Goal: Information Seeking & Learning: Compare options

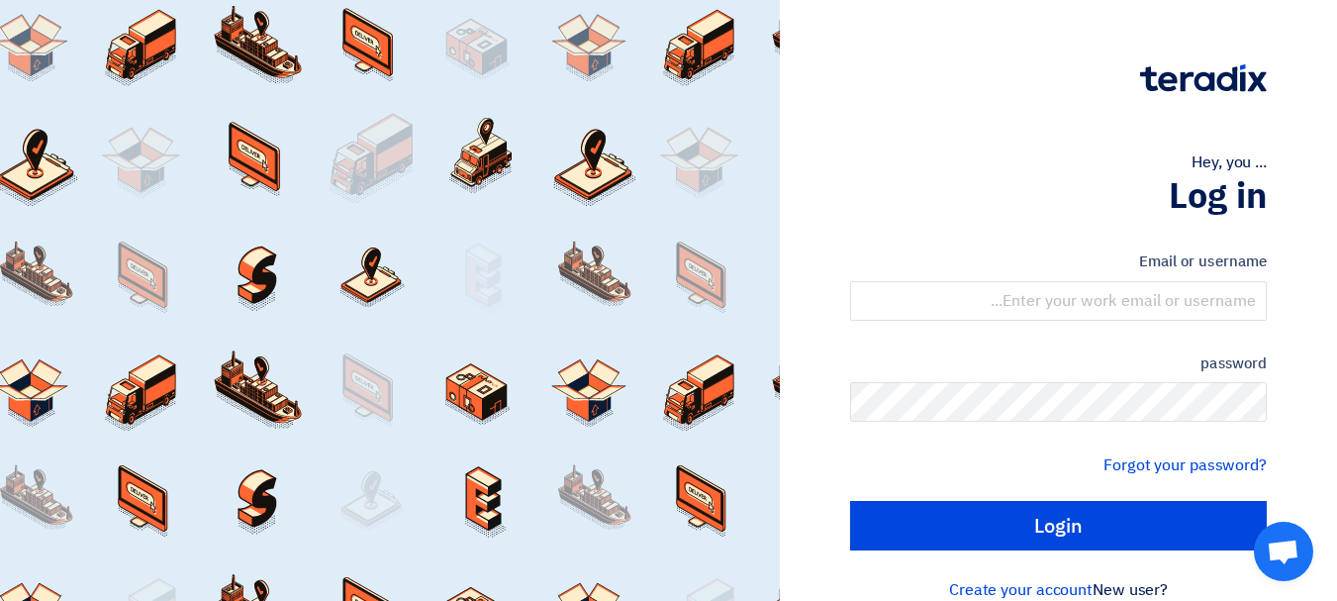
click at [1155, 267] on font "Email or username" at bounding box center [1203, 261] width 128 height 22
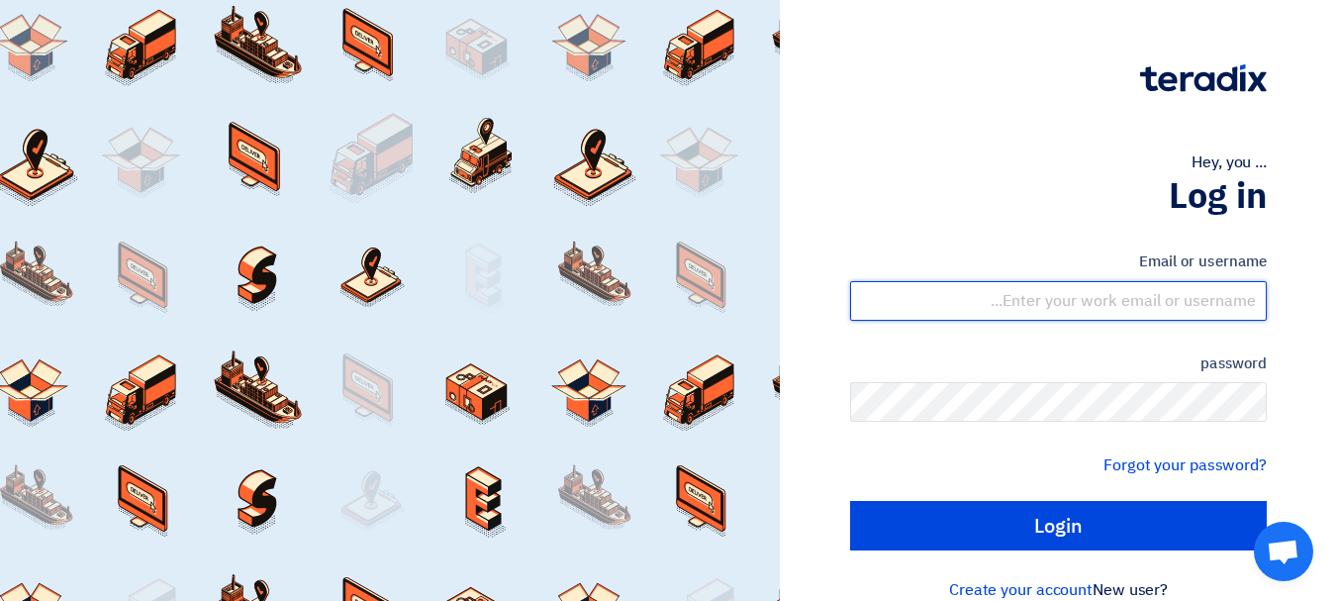
drag, startPoint x: 1154, startPoint y: 303, endPoint x: 1152, endPoint y: 320, distance: 16.9
click at [1154, 303] on input "text" at bounding box center [1058, 301] width 417 height 40
type input "[EMAIL_ADDRESS][DOMAIN_NAME]"
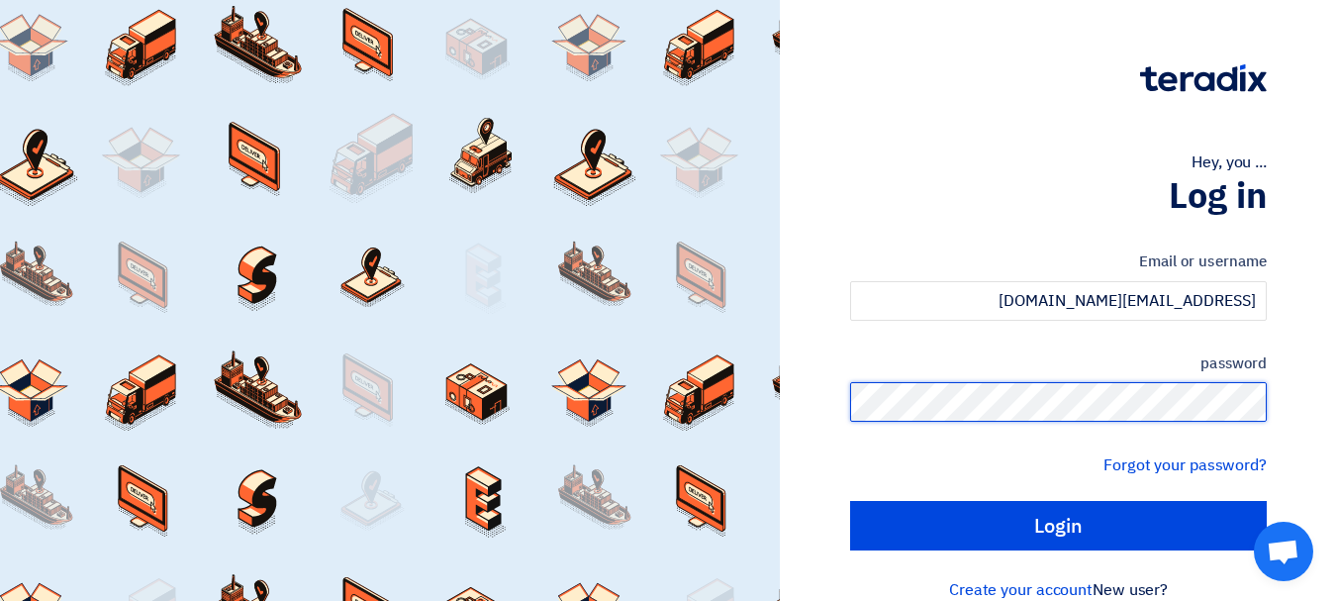
click at [850, 501] on input "Login" at bounding box center [1058, 525] width 417 height 49
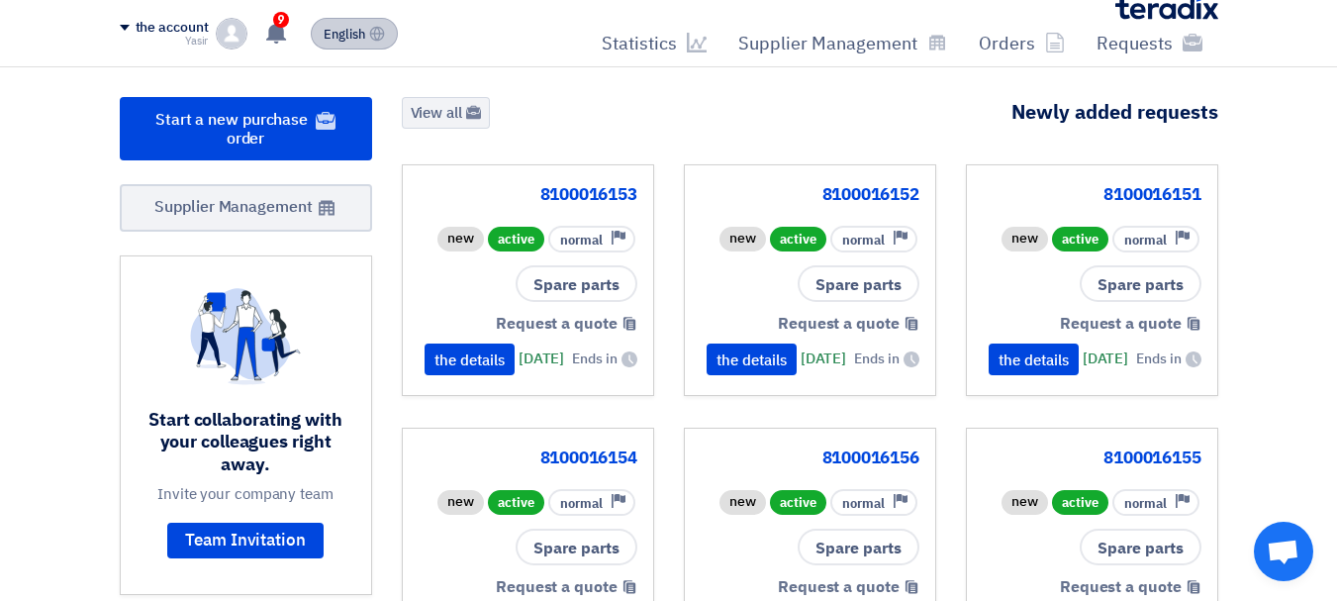
click at [369, 32] on button "English EN" at bounding box center [354, 34] width 87 height 32
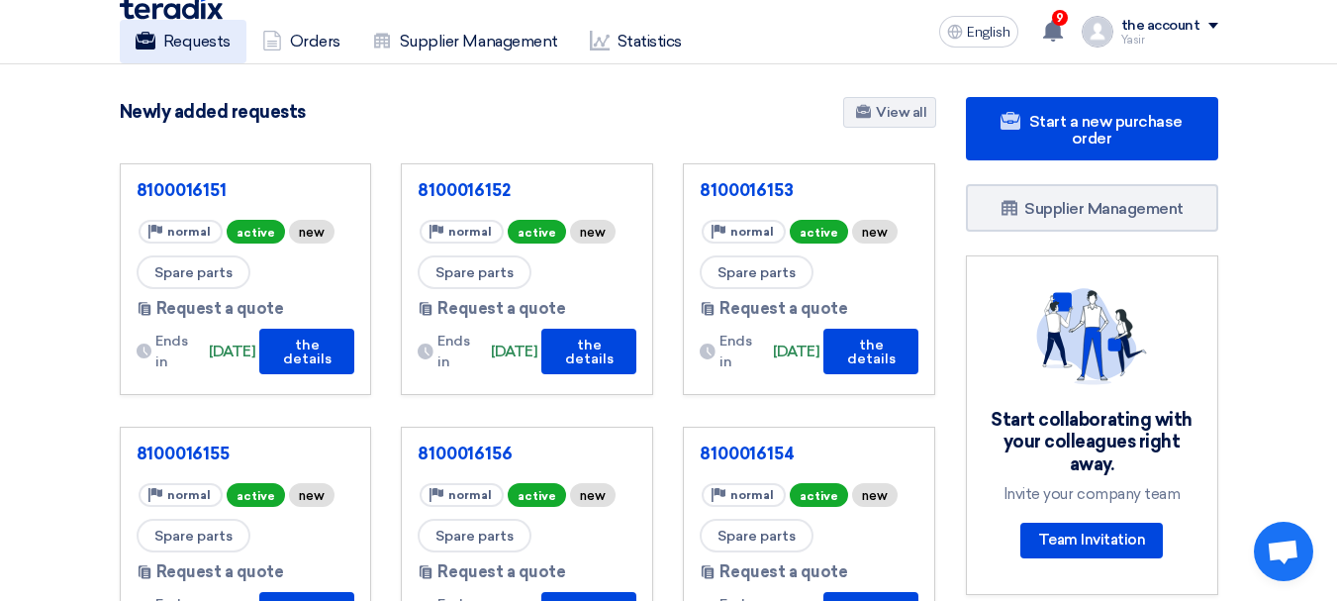
click at [203, 38] on font "Requests" at bounding box center [196, 41] width 67 height 19
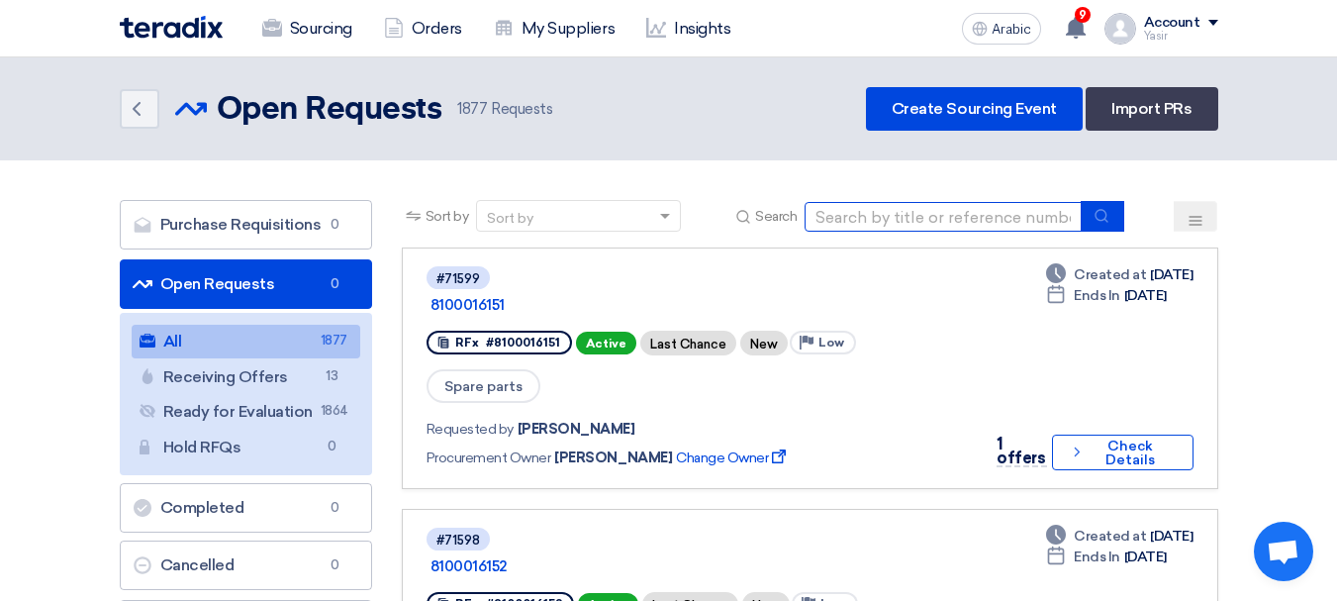
click at [995, 222] on input at bounding box center [943, 217] width 277 height 30
type input "71521"
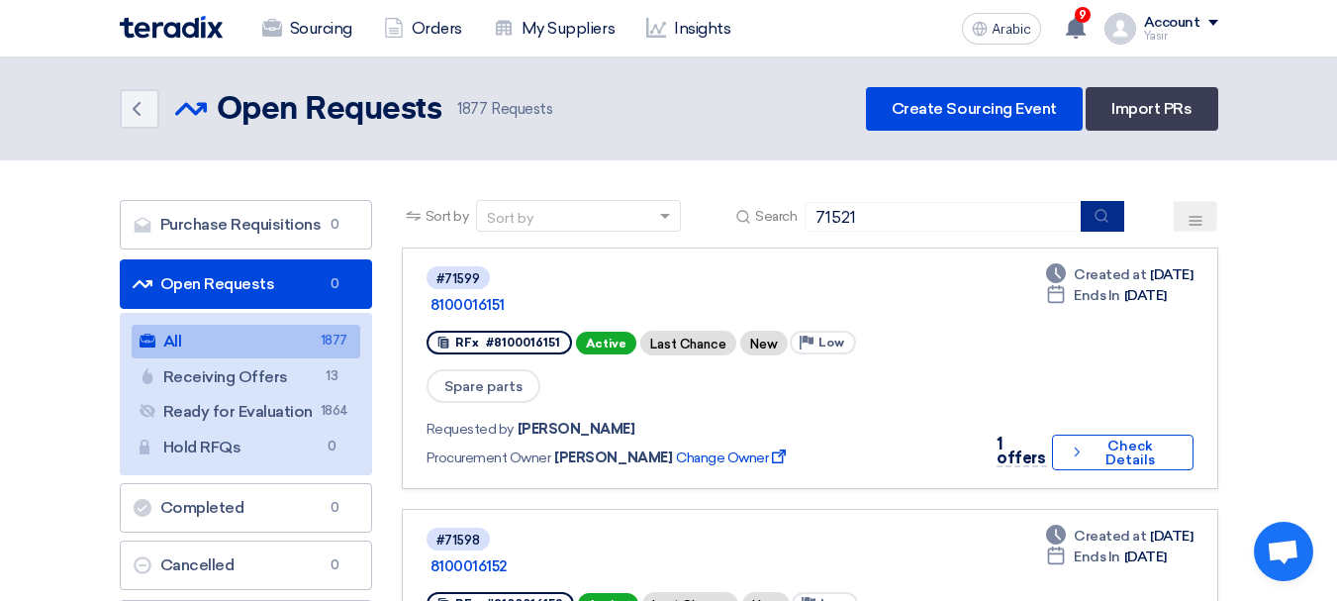
click at [1090, 212] on button "submit" at bounding box center [1103, 216] width 44 height 31
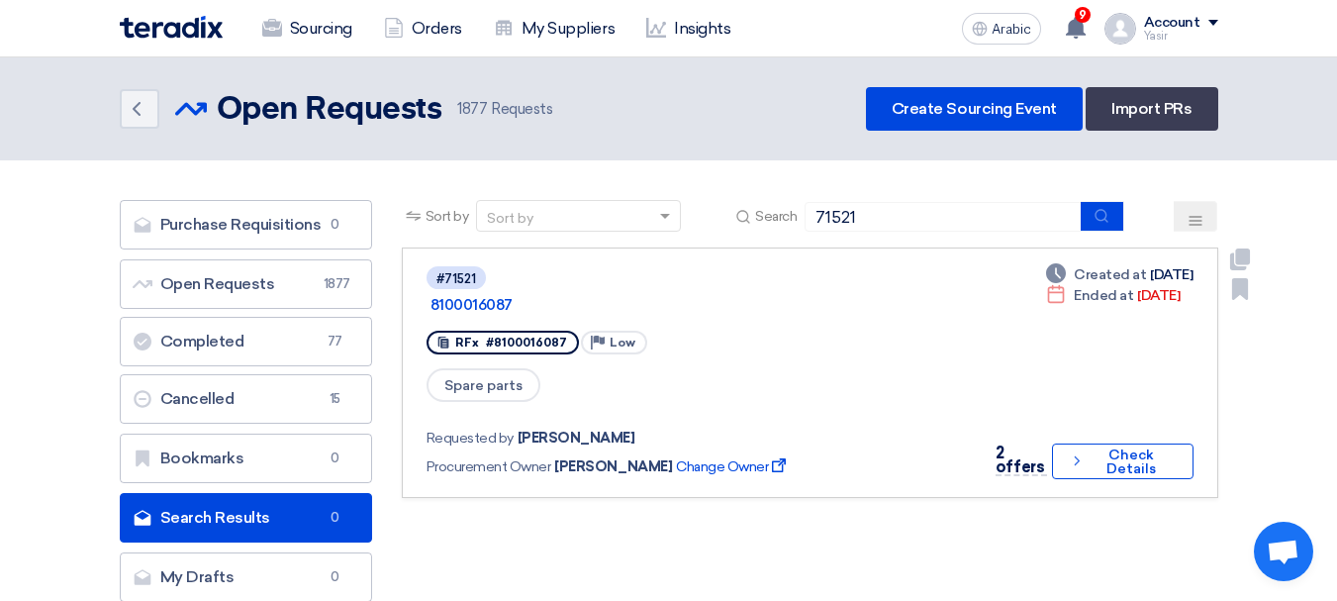
click at [1123, 451] on div "2 offers Check details Check Details" at bounding box center [1088, 462] width 211 height 40
click at [1117, 448] on font "Check Details" at bounding box center [1131, 461] width 49 height 31
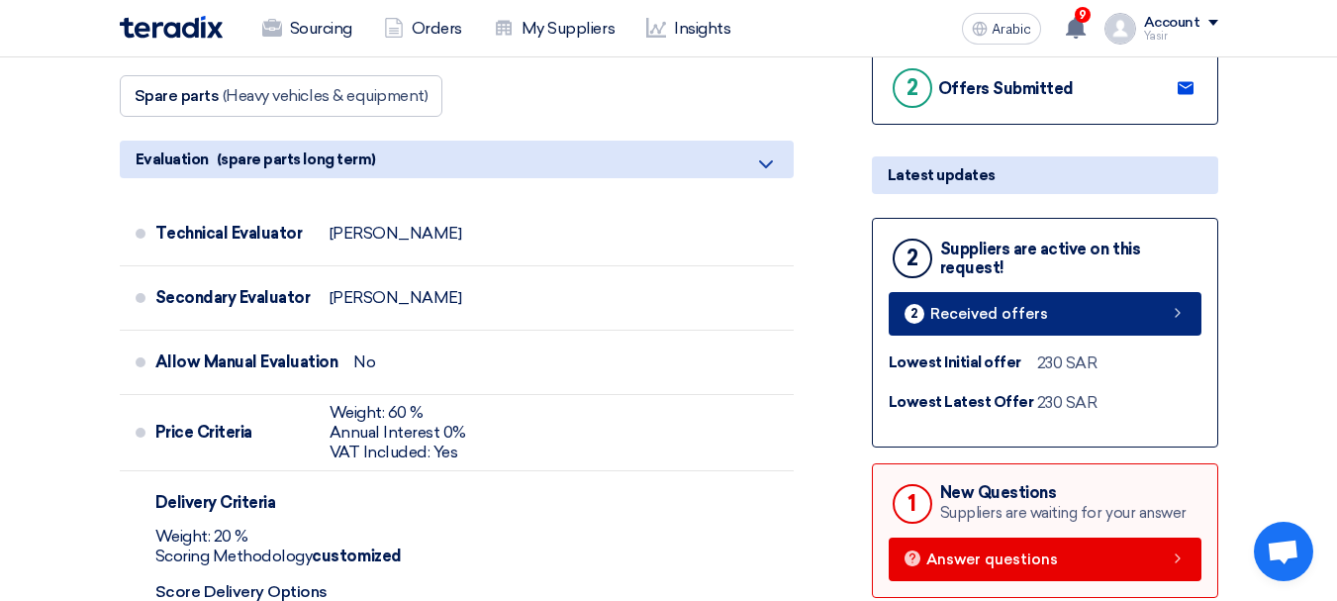
click at [1062, 320] on link "2 Received offers" at bounding box center [1045, 314] width 313 height 44
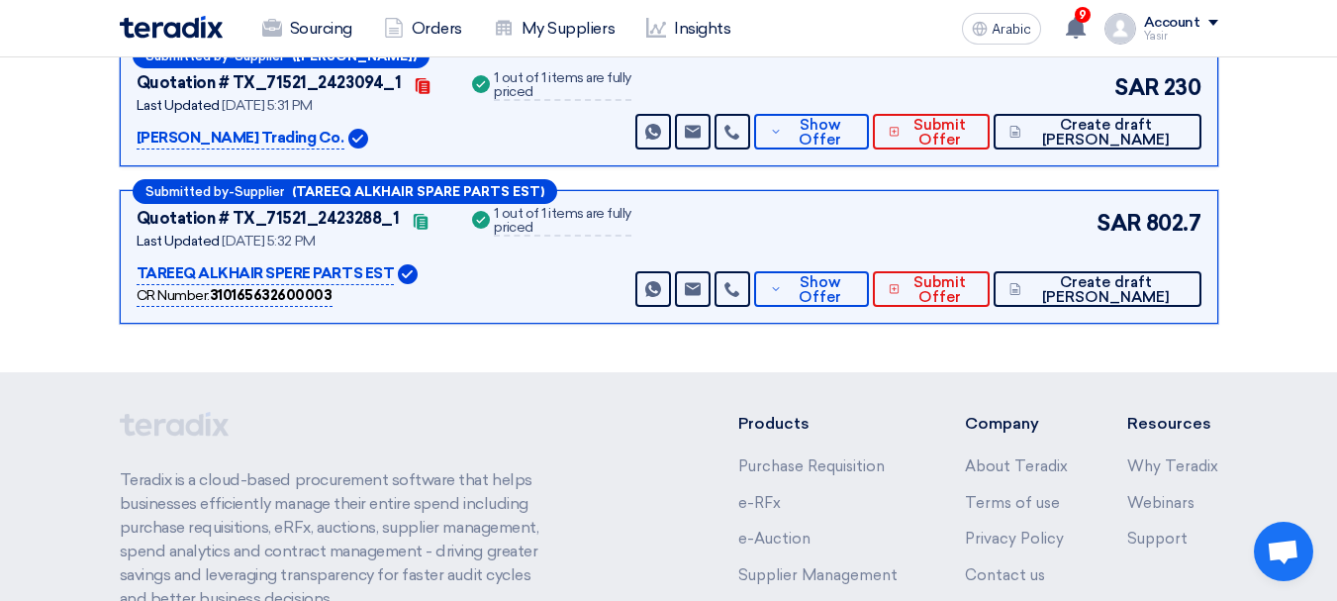
scroll to position [206, 0]
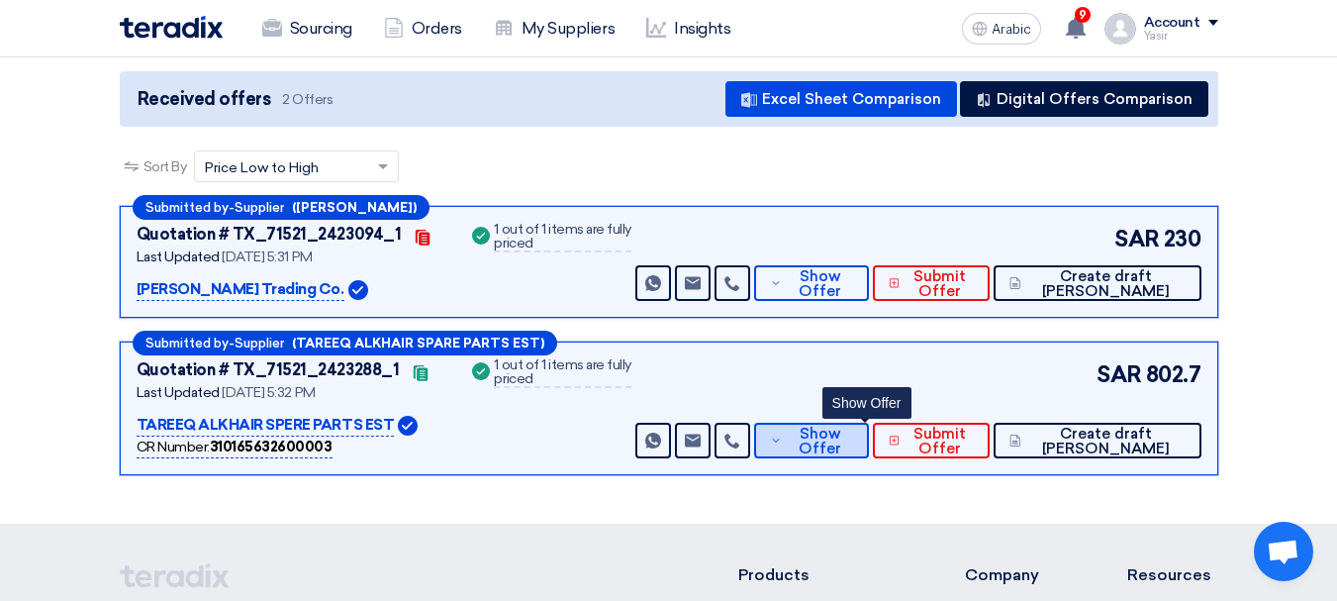
click at [841, 441] on font "Show Offer" at bounding box center [820, 441] width 43 height 33
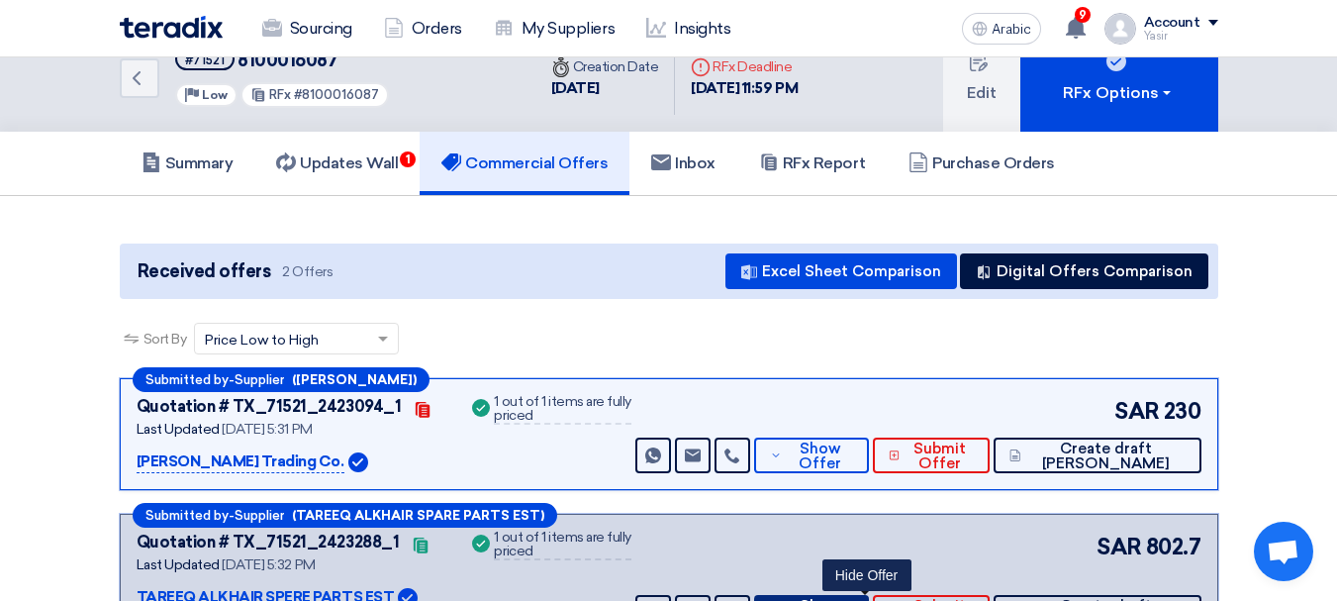
scroll to position [0, 0]
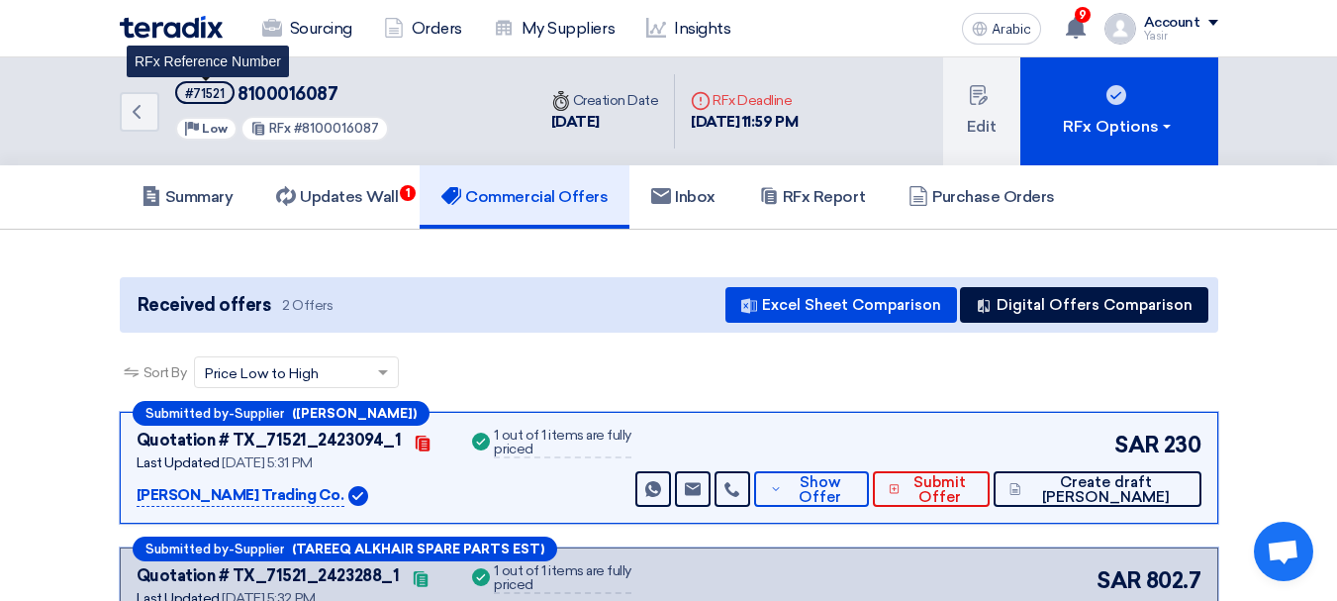
click at [198, 98] on font "#71521" at bounding box center [205, 93] width 40 height 15
click at [303, 94] on font "8100016087" at bounding box center [288, 94] width 100 height 22
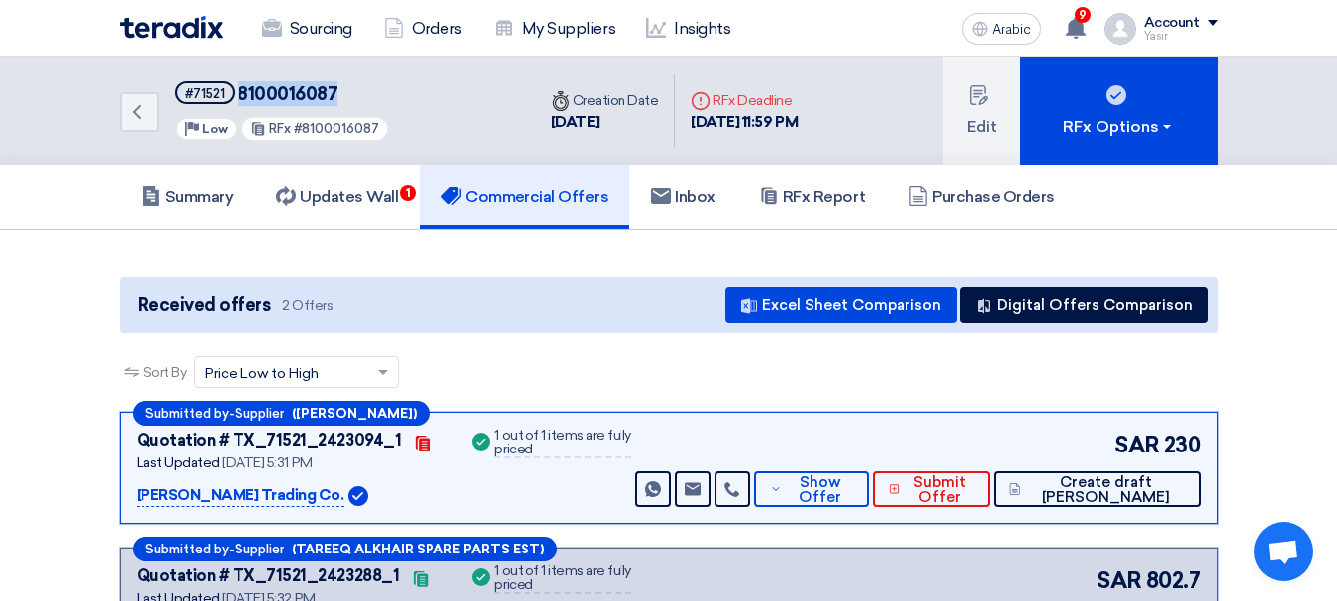
click at [303, 94] on font "8100016087" at bounding box center [288, 94] width 100 height 22
click at [1167, 451] on font "230" at bounding box center [1183, 445] width 38 height 27
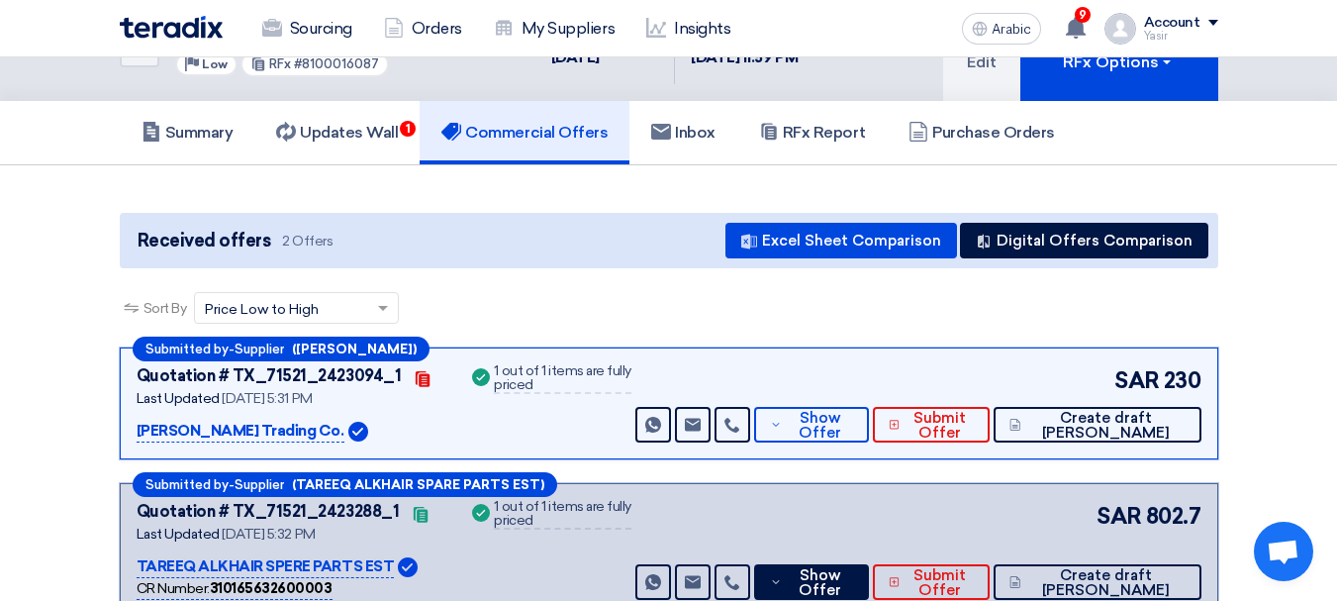
scroll to position [99, 0]
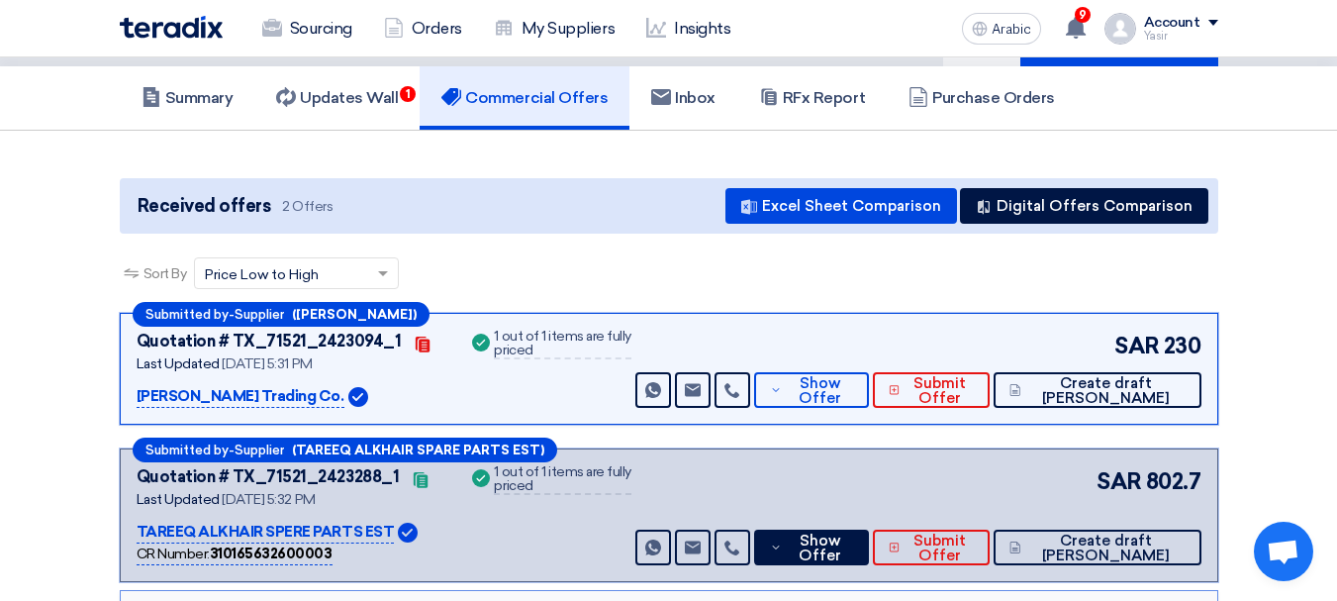
click at [1174, 347] on font "230" at bounding box center [1183, 346] width 38 height 27
click at [1173, 347] on font "230" at bounding box center [1183, 346] width 38 height 27
click at [1190, 344] on font "230" at bounding box center [1183, 346] width 38 height 27
click at [1174, 351] on font "230" at bounding box center [1183, 346] width 38 height 27
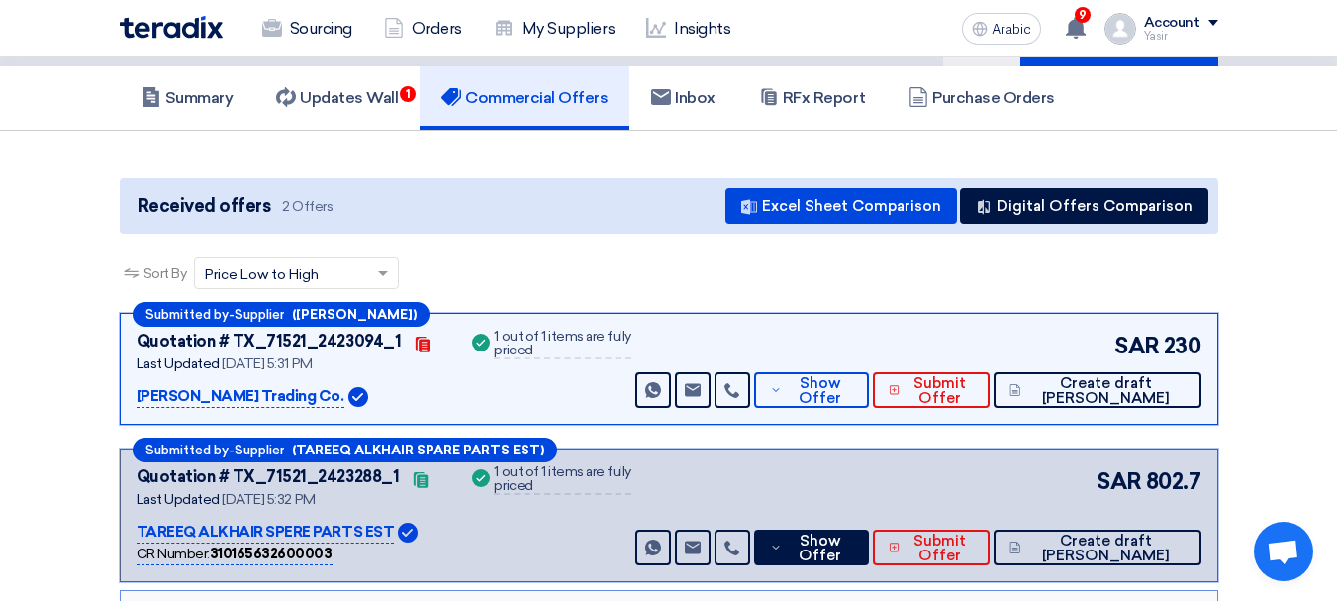
click at [1174, 351] on font "230" at bounding box center [1183, 346] width 38 height 27
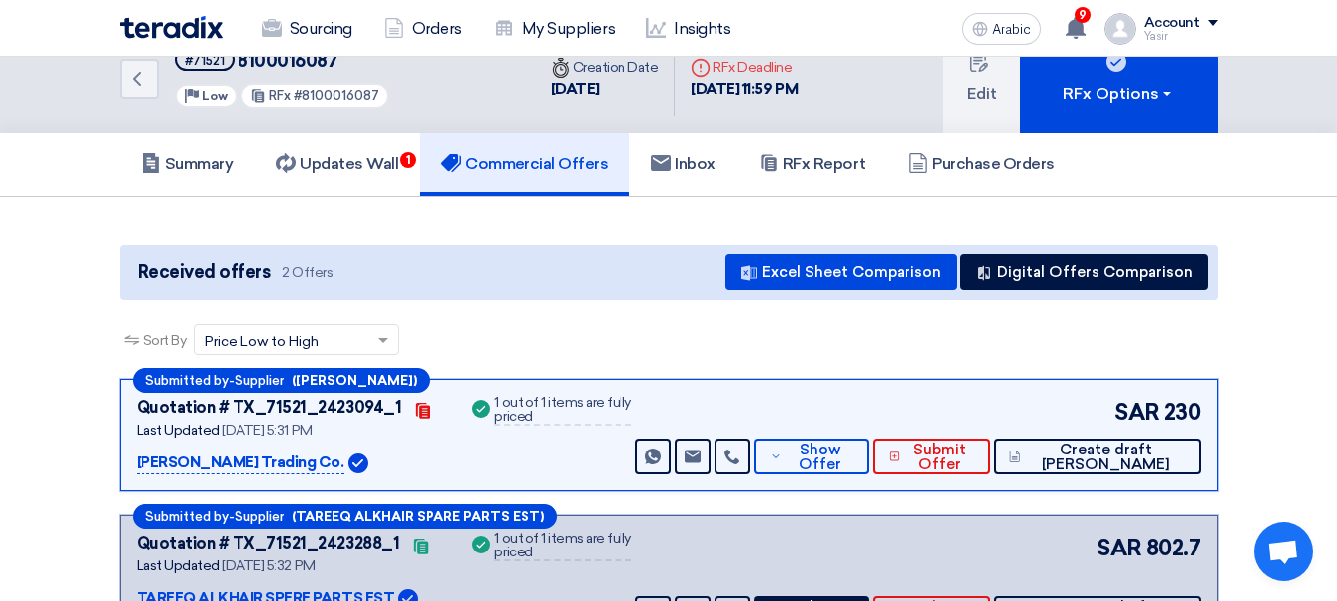
scroll to position [0, 0]
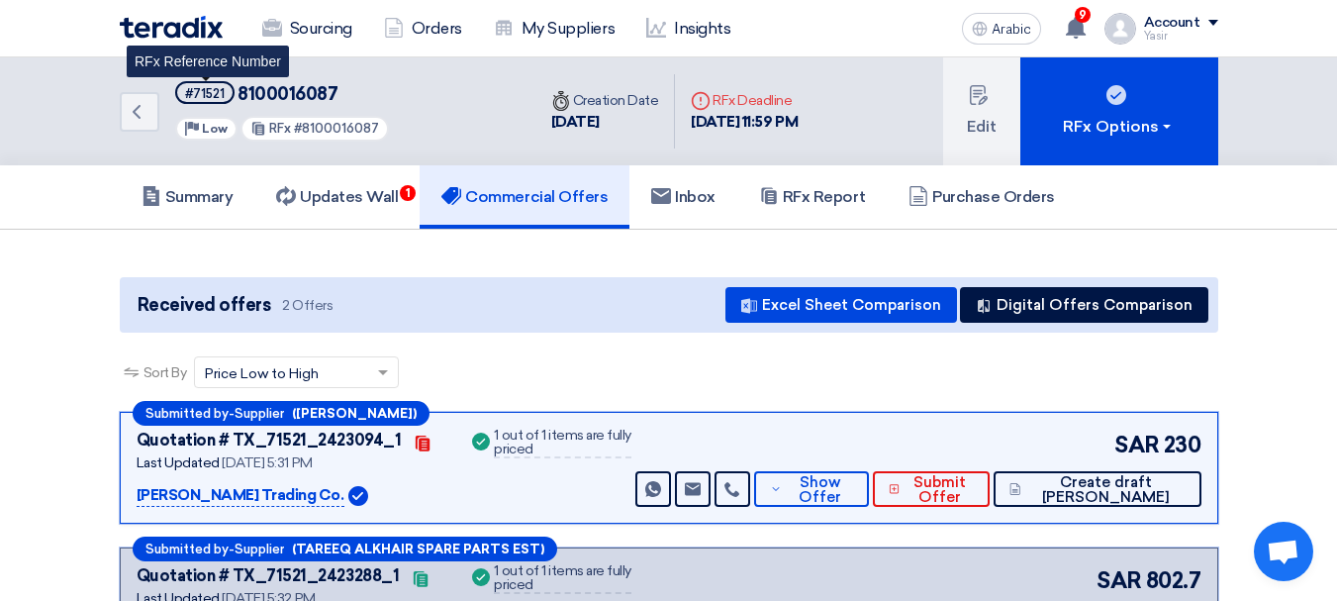
click at [191, 95] on font "#71521" at bounding box center [205, 93] width 40 height 15
click at [191, 94] on font "#71521" at bounding box center [205, 93] width 40 height 15
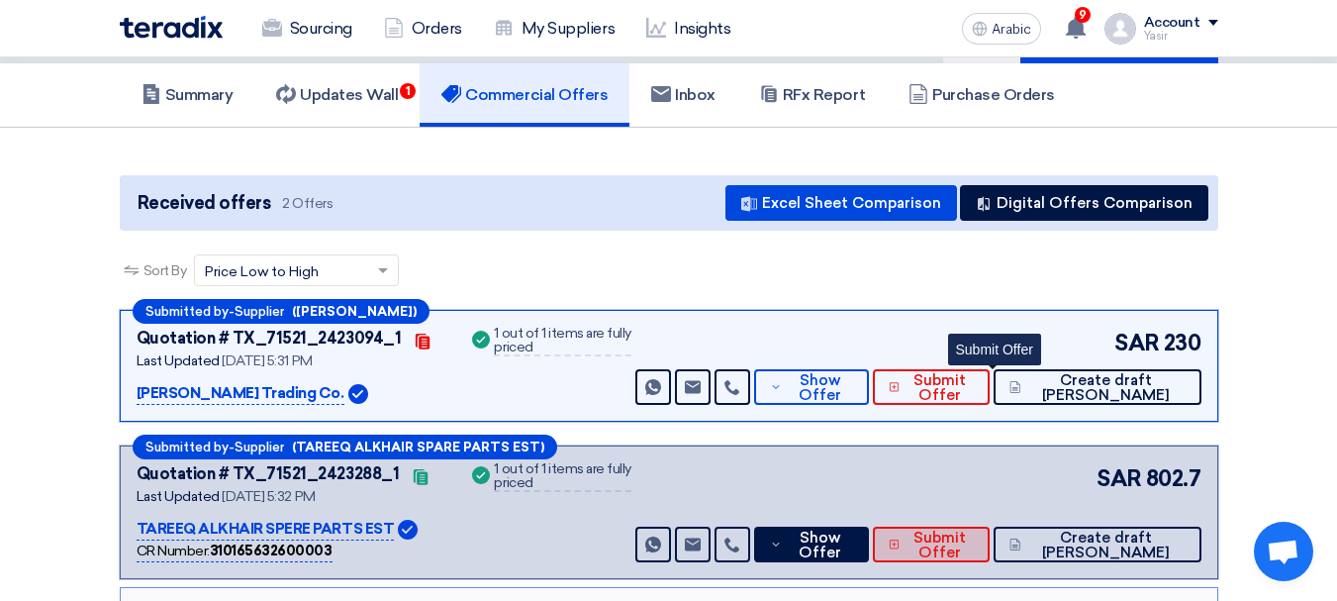
scroll to position [198, 0]
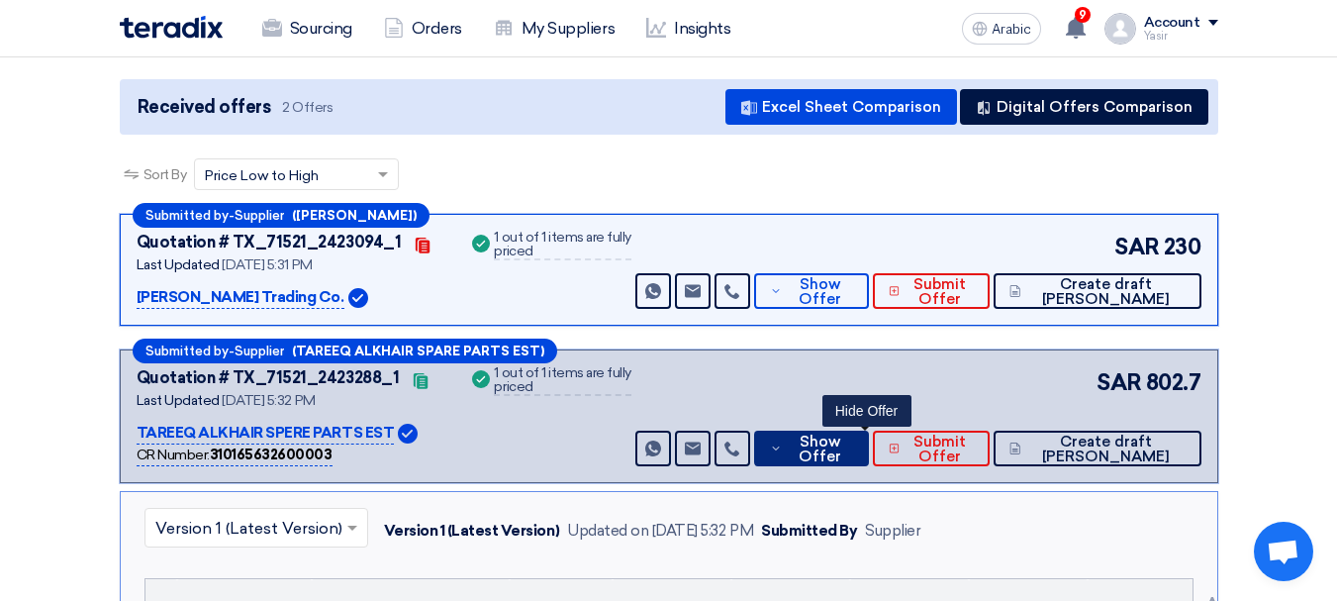
click at [841, 440] on font "Show Offer" at bounding box center [820, 449] width 43 height 33
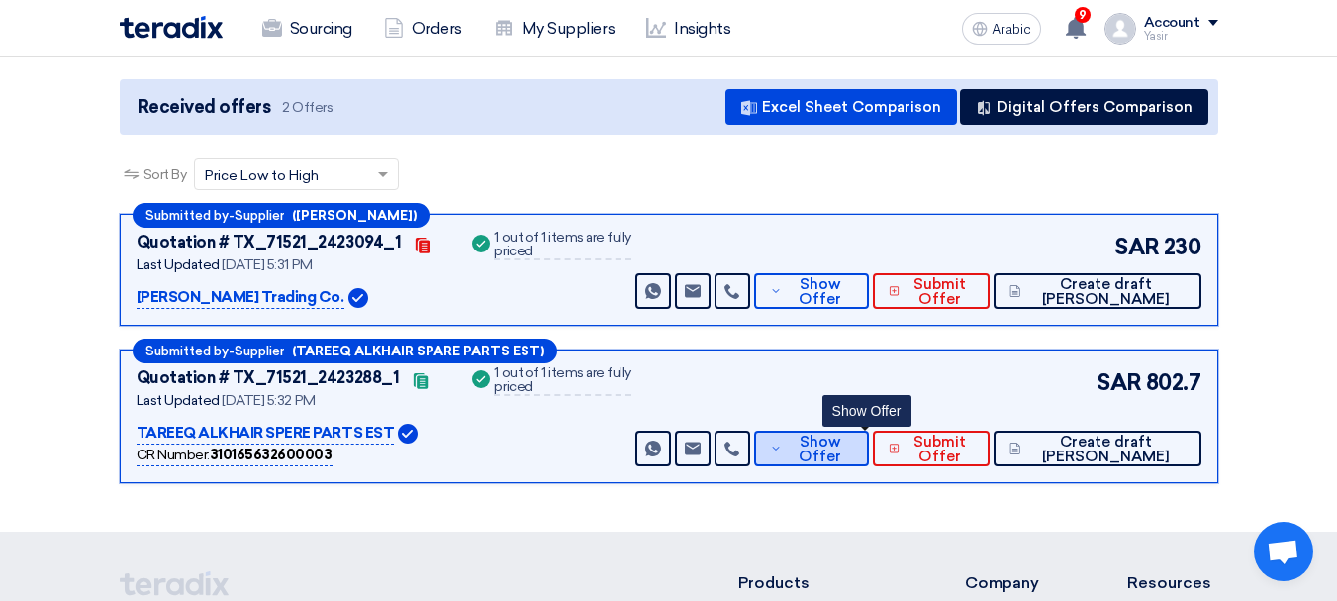
click at [852, 447] on span "Show Offer" at bounding box center [819, 450] width 65 height 30
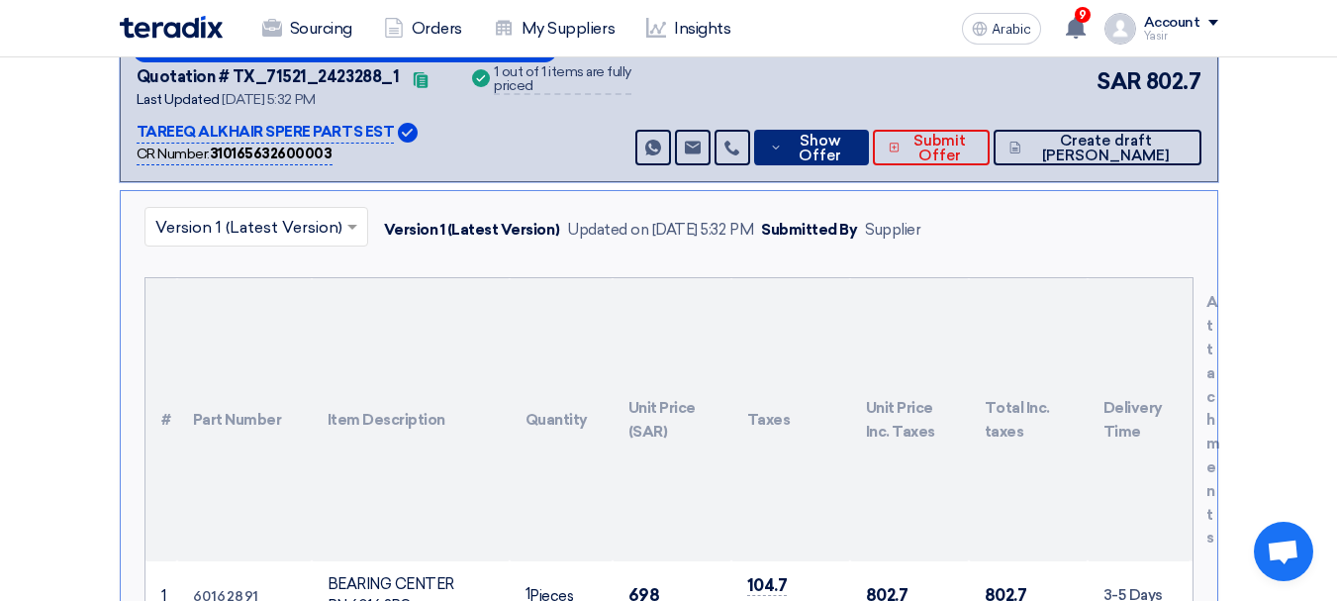
scroll to position [792, 0]
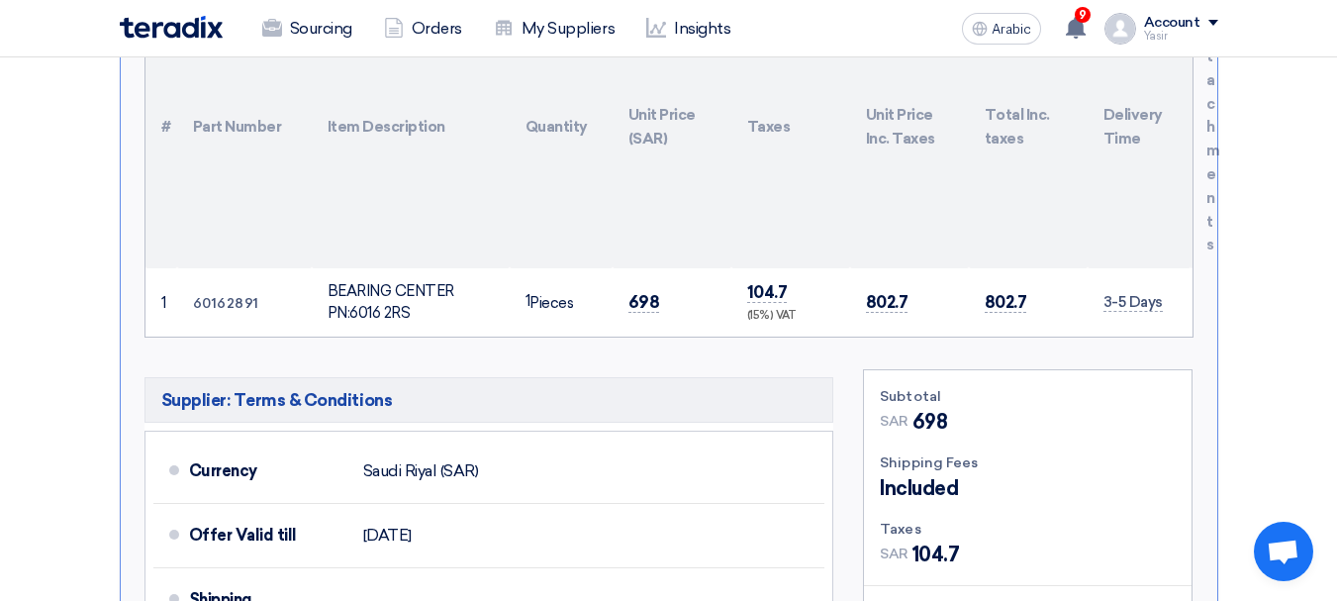
click at [361, 310] on font "BEARING CENTER PN:6016 2RS" at bounding box center [391, 302] width 127 height 41
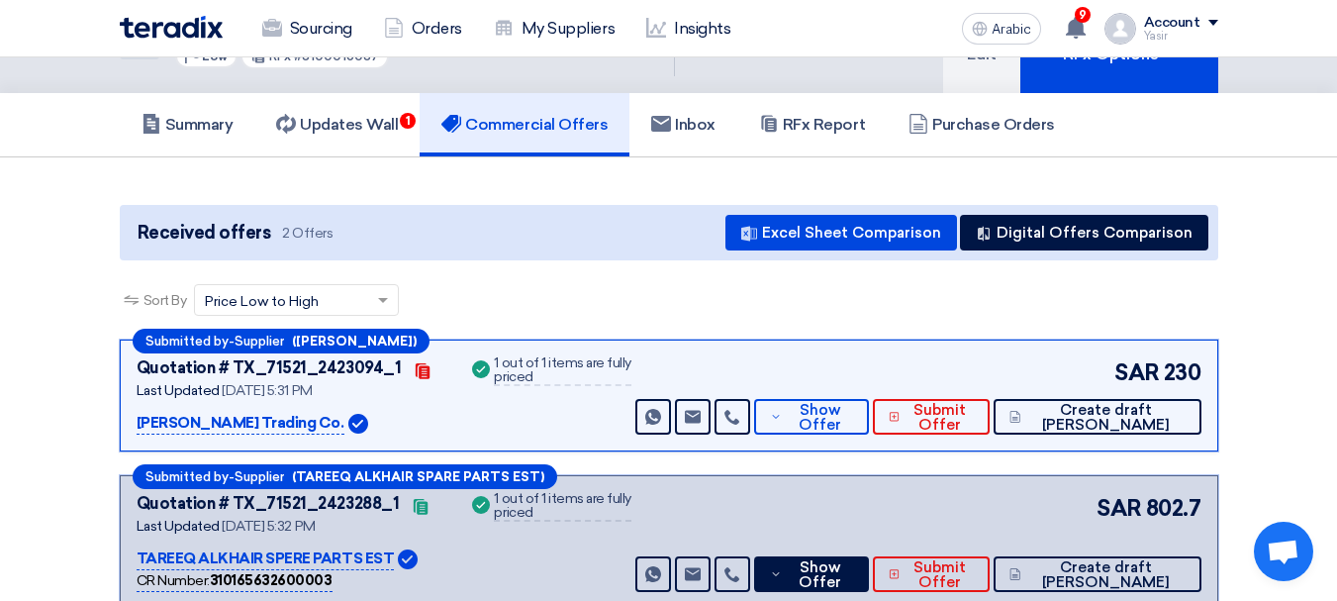
scroll to position [0, 0]
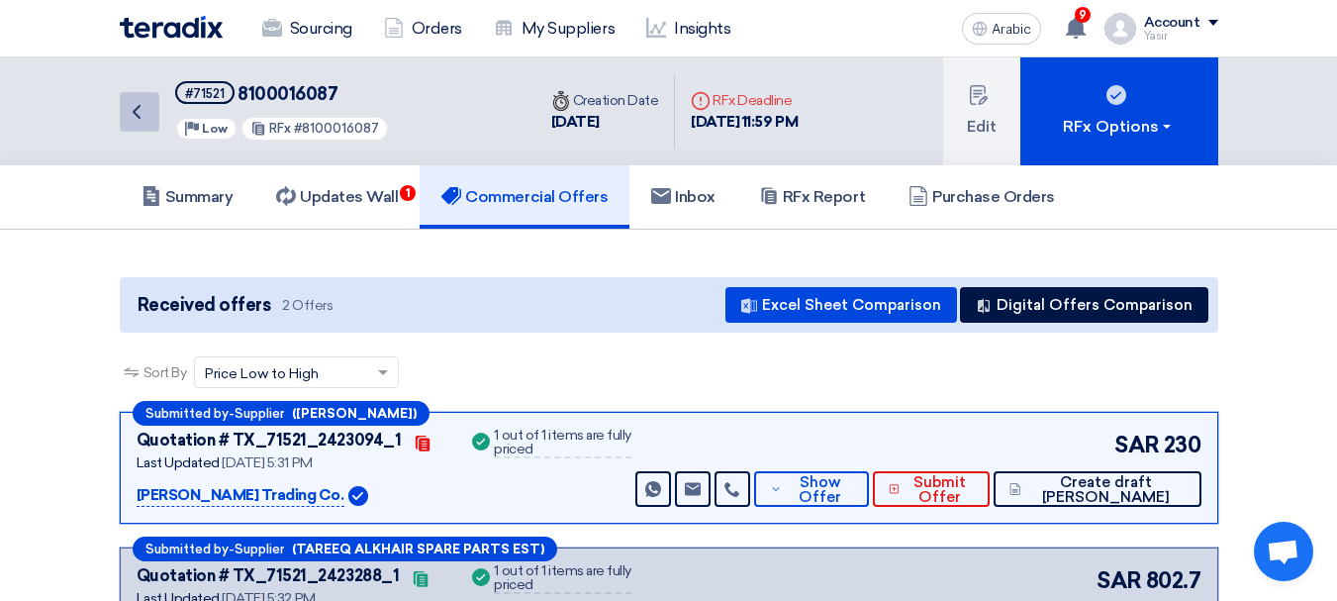
click at [157, 120] on div "Back #71521 8100016087 Priority Low RFx #8100016087" at bounding box center [328, 111] width 416 height 108
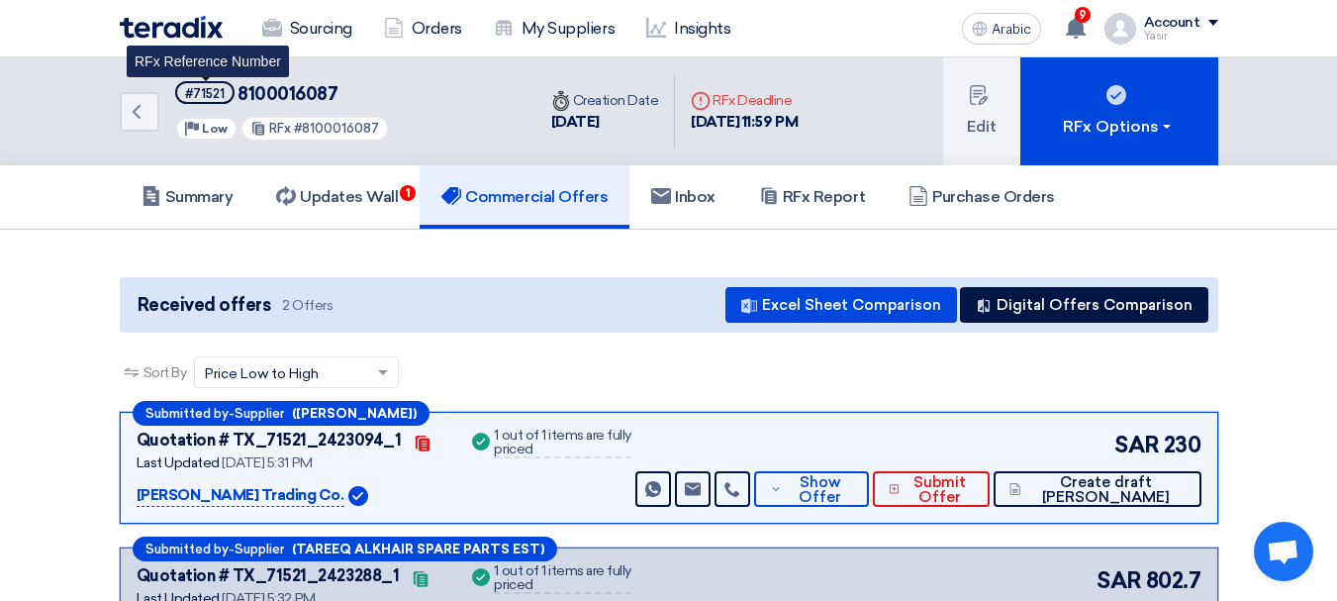
click at [214, 94] on font "#71521" at bounding box center [205, 93] width 40 height 15
copy font "71521"
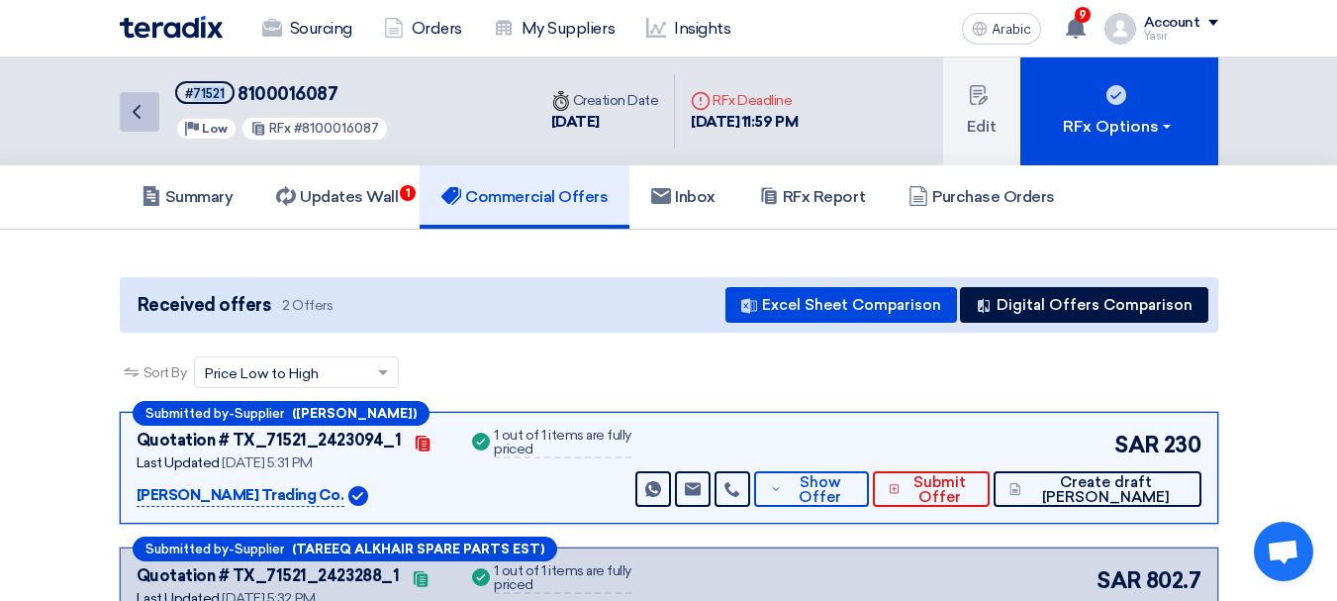
click at [129, 100] on icon "Back" at bounding box center [137, 112] width 24 height 24
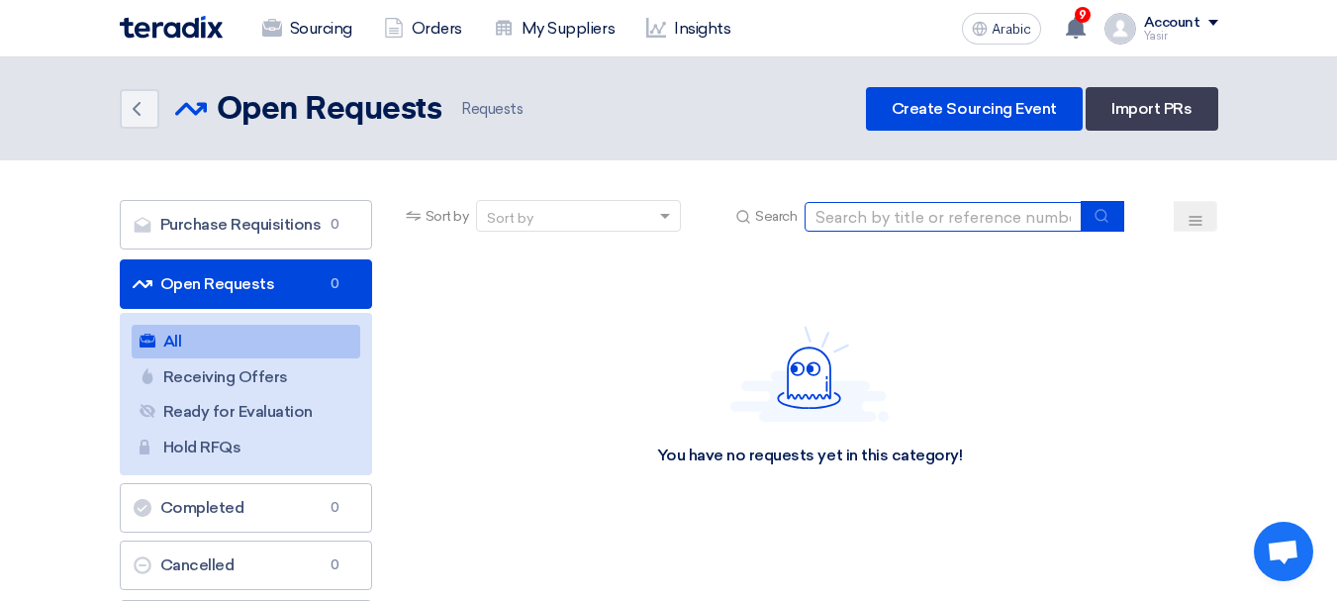
drag, startPoint x: 937, startPoint y: 224, endPoint x: 975, endPoint y: 231, distance: 38.3
click at [937, 224] on input at bounding box center [943, 217] width 277 height 30
paste input "71521"
type input "71521"
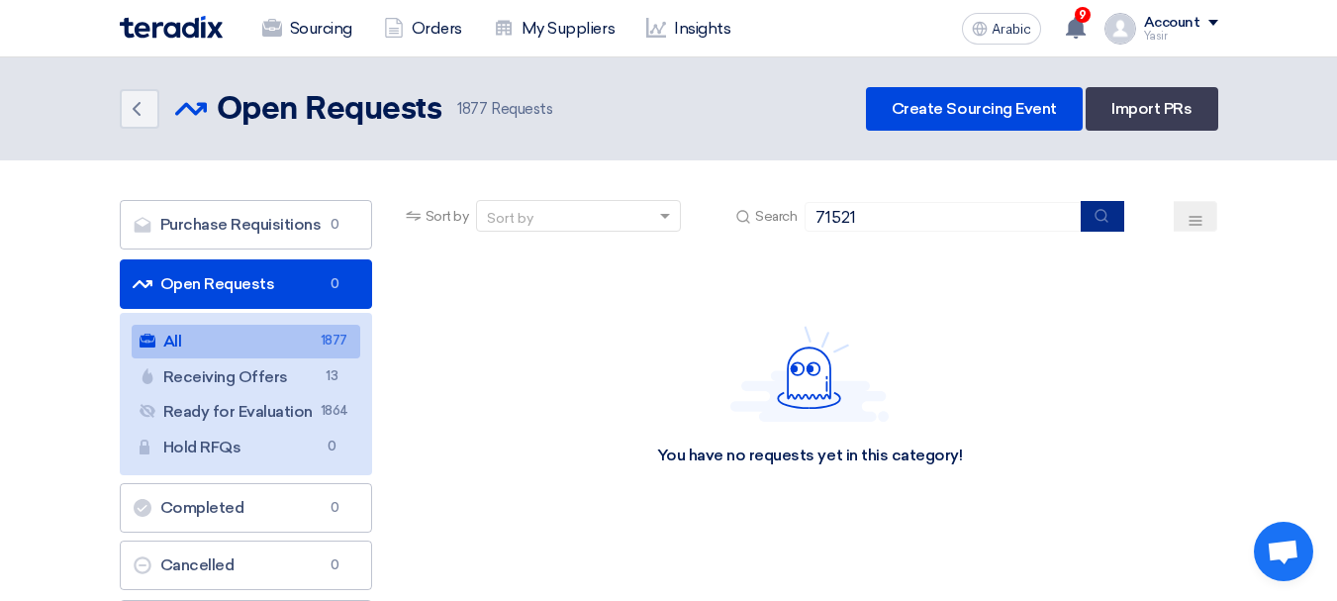
click at [1112, 214] on button "submit" at bounding box center [1103, 216] width 44 height 31
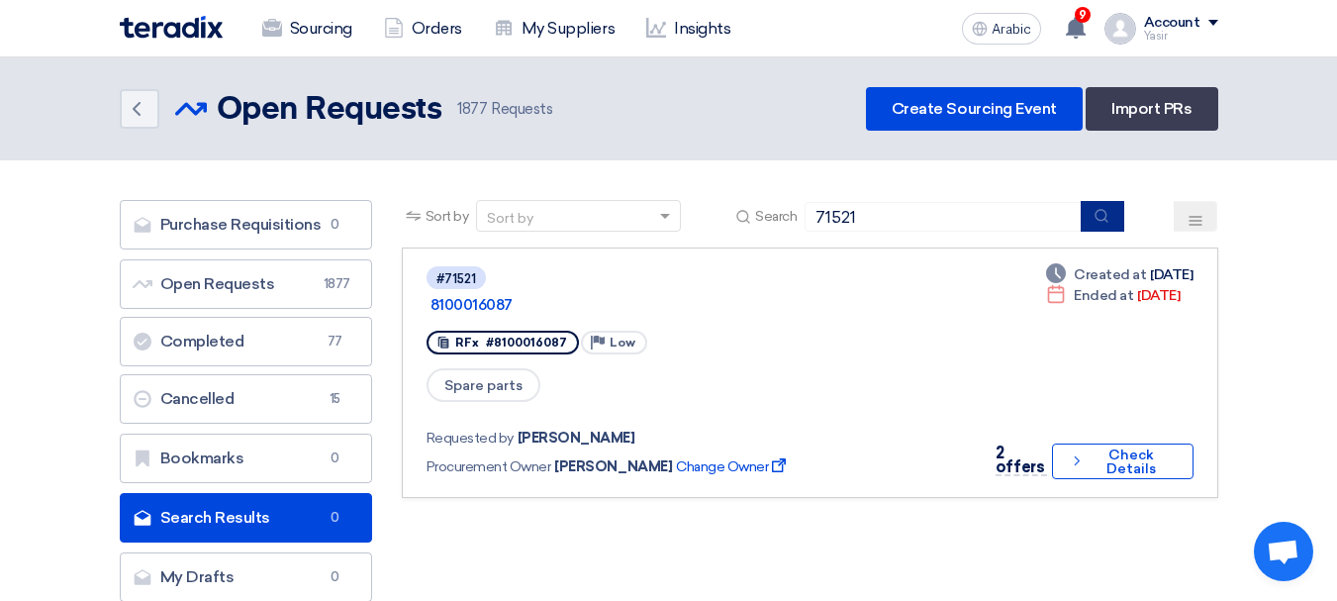
click at [1102, 216] on icon "submit" at bounding box center [1102, 216] width 16 height 16
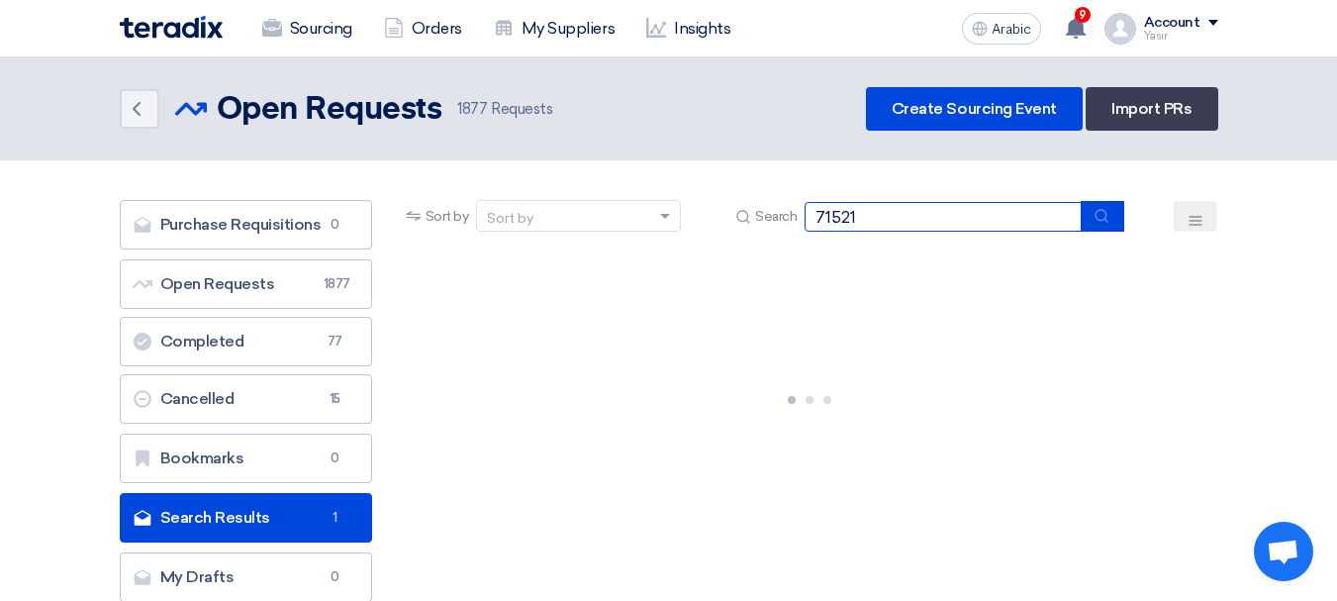
click at [955, 225] on input "71521" at bounding box center [943, 217] width 277 height 30
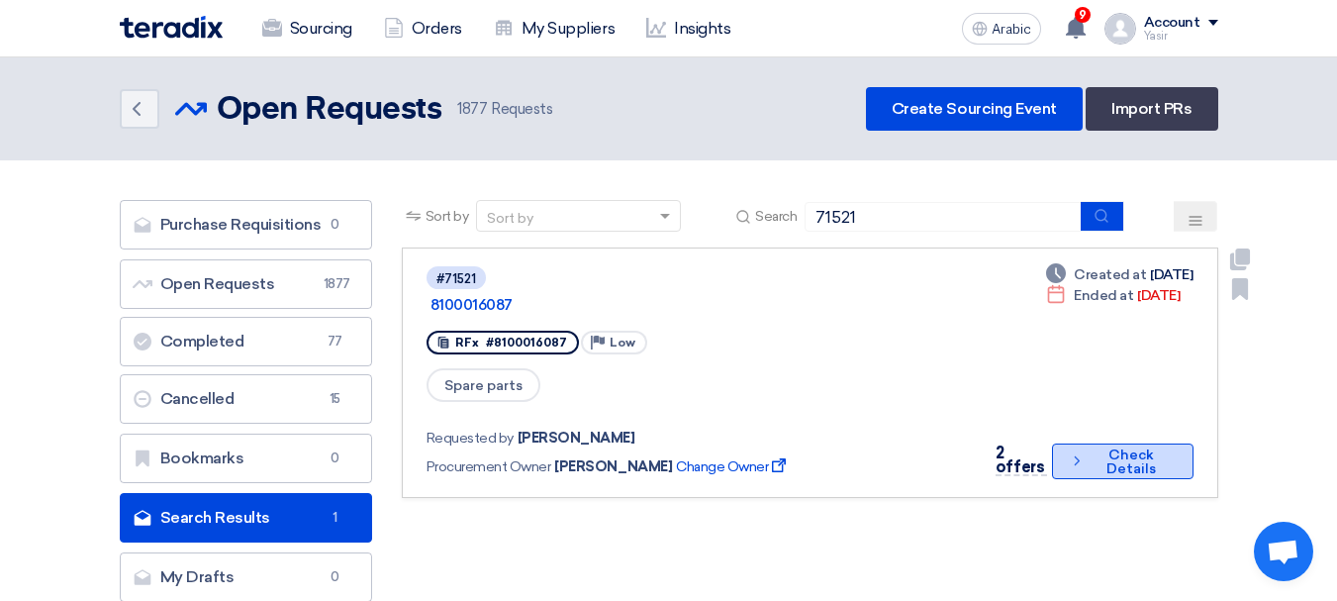
click at [1113, 443] on button "Check details Check Details" at bounding box center [1122, 461] width 141 height 36
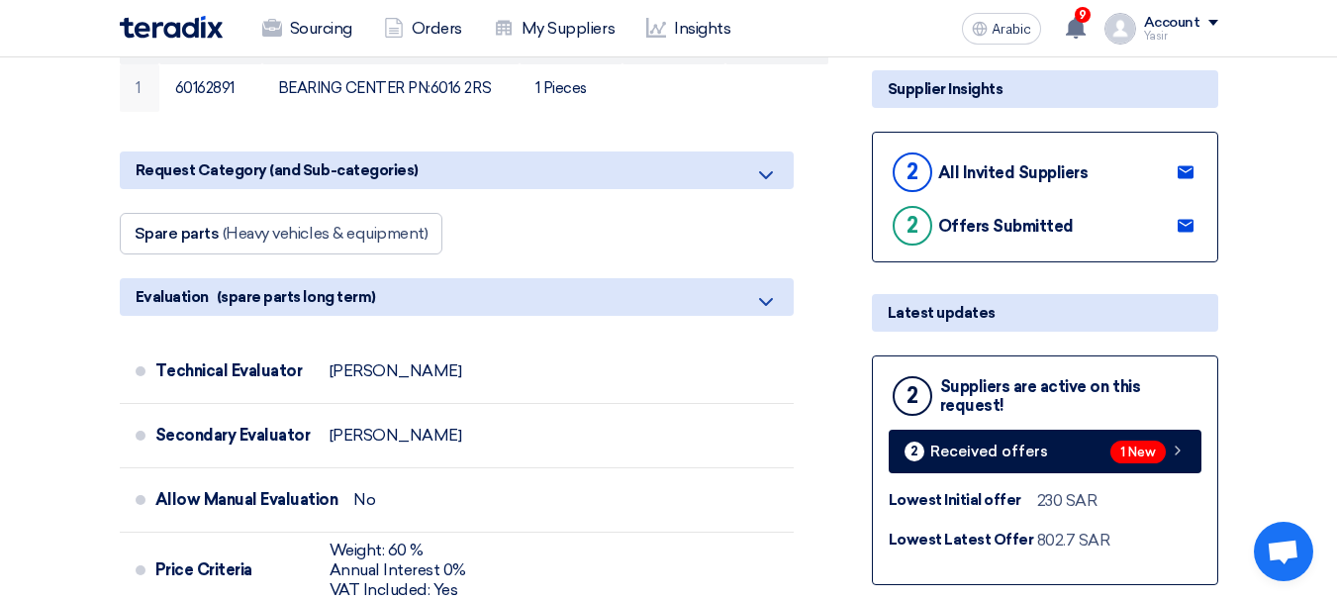
scroll to position [198, 0]
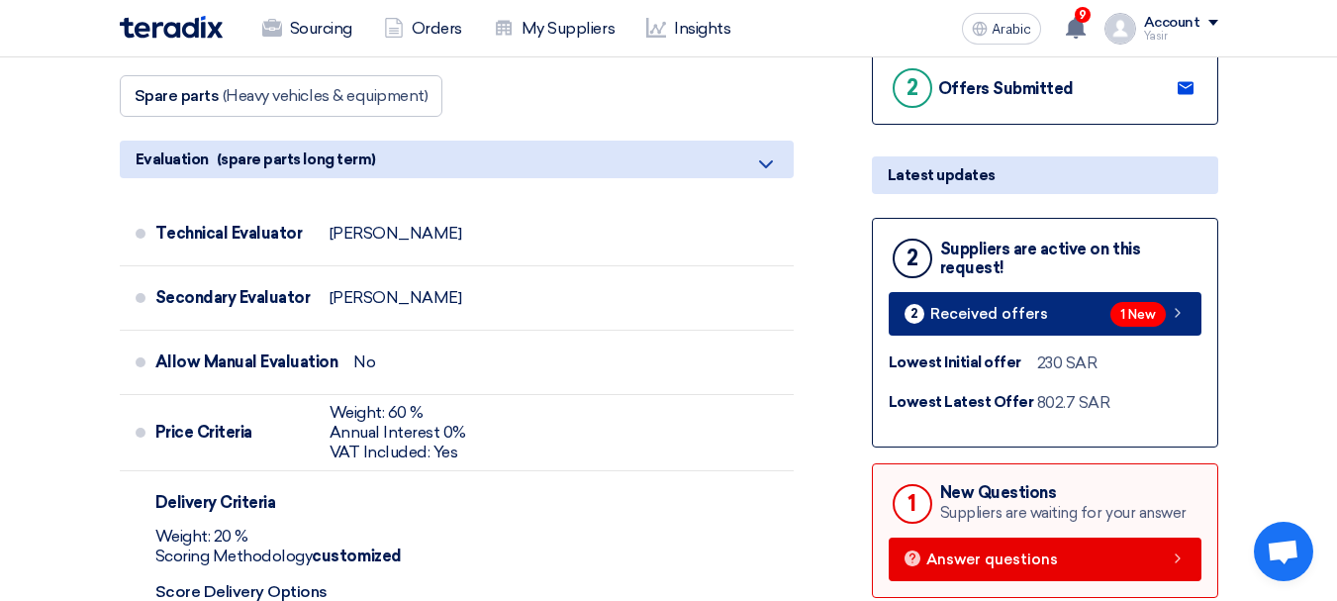
click at [1185, 319] on icon at bounding box center [1178, 313] width 16 height 16
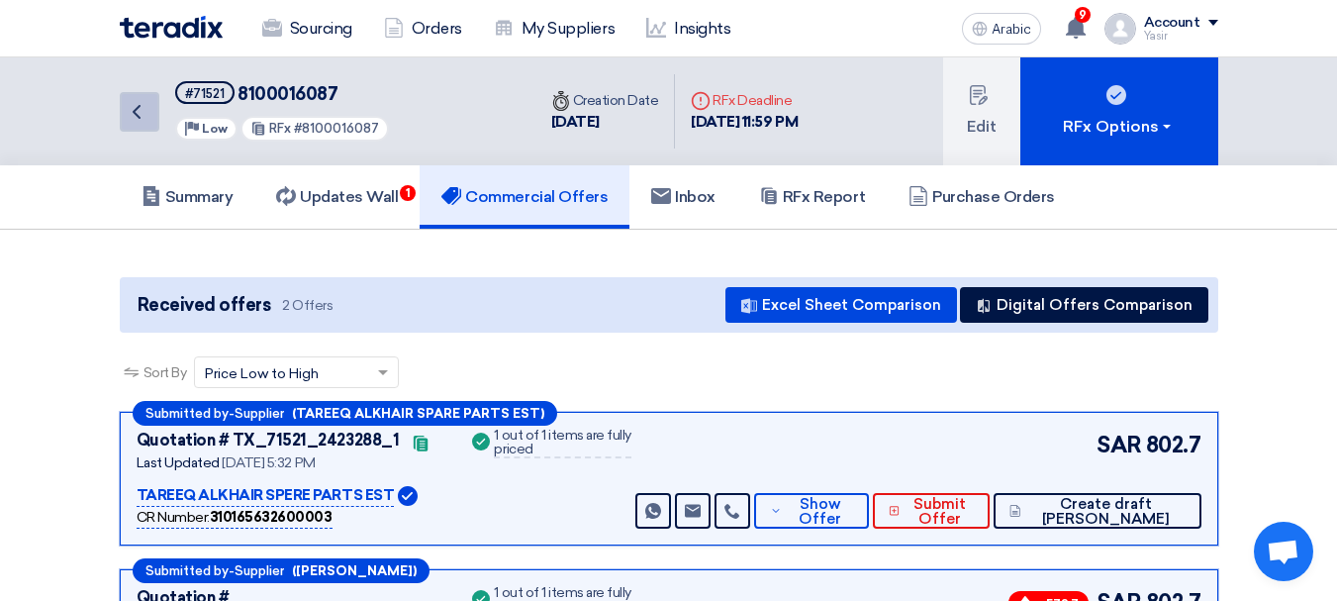
click at [122, 117] on link "Back" at bounding box center [140, 112] width 40 height 40
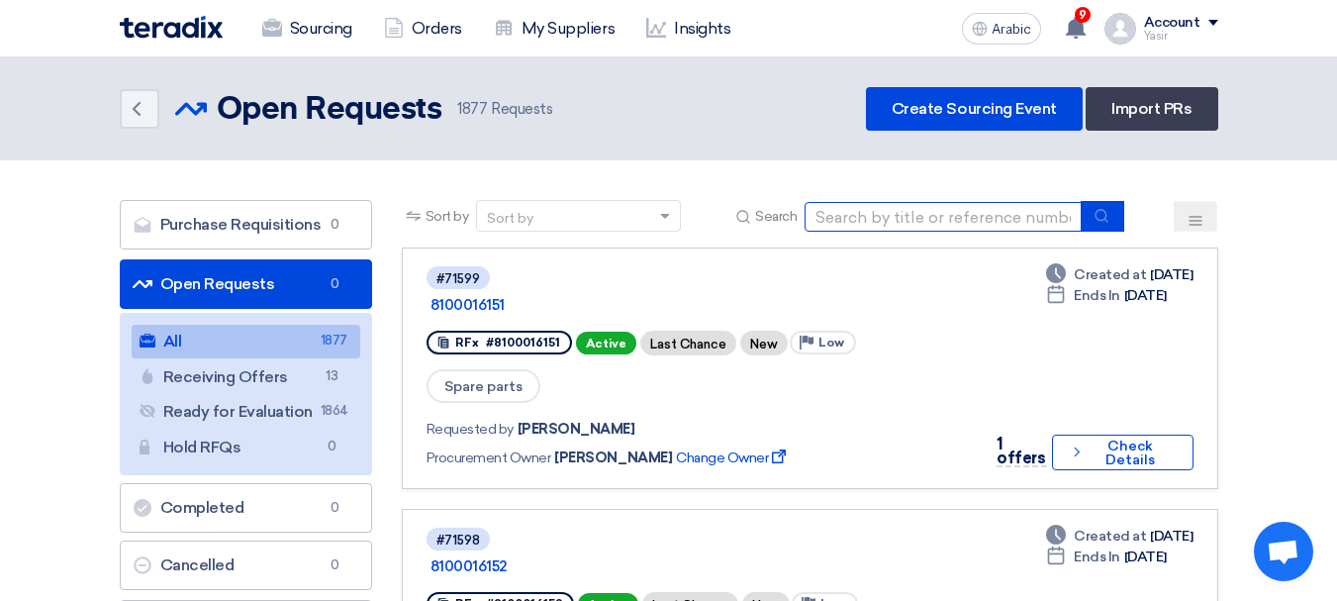
click at [1027, 223] on input at bounding box center [943, 217] width 277 height 30
type input "8100016144"
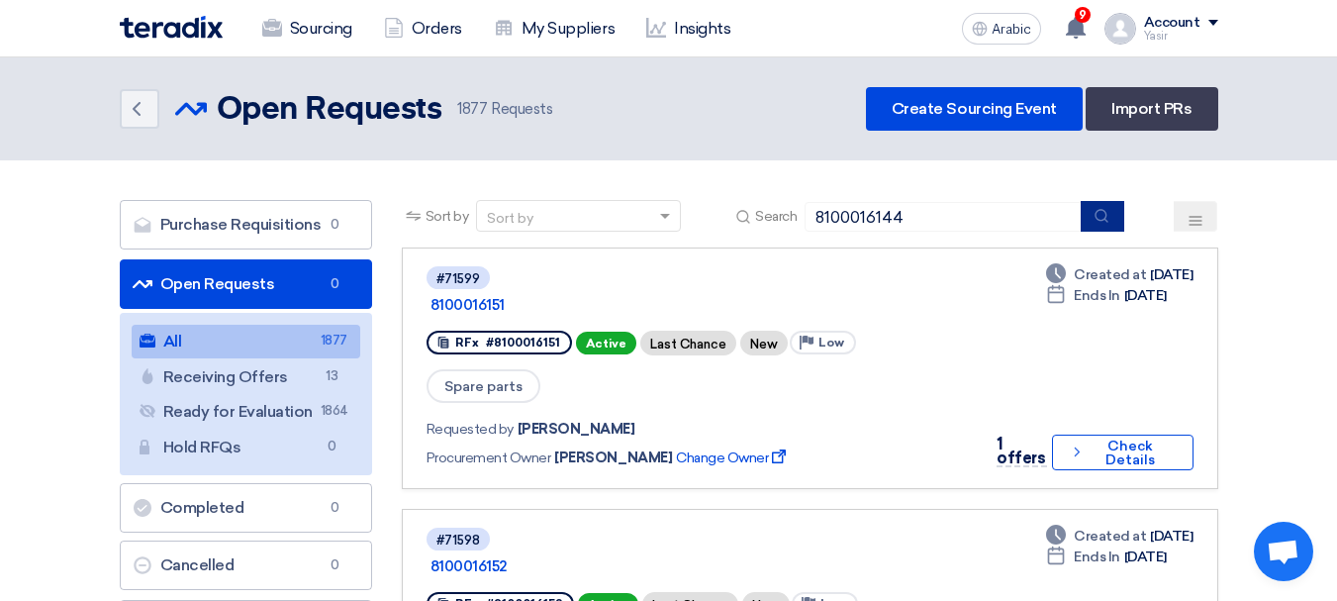
click at [1094, 222] on button "submit" at bounding box center [1103, 216] width 44 height 31
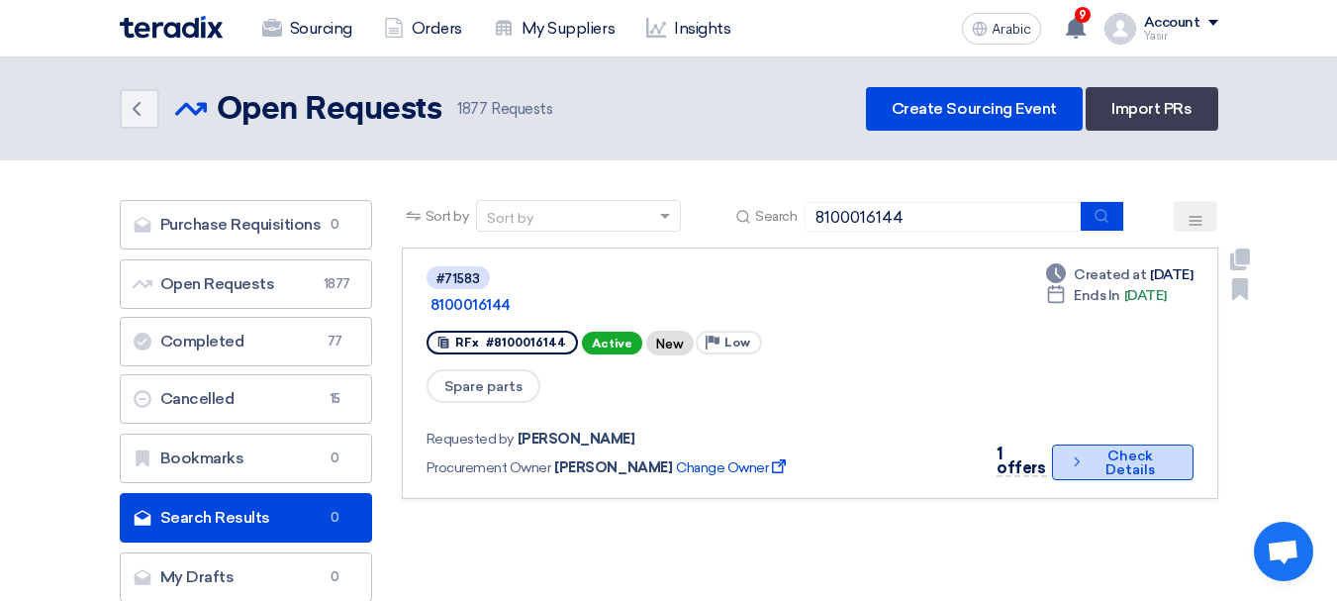
click at [1100, 444] on button "Check details Check Details" at bounding box center [1123, 462] width 142 height 36
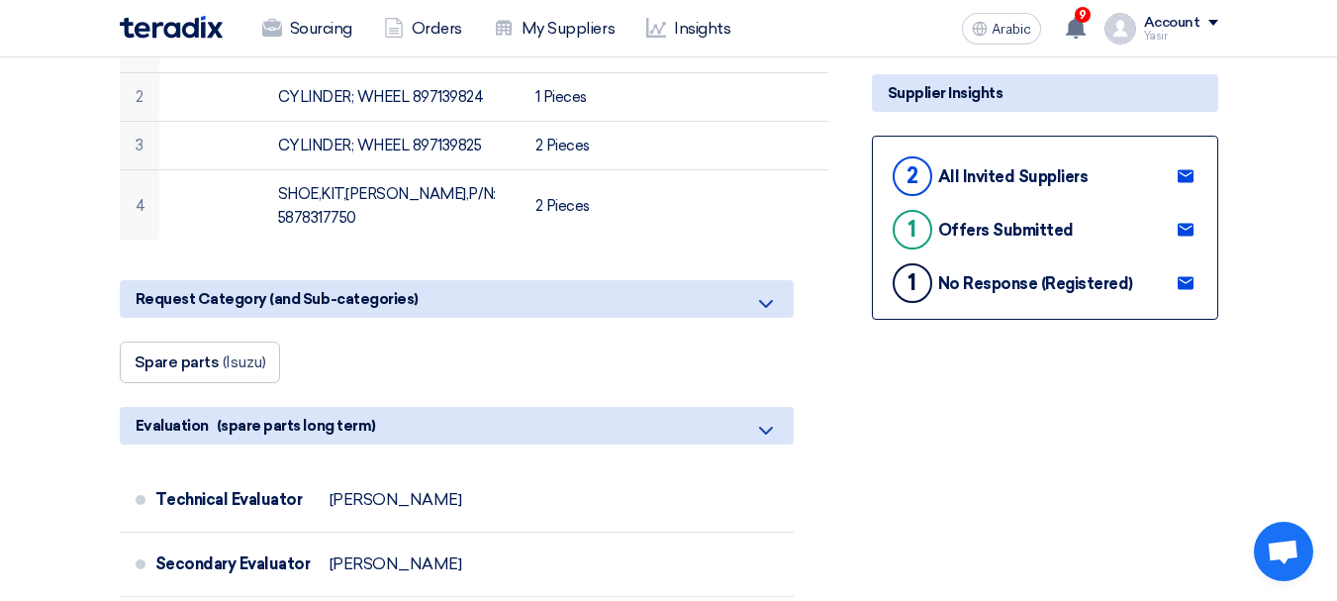
scroll to position [396, 0]
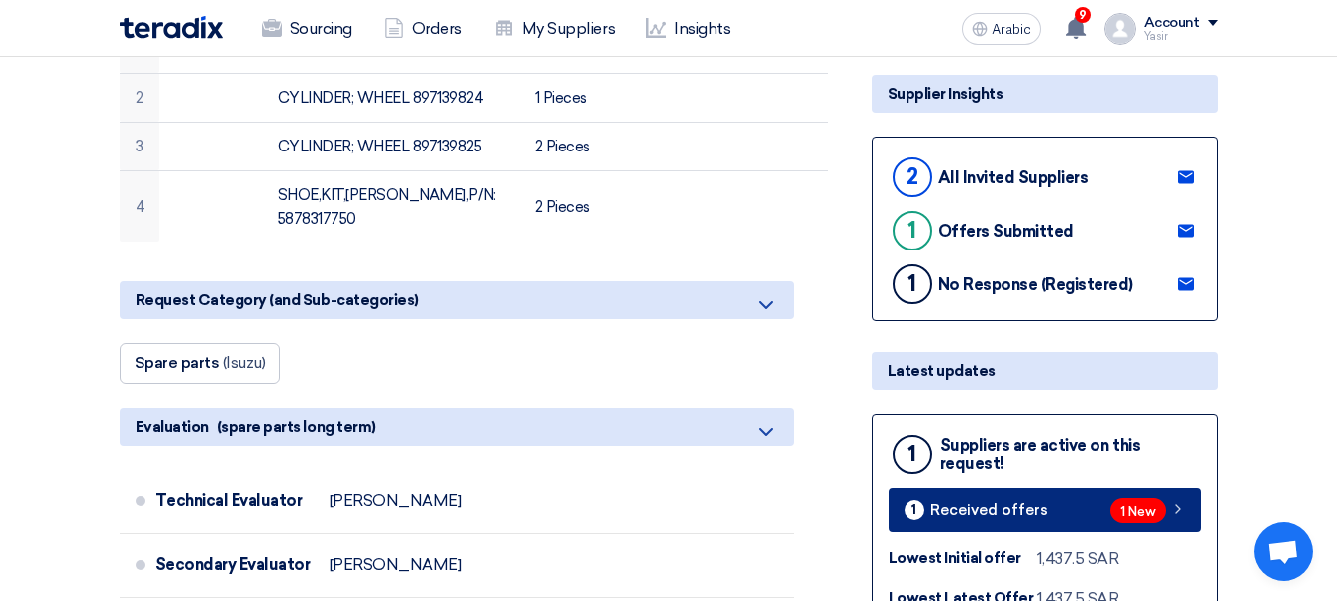
click at [1121, 524] on link "1 Received offers 1 New" at bounding box center [1045, 510] width 313 height 44
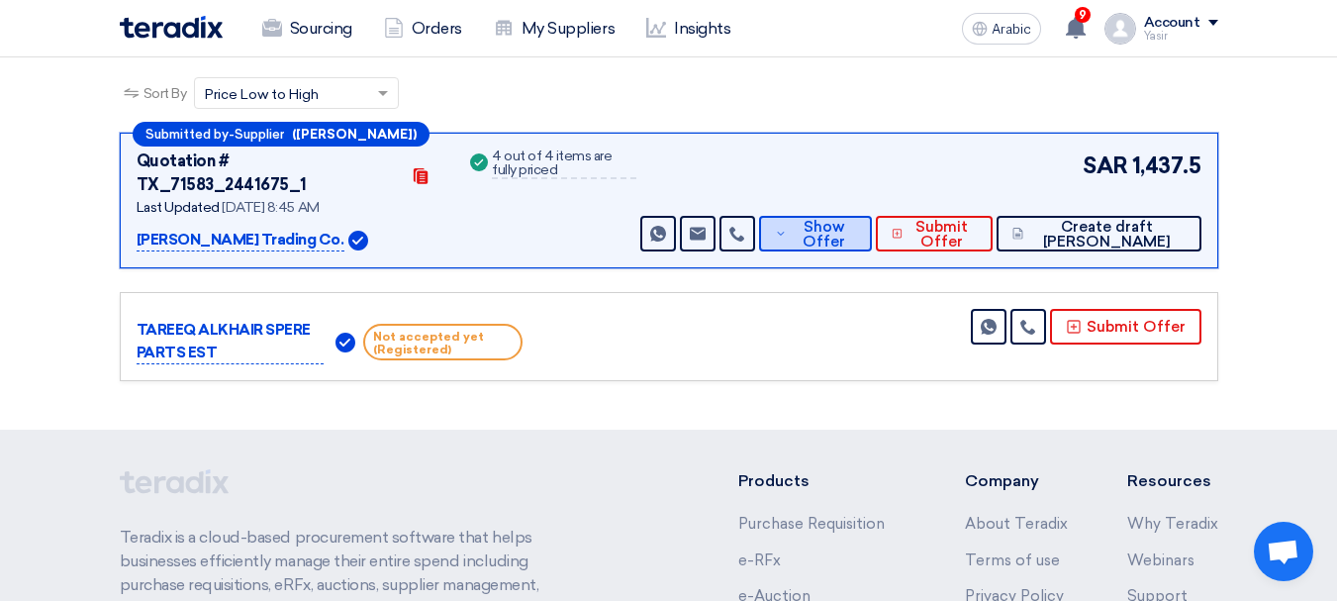
scroll to position [198, 0]
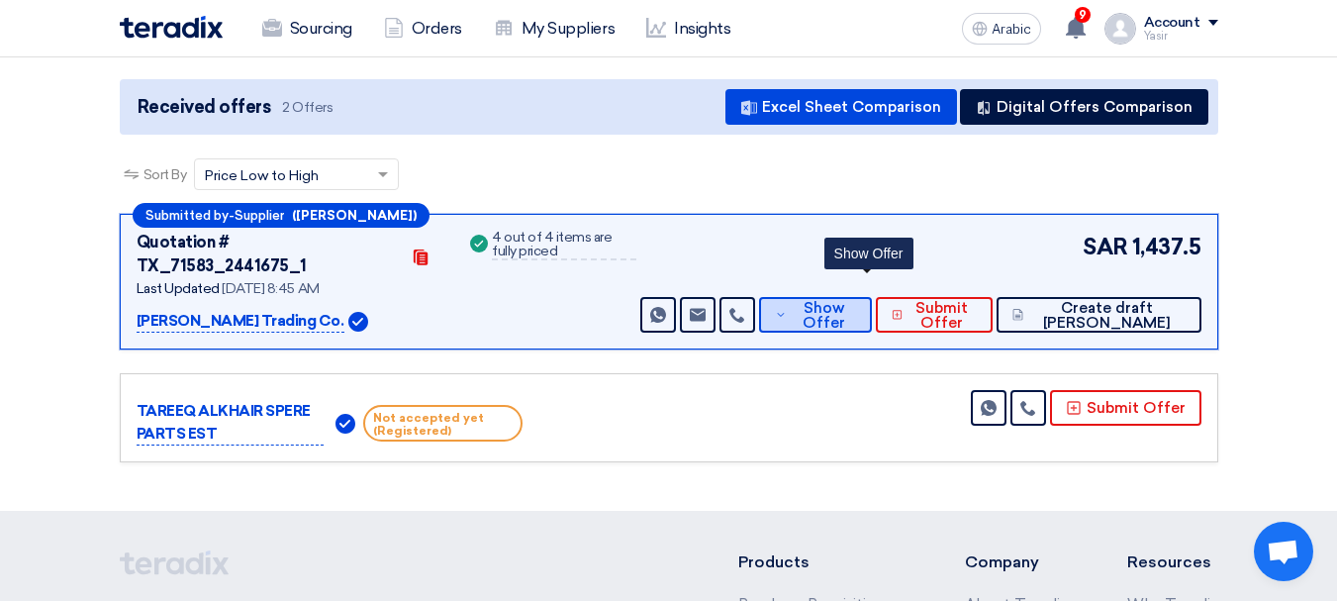
click at [848, 301] on span "Show Offer" at bounding box center [824, 316] width 64 height 30
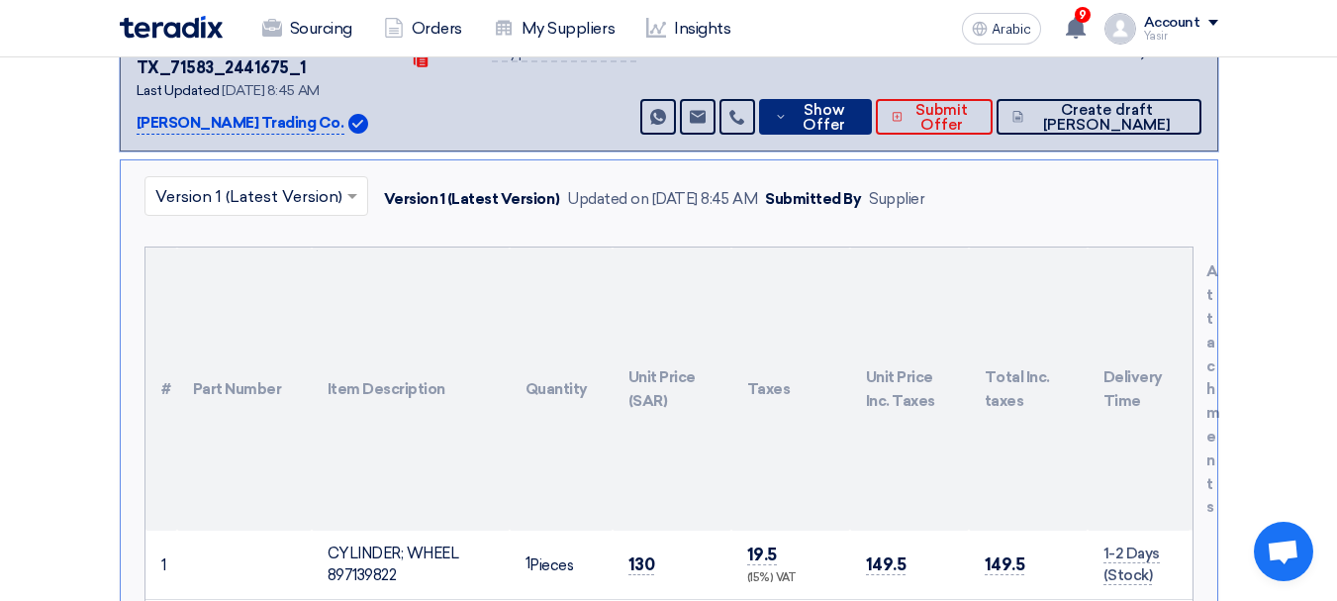
scroll to position [0, 0]
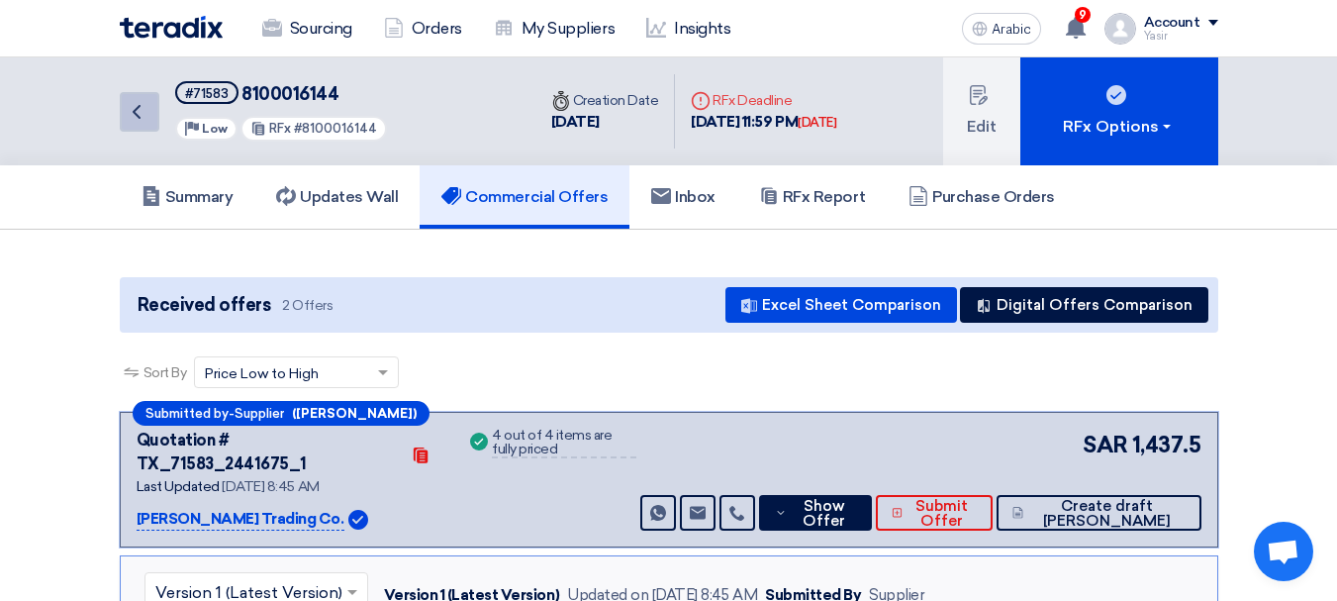
click at [150, 122] on link "Back" at bounding box center [140, 112] width 40 height 40
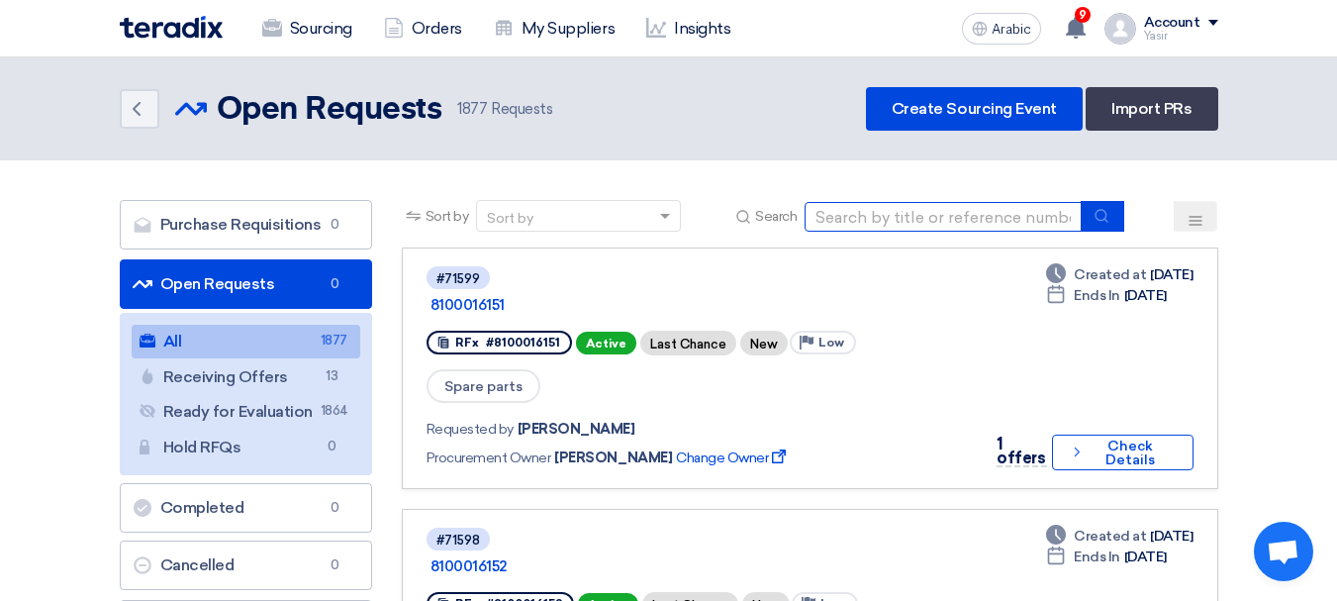
click at [942, 214] on input at bounding box center [943, 217] width 277 height 30
type input "71521"
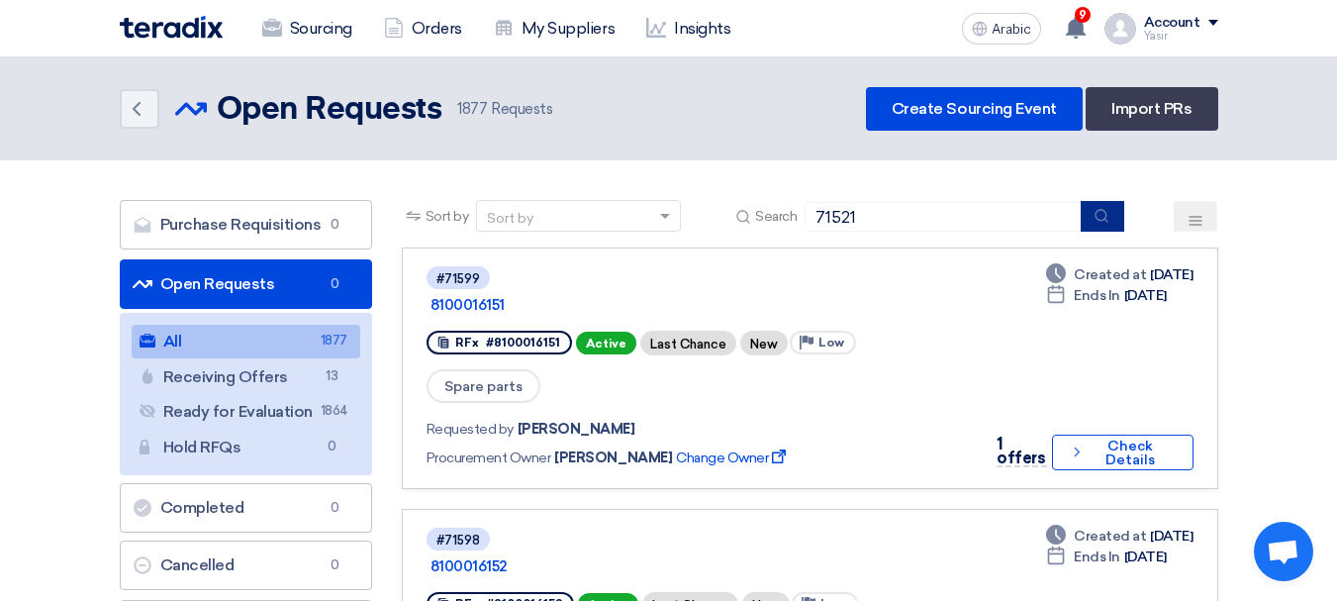
click at [1097, 212] on icon "submit" at bounding box center [1102, 216] width 16 height 16
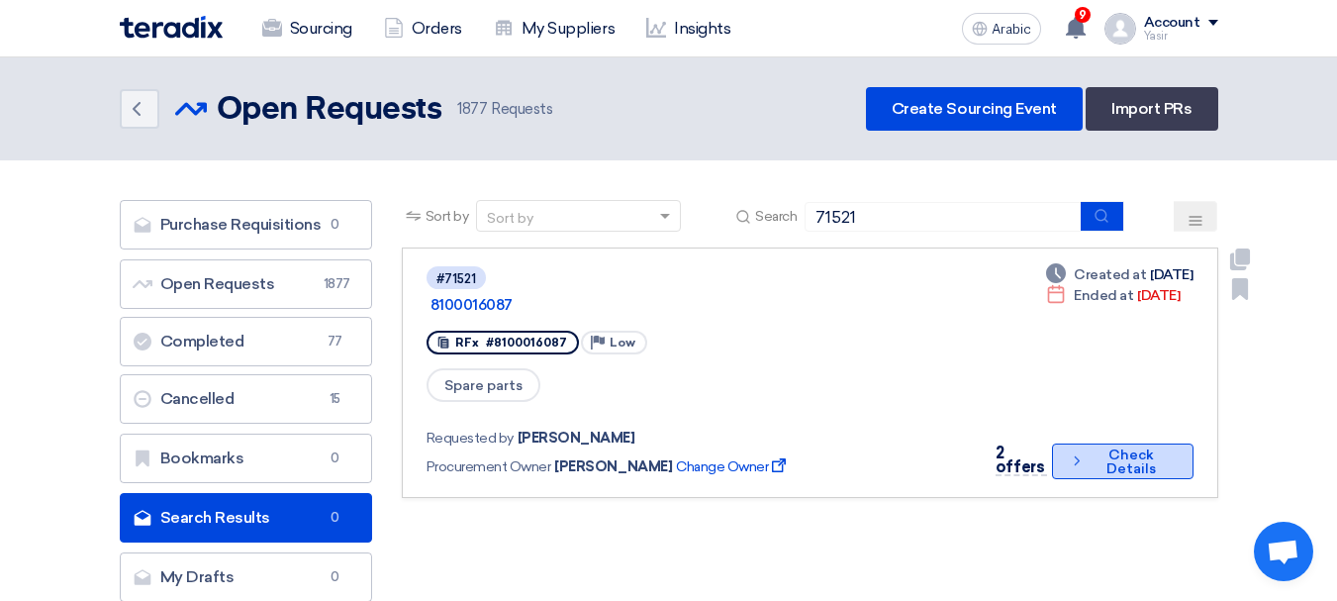
click at [1117, 446] on font "Check Details" at bounding box center [1131, 461] width 49 height 31
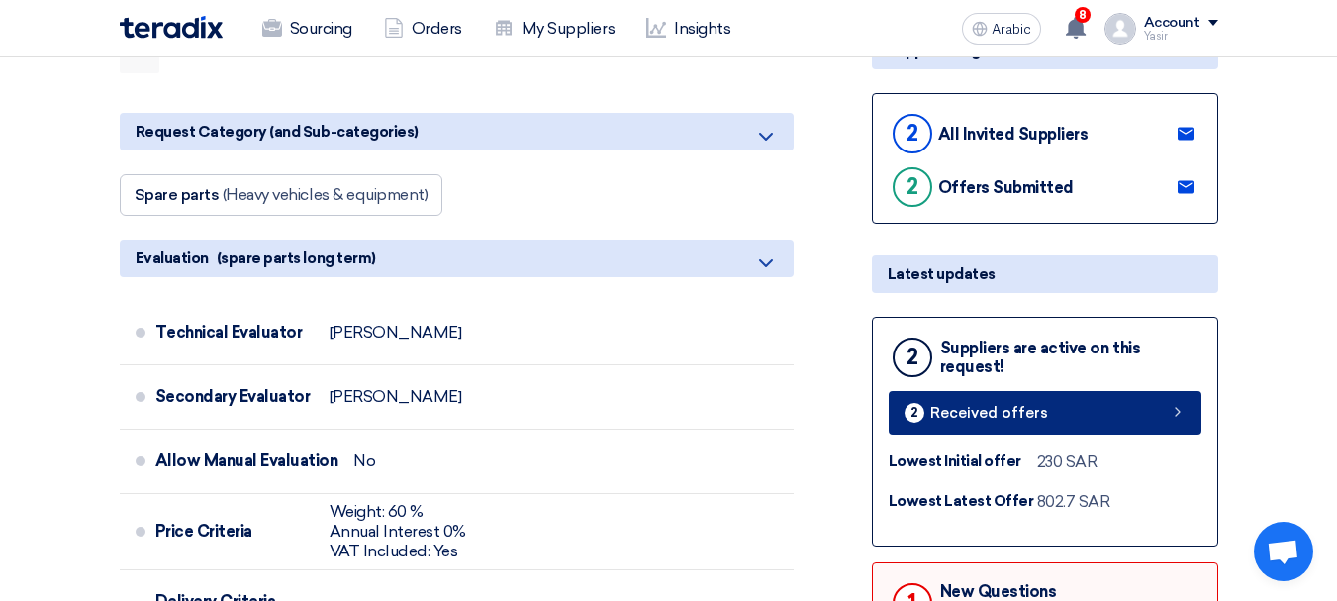
click at [1057, 400] on link "2 Received offers" at bounding box center [1045, 413] width 313 height 44
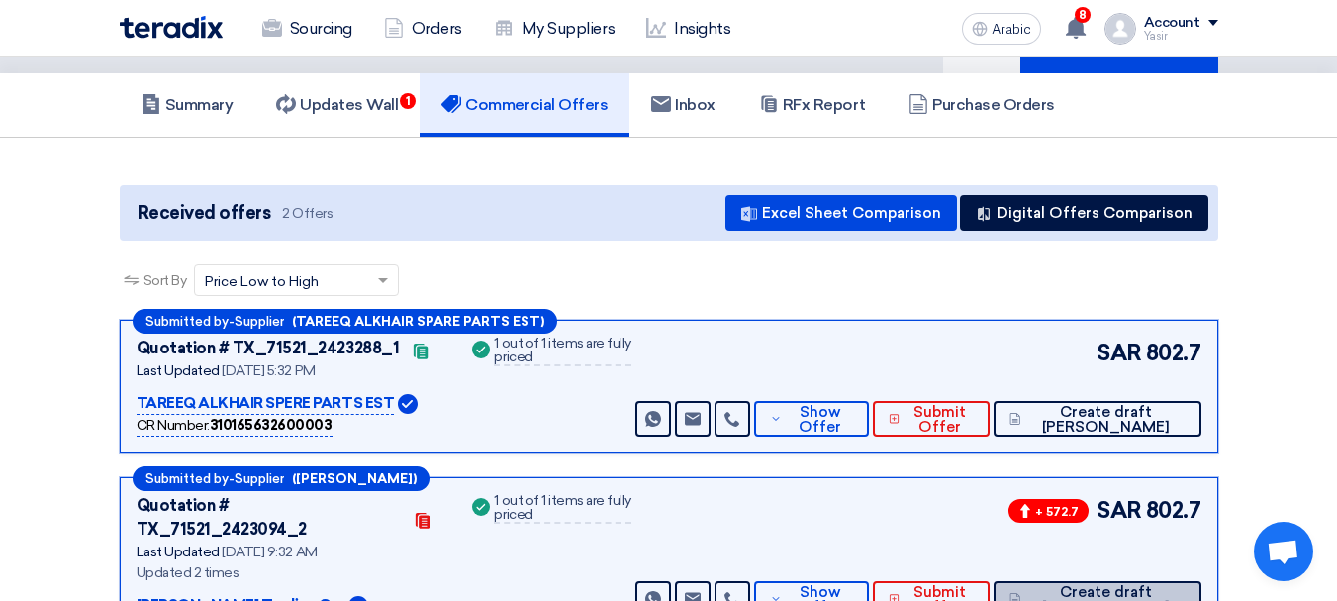
scroll to position [198, 0]
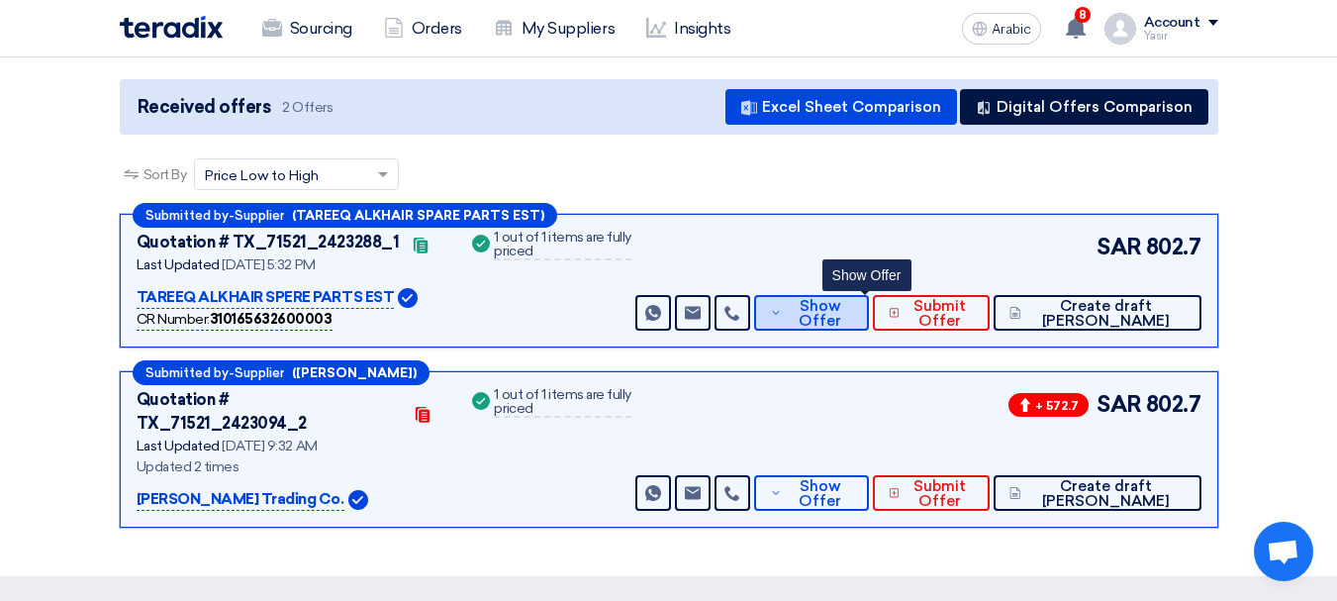
click at [841, 315] on font "Show Offer" at bounding box center [820, 313] width 43 height 33
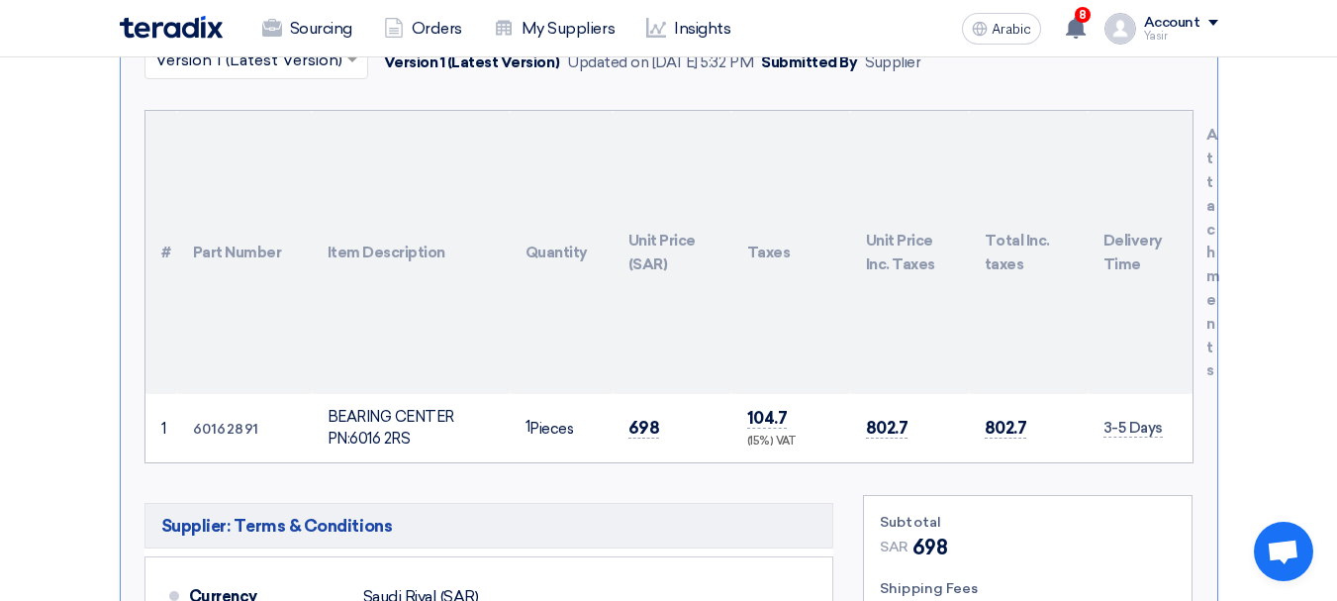
scroll to position [594, 0]
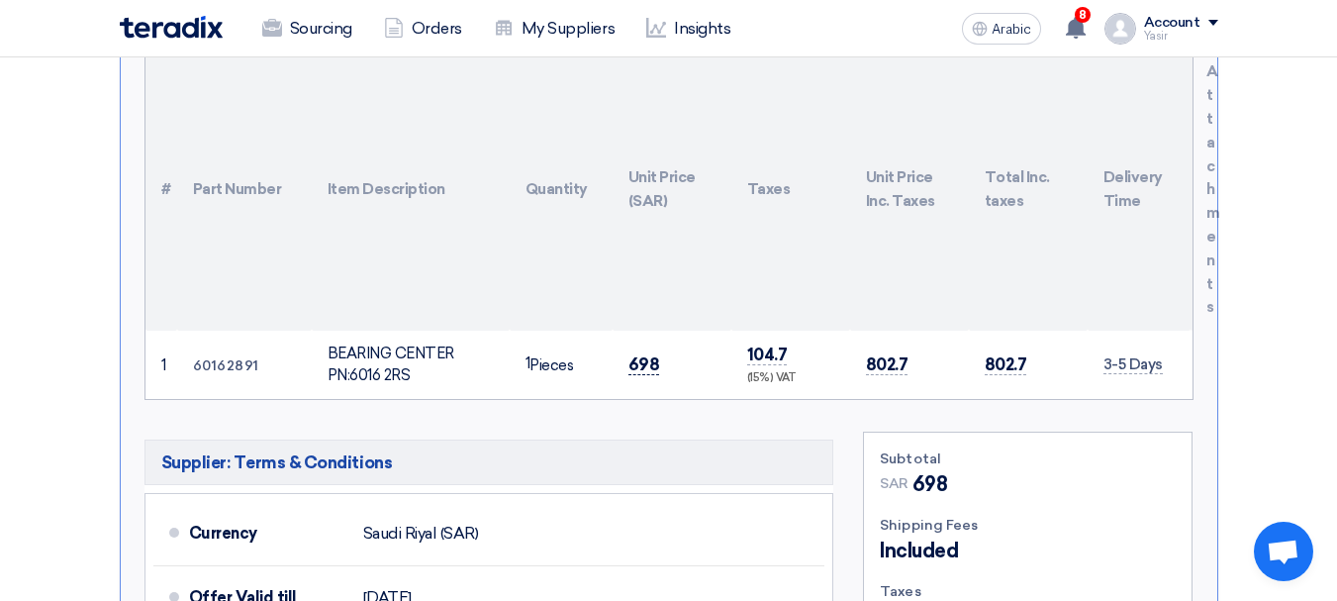
click at [638, 359] on font "698" at bounding box center [645, 364] width 32 height 20
click at [646, 365] on font "698" at bounding box center [645, 364] width 32 height 20
click at [378, 360] on font "BEARING CENTER PN:6016 2RS" at bounding box center [391, 364] width 127 height 41
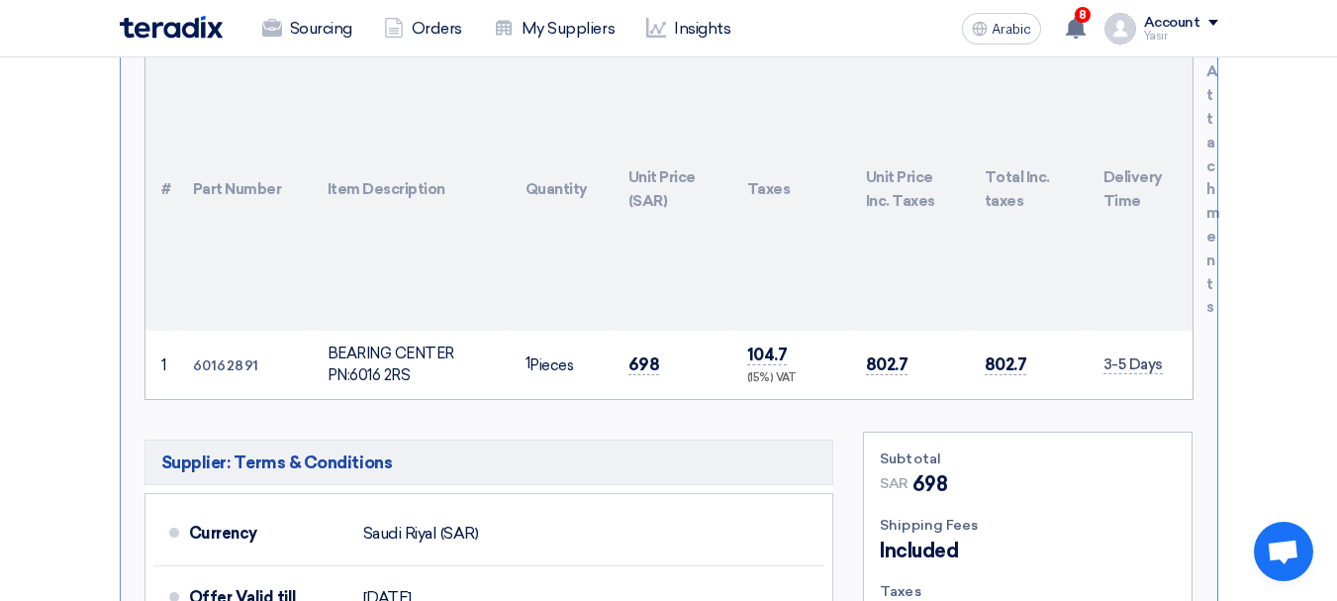
click at [378, 360] on font "BEARING CENTER PN:6016 2RS" at bounding box center [391, 364] width 127 height 41
click at [644, 367] on font "698" at bounding box center [645, 364] width 32 height 20
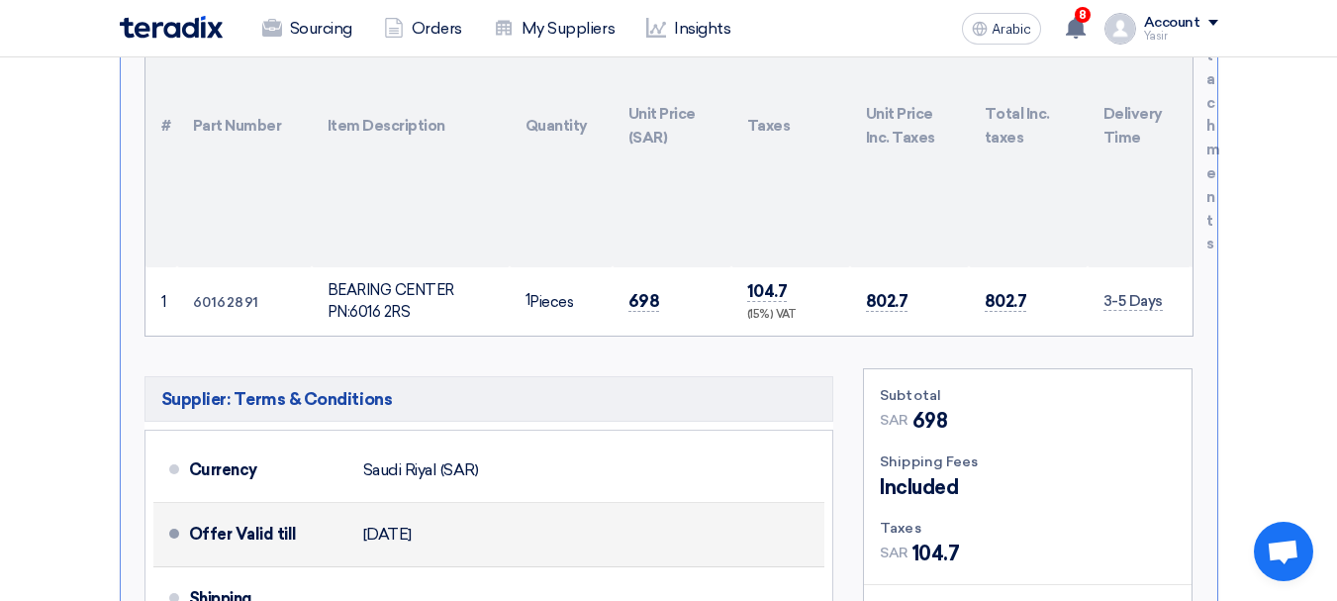
scroll to position [792, 0]
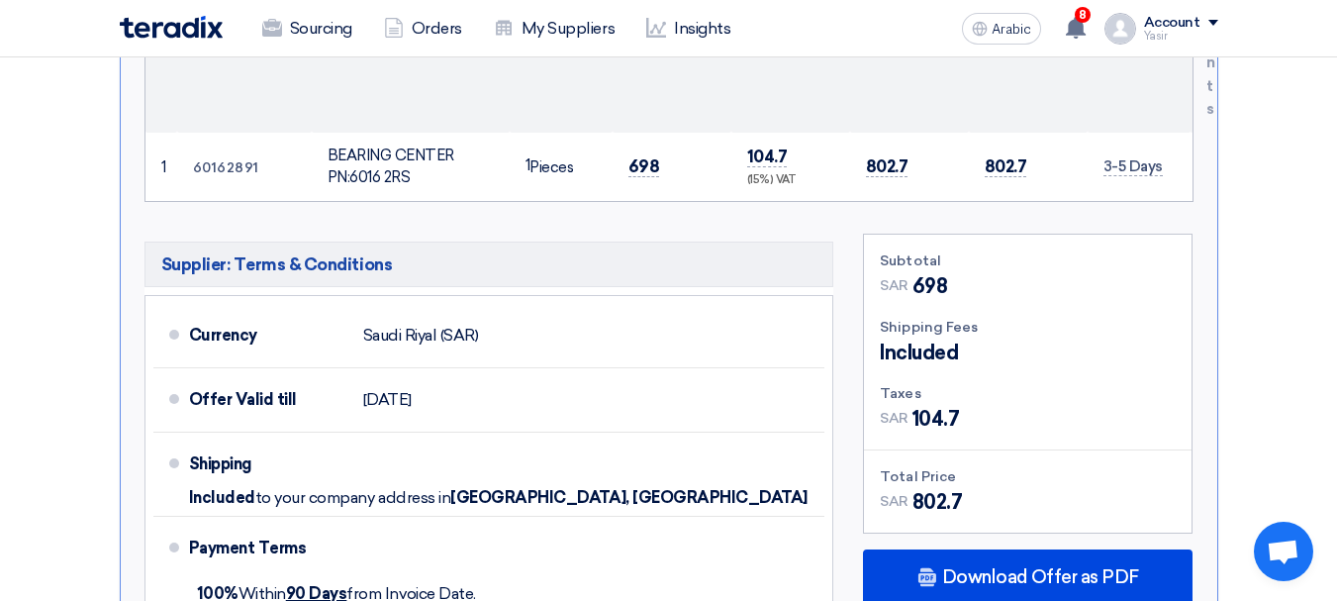
click at [377, 154] on font "BEARING CENTER PN:6016 2RS" at bounding box center [391, 167] width 127 height 41
click at [377, 155] on font "BEARING CENTER PN:6016 2RS" at bounding box center [391, 167] width 127 height 41
click at [634, 158] on font "698" at bounding box center [645, 166] width 32 height 20
click at [645, 173] on font "698" at bounding box center [645, 166] width 32 height 20
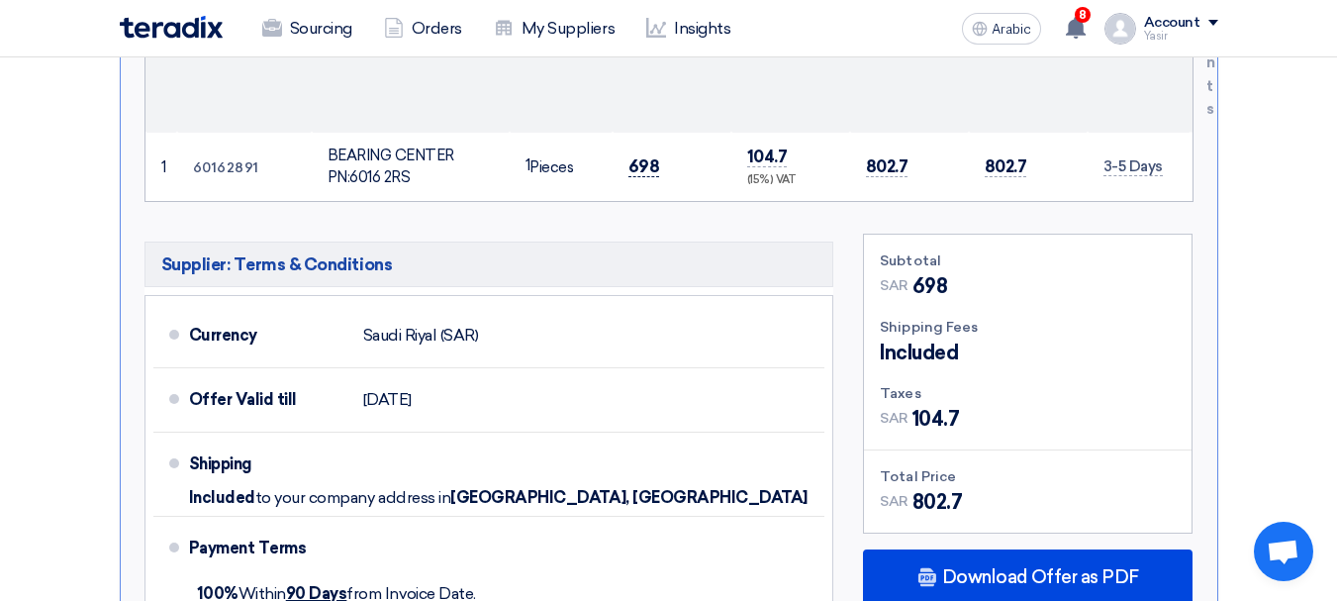
click at [645, 173] on font "698" at bounding box center [645, 166] width 32 height 20
click at [236, 172] on font "60162891" at bounding box center [226, 167] width 66 height 17
click at [237, 172] on font "60162891" at bounding box center [226, 167] width 66 height 17
click at [639, 163] on font "698" at bounding box center [645, 166] width 32 height 20
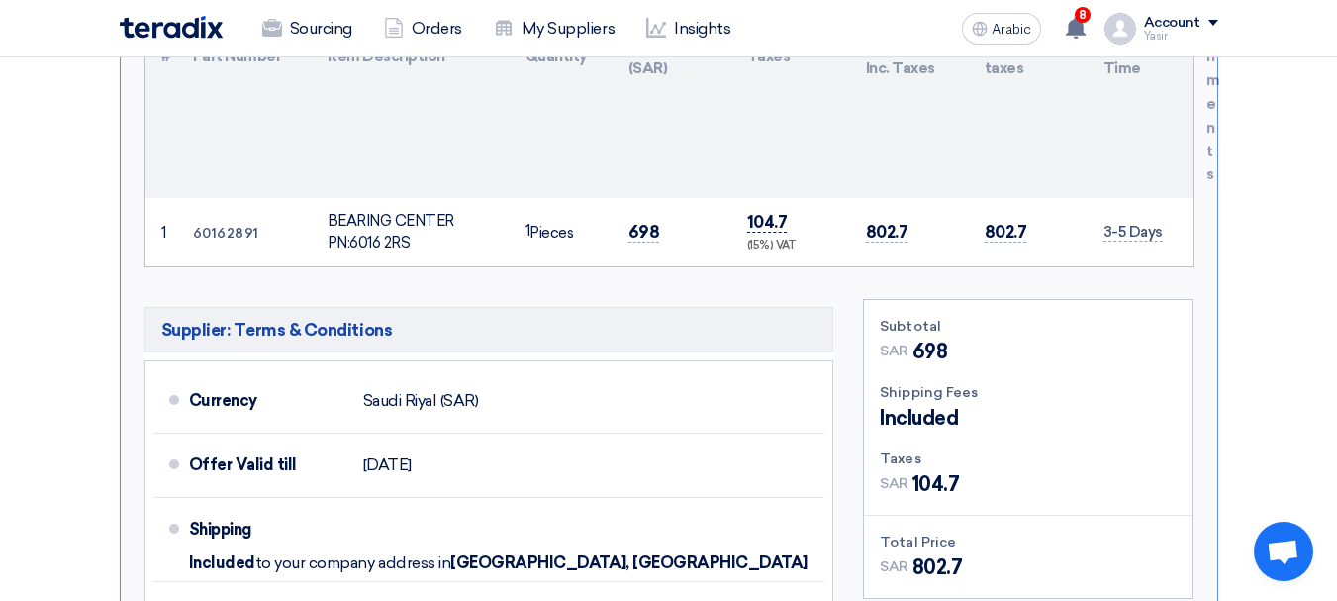
scroll to position [693, 0]
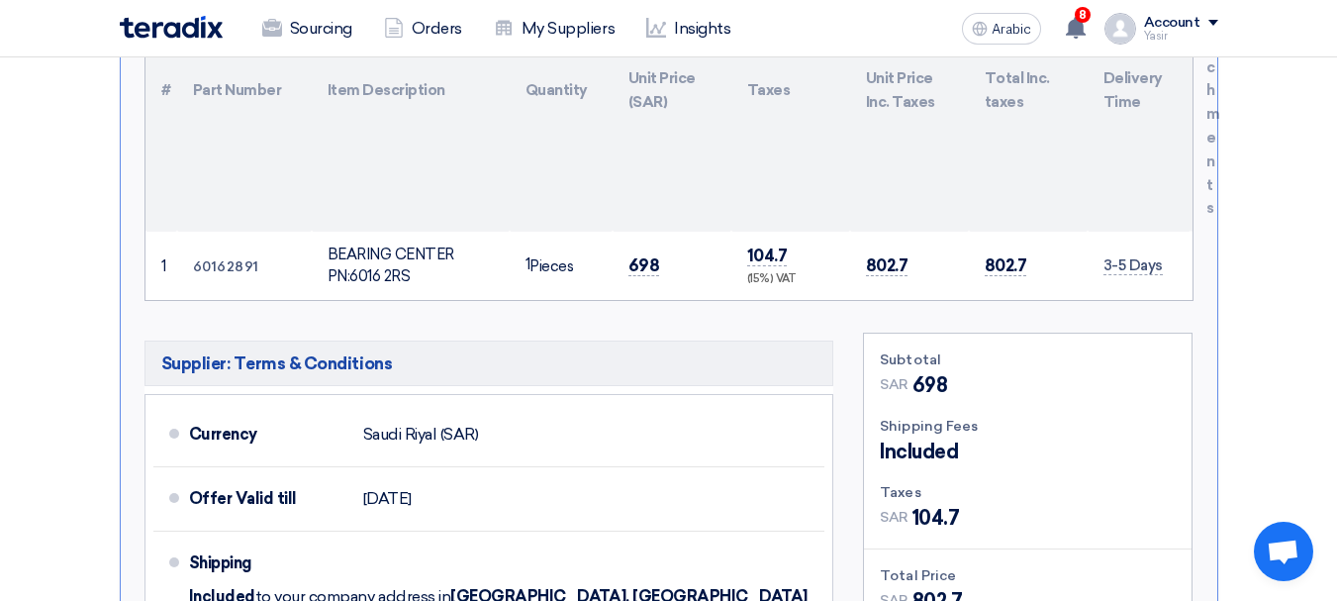
click at [235, 270] on font "60162891" at bounding box center [226, 266] width 66 height 17
click at [635, 265] on font "698" at bounding box center [645, 265] width 32 height 20
click at [633, 265] on font "698" at bounding box center [645, 265] width 32 height 20
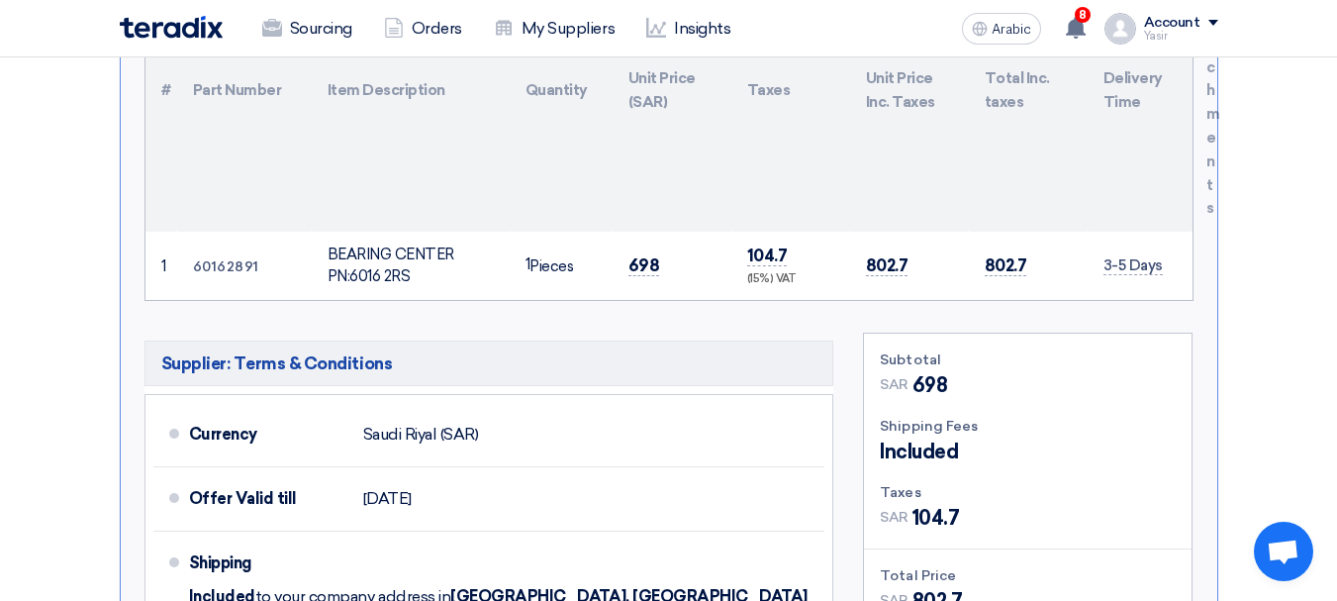
click at [226, 274] on font "60162891" at bounding box center [226, 266] width 66 height 17
click at [649, 266] on font "698" at bounding box center [645, 265] width 32 height 20
click at [643, 271] on font "698" at bounding box center [645, 265] width 32 height 20
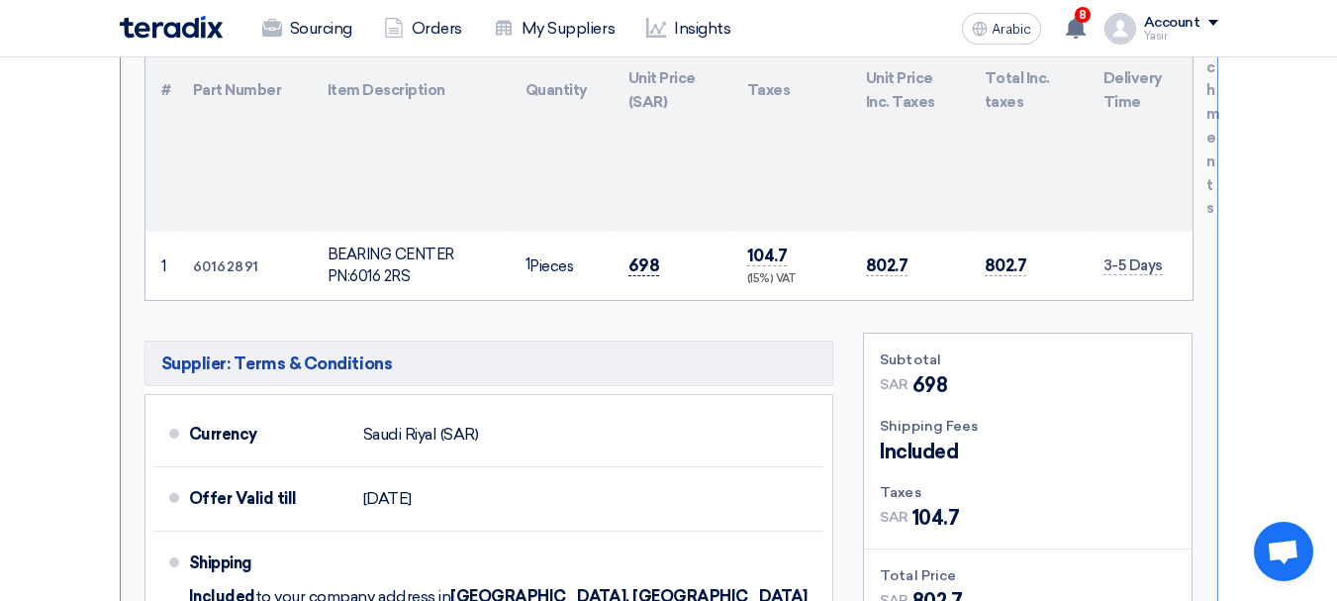
click at [643, 271] on font "698" at bounding box center [645, 265] width 32 height 20
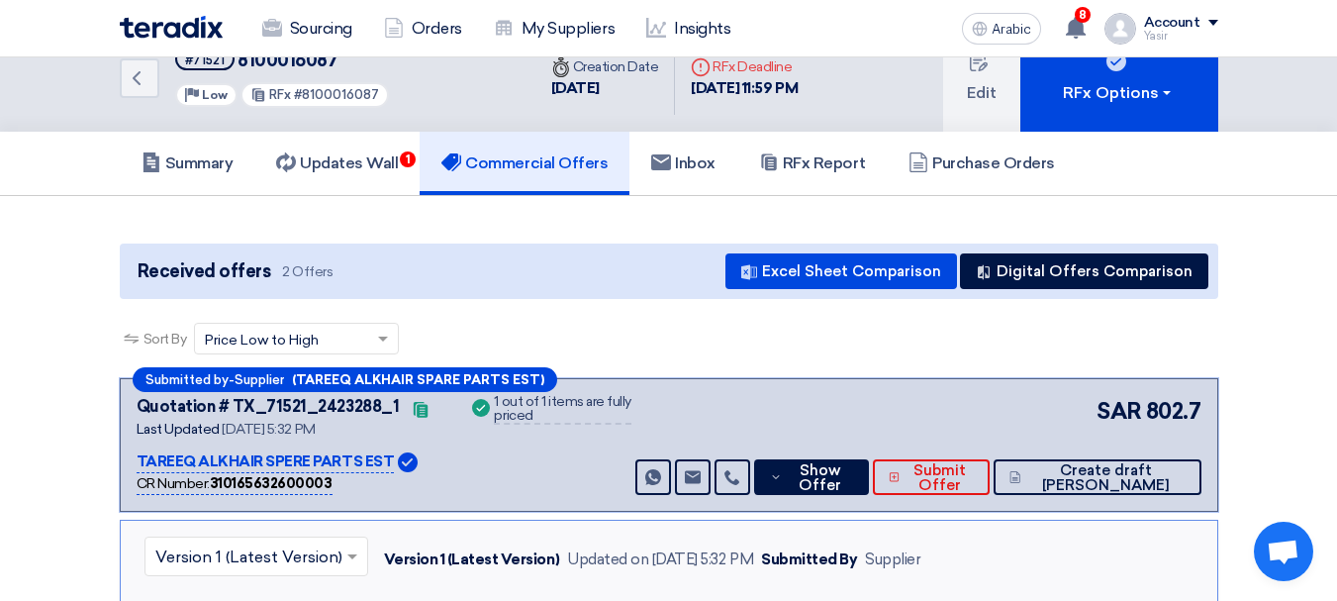
scroll to position [0, 0]
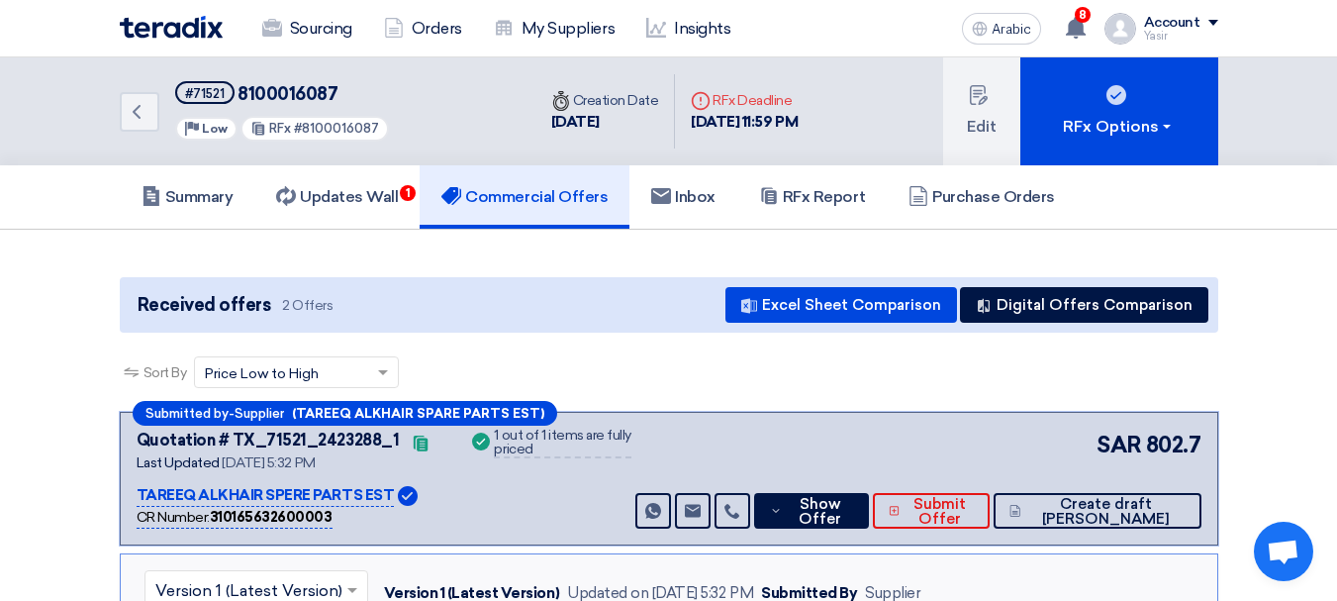
click at [1171, 458] on font "802.7" at bounding box center [1173, 445] width 55 height 27
click at [1176, 448] on font "802.7" at bounding box center [1173, 445] width 55 height 27
click at [141, 116] on icon "Back" at bounding box center [137, 112] width 24 height 24
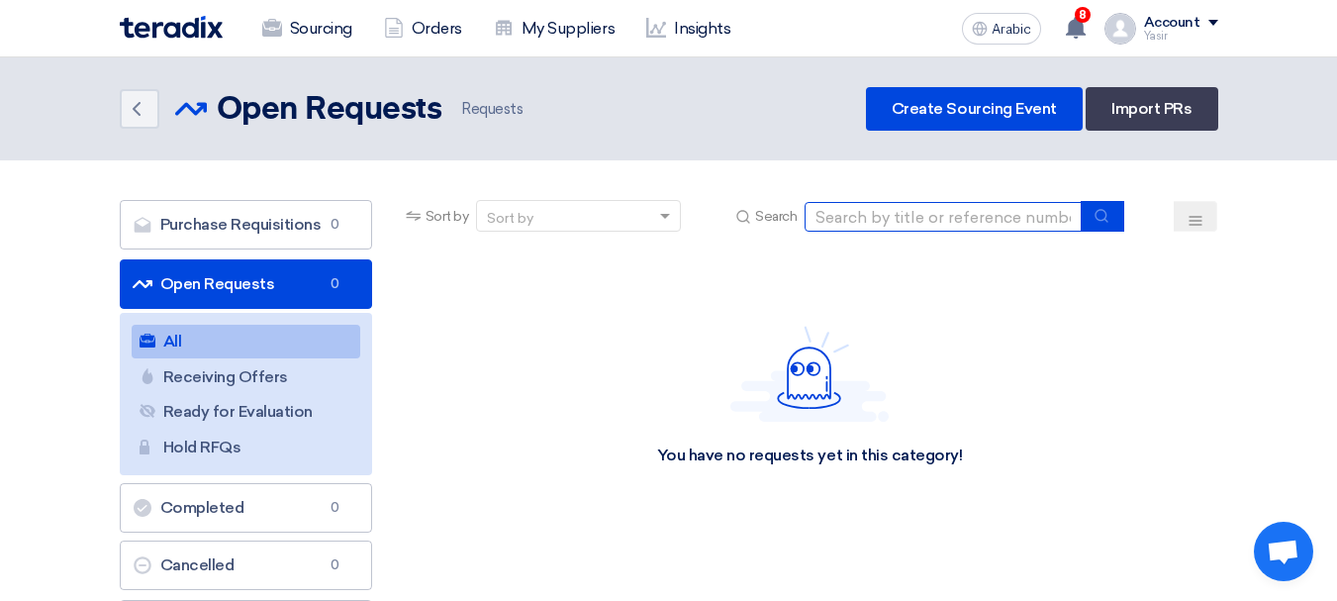
click at [868, 217] on input at bounding box center [943, 217] width 277 height 30
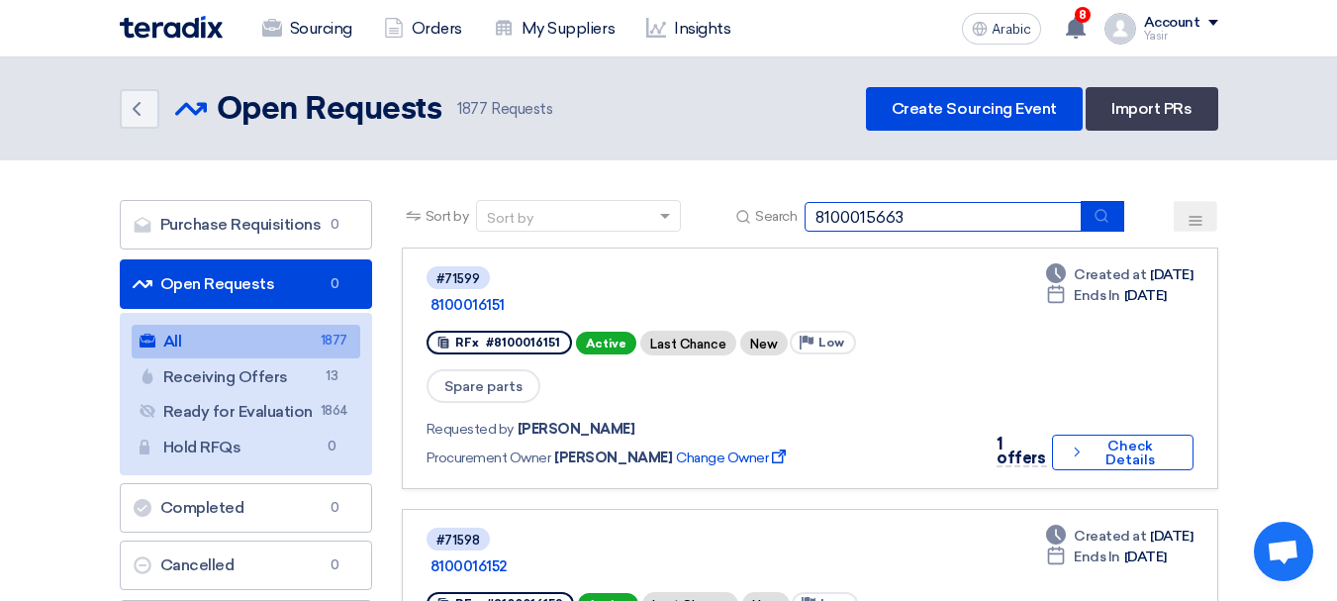
type input "8100015663"
click at [1106, 220] on use "submit" at bounding box center [1102, 215] width 13 height 13
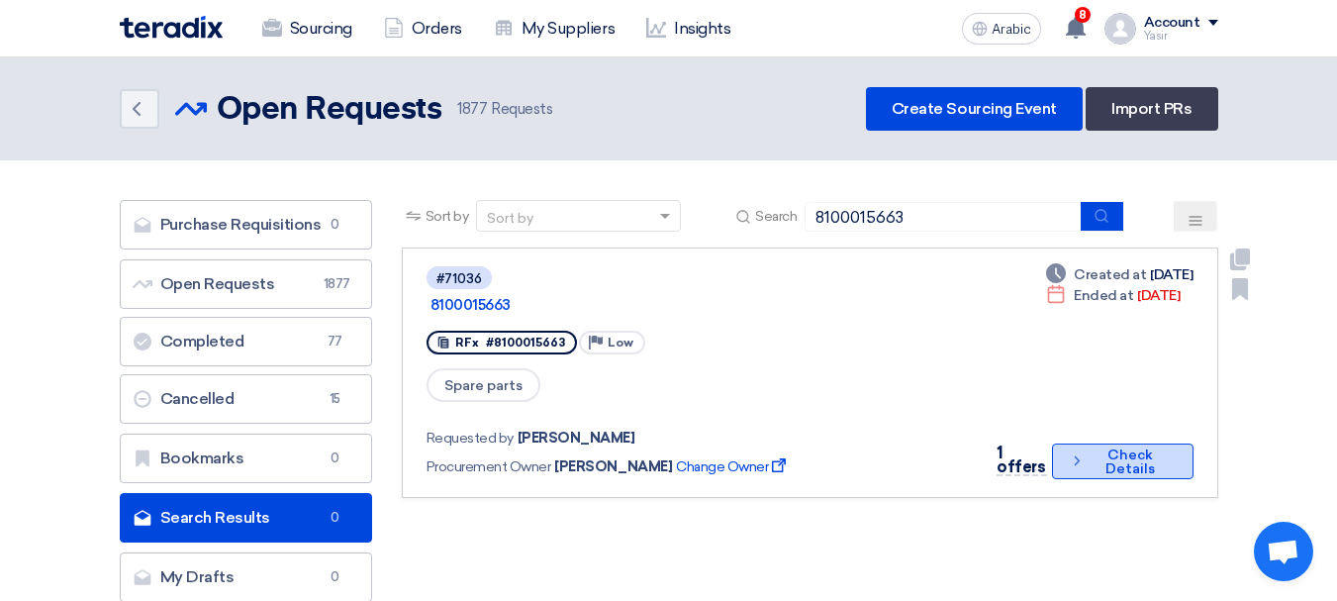
click at [1070, 451] on icon "Check details" at bounding box center [1077, 460] width 16 height 19
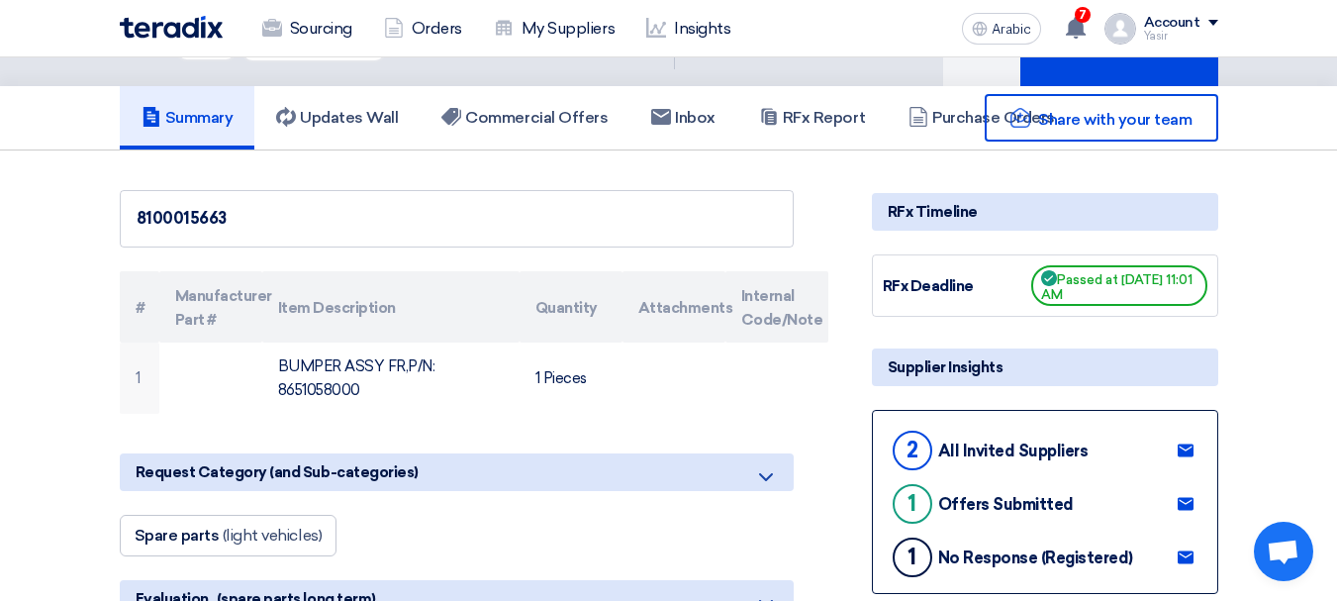
scroll to position [198, 0]
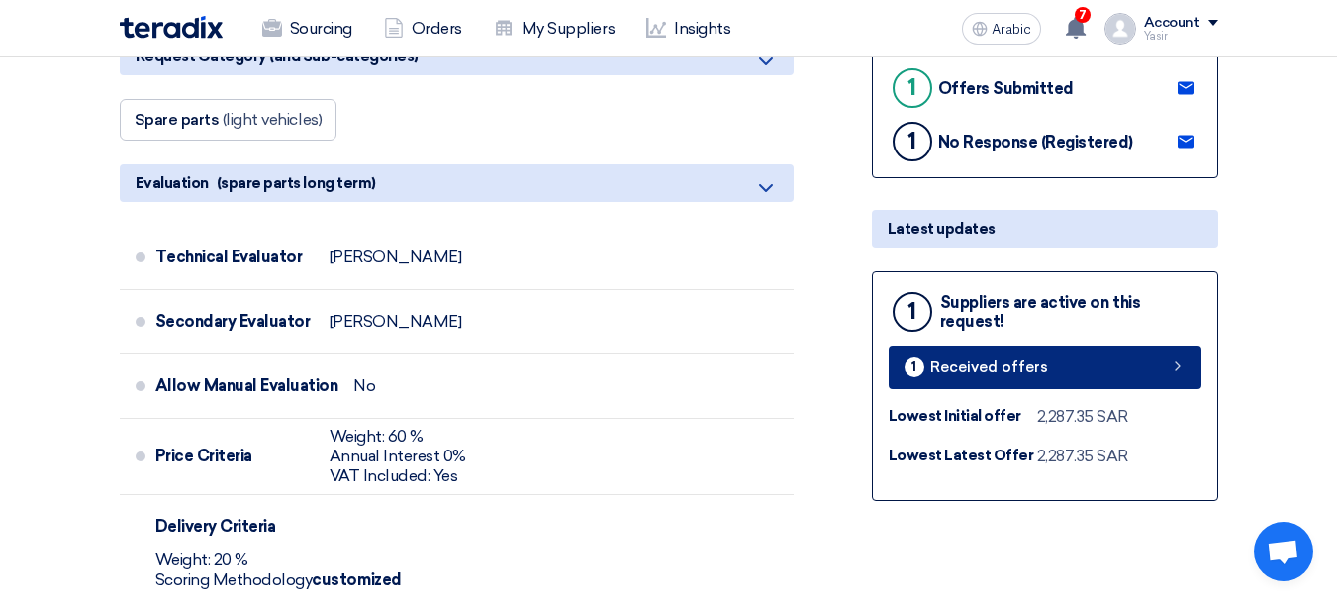
click at [1136, 358] on link "1 Received offers" at bounding box center [1045, 367] width 313 height 44
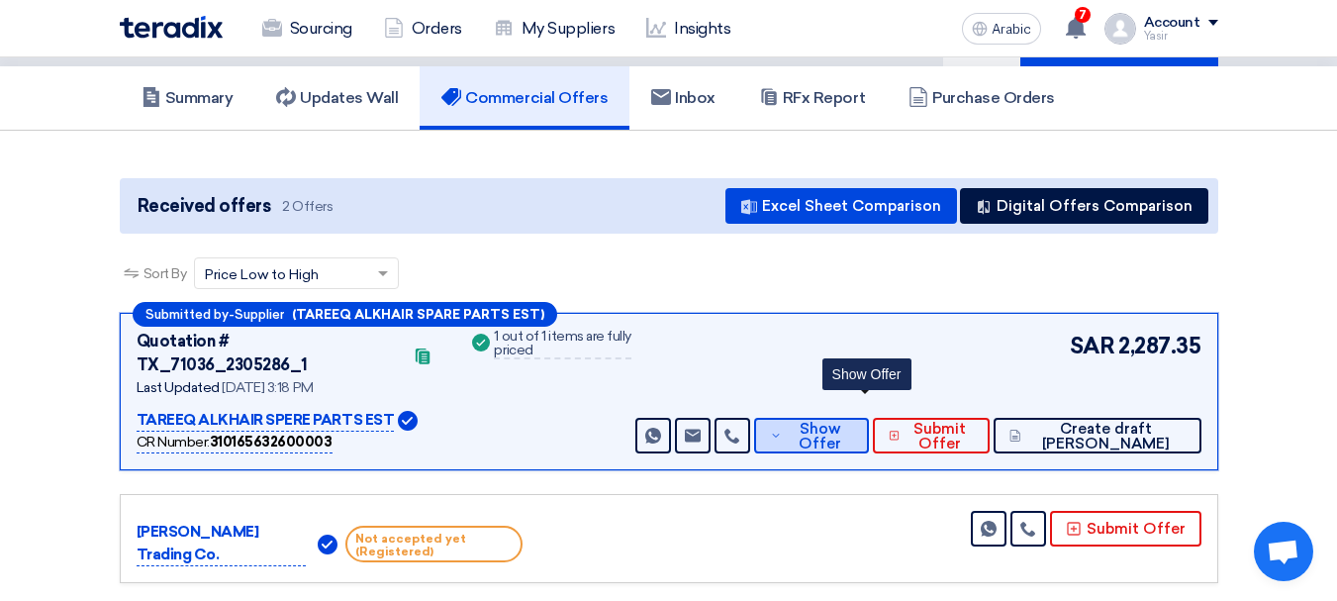
click at [851, 422] on span "Show Offer" at bounding box center [819, 437] width 65 height 30
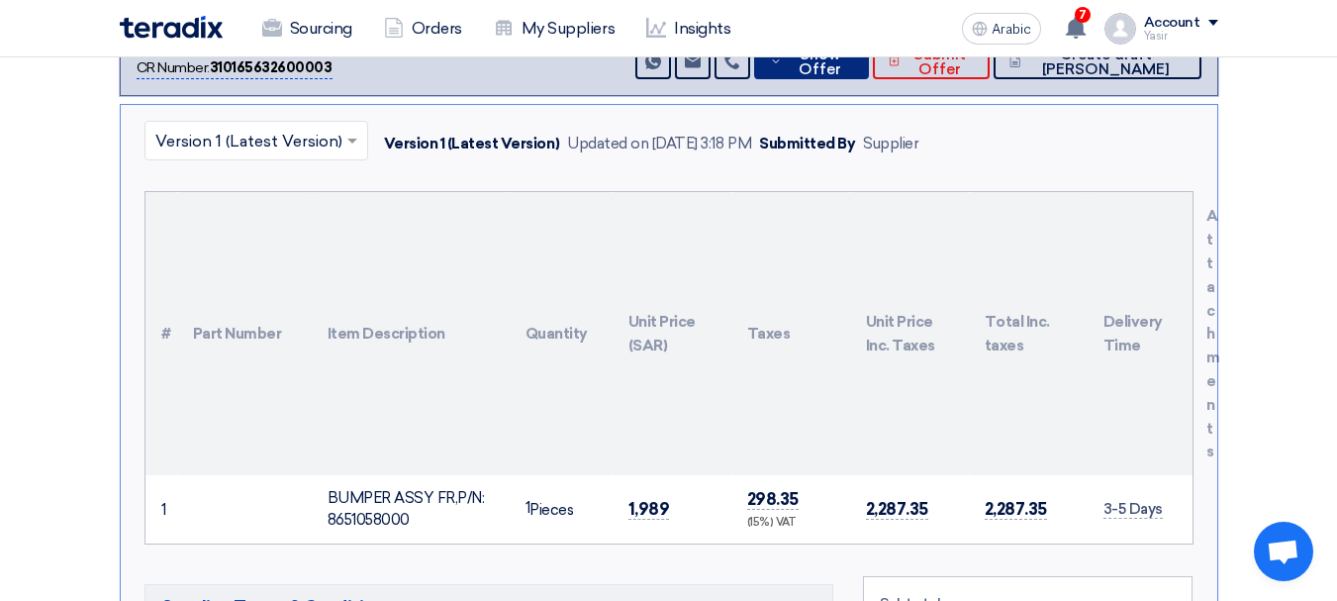
scroll to position [495, 0]
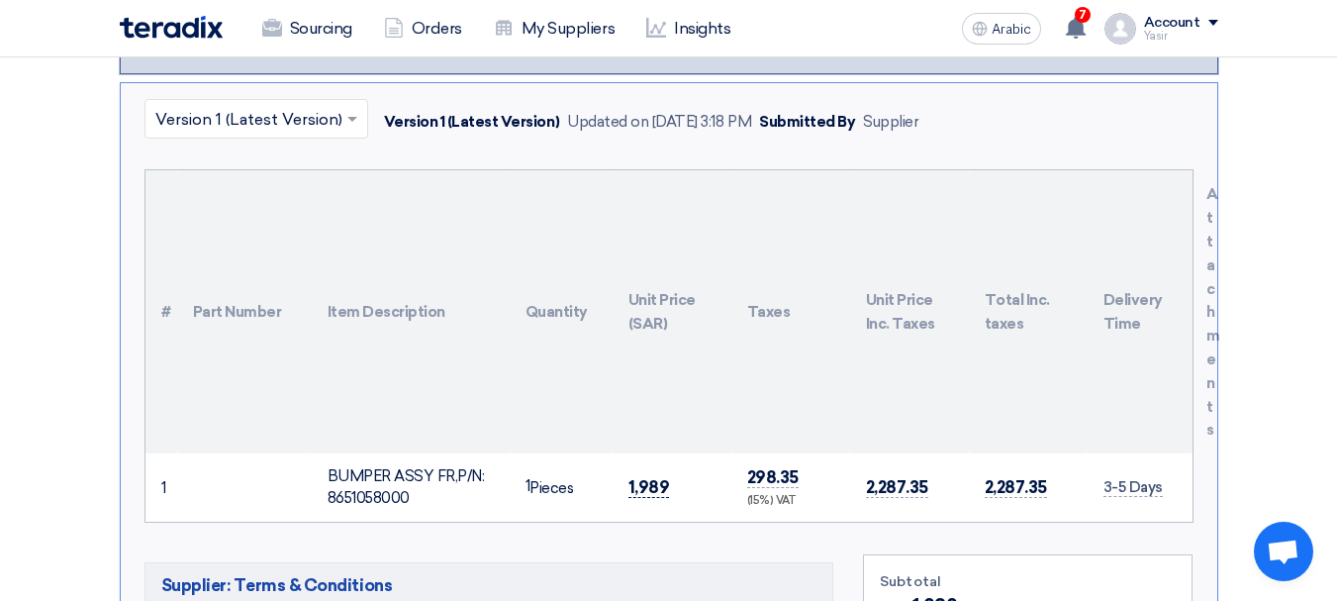
click at [665, 477] on font "1,989" at bounding box center [650, 487] width 42 height 20
click at [648, 477] on font "1,989" at bounding box center [650, 487] width 42 height 20
click at [647, 477] on font "1,989" at bounding box center [650, 487] width 42 height 20
copy font "1,989"
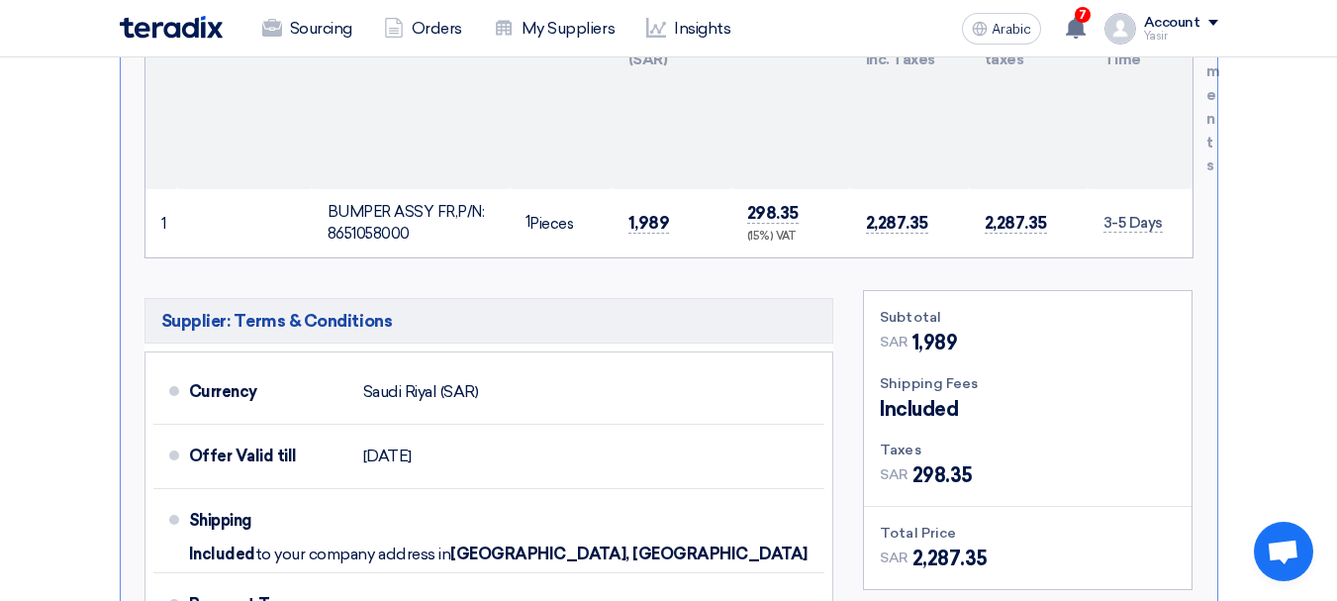
scroll to position [990, 0]
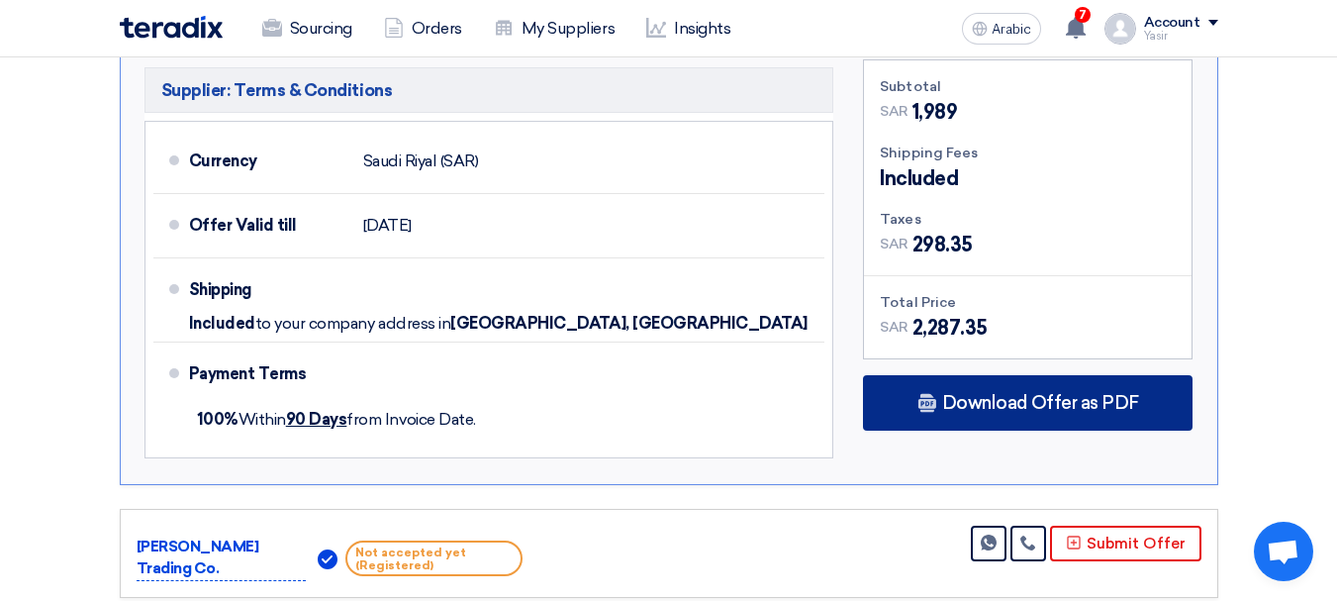
click at [1045, 398] on div "Download Offer as PDF" at bounding box center [1028, 402] width 330 height 55
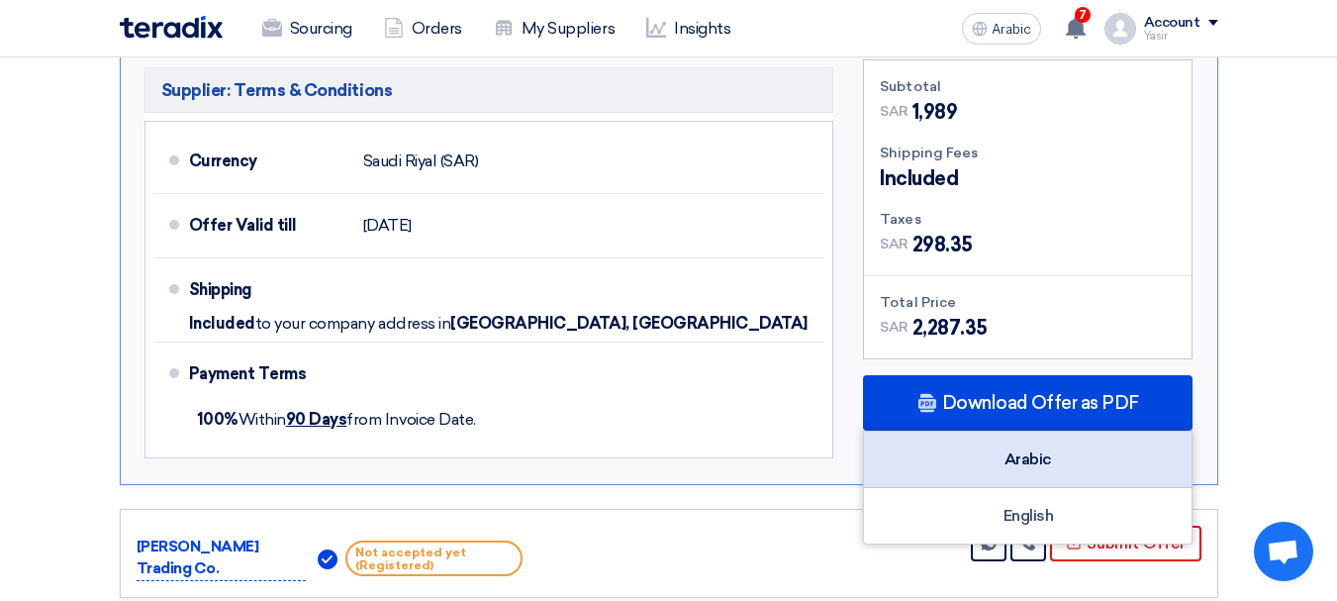
click at [1072, 432] on div "Arabic" at bounding box center [1028, 460] width 328 height 56
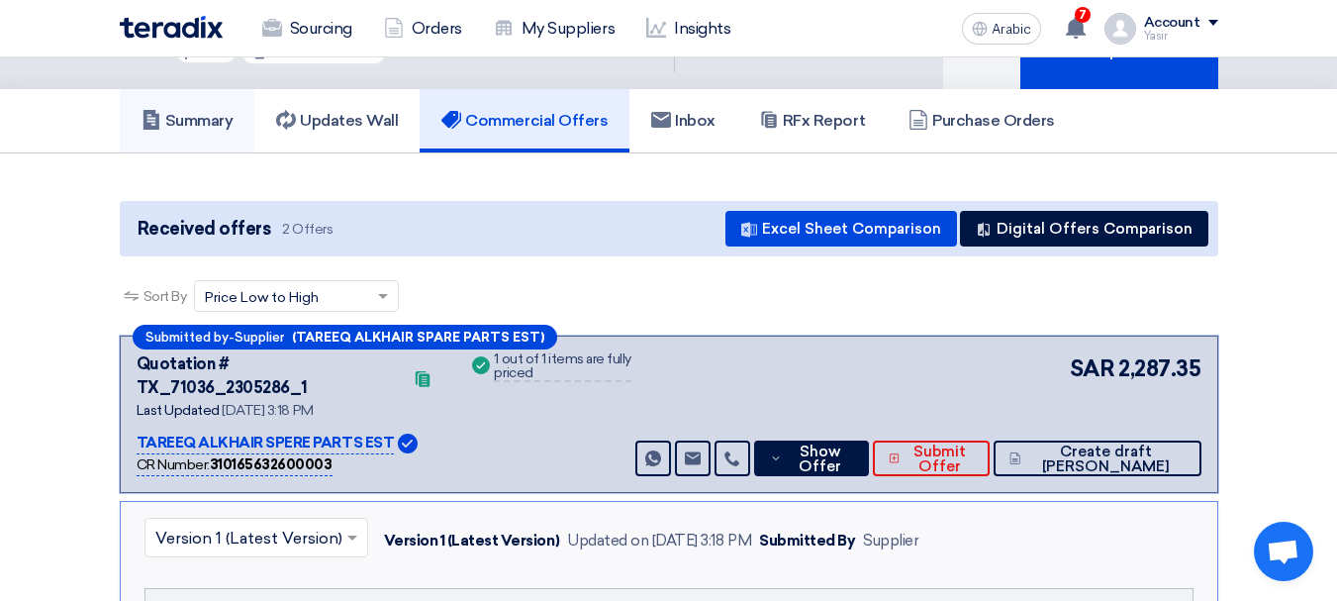
scroll to position [0, 0]
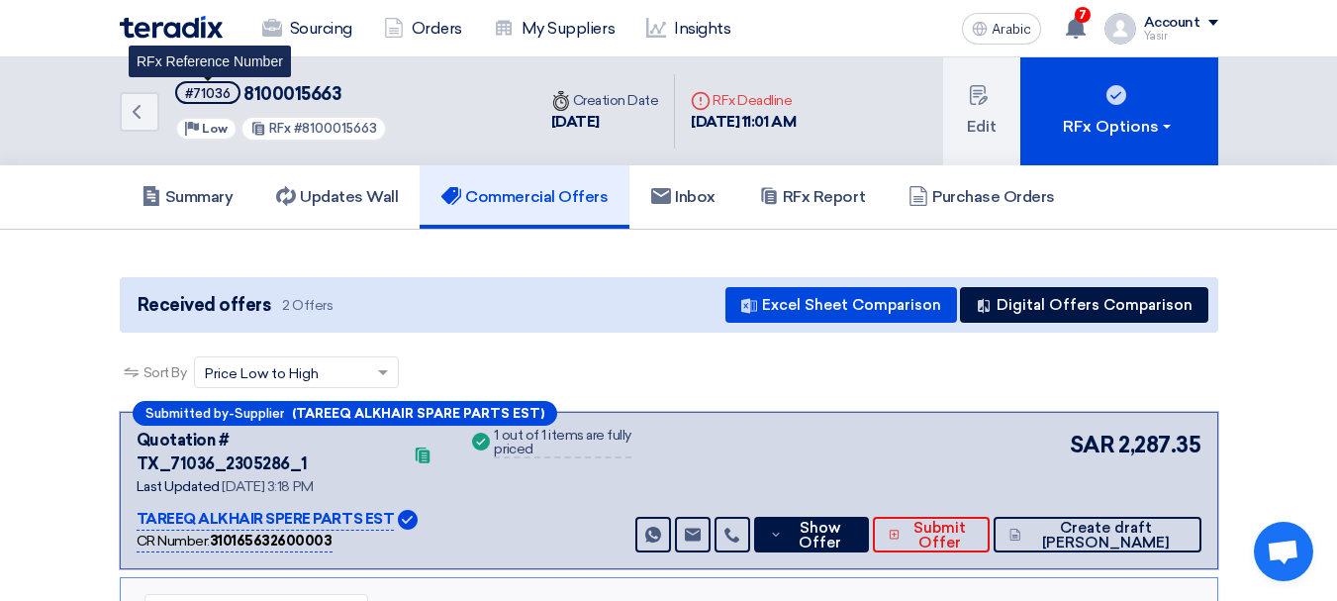
click at [209, 92] on font "#71036" at bounding box center [208, 93] width 46 height 15
copy font "71036"
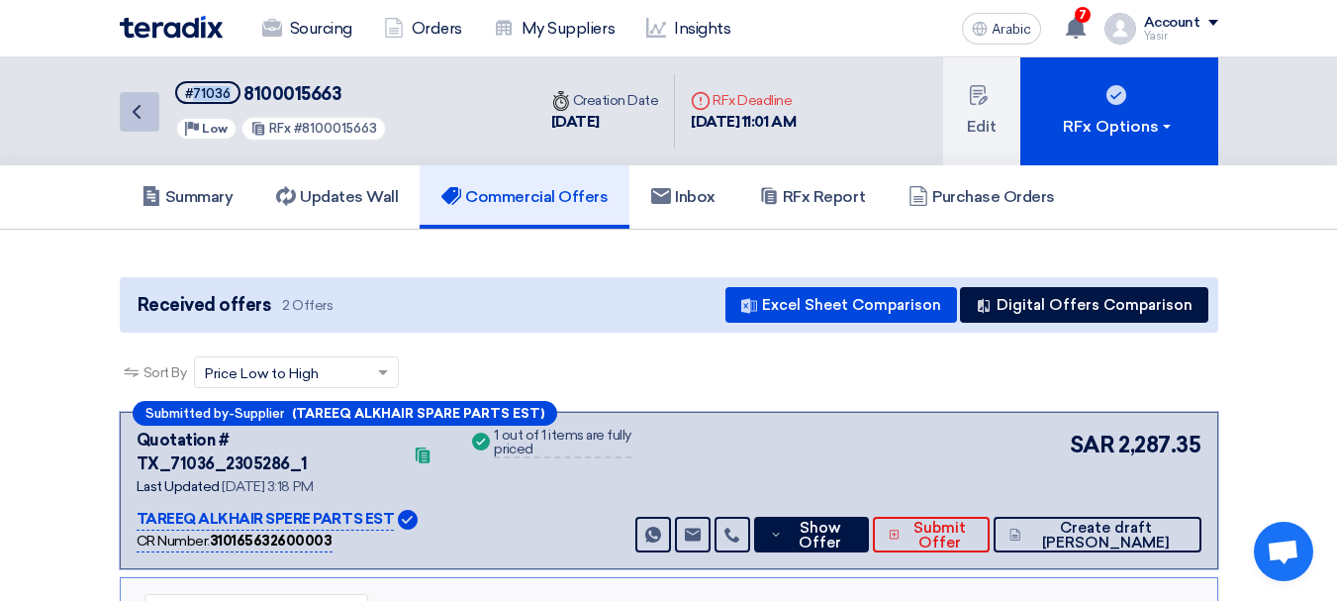
click at [147, 113] on icon "Back" at bounding box center [137, 112] width 24 height 24
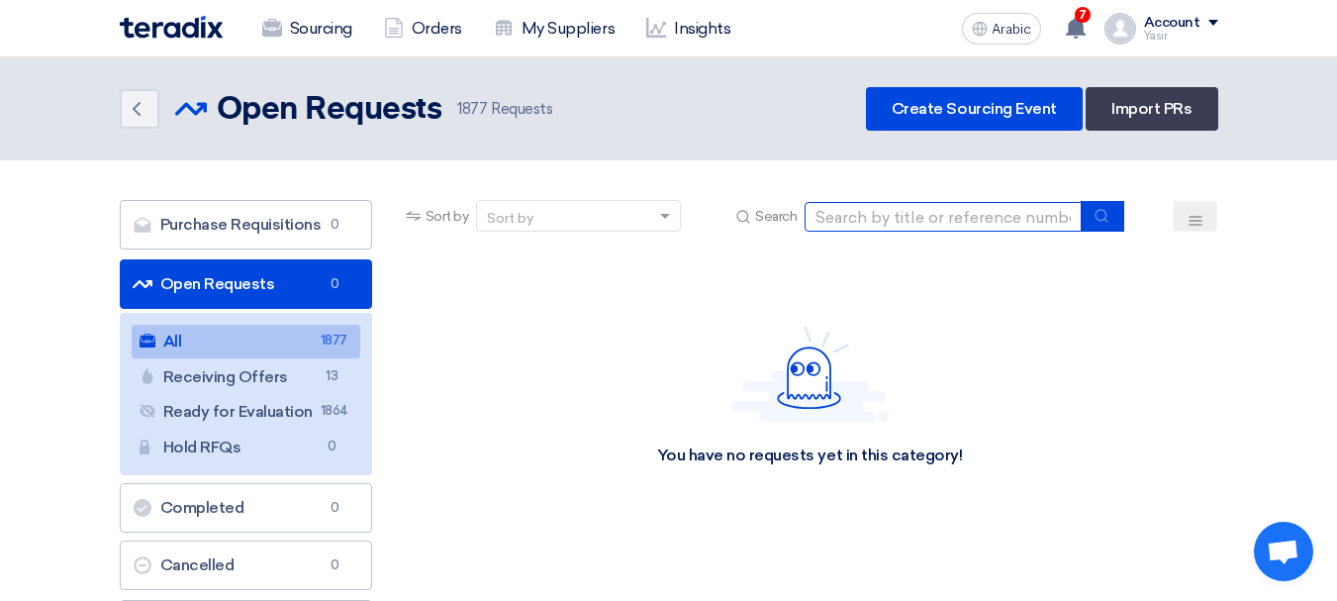
drag, startPoint x: 921, startPoint y: 223, endPoint x: 930, endPoint y: 232, distance: 12.6
click at [921, 223] on input at bounding box center [943, 217] width 277 height 30
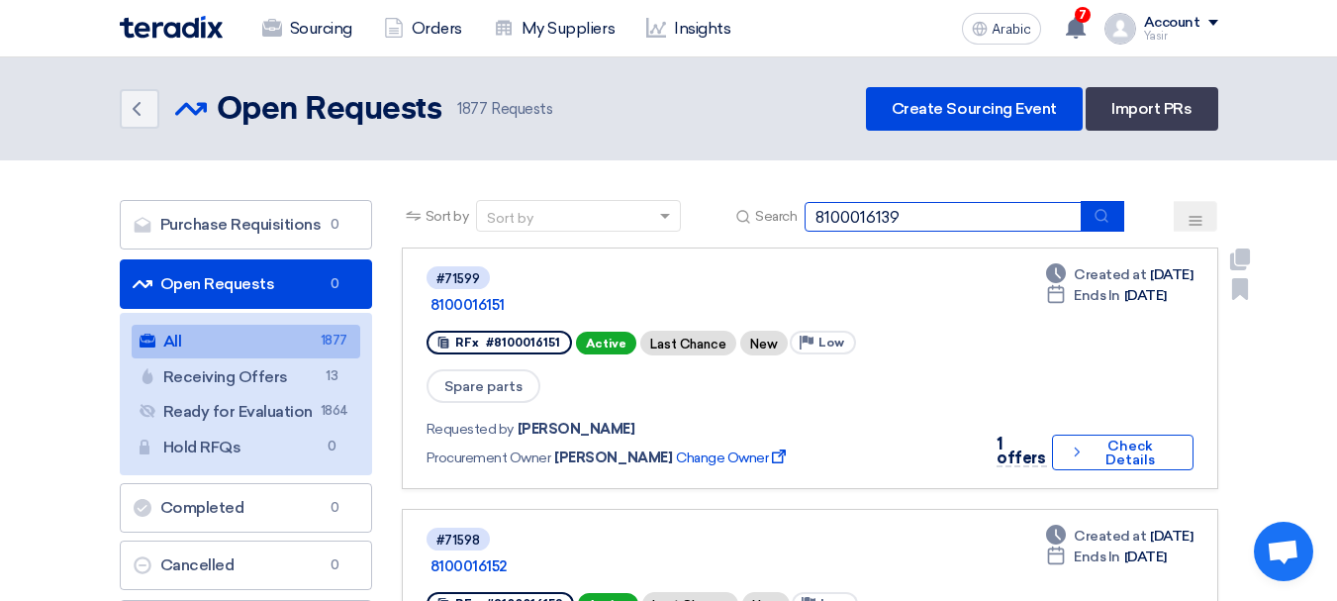
type input "8100016139"
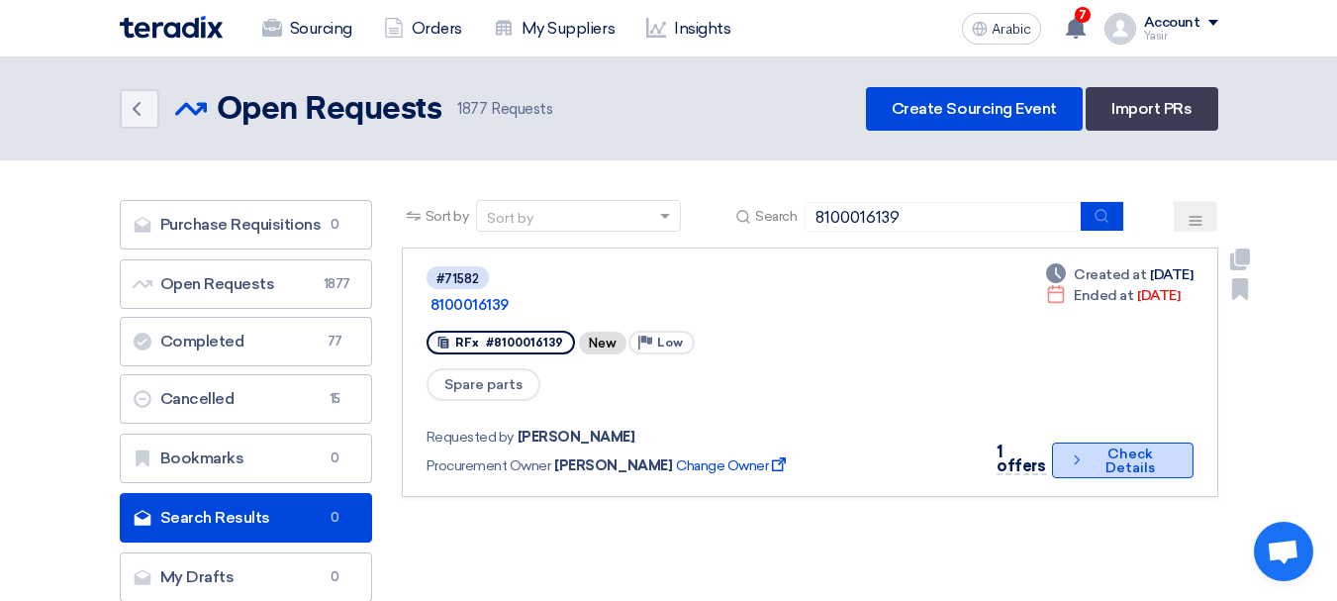
click at [1093, 442] on button "Check details Check Details" at bounding box center [1123, 460] width 142 height 36
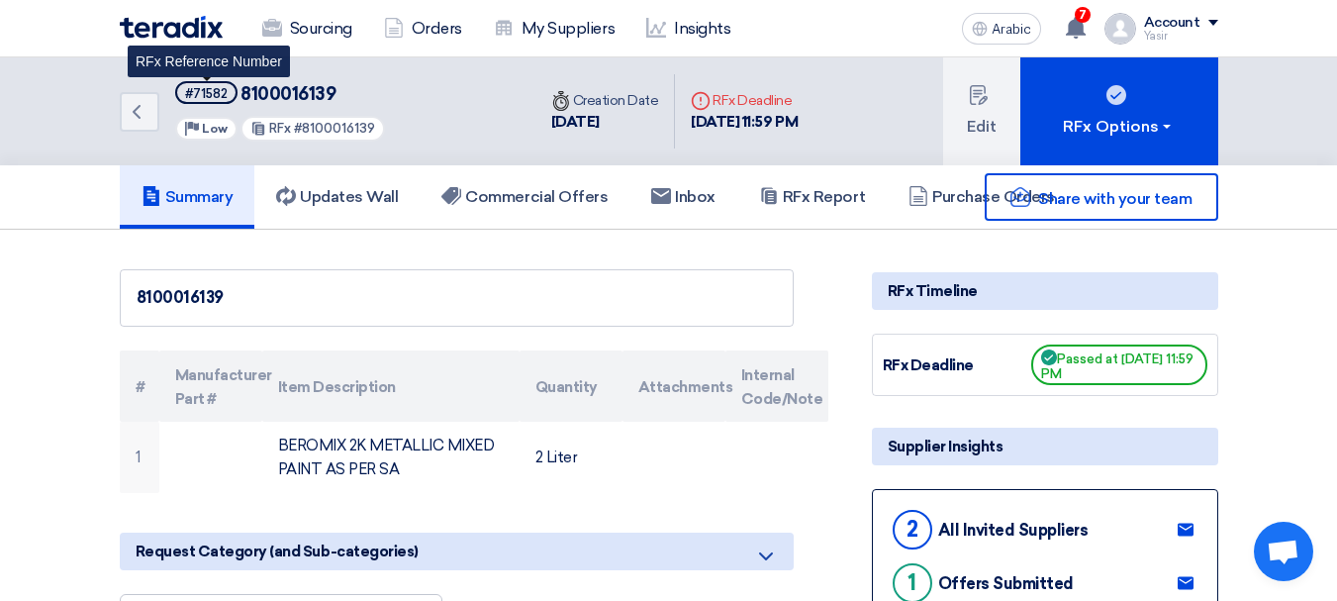
click at [214, 94] on font "#71582" at bounding box center [206, 93] width 43 height 15
copy font "71582"
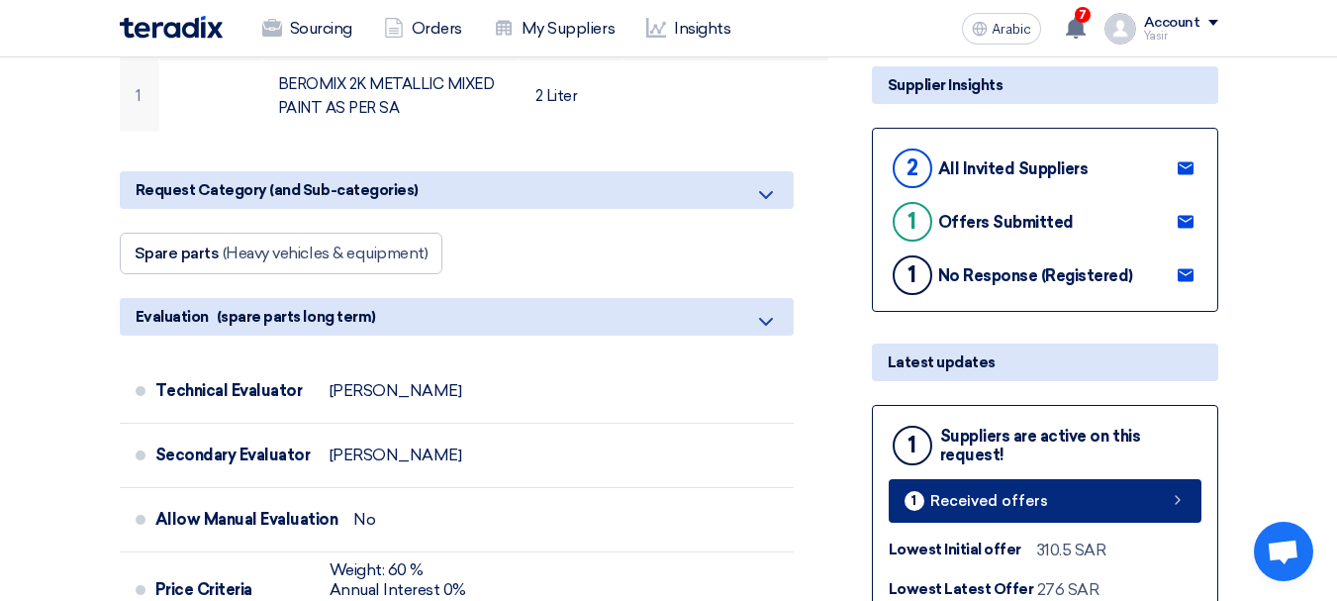
scroll to position [396, 0]
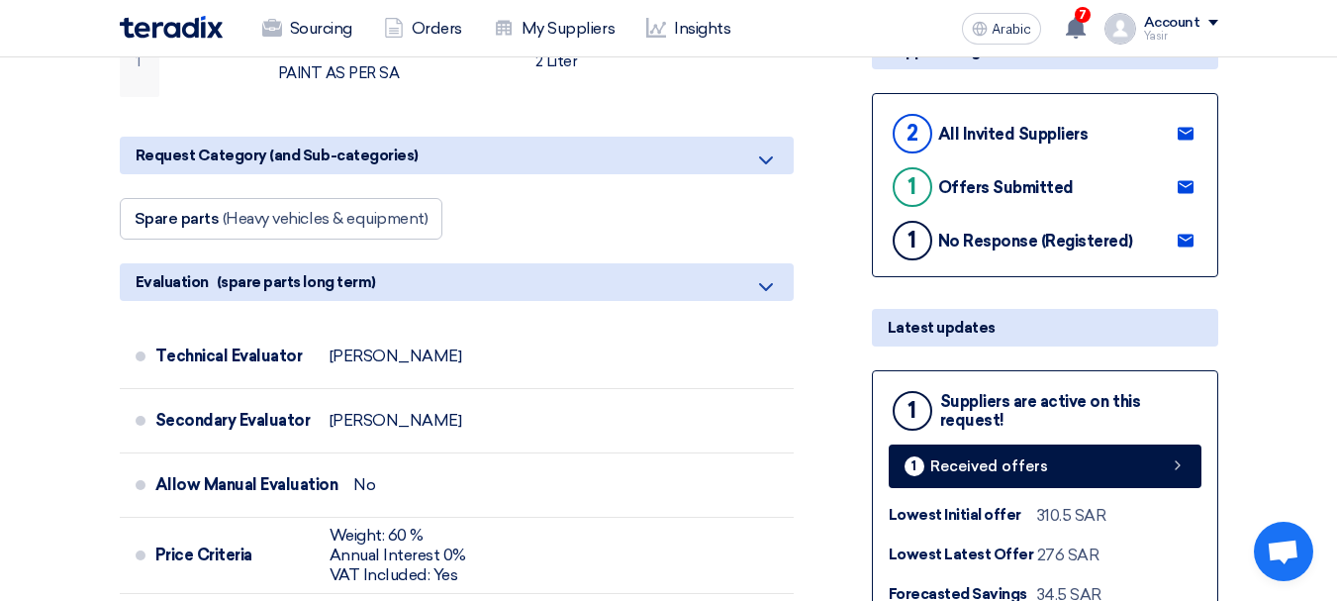
click at [1120, 491] on div "1 Suppliers are active on this request! 1 Received offers Lowest Initial offer …" at bounding box center [1045, 504] width 346 height 269
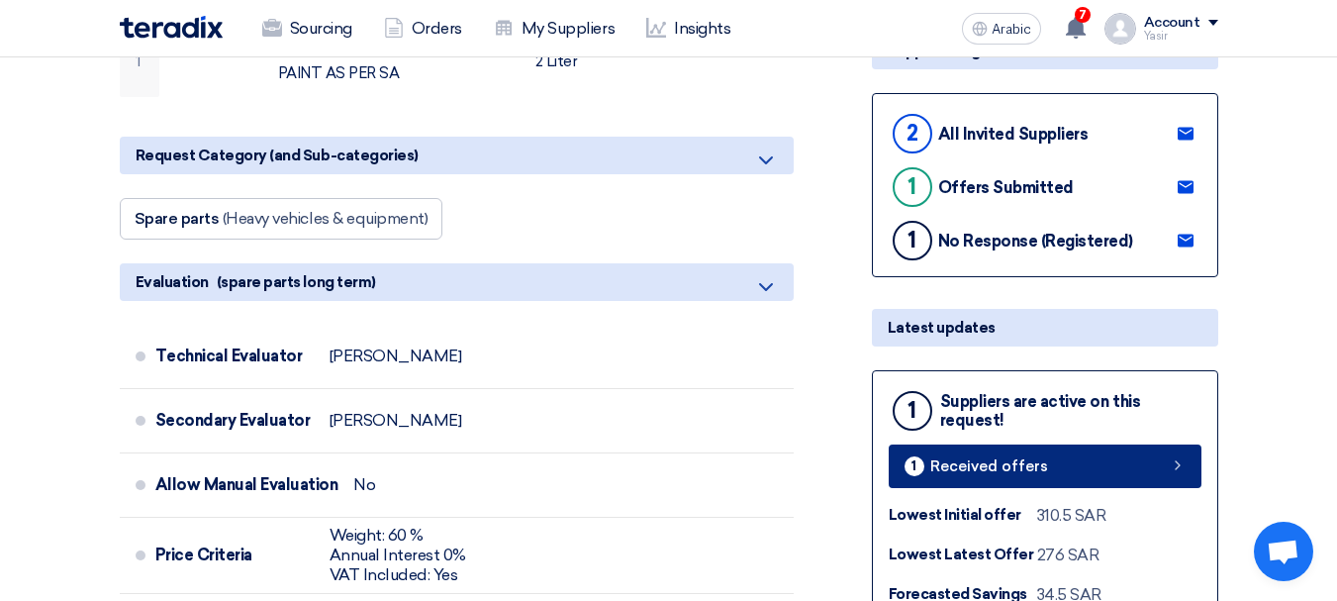
click at [1088, 444] on link "1 Received offers" at bounding box center [1045, 466] width 313 height 44
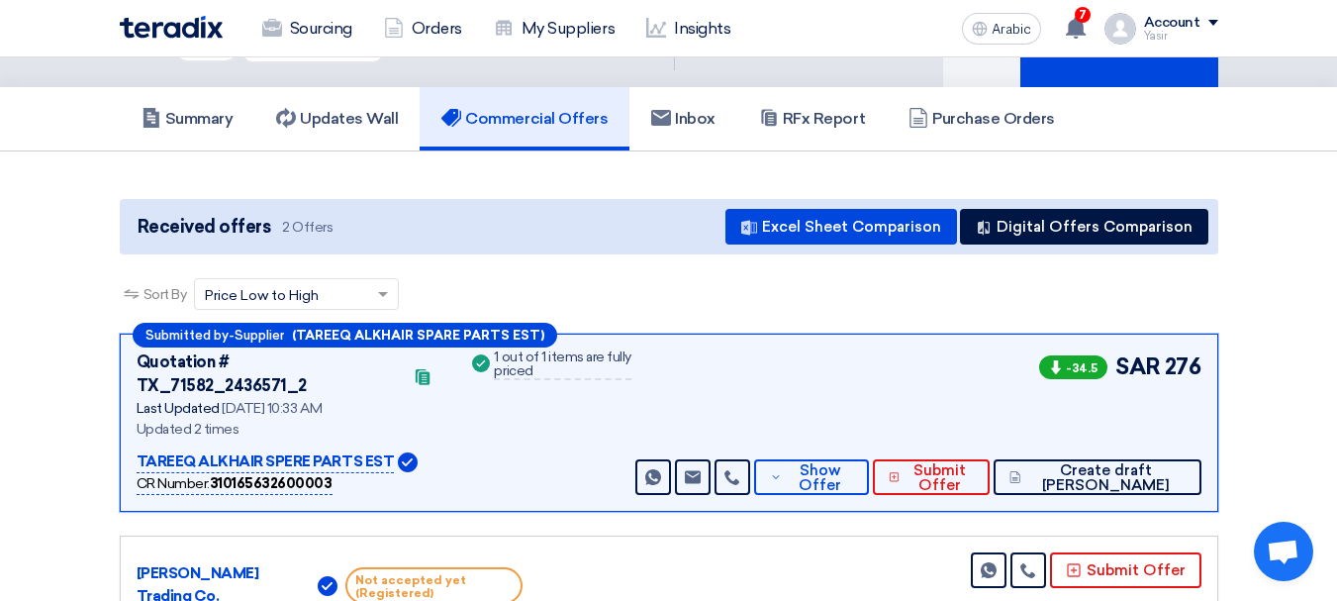
scroll to position [198, 0]
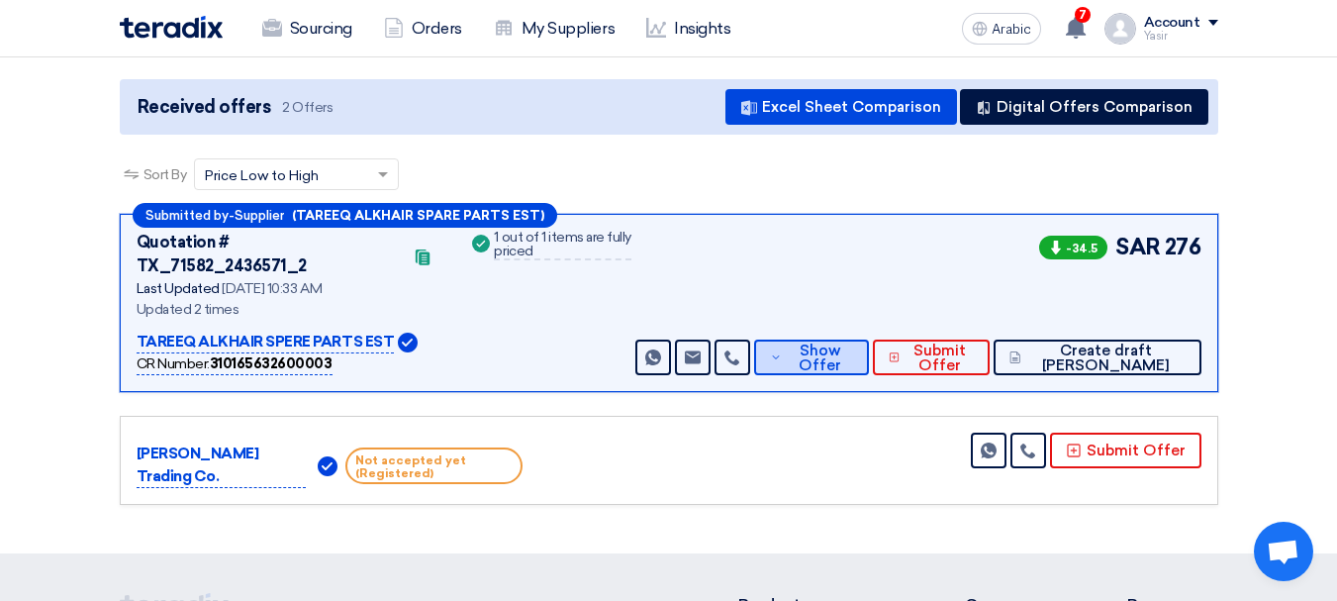
click at [841, 344] on font "Show Offer" at bounding box center [820, 358] width 43 height 33
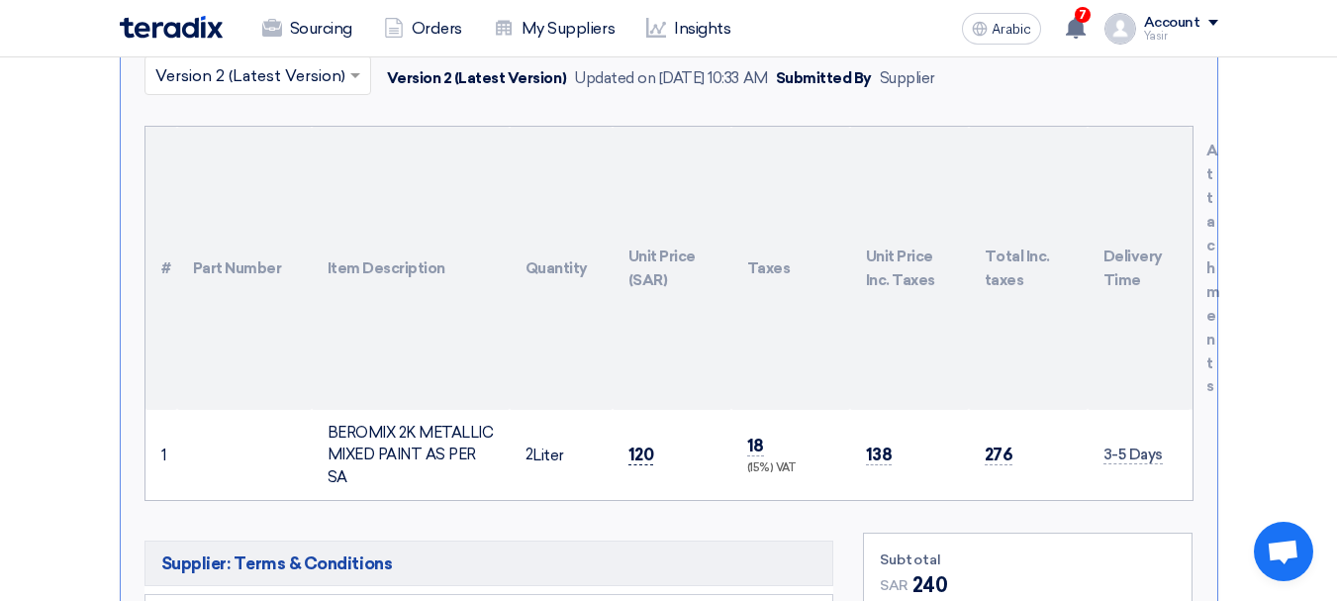
scroll to position [594, 0]
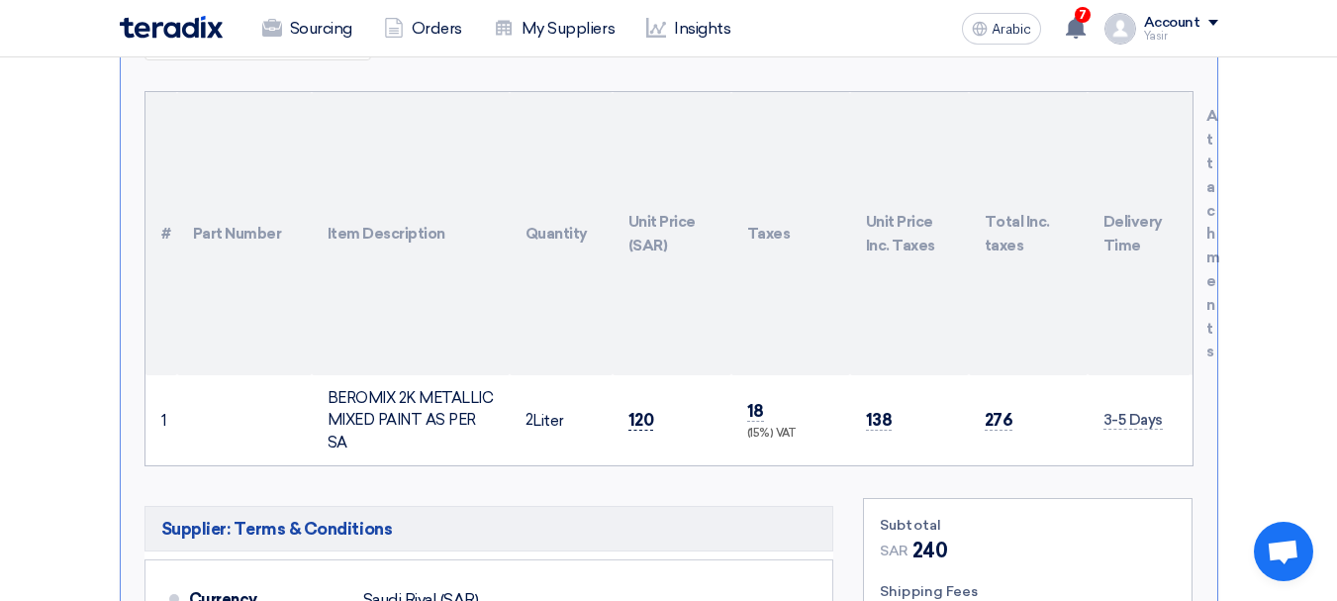
click at [643, 410] on font "120" at bounding box center [642, 420] width 26 height 20
copy font "120"
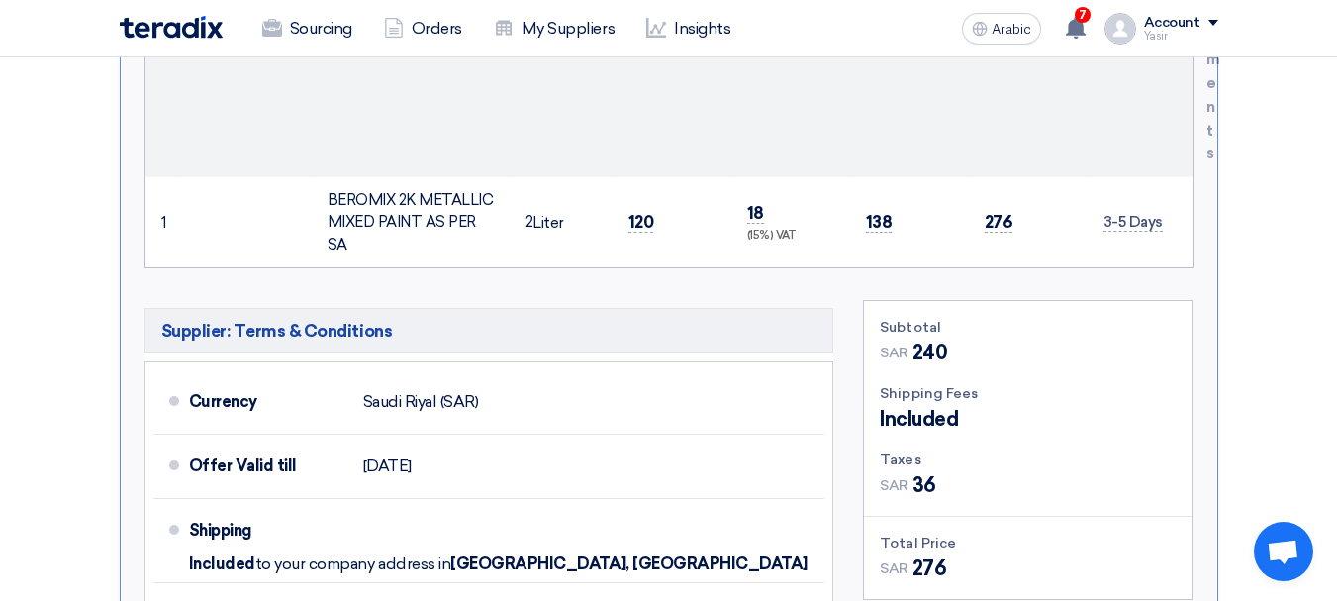
scroll to position [891, 0]
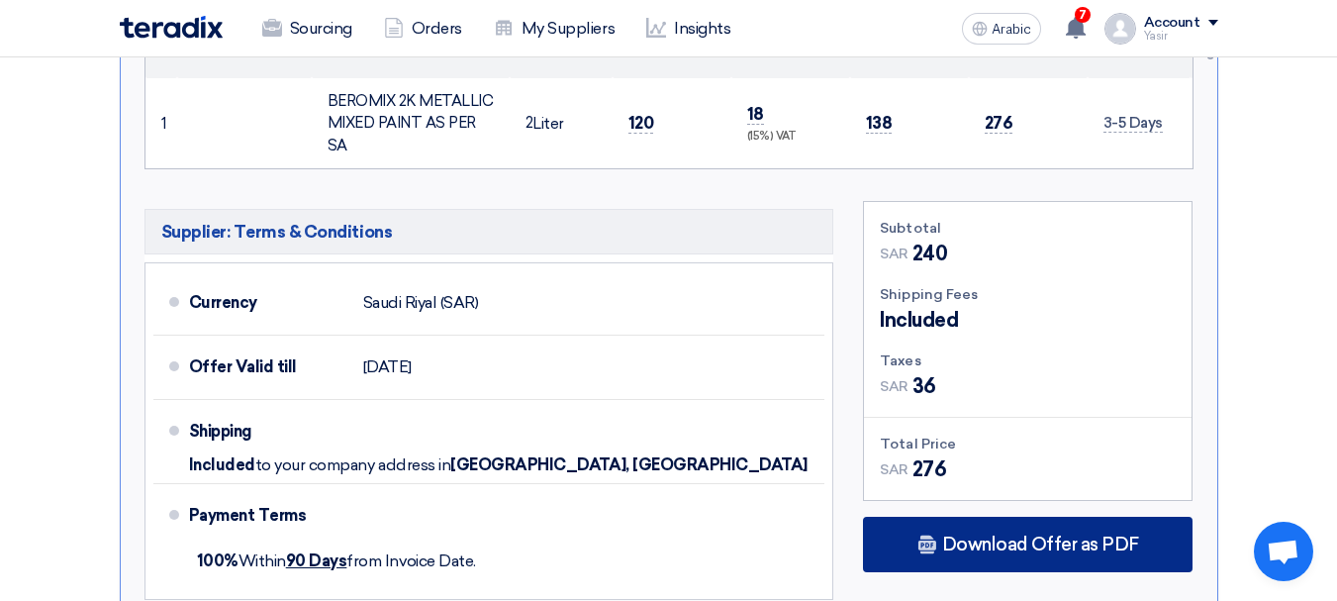
click at [1012, 534] on font "Download Offer as PDF" at bounding box center [1040, 545] width 197 height 22
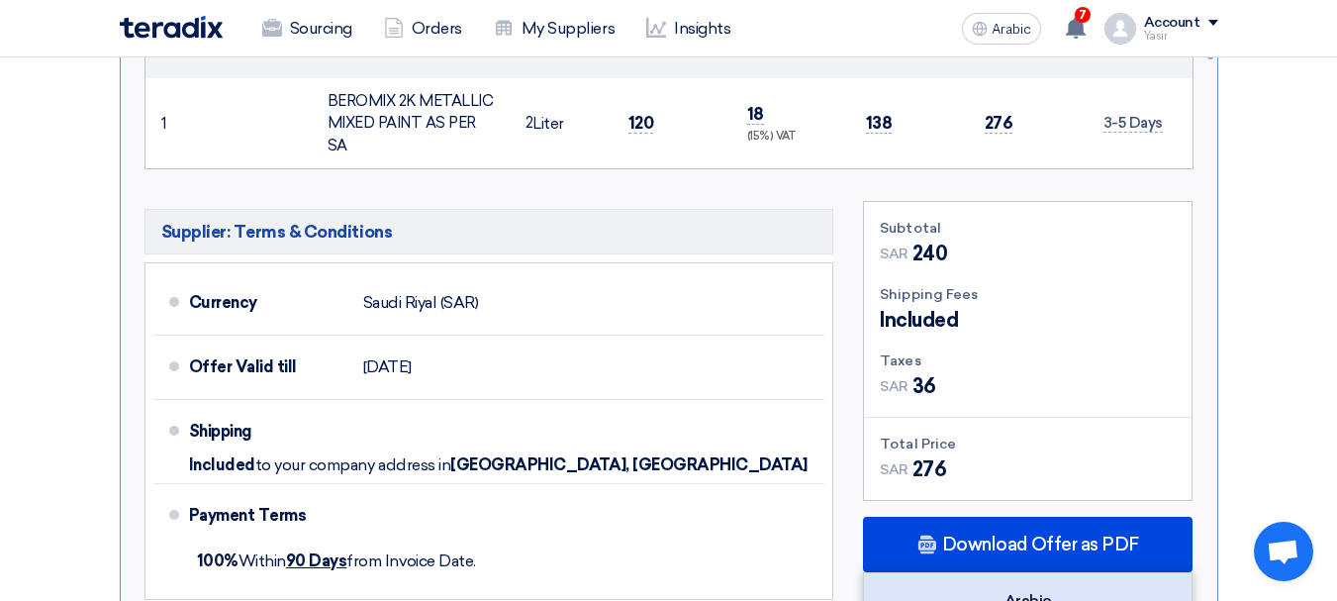
click at [1032, 591] on font "Arabic" at bounding box center [1029, 600] width 48 height 19
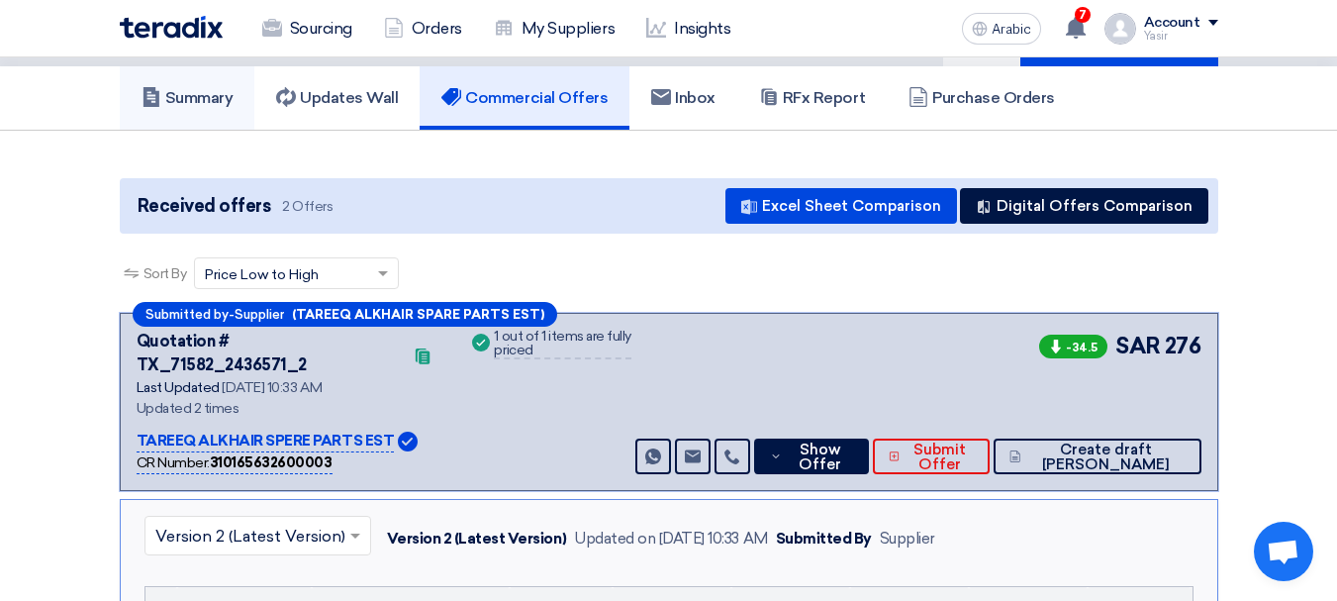
scroll to position [0, 0]
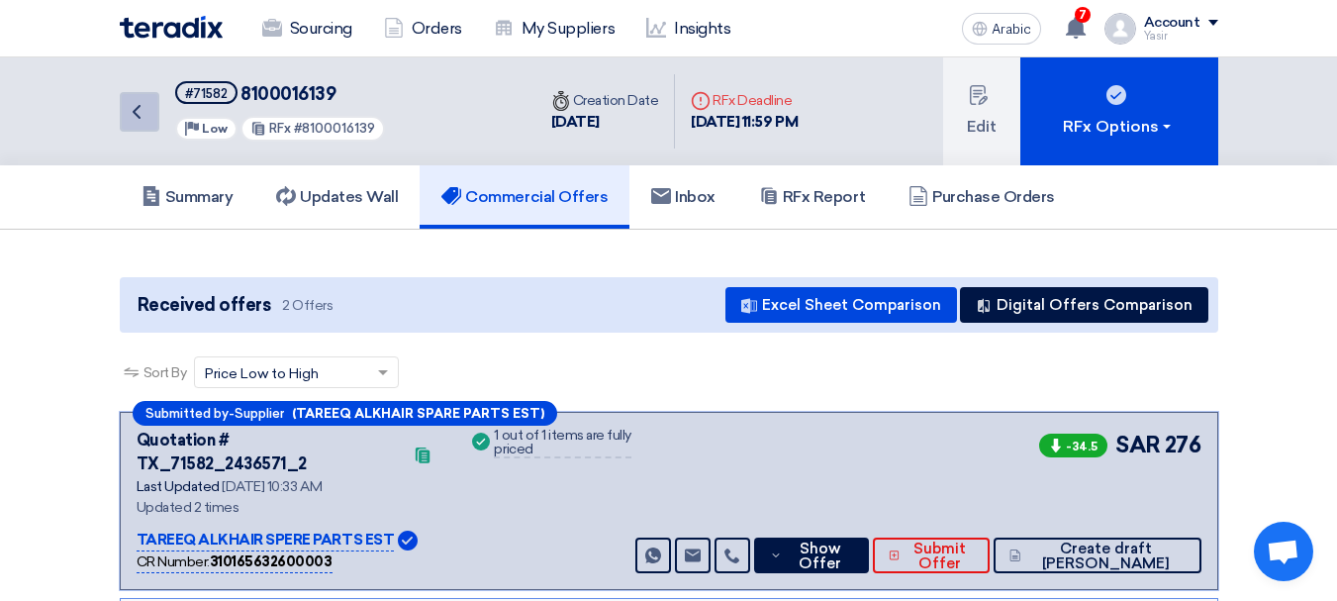
click at [144, 112] on icon "Back" at bounding box center [137, 112] width 24 height 24
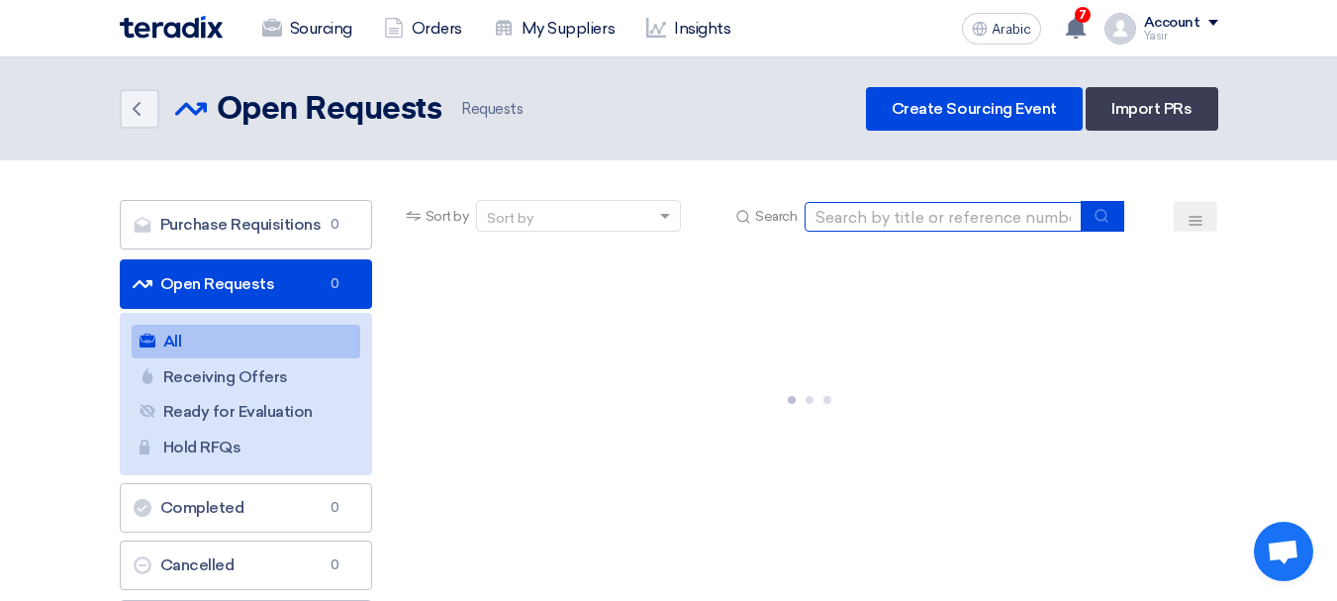
click at [962, 214] on input at bounding box center [943, 217] width 277 height 30
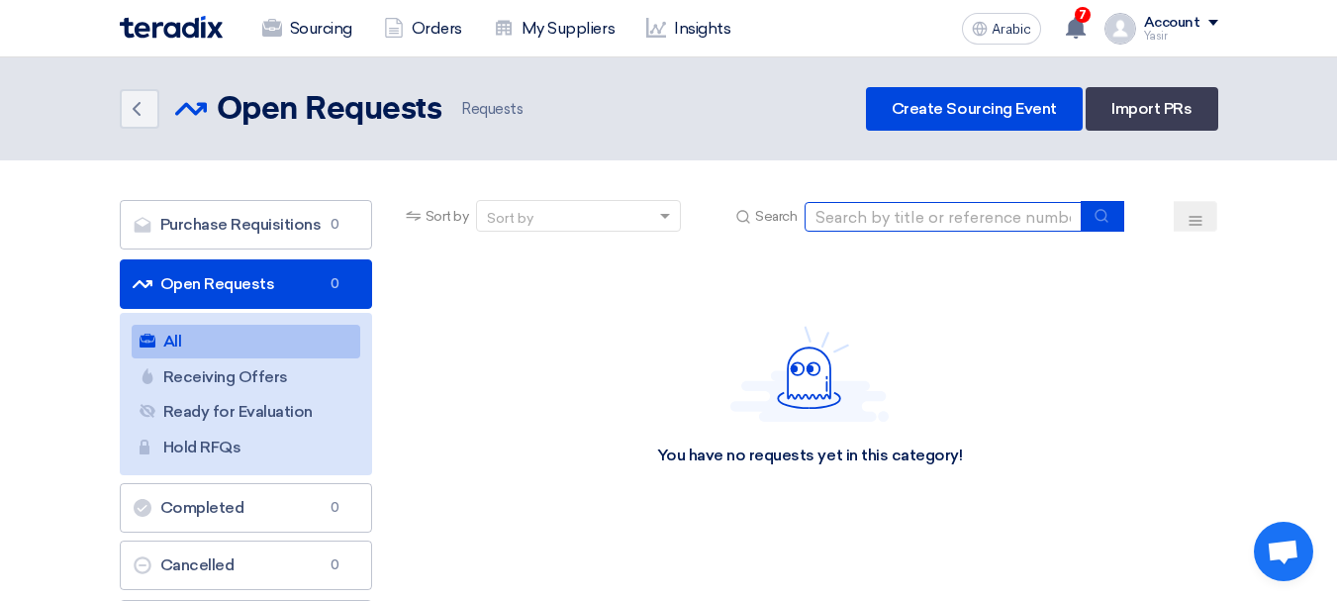
paste input "8100016147"
type input "8100016147"
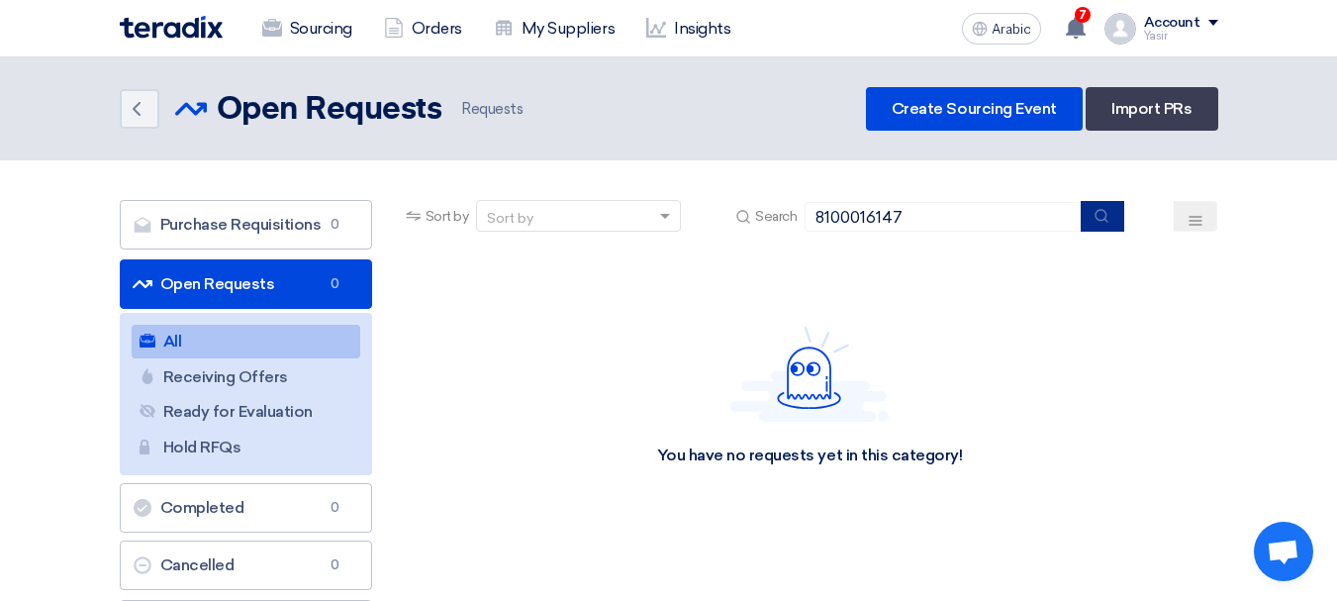
click at [1099, 227] on button "submit" at bounding box center [1103, 216] width 44 height 31
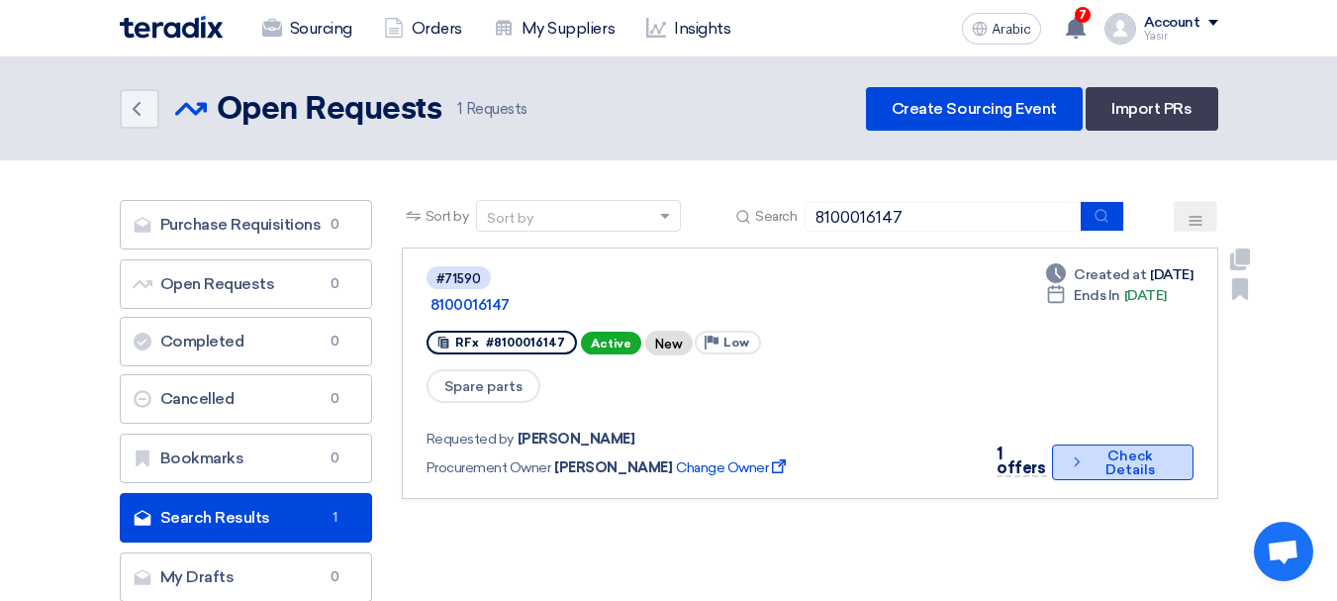
click at [1069, 452] on icon "Check details" at bounding box center [1077, 461] width 16 height 19
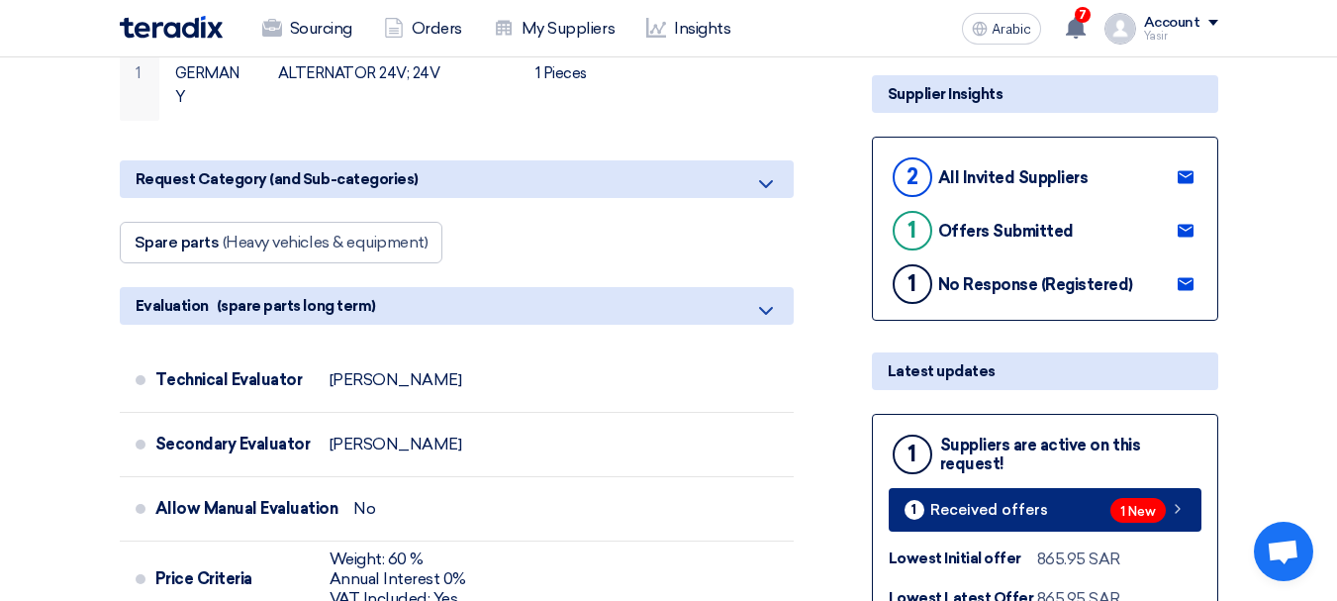
click at [1069, 501] on link "1 Received offers 1 New" at bounding box center [1045, 510] width 313 height 44
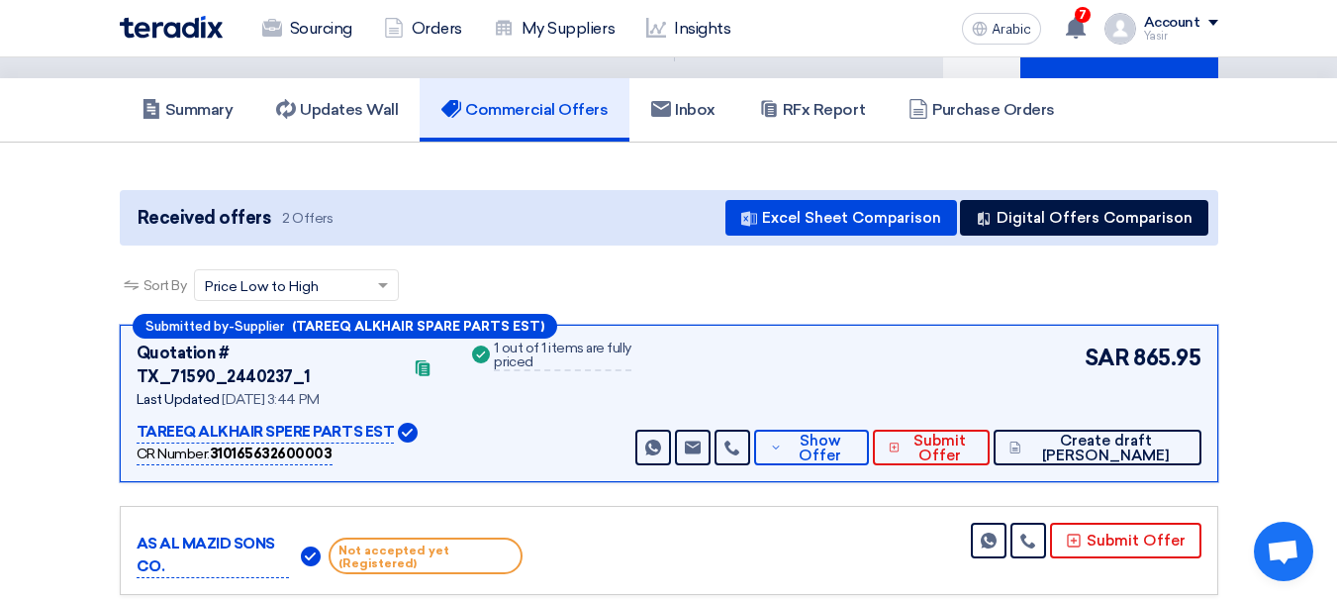
scroll to position [198, 0]
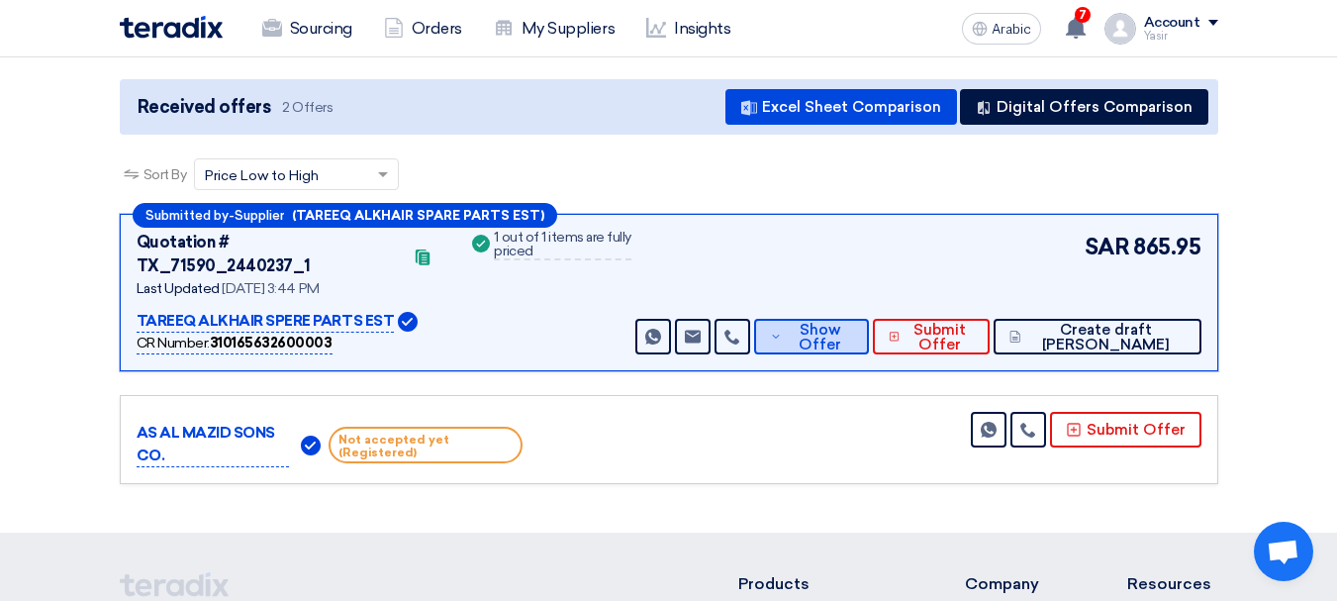
click at [841, 329] on font "Show Offer" at bounding box center [820, 337] width 43 height 33
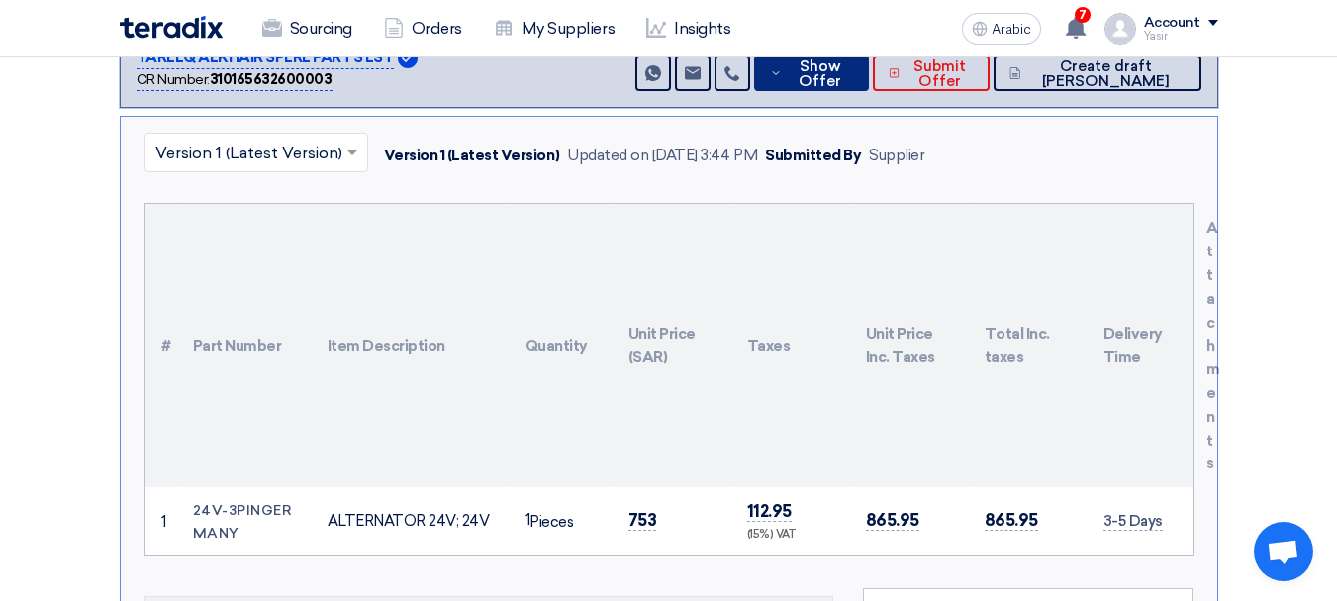
scroll to position [495, 0]
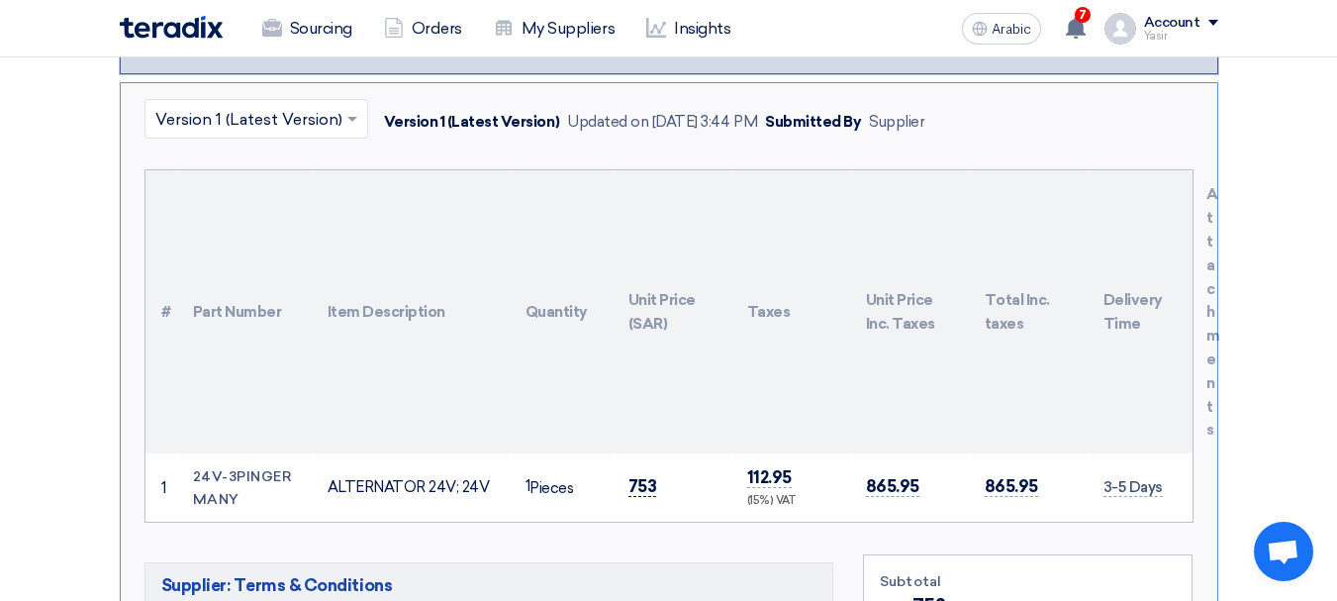
click at [637, 476] on font "753" at bounding box center [643, 486] width 29 height 20
copy font "753"
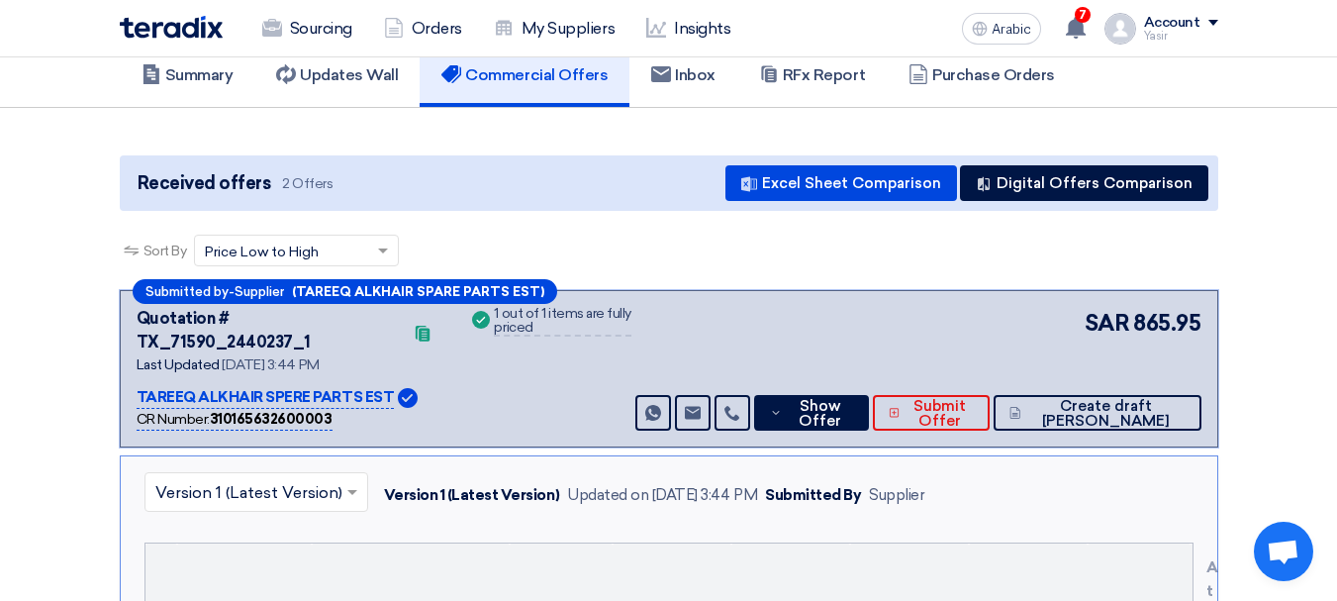
scroll to position [0, 0]
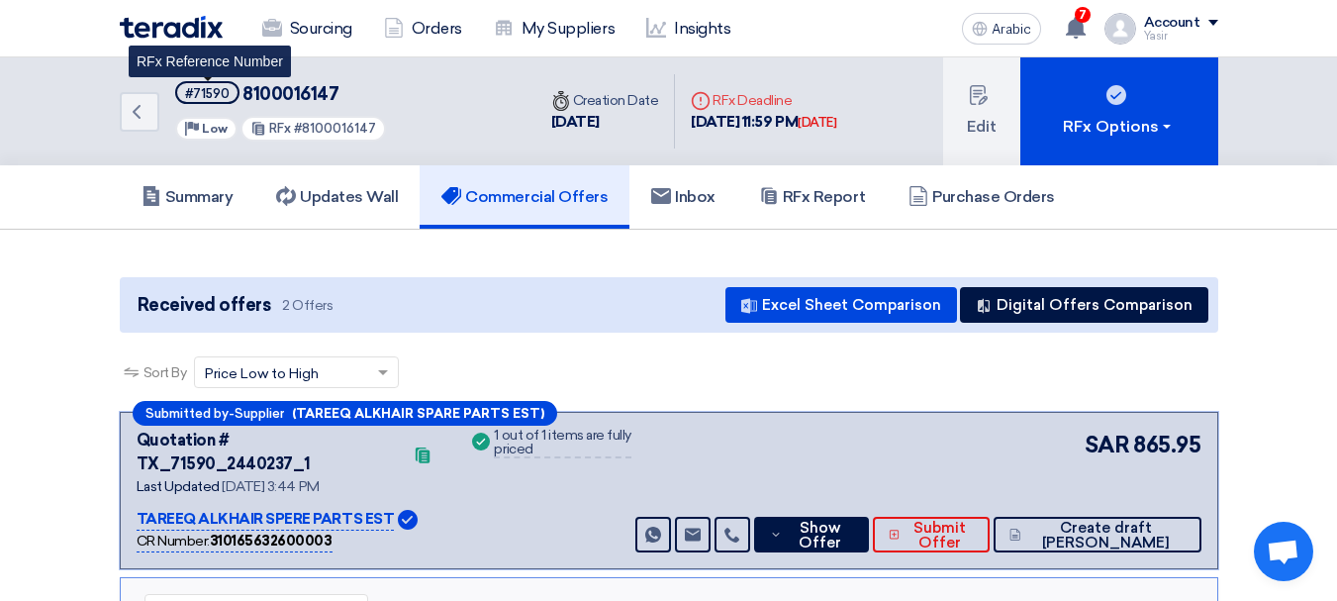
click at [218, 93] on font "#71590" at bounding box center [207, 93] width 45 height 15
copy font "71590"
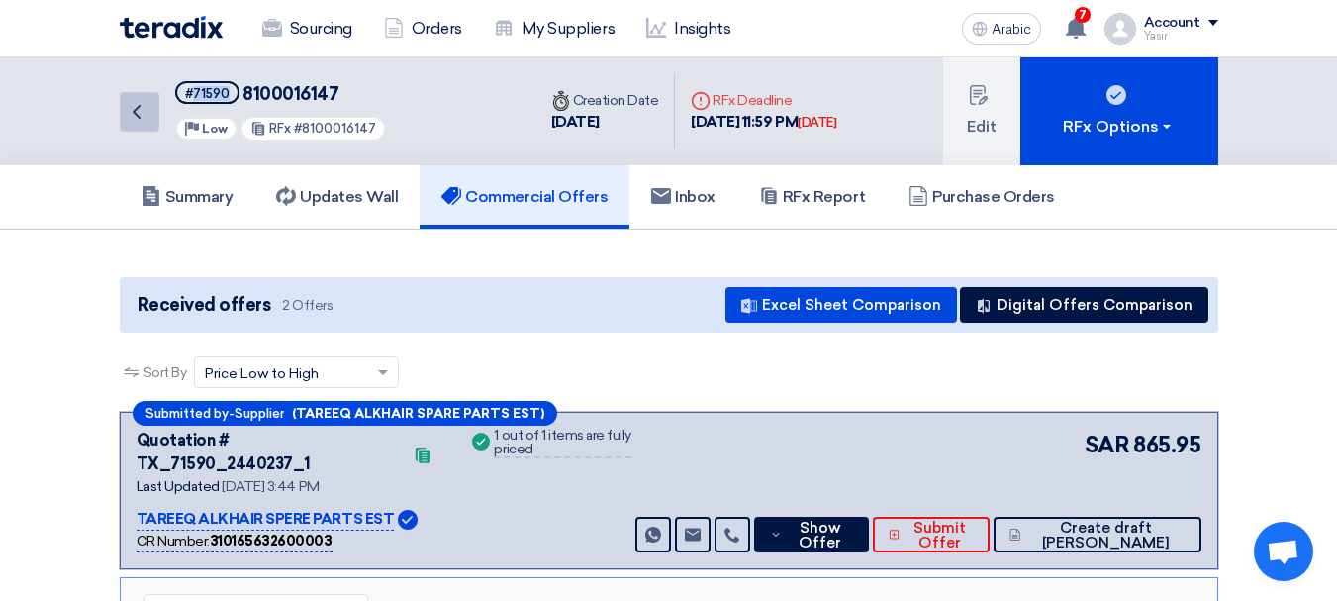
click at [150, 123] on link "Back" at bounding box center [140, 112] width 40 height 40
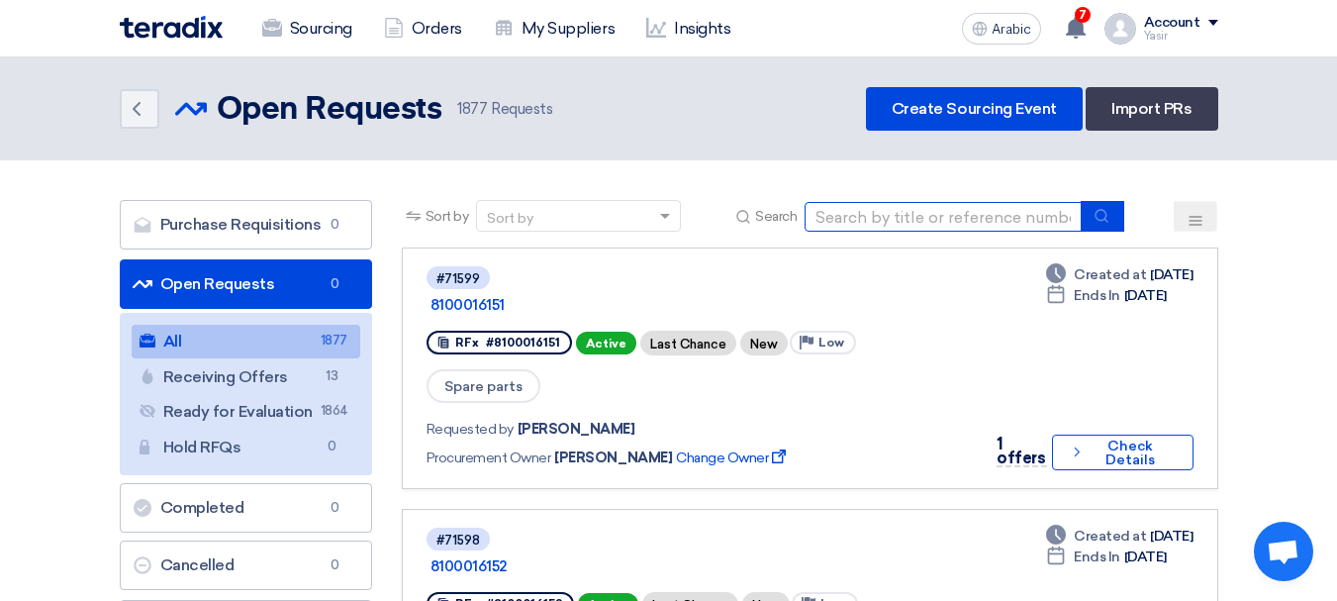
drag, startPoint x: 890, startPoint y: 226, endPoint x: 911, endPoint y: 231, distance: 21.4
click at [890, 226] on input at bounding box center [943, 217] width 277 height 30
click at [911, 234] on div "Sort by Sort by Search" at bounding box center [810, 224] width 817 height 48
click at [910, 226] on input at bounding box center [943, 217] width 277 height 30
type input "8100016145"
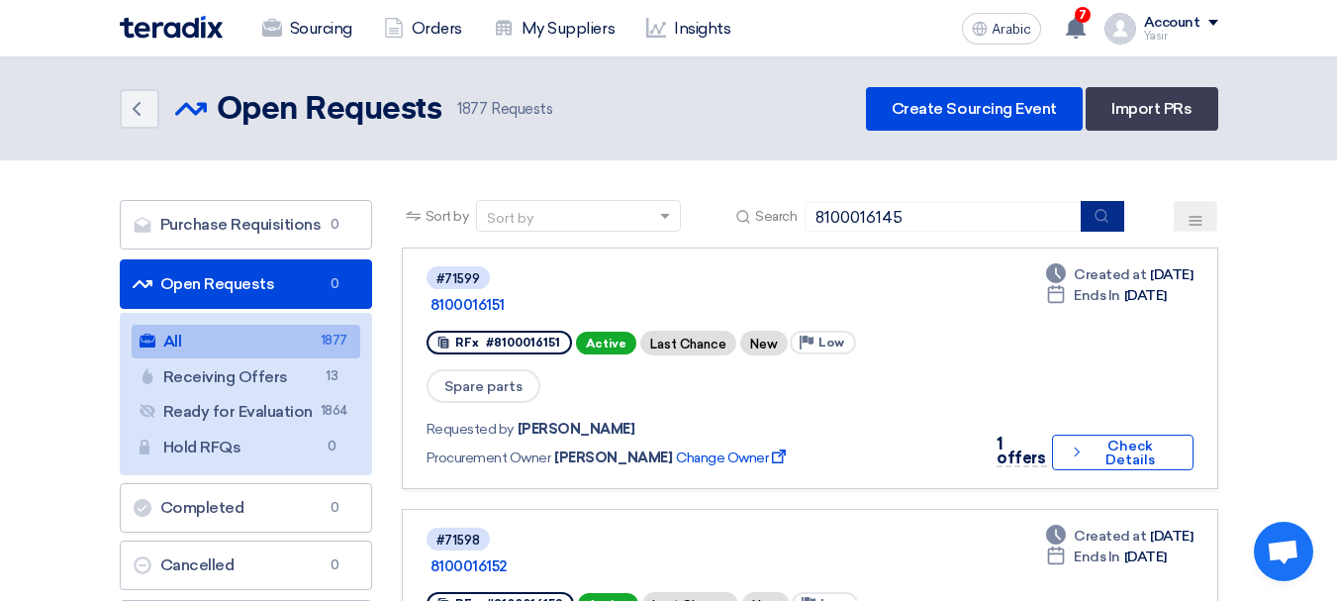
click at [1102, 206] on button "submit" at bounding box center [1103, 216] width 44 height 31
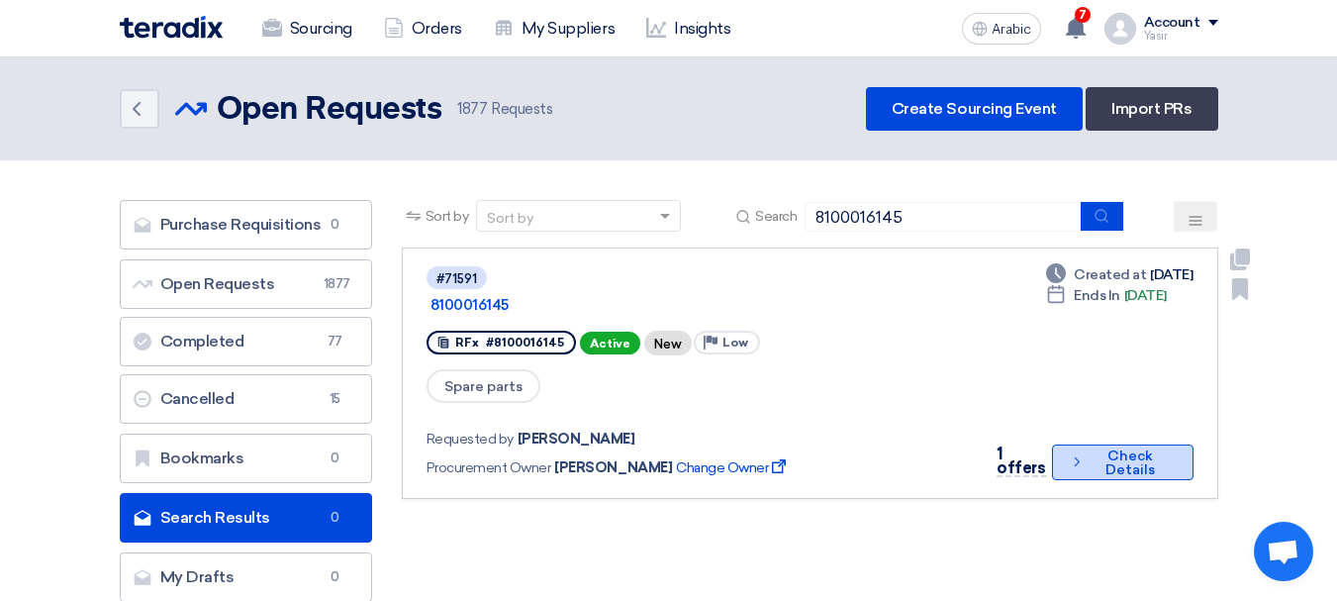
click at [1124, 447] on font "Check Details" at bounding box center [1130, 462] width 49 height 31
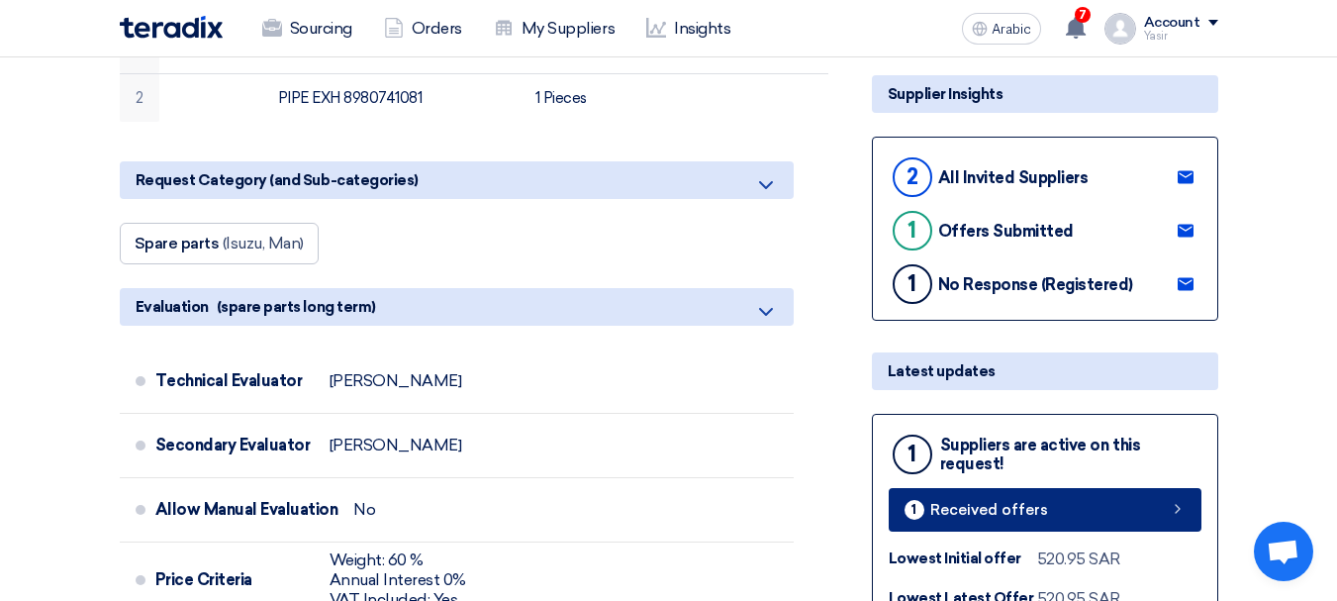
click at [1045, 520] on link "1 Received offers" at bounding box center [1045, 510] width 313 height 44
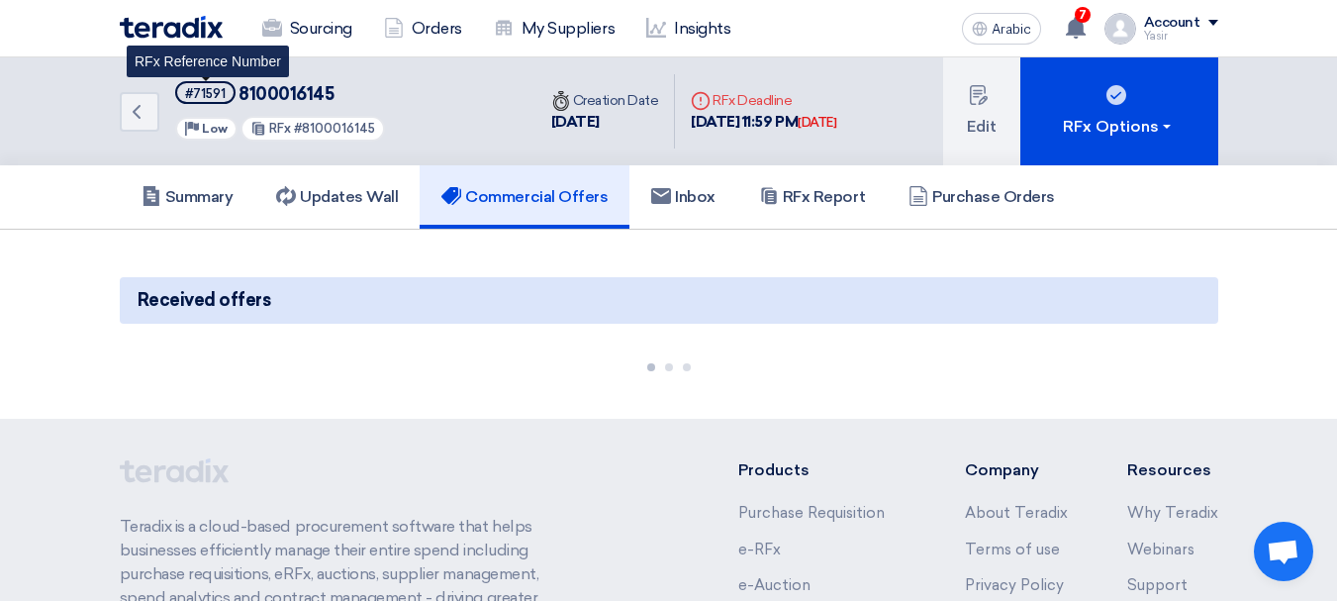
click at [196, 99] on font "#71591" at bounding box center [205, 93] width 41 height 15
copy font "71591"
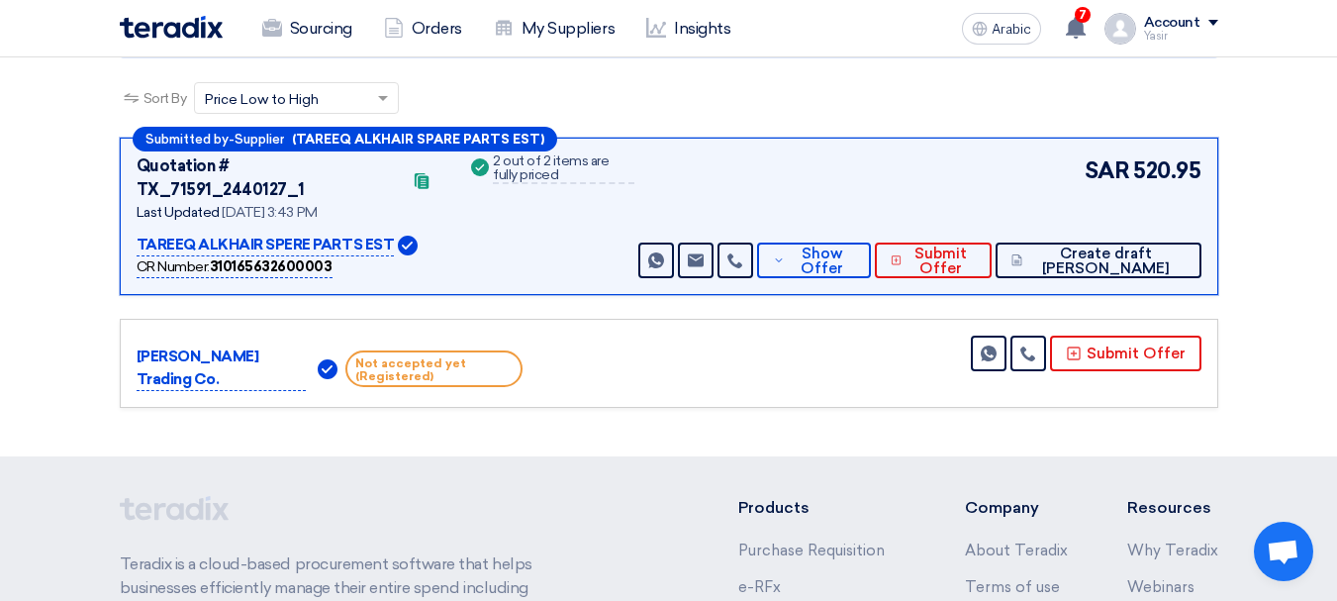
scroll to position [396, 0]
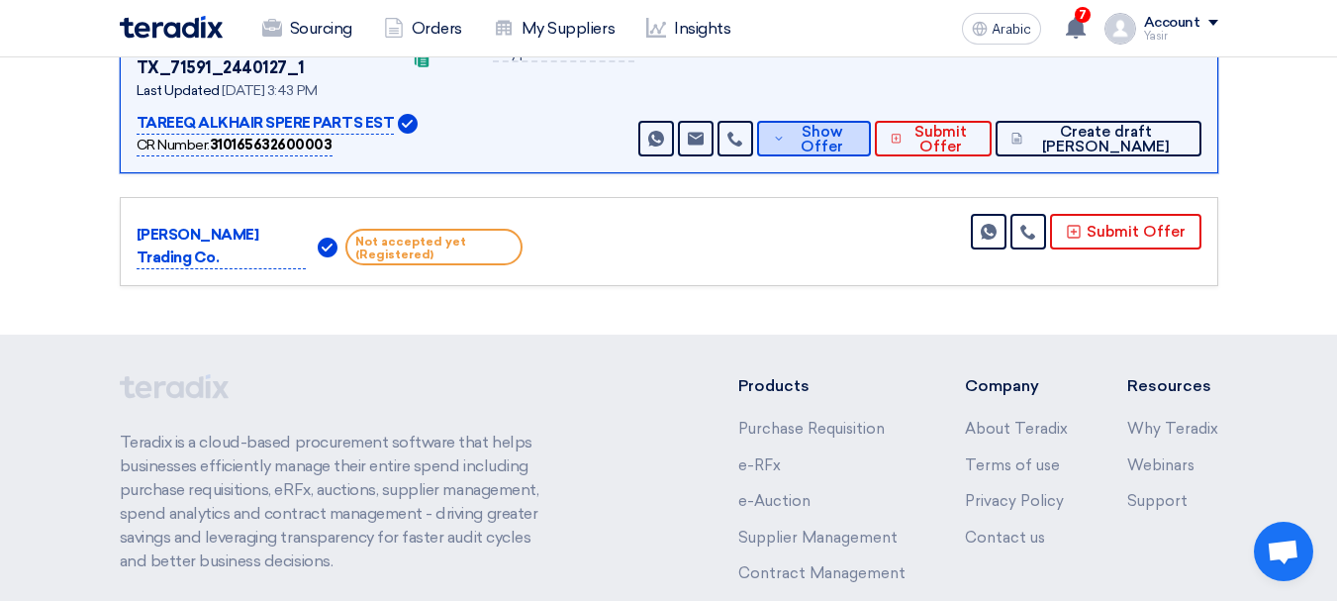
click at [843, 123] on font "Show Offer" at bounding box center [822, 139] width 43 height 33
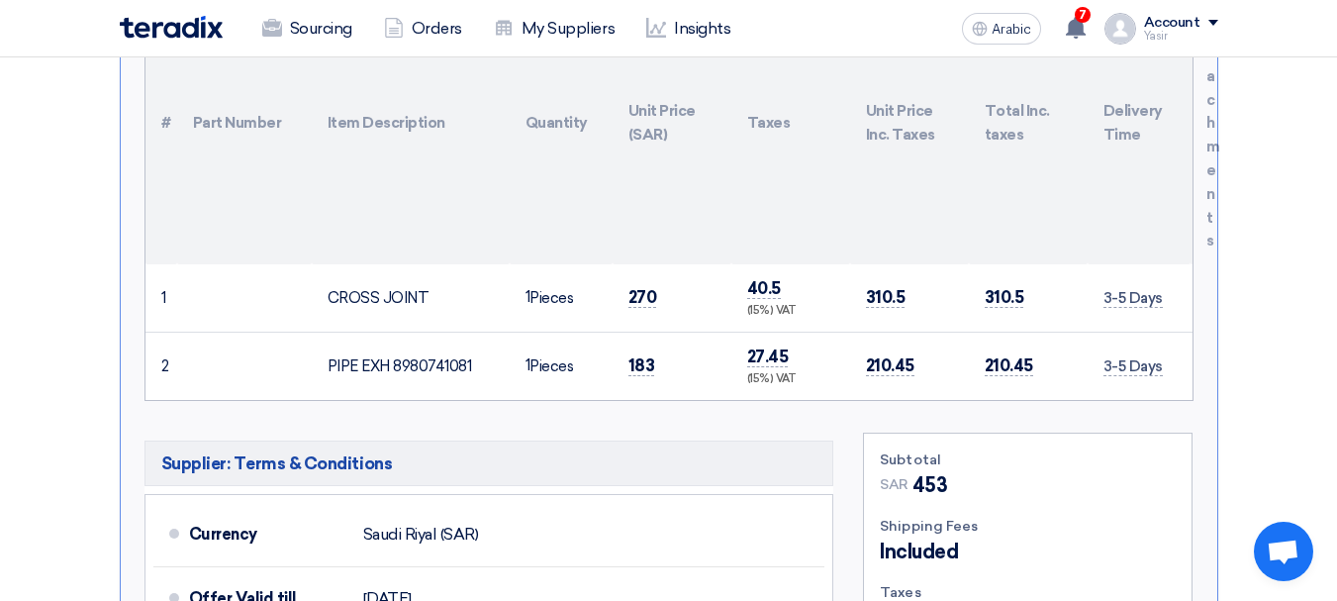
scroll to position [693, 0]
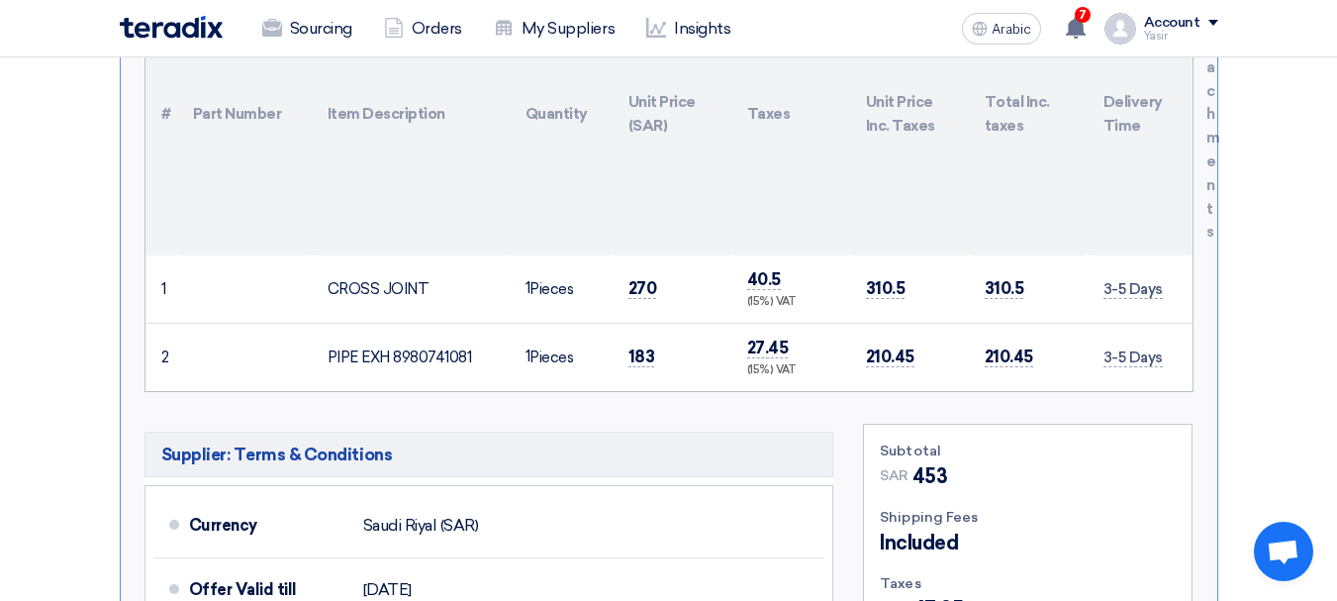
click at [625, 263] on td "270" at bounding box center [672, 289] width 119 height 68
copy font "270"
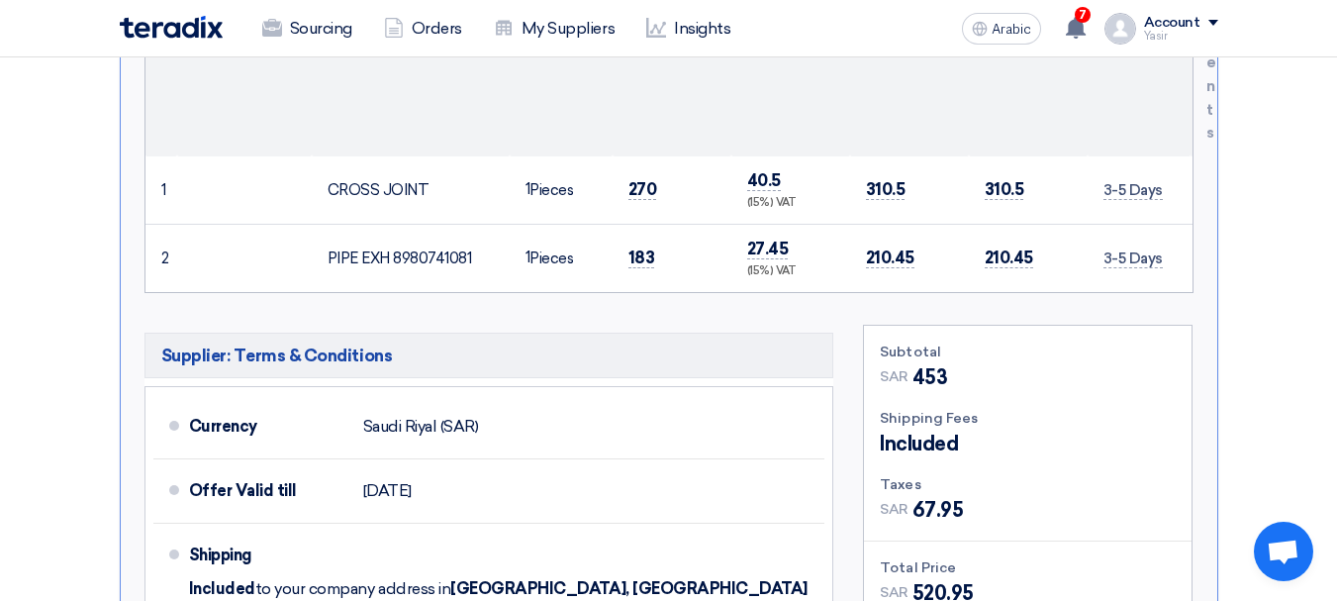
scroll to position [1188, 0]
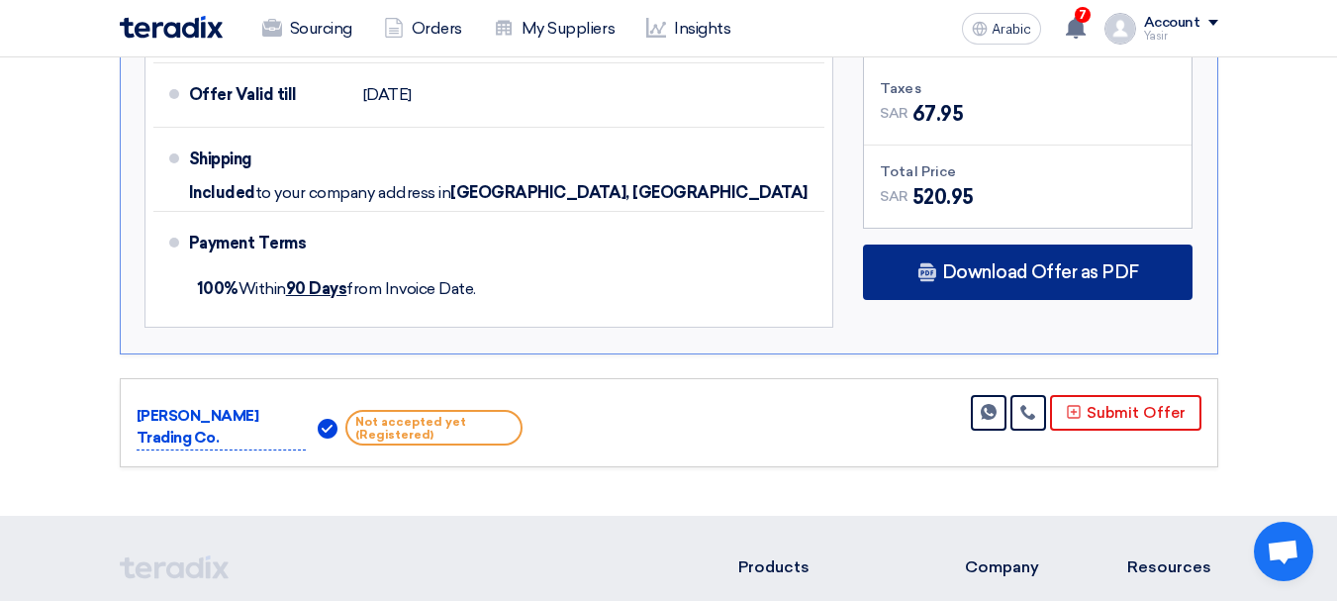
click at [1040, 261] on font "Download Offer as PDF" at bounding box center [1040, 272] width 197 height 22
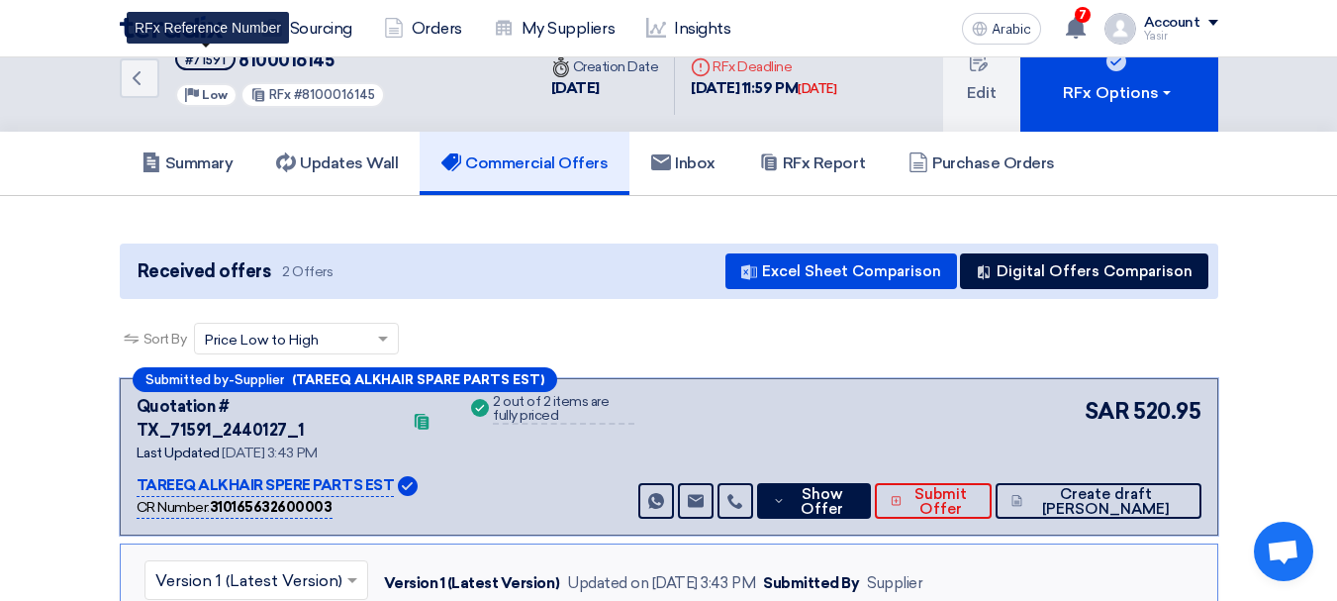
scroll to position [0, 0]
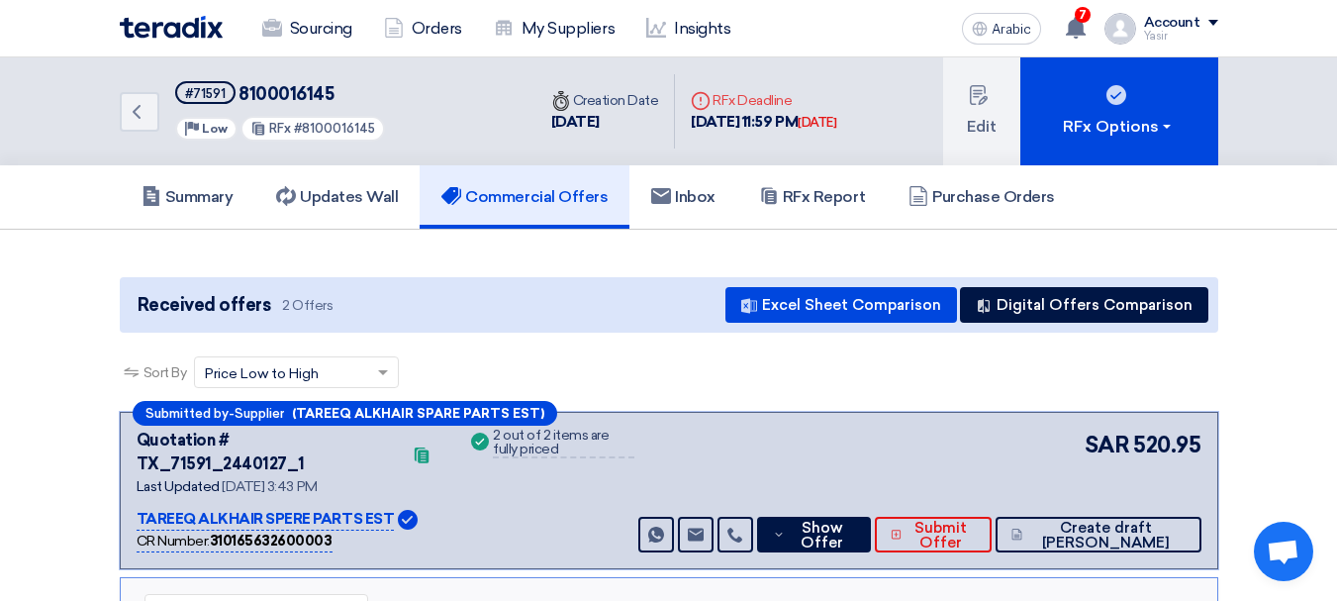
click at [165, 108] on div "Back #71591 8100016145 Priority Low RFx #8100016145" at bounding box center [328, 111] width 416 height 108
click at [155, 122] on link "Back" at bounding box center [140, 112] width 40 height 40
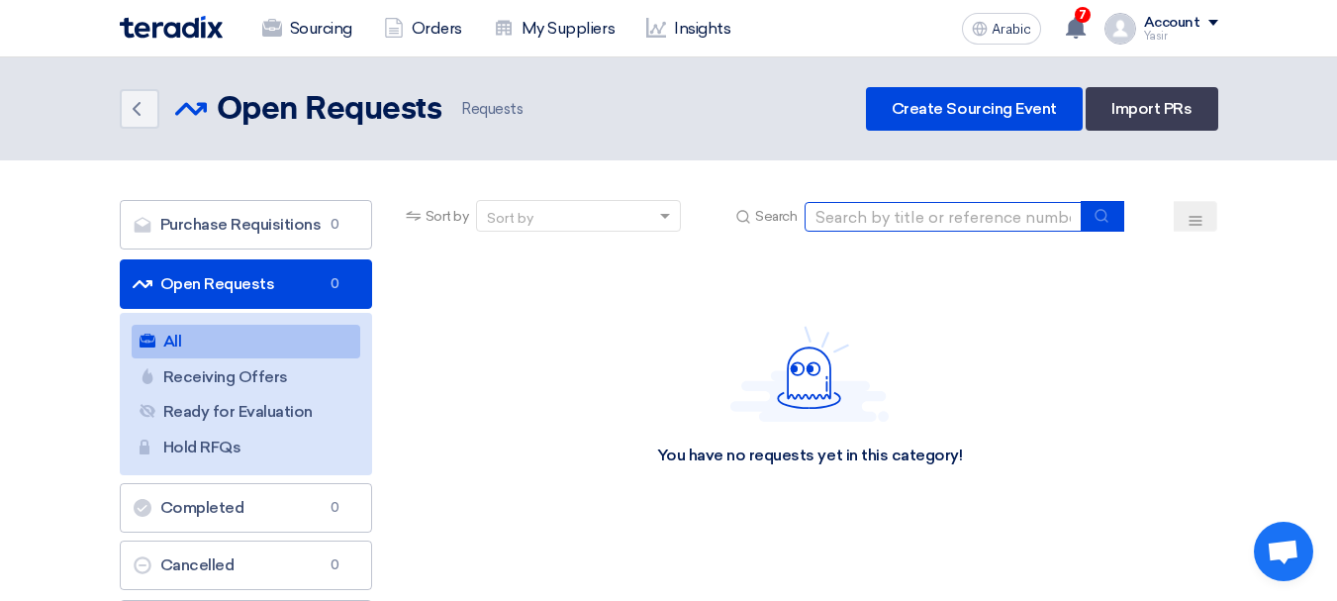
drag, startPoint x: 968, startPoint y: 226, endPoint x: 983, endPoint y: 232, distance: 16.0
click at [968, 226] on input at bounding box center [943, 217] width 277 height 30
type input "8100016087"
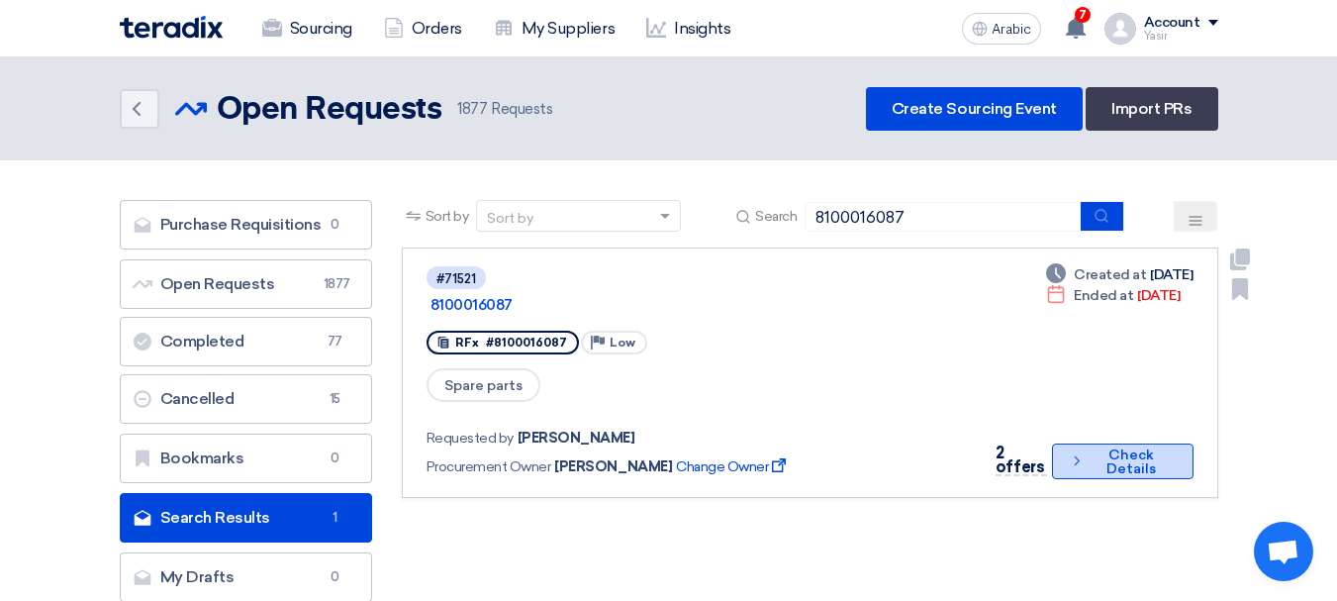
click at [1098, 448] on font "Check Details" at bounding box center [1131, 462] width 83 height 28
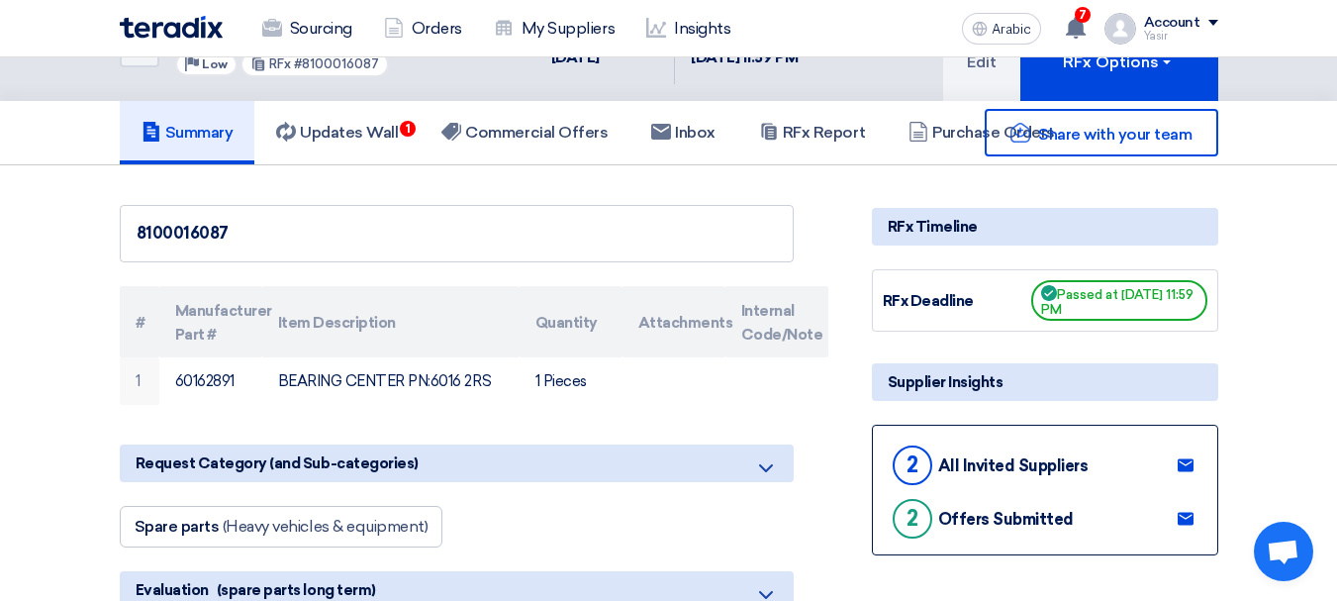
scroll to position [99, 0]
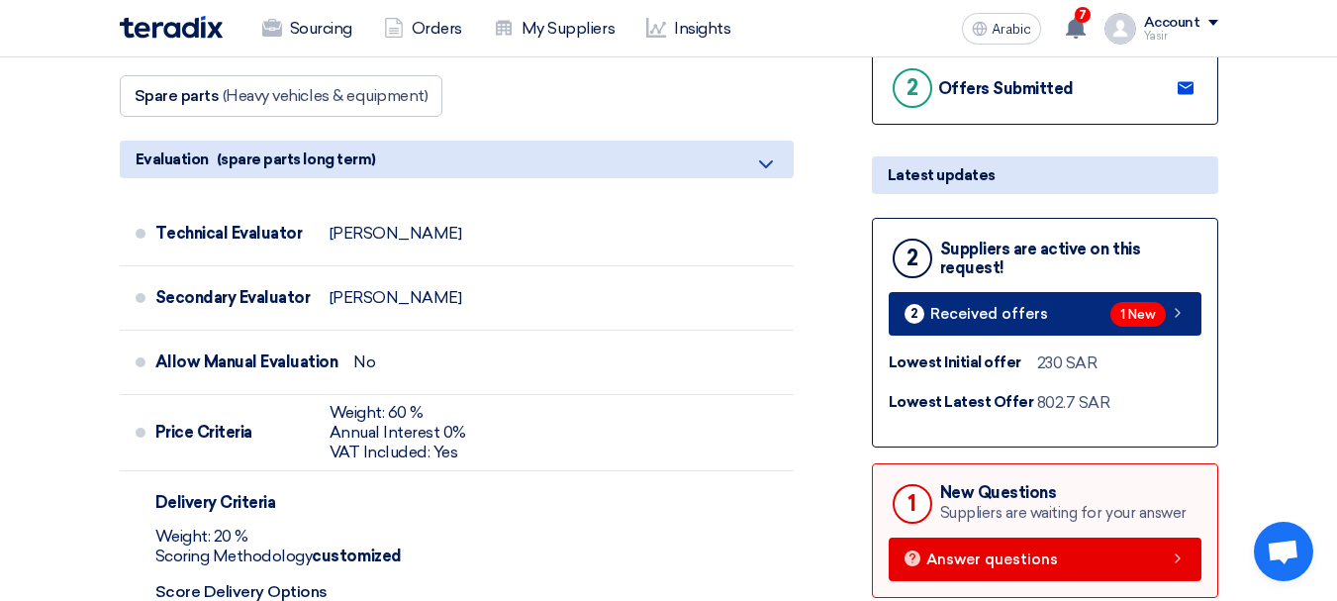
click at [1136, 309] on font "1 New" at bounding box center [1139, 315] width 36 height 15
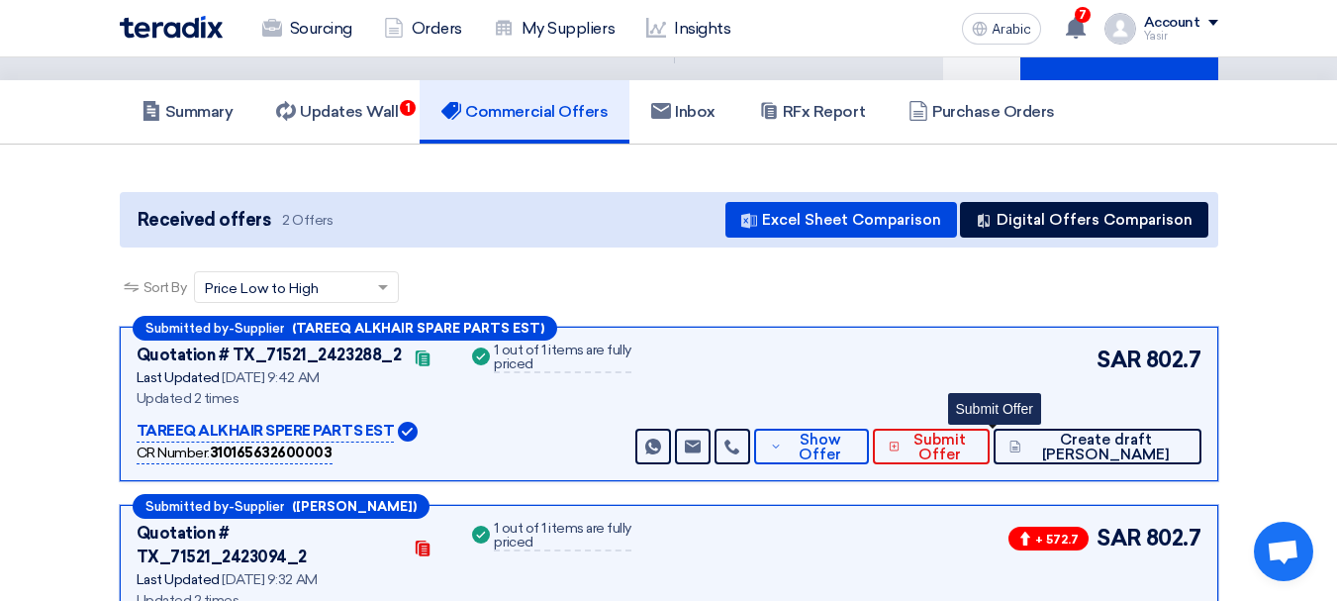
scroll to position [198, 0]
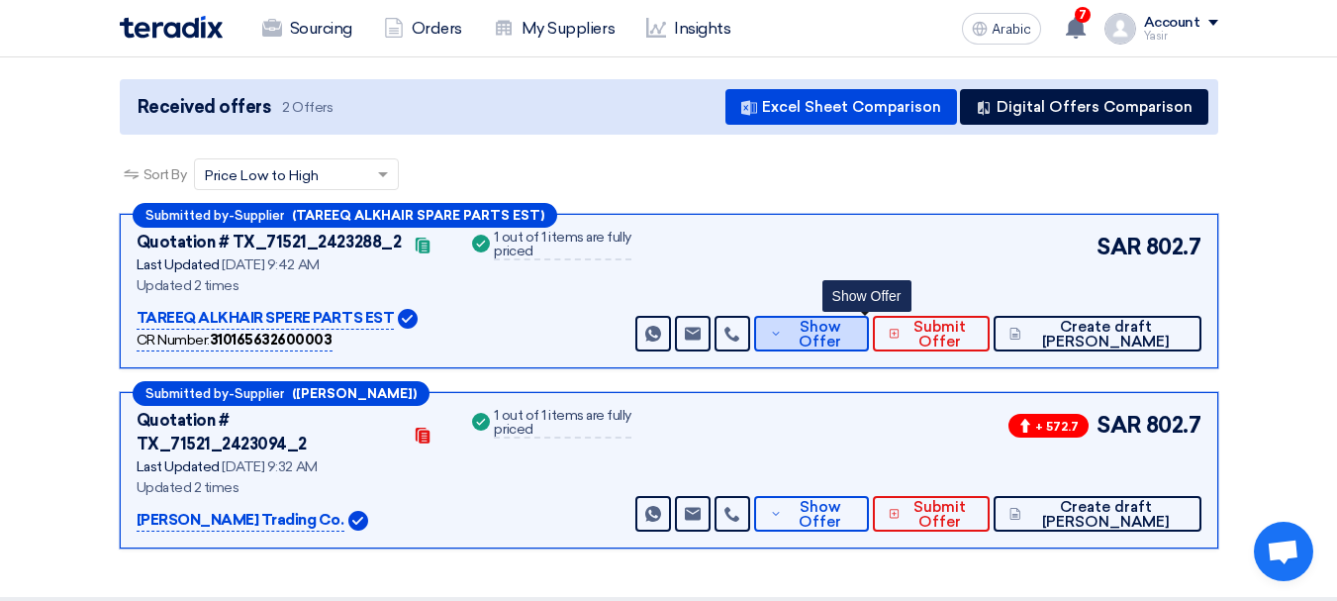
click at [841, 332] on font "Show Offer" at bounding box center [820, 334] width 43 height 33
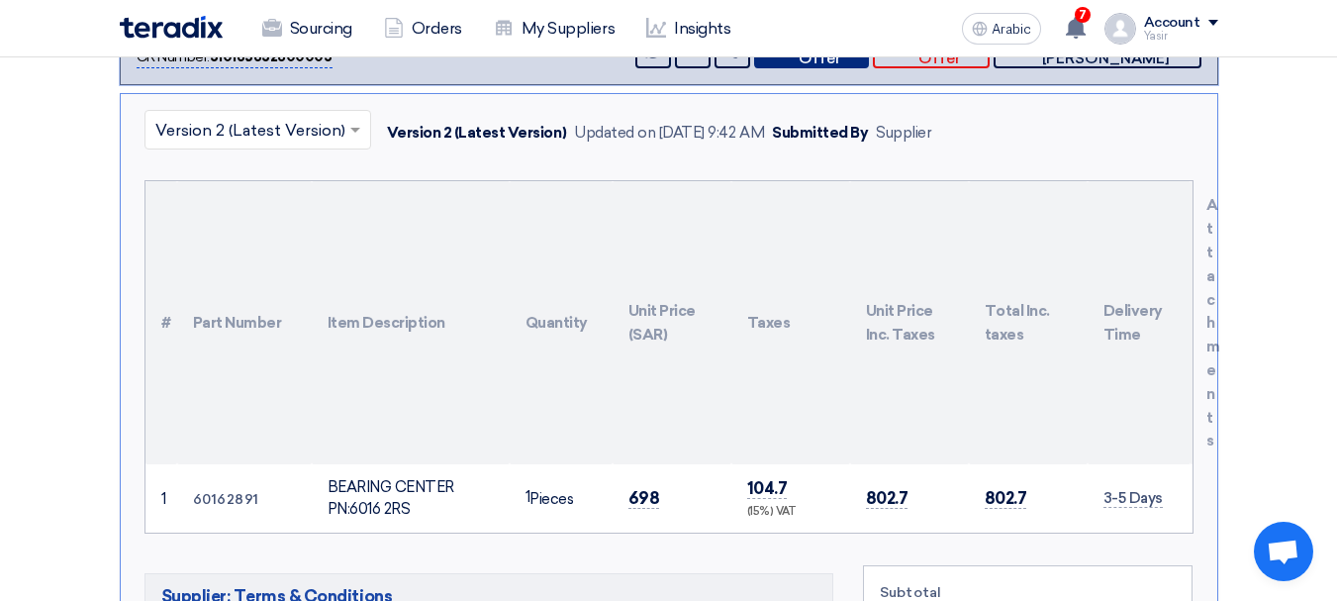
scroll to position [594, 0]
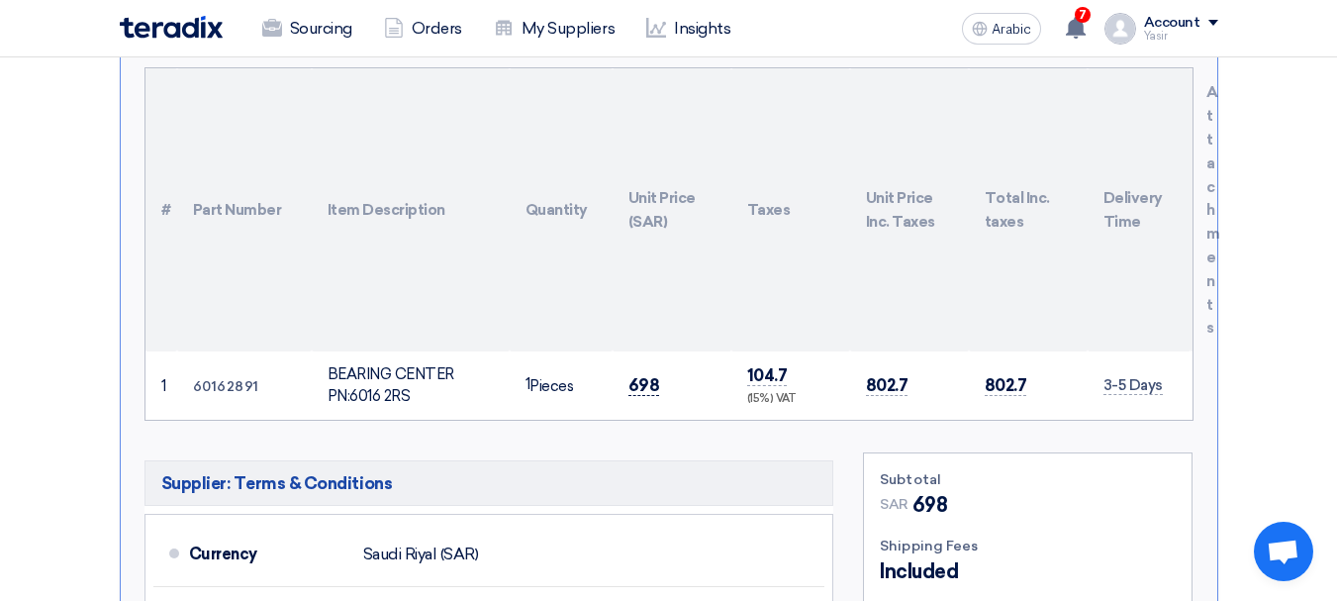
click at [651, 393] on font "698" at bounding box center [645, 385] width 32 height 20
copy font "698"
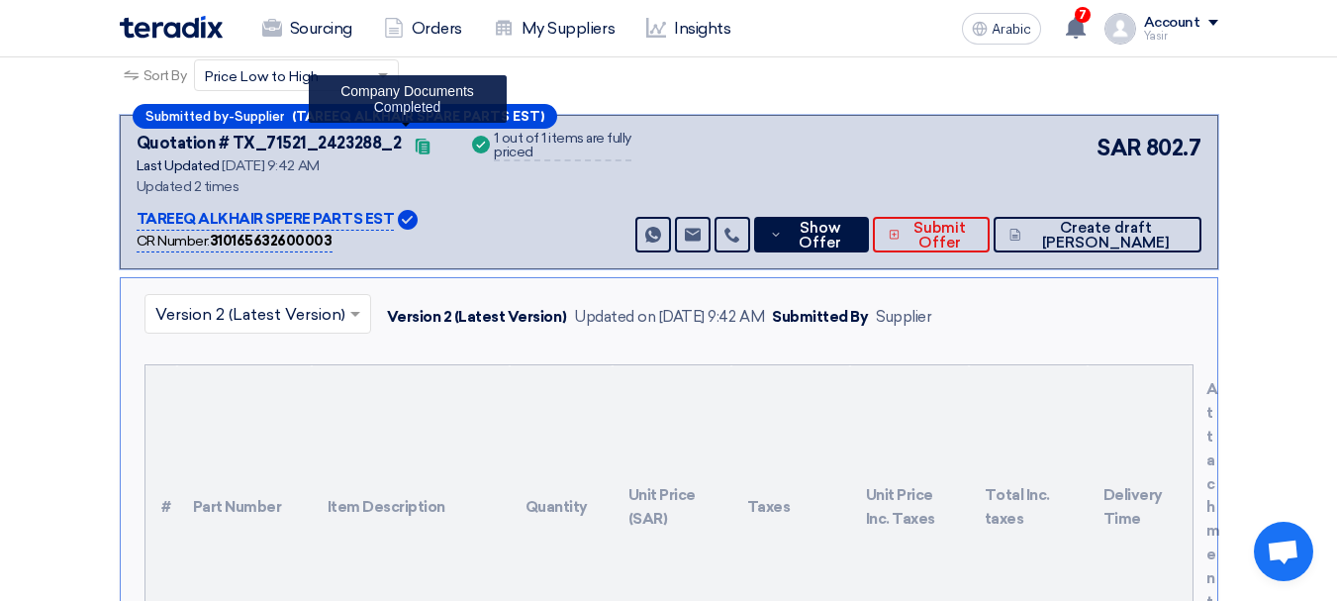
scroll to position [0, 0]
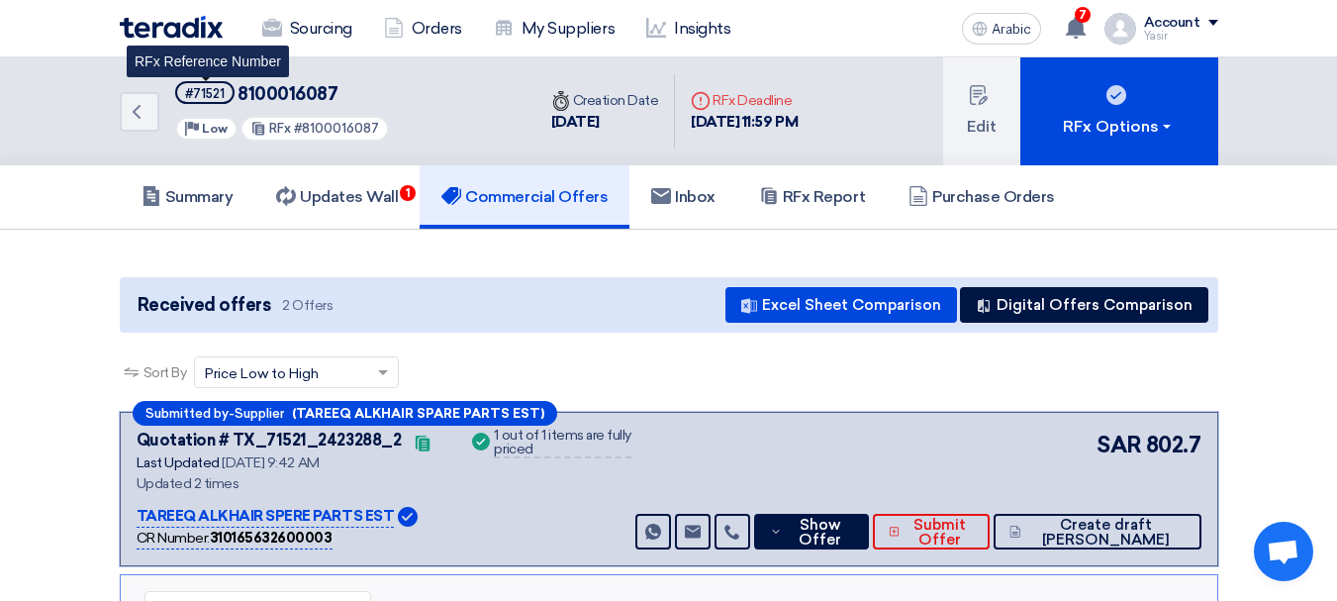
click at [213, 93] on font "#71521" at bounding box center [205, 93] width 40 height 15
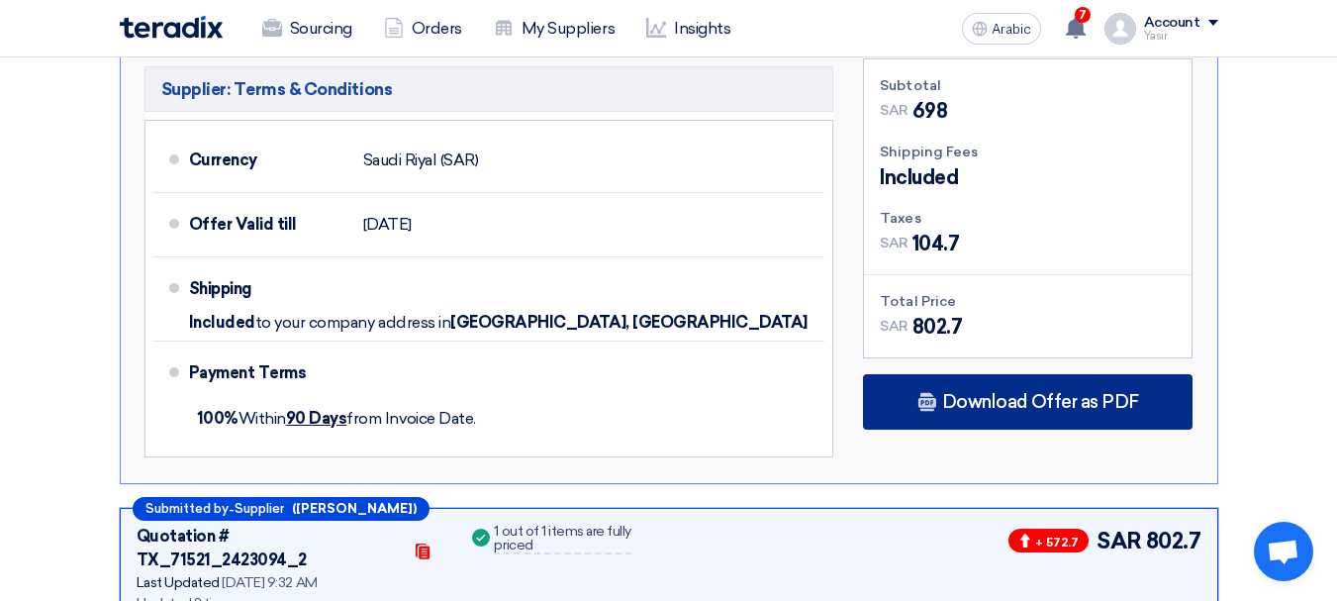
scroll to position [990, 0]
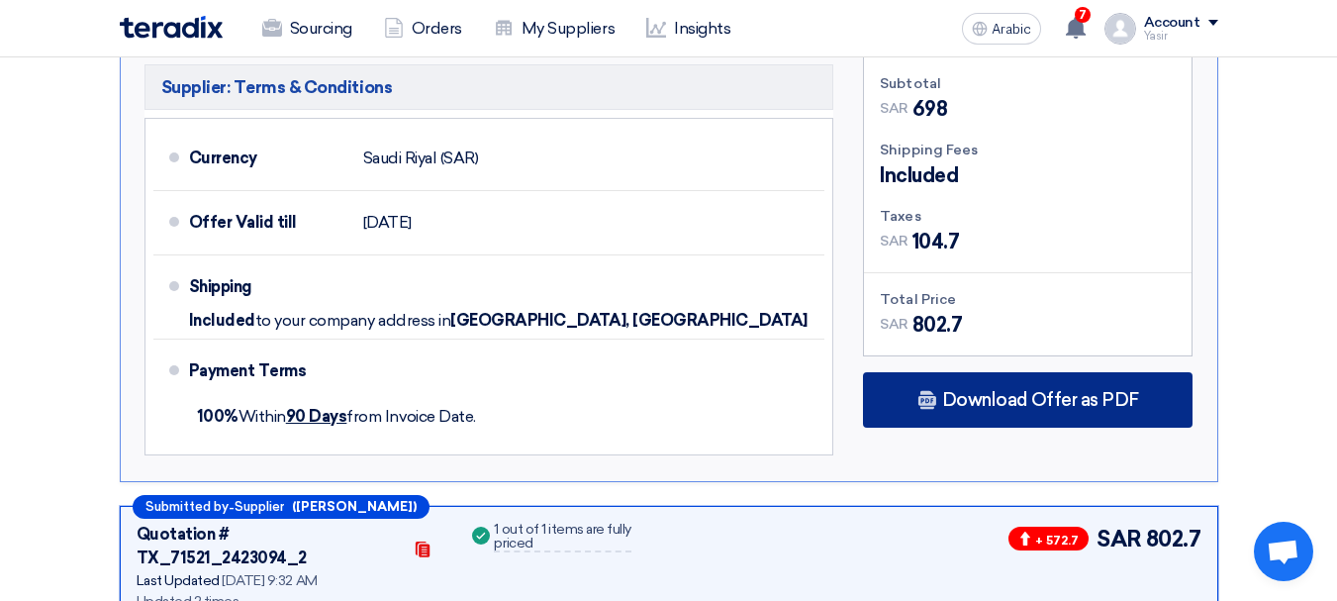
click at [1037, 403] on font "Download Offer as PDF" at bounding box center [1040, 400] width 197 height 22
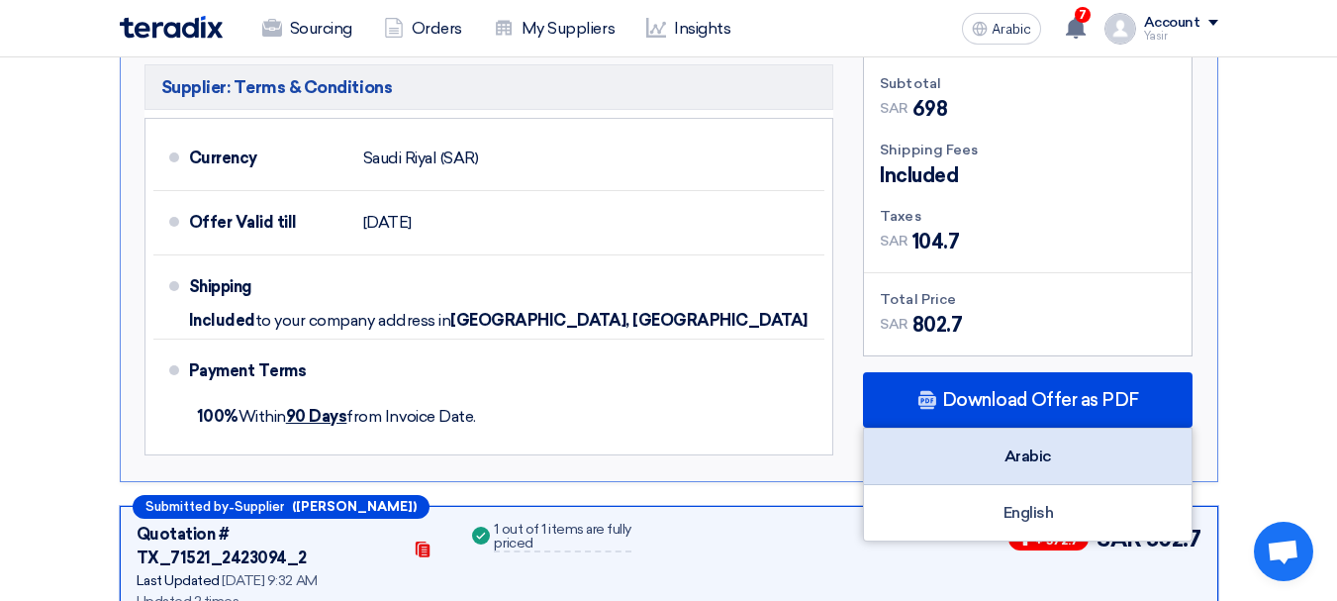
click at [1036, 465] on div "Arabic" at bounding box center [1028, 457] width 328 height 56
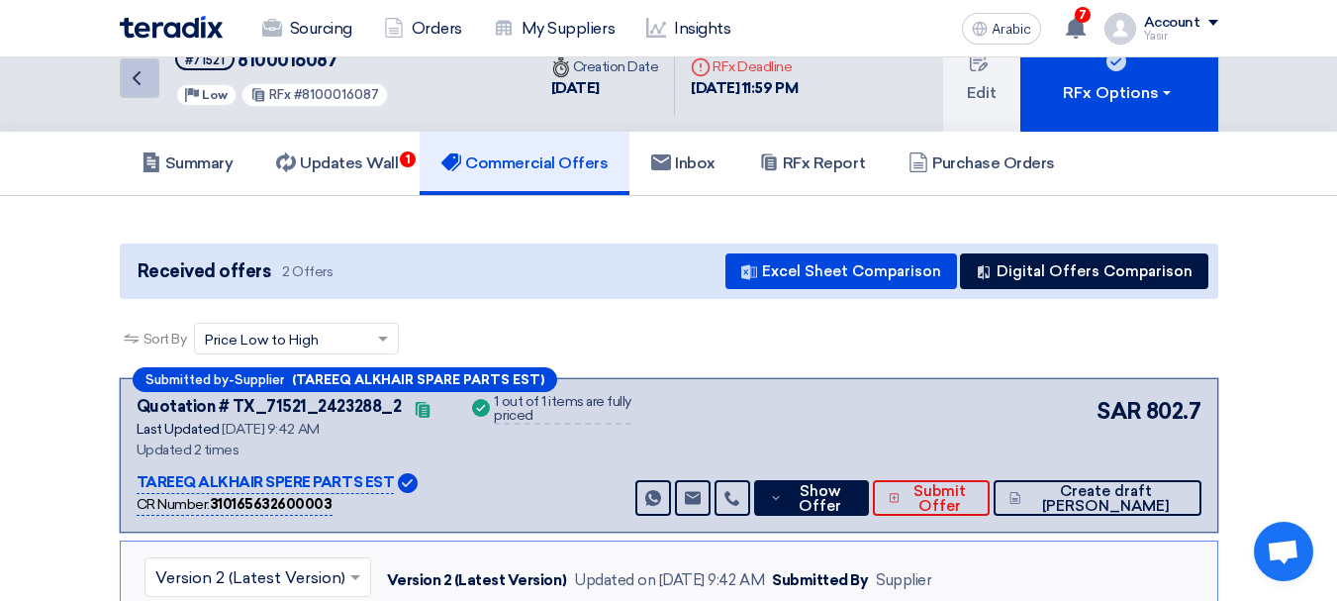
scroll to position [0, 0]
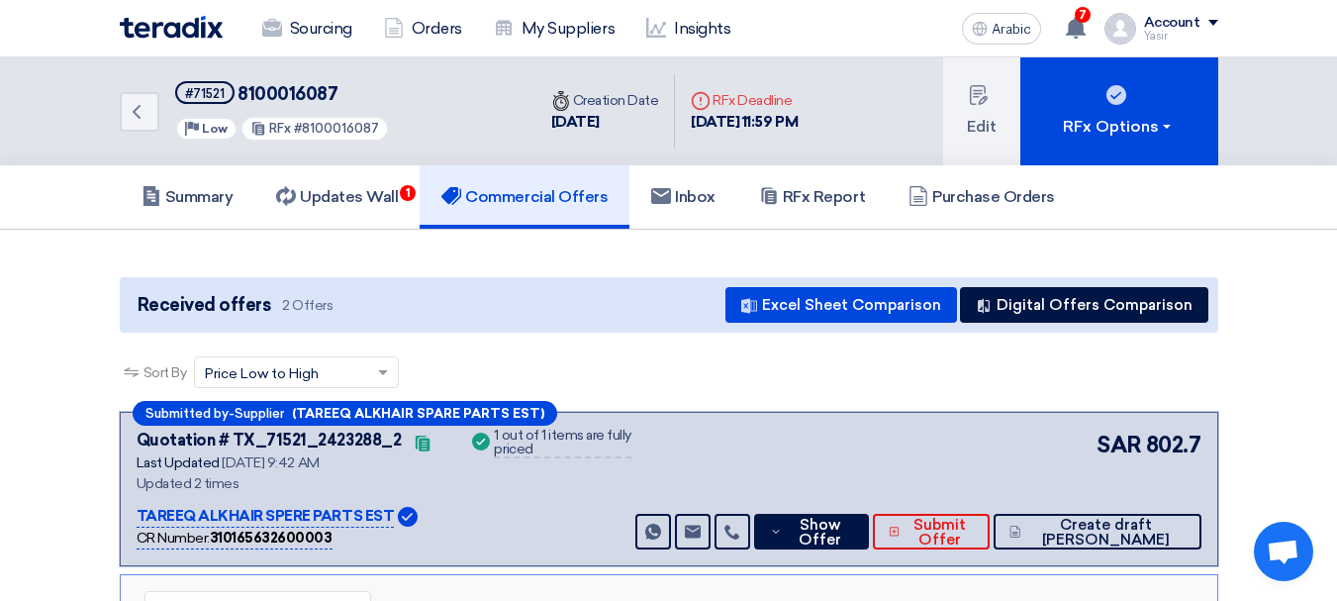
click at [166, 115] on div "Back #71521 8100016087 Priority Low RFx #8100016087" at bounding box center [328, 111] width 416 height 108
click at [148, 113] on link "Back" at bounding box center [140, 112] width 40 height 40
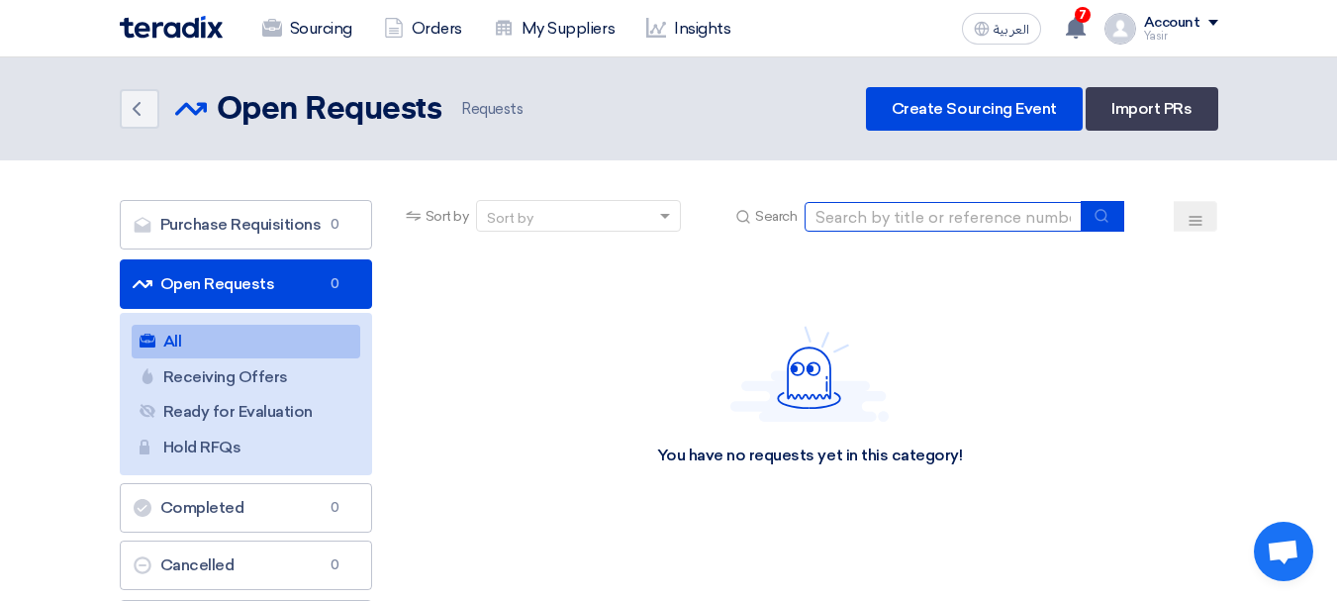
click at [1052, 225] on input at bounding box center [943, 217] width 277 height 30
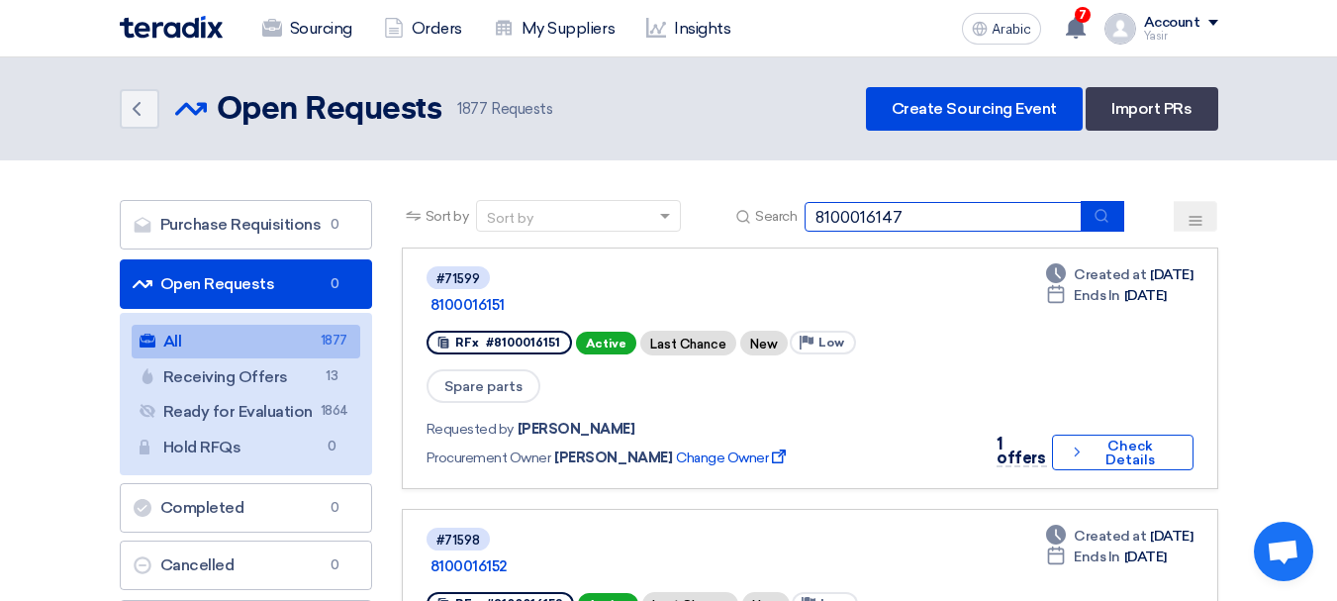
type input "8100016147"
click at [1096, 222] on icon "submit" at bounding box center [1102, 216] width 16 height 16
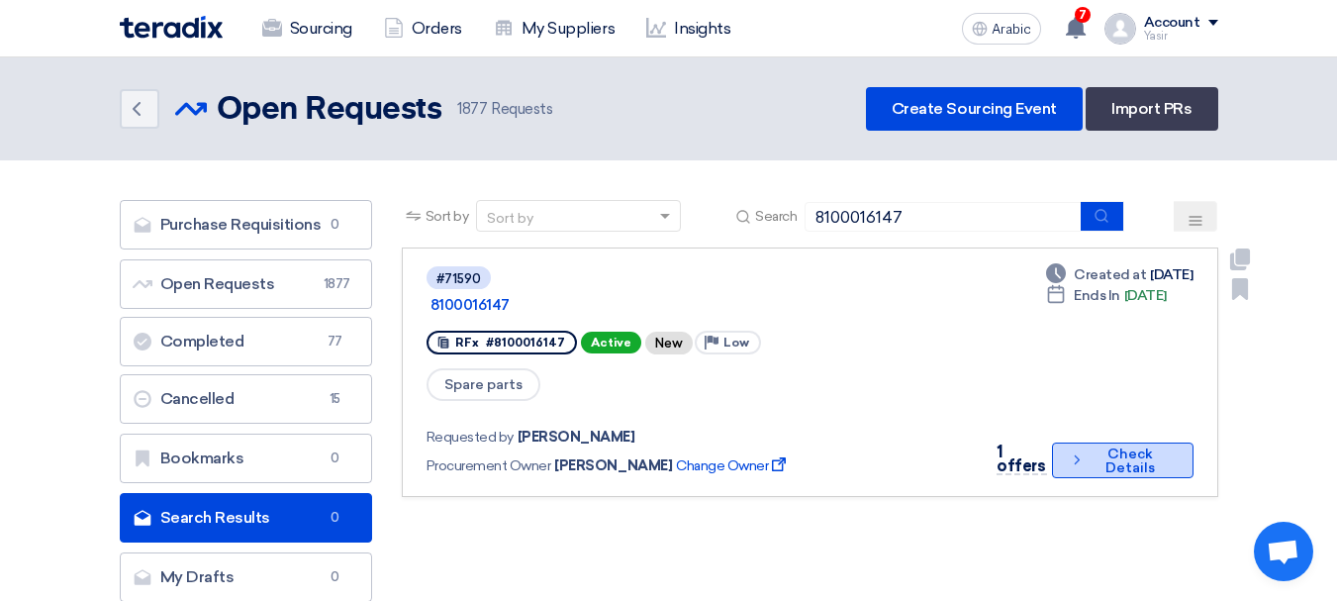
click at [1056, 442] on button "Check details Check Details" at bounding box center [1123, 460] width 142 height 36
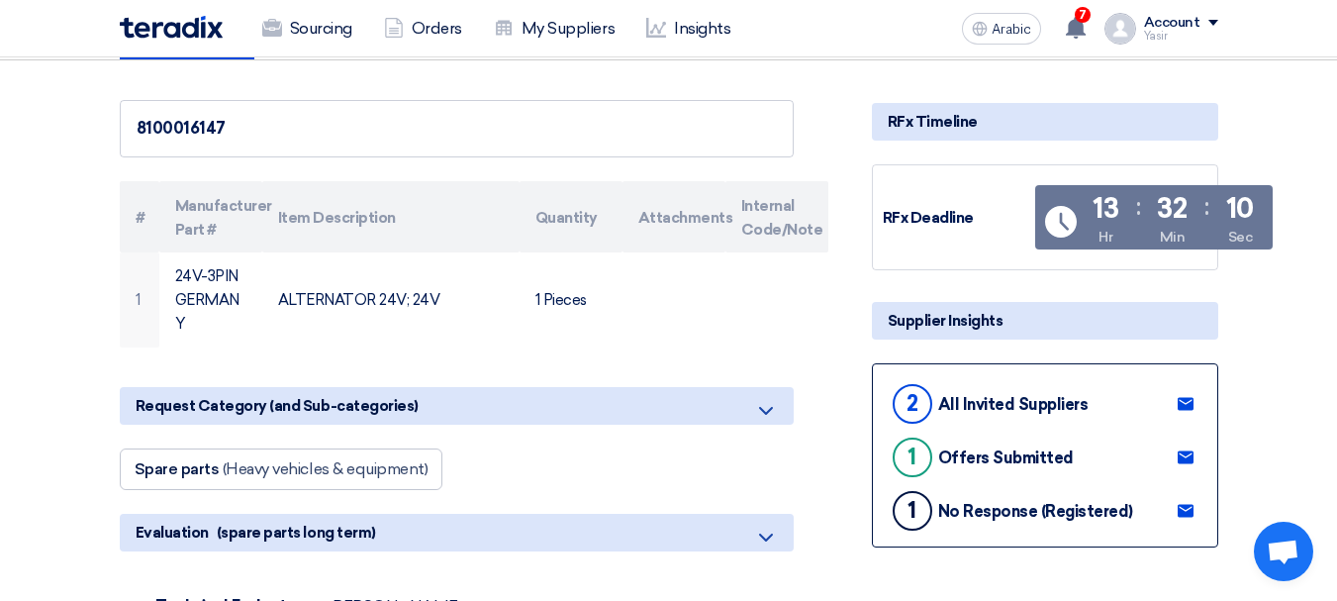
scroll to position [99, 0]
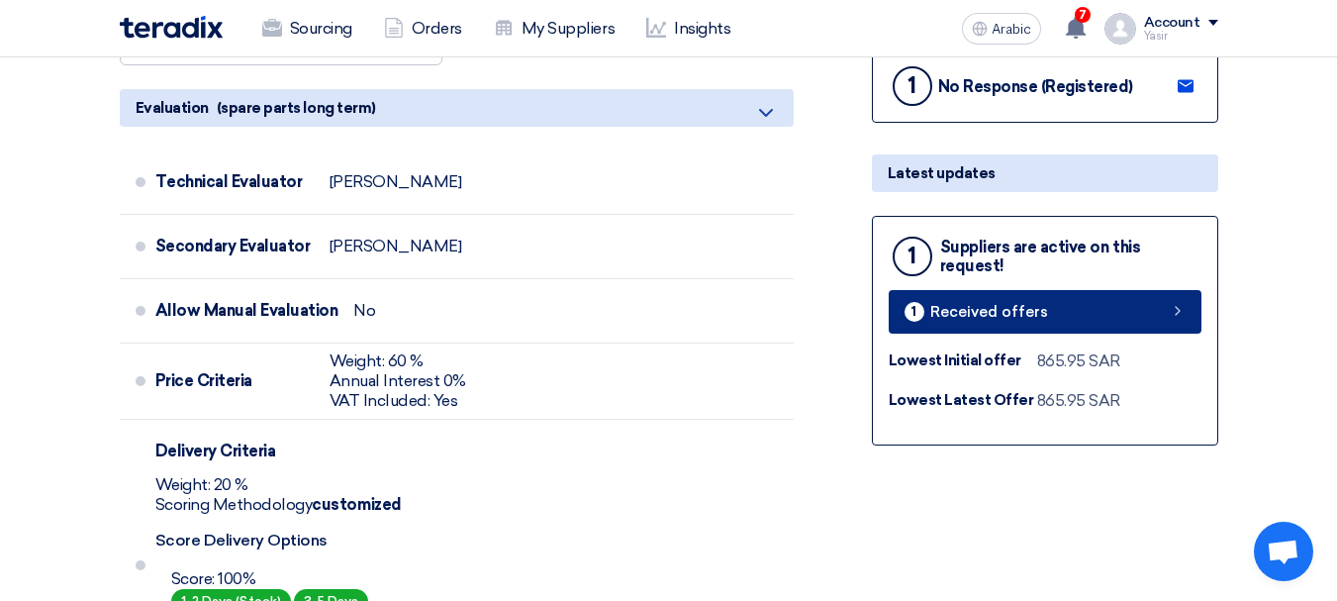
click at [1076, 326] on link "1 Received offers" at bounding box center [1045, 312] width 313 height 44
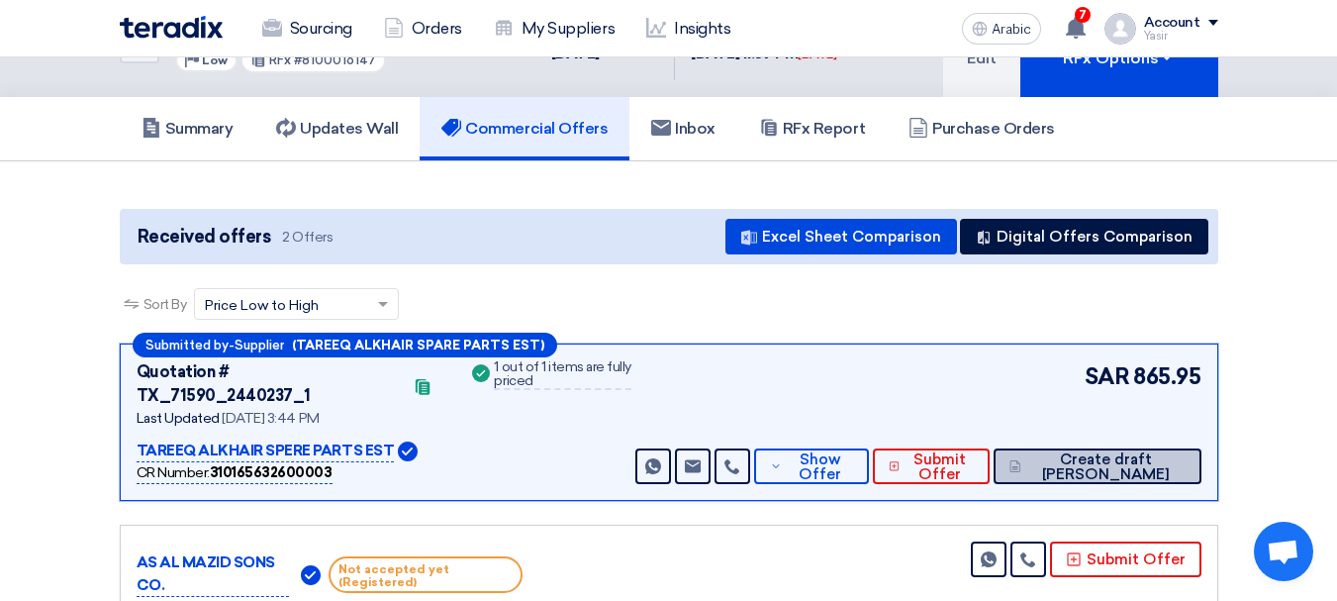
scroll to position [99, 0]
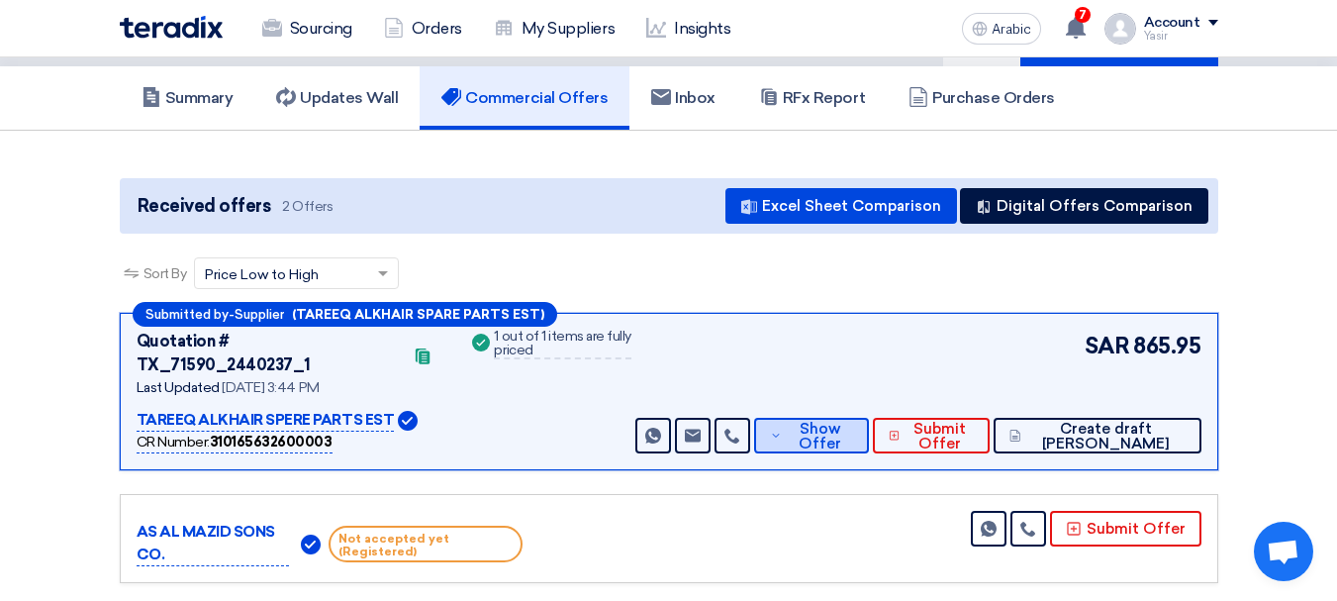
click at [841, 420] on font "Show Offer" at bounding box center [820, 436] width 43 height 33
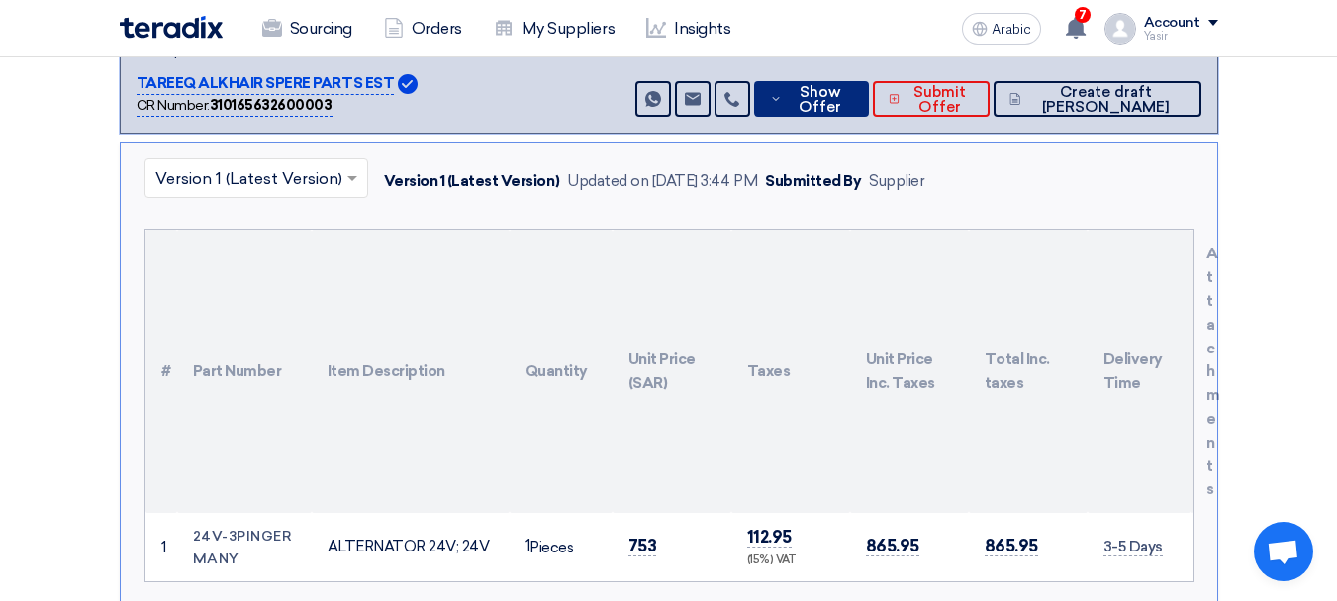
scroll to position [594, 0]
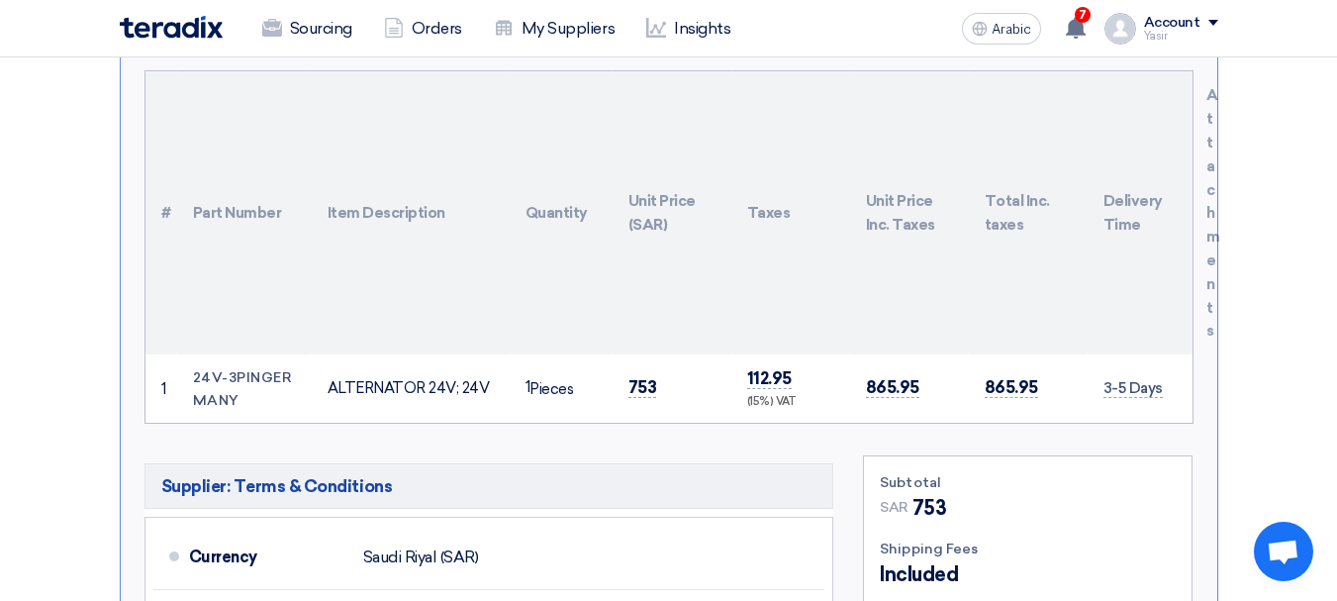
drag, startPoint x: 194, startPoint y: 353, endPoint x: 266, endPoint y: 373, distance: 74.9
click at [266, 373] on td "24V-3PINGERMANY" at bounding box center [244, 388] width 135 height 68
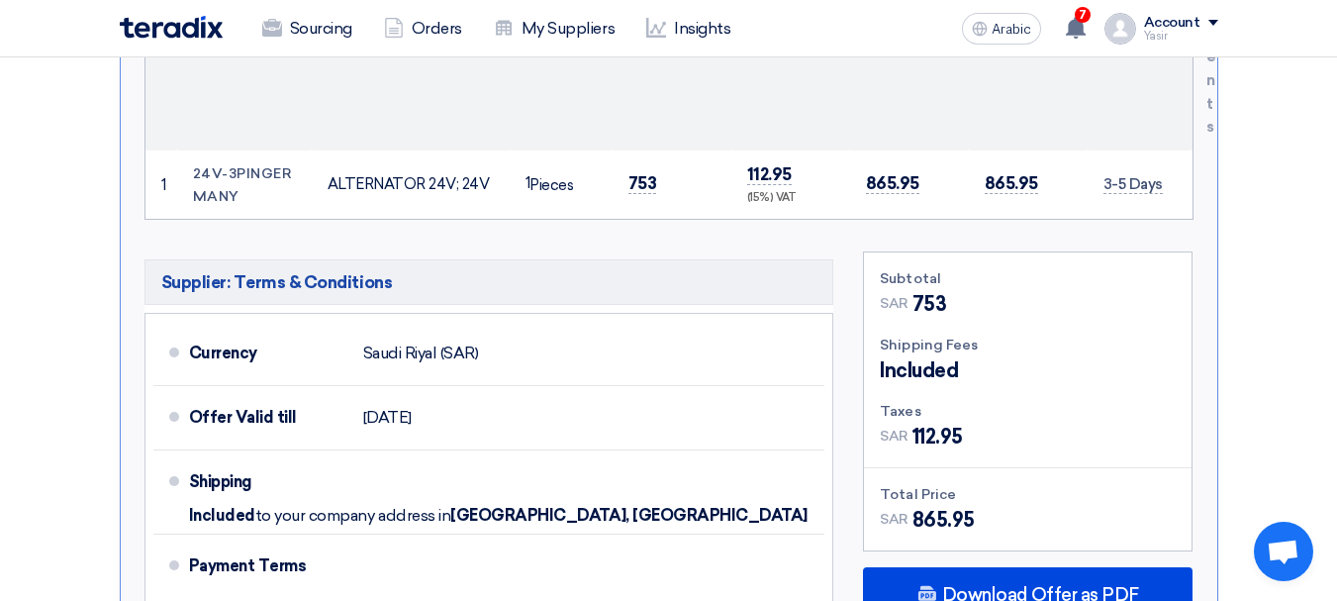
scroll to position [1089, 0]
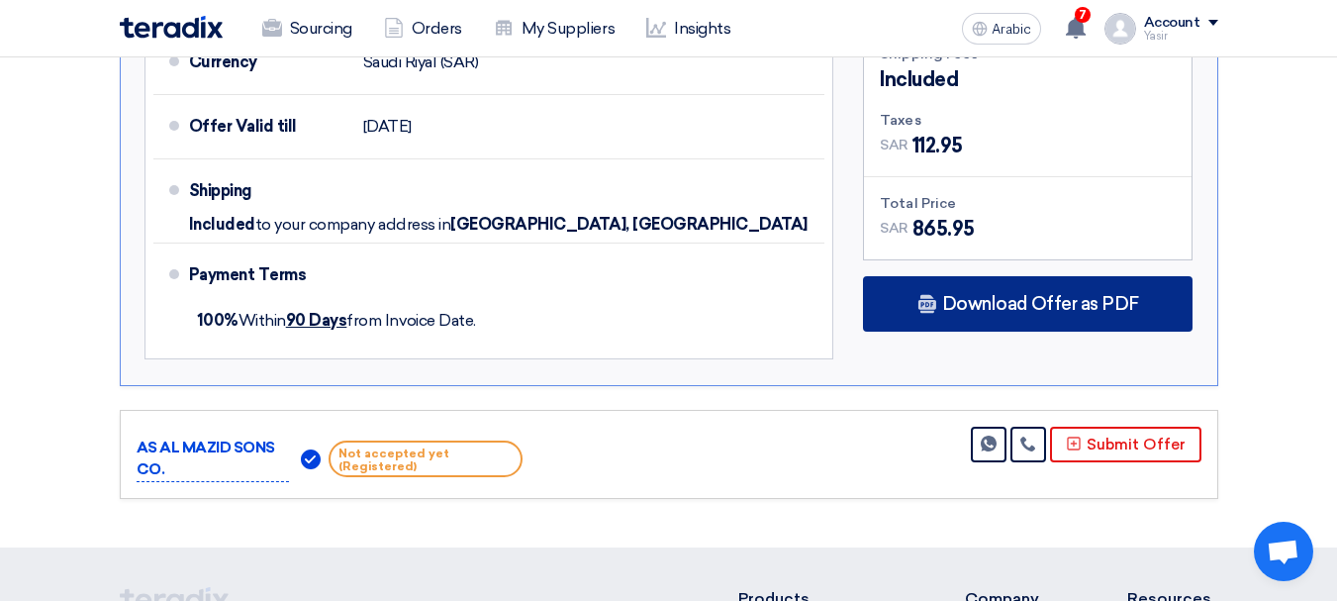
click at [999, 293] on font "Download Offer as PDF" at bounding box center [1040, 304] width 197 height 22
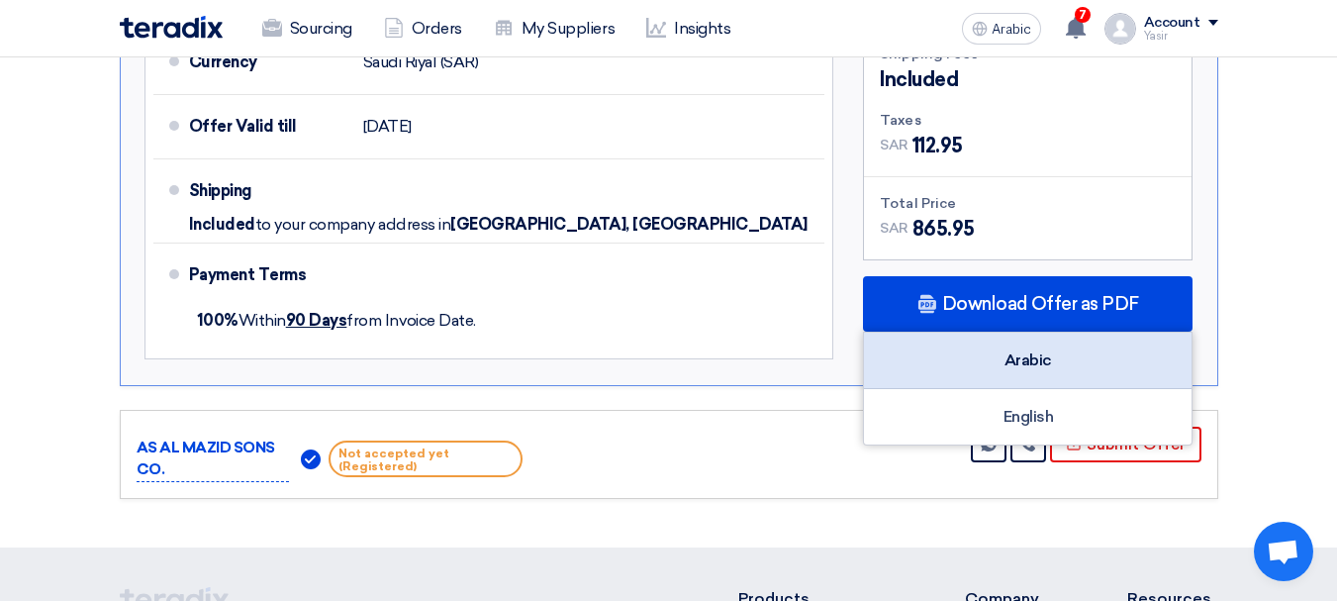
click at [1043, 344] on div "Arabic" at bounding box center [1028, 361] width 328 height 56
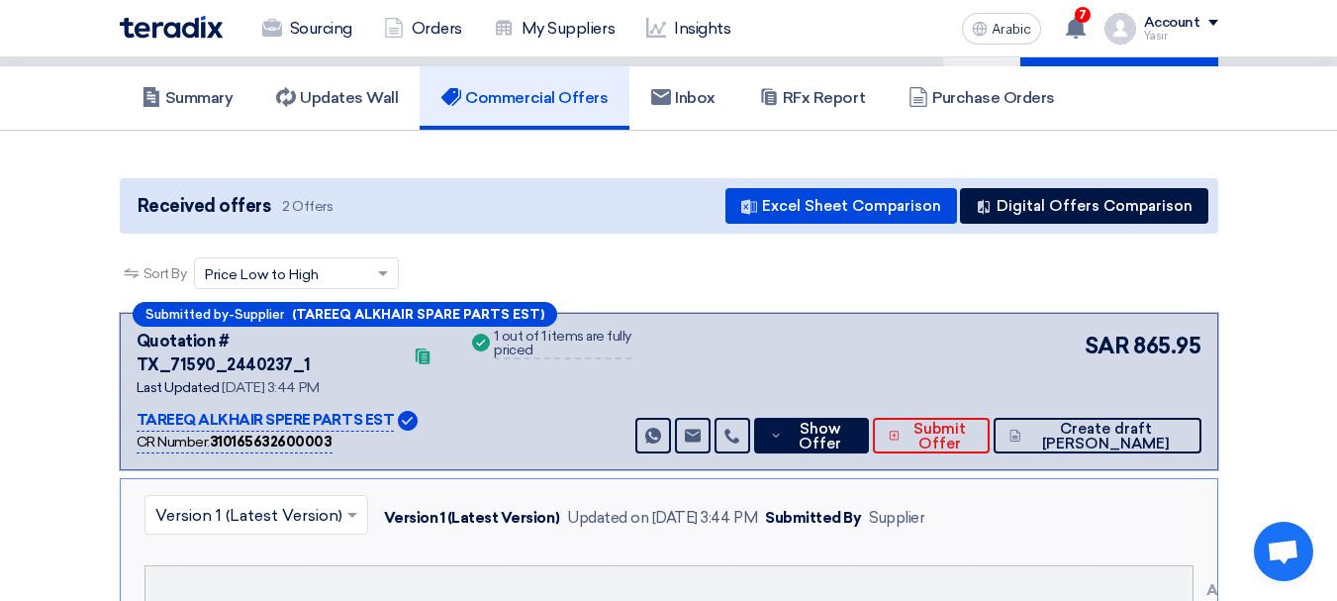
scroll to position [0, 0]
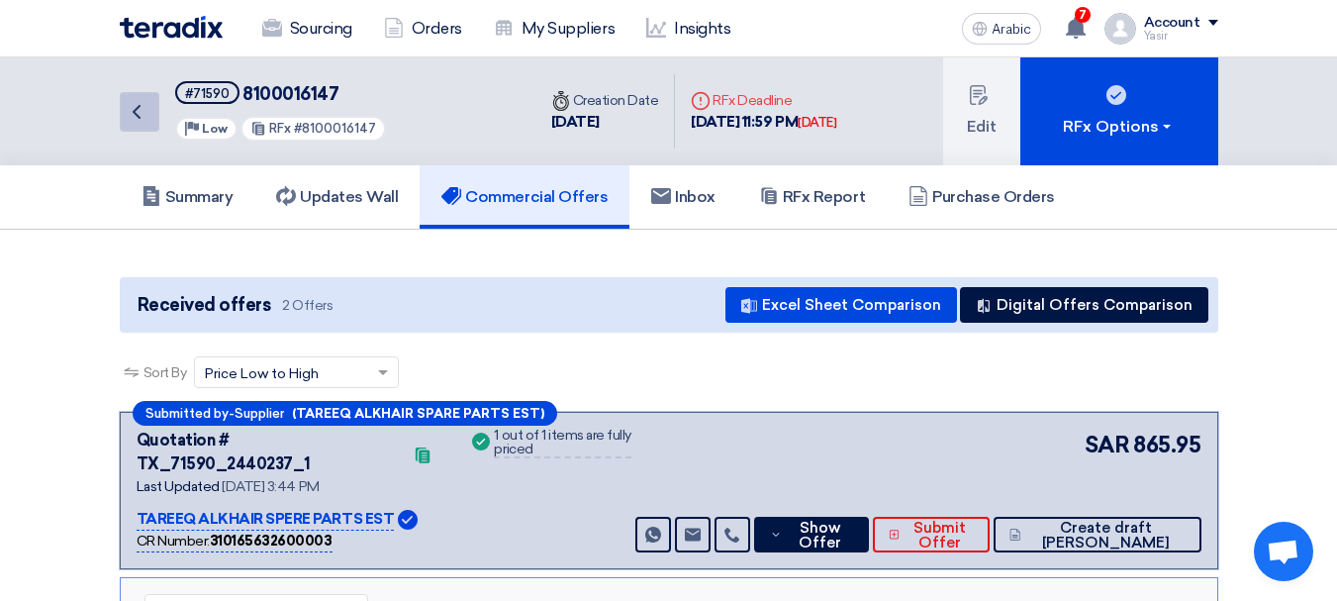
click at [147, 106] on icon "Back" at bounding box center [137, 112] width 24 height 24
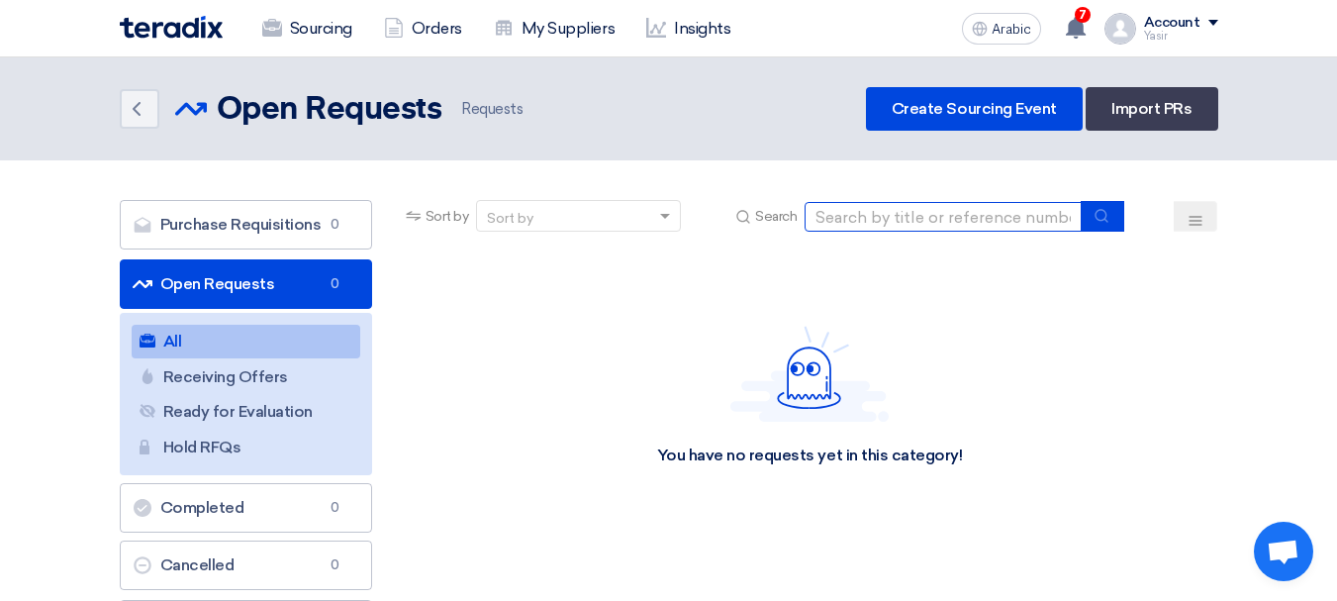
click at [891, 221] on input at bounding box center [943, 217] width 277 height 30
paste input "8100016144"
type input "8100016144"
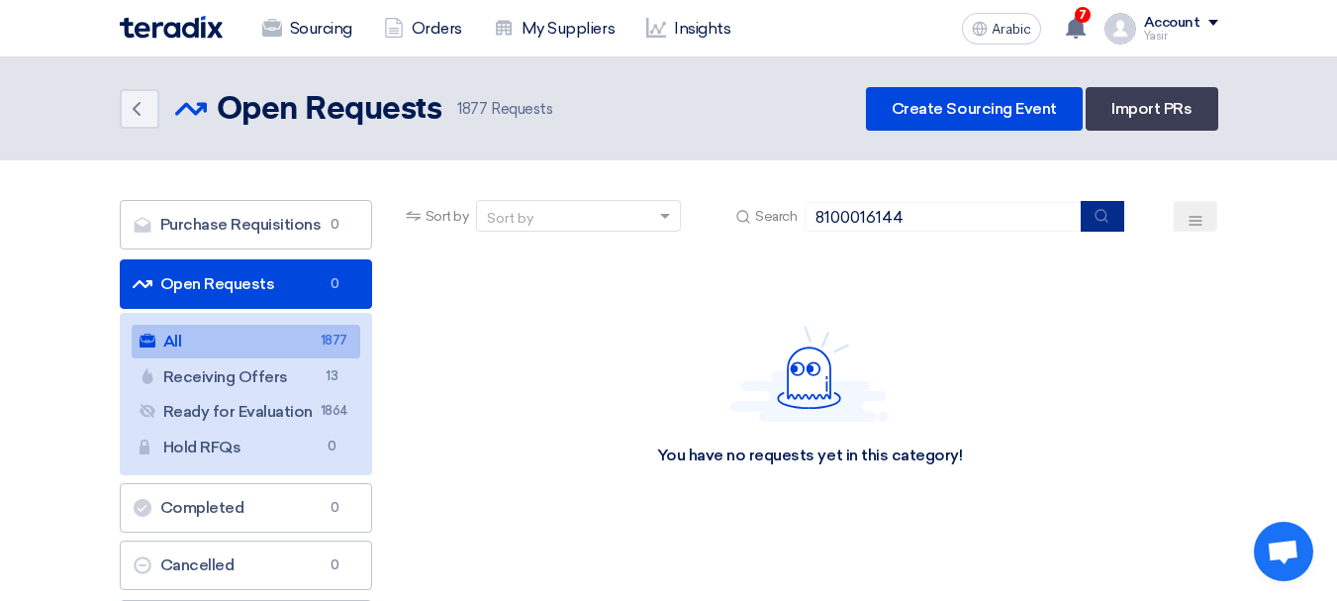
click at [1122, 218] on button "submit" at bounding box center [1103, 216] width 44 height 31
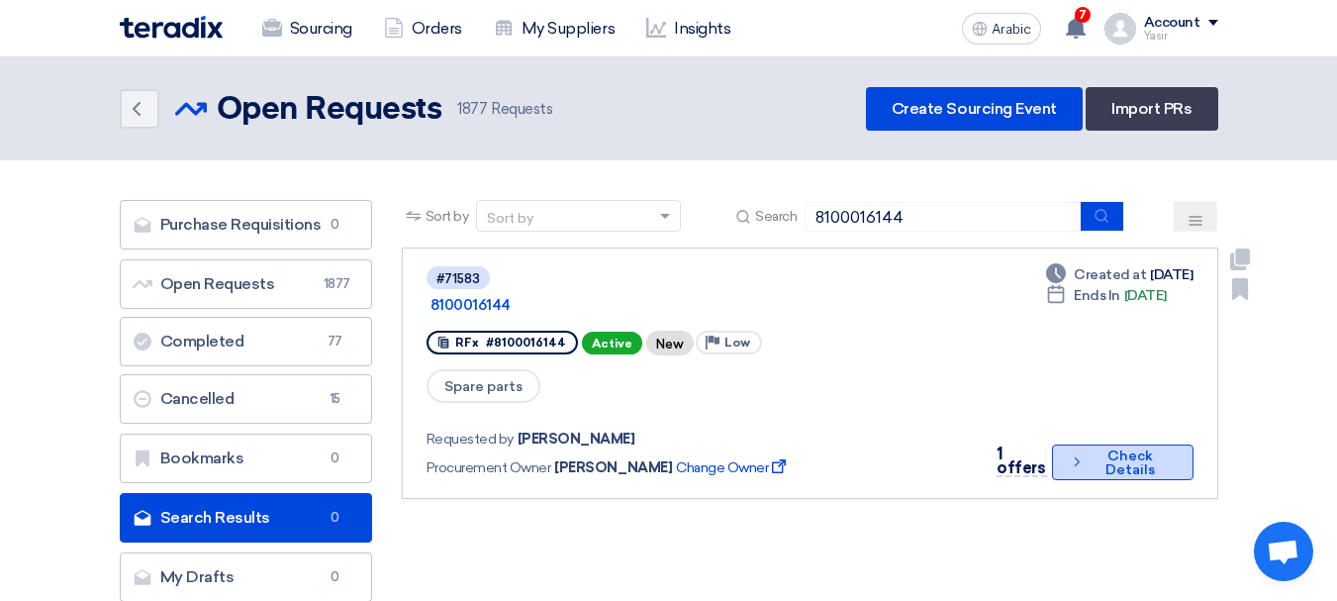
click at [1111, 447] on font "Check Details" at bounding box center [1130, 462] width 49 height 31
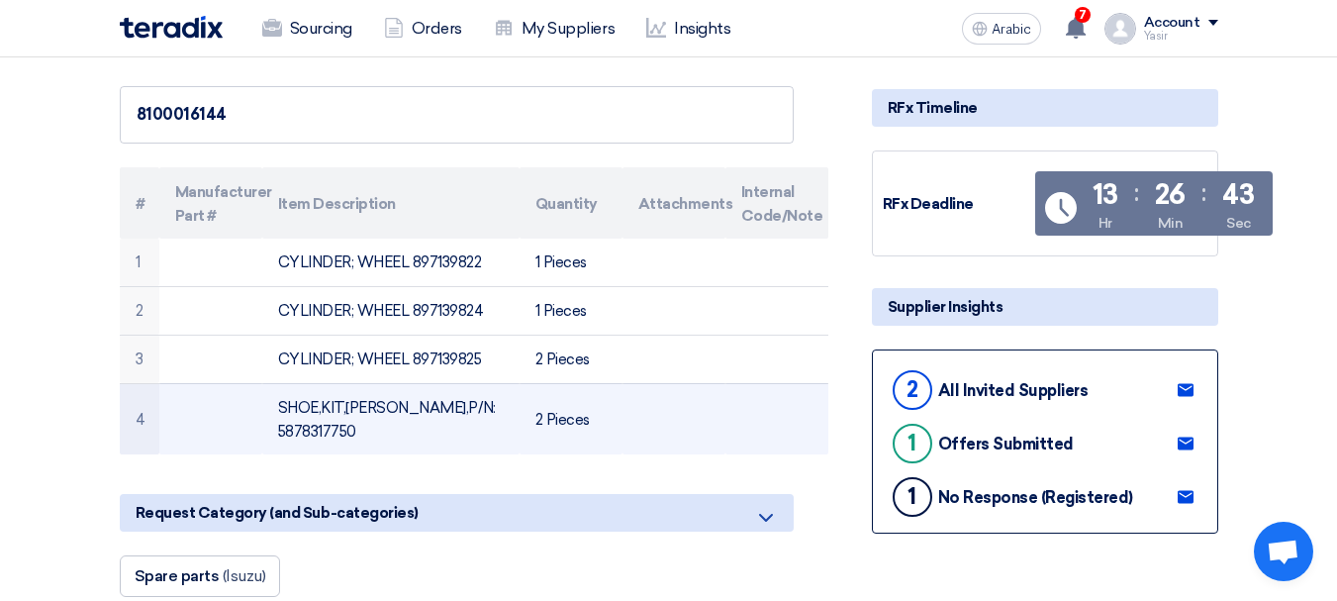
scroll to position [198, 0]
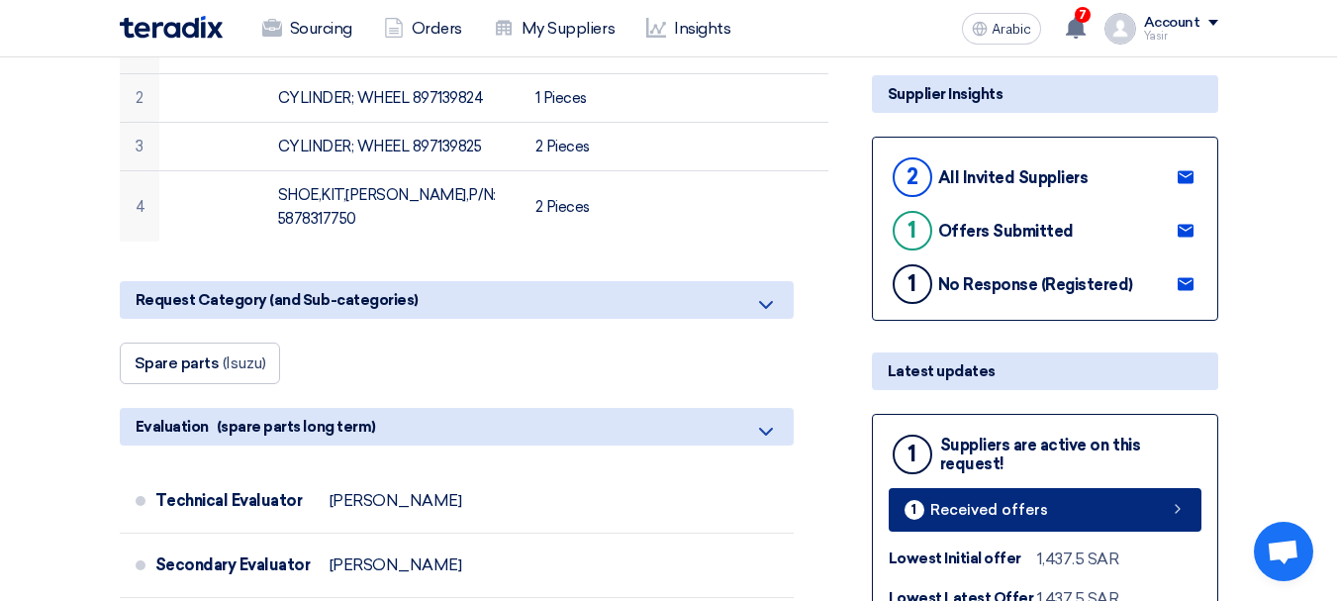
click at [1125, 509] on link "1 Received offers" at bounding box center [1045, 510] width 313 height 44
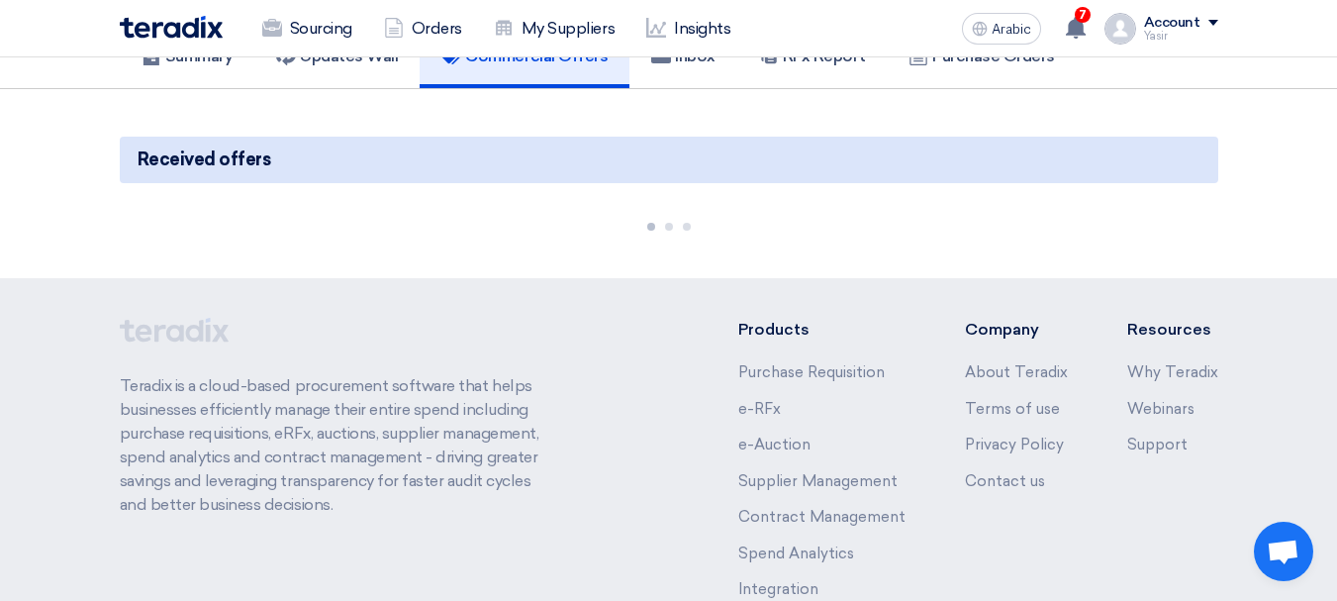
scroll to position [68, 0]
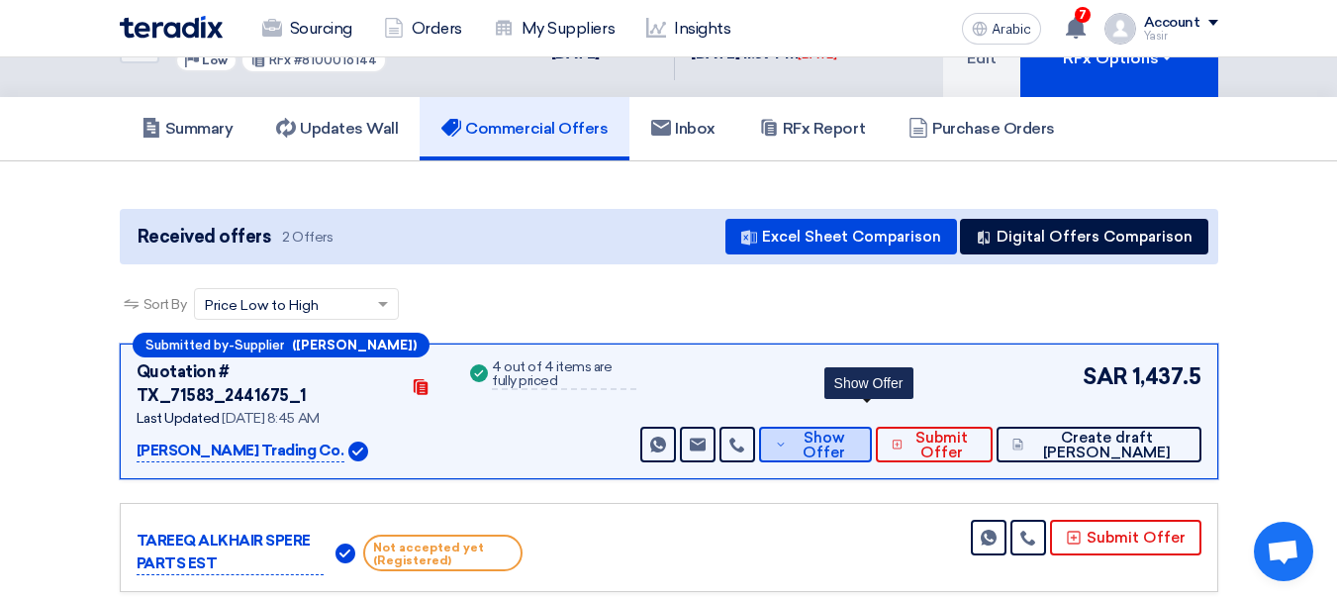
click at [855, 431] on span "Show Offer" at bounding box center [824, 446] width 64 height 30
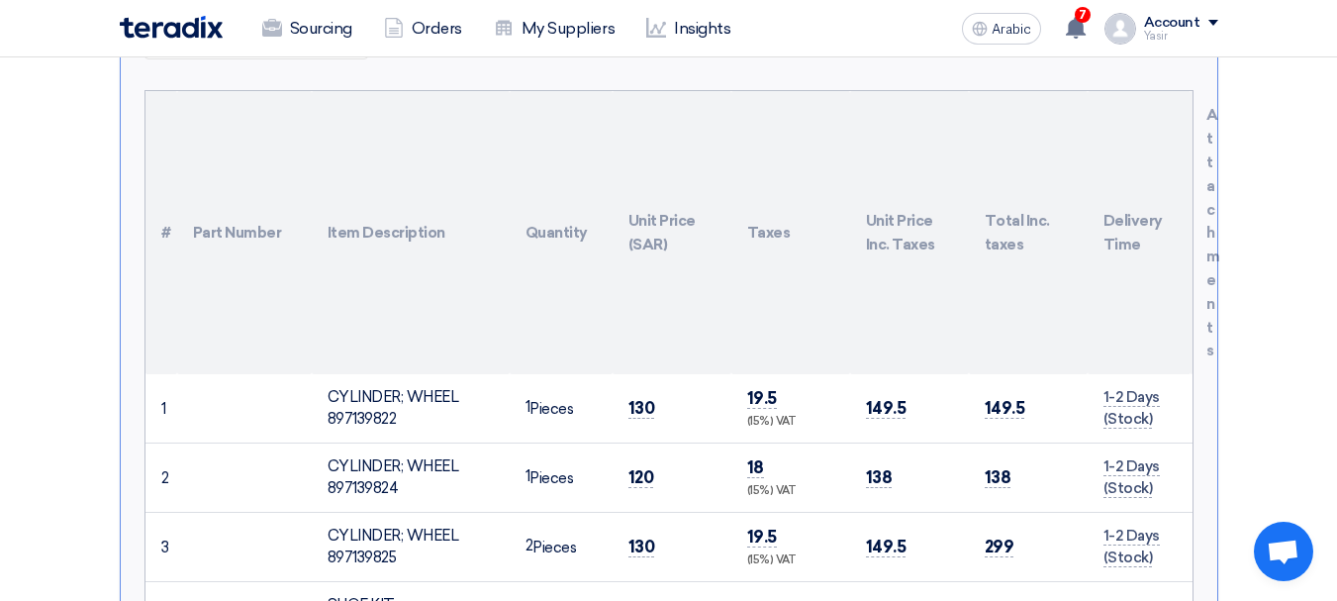
scroll to position [662, 0]
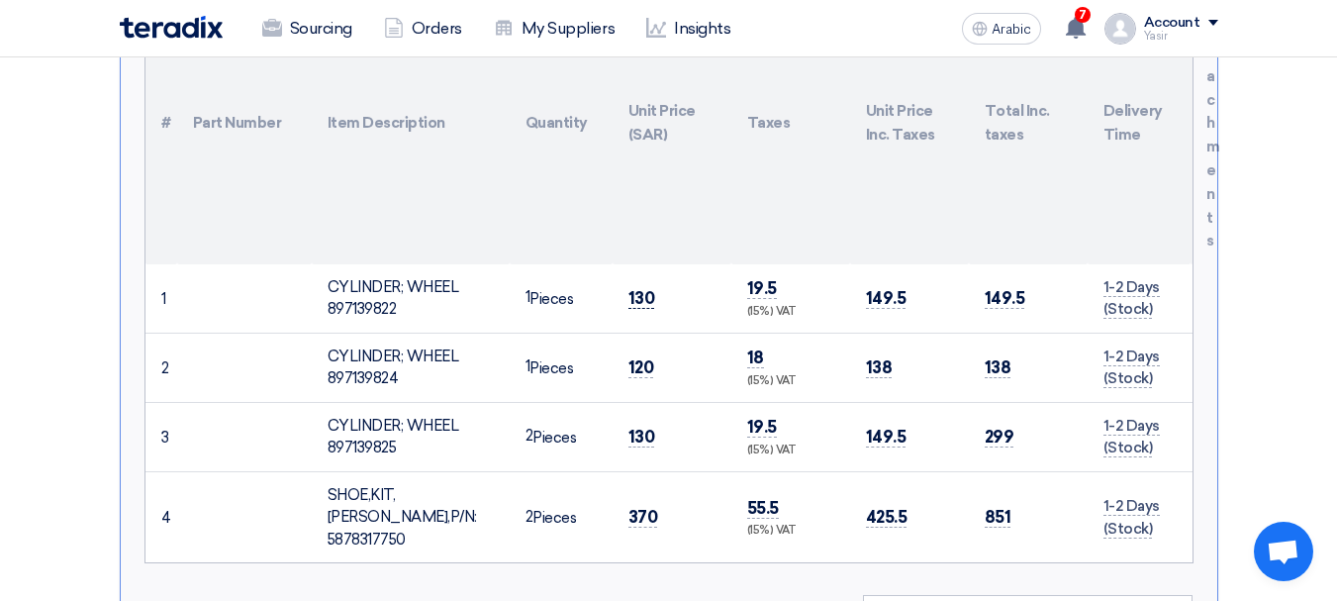
click at [636, 288] on font "130" at bounding box center [642, 298] width 27 height 20
click at [640, 357] on font "120" at bounding box center [642, 367] width 26 height 20
click at [633, 427] on font "130" at bounding box center [642, 437] width 27 height 20
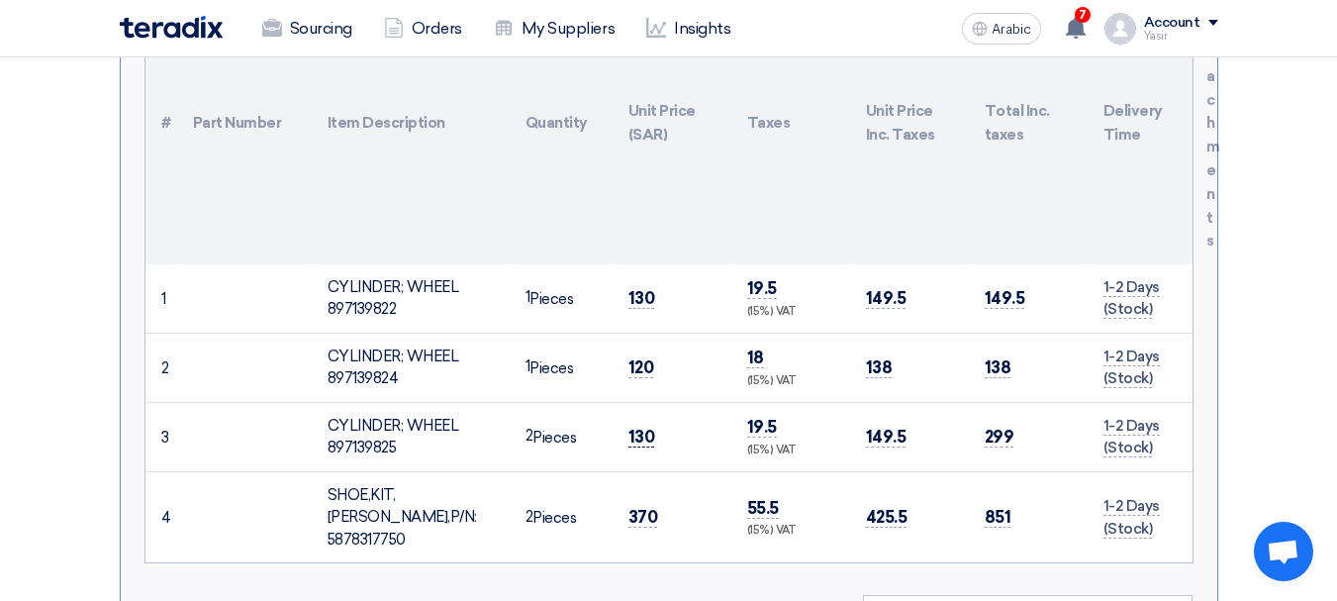
click at [633, 427] on font "130" at bounding box center [642, 437] width 27 height 20
click at [640, 507] on font "370" at bounding box center [644, 517] width 30 height 20
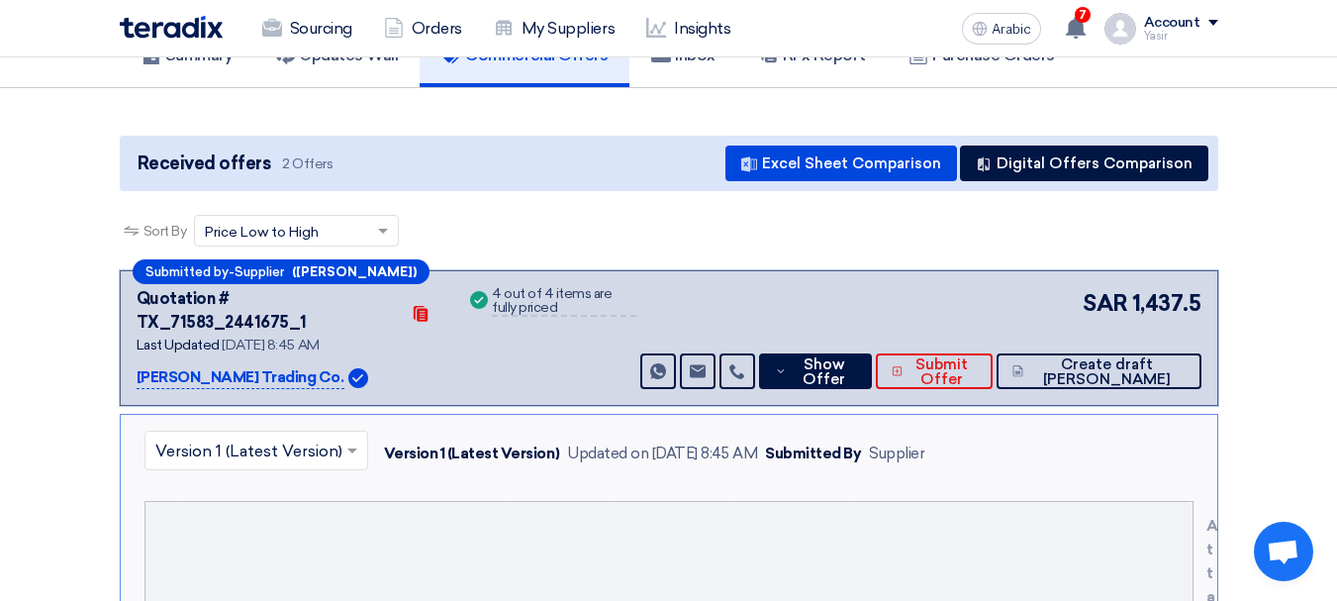
scroll to position [0, 0]
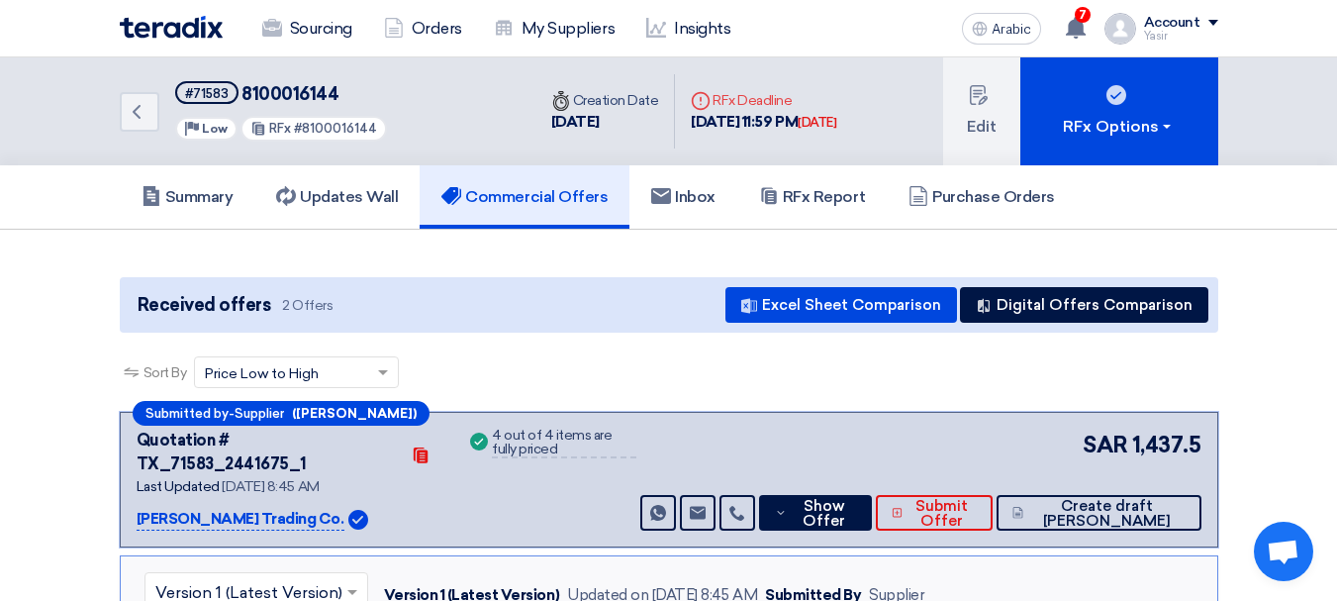
click at [202, 94] on font "#71583" at bounding box center [207, 93] width 44 height 15
click at [204, 94] on font "#71583" at bounding box center [207, 93] width 44 height 15
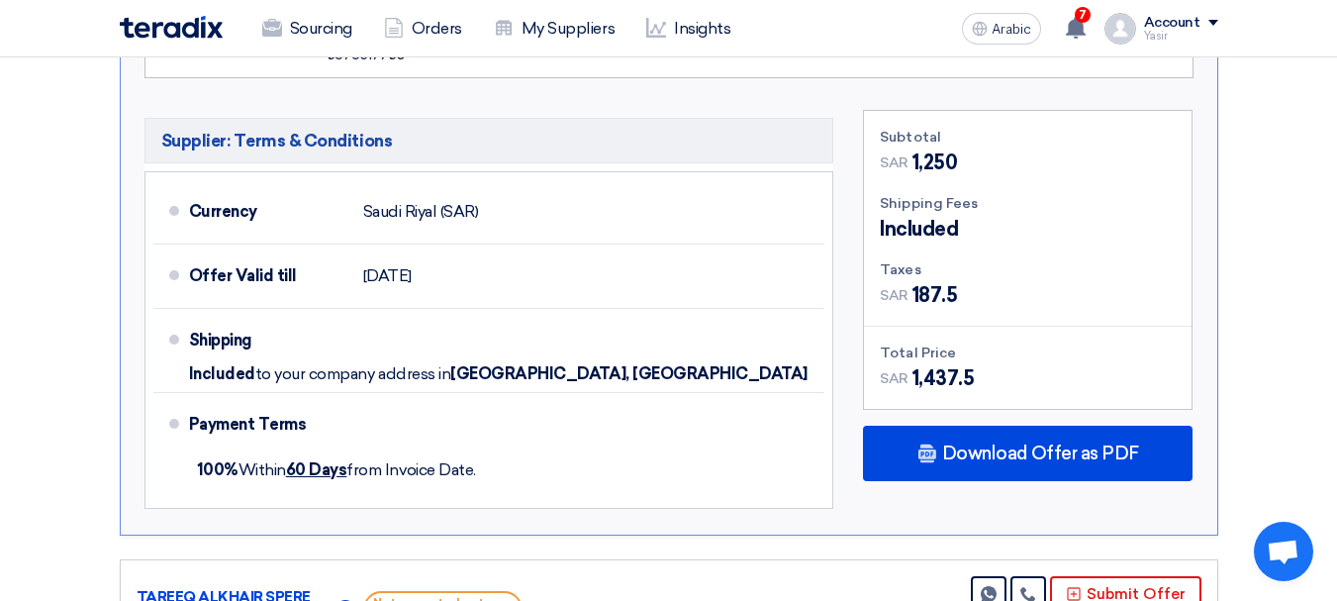
scroll to position [1287, 0]
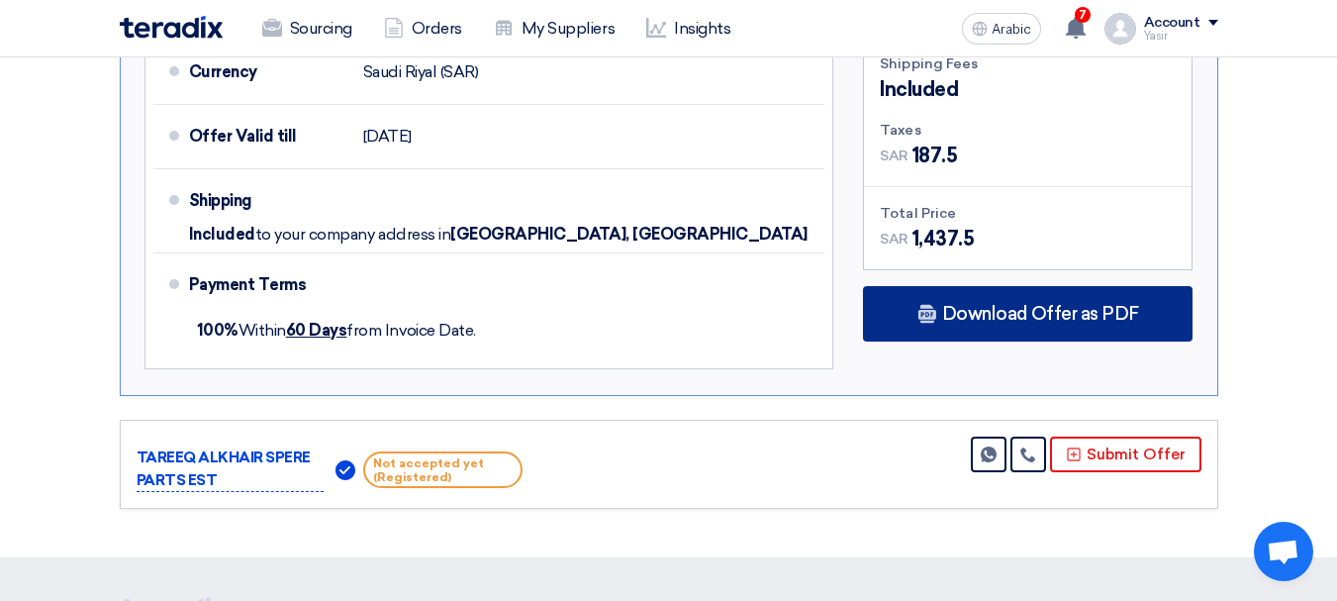
click at [1014, 303] on font "Download Offer as PDF" at bounding box center [1040, 314] width 197 height 22
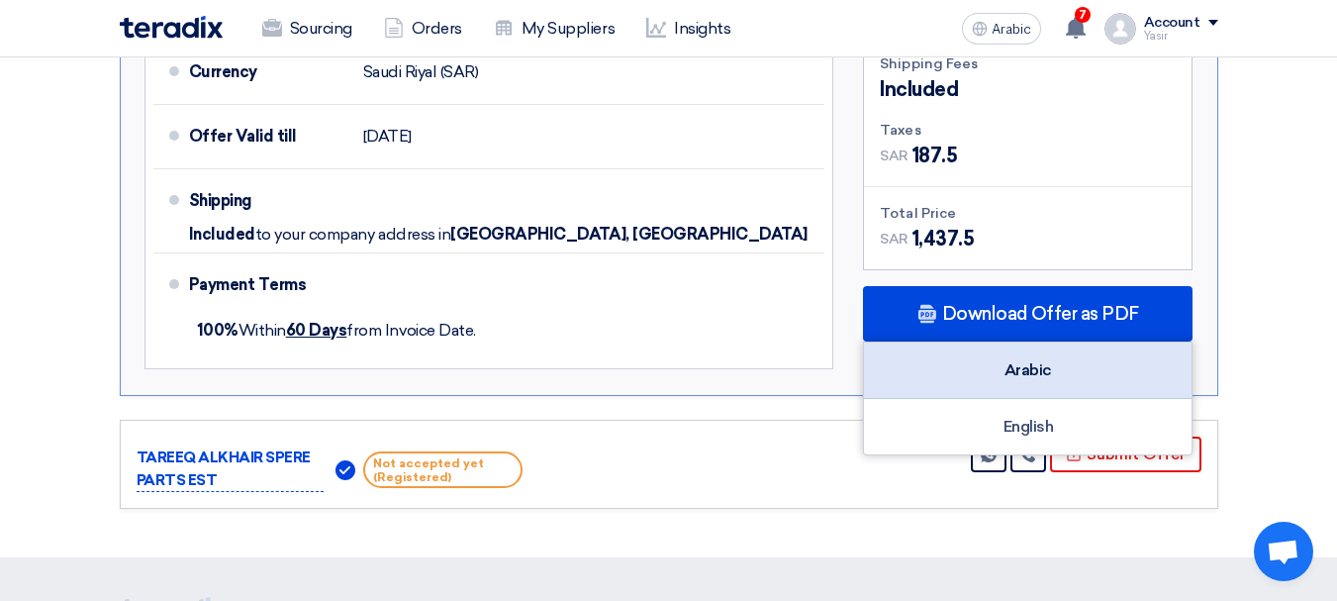
click at [1033, 360] on font "Arabic" at bounding box center [1029, 369] width 48 height 19
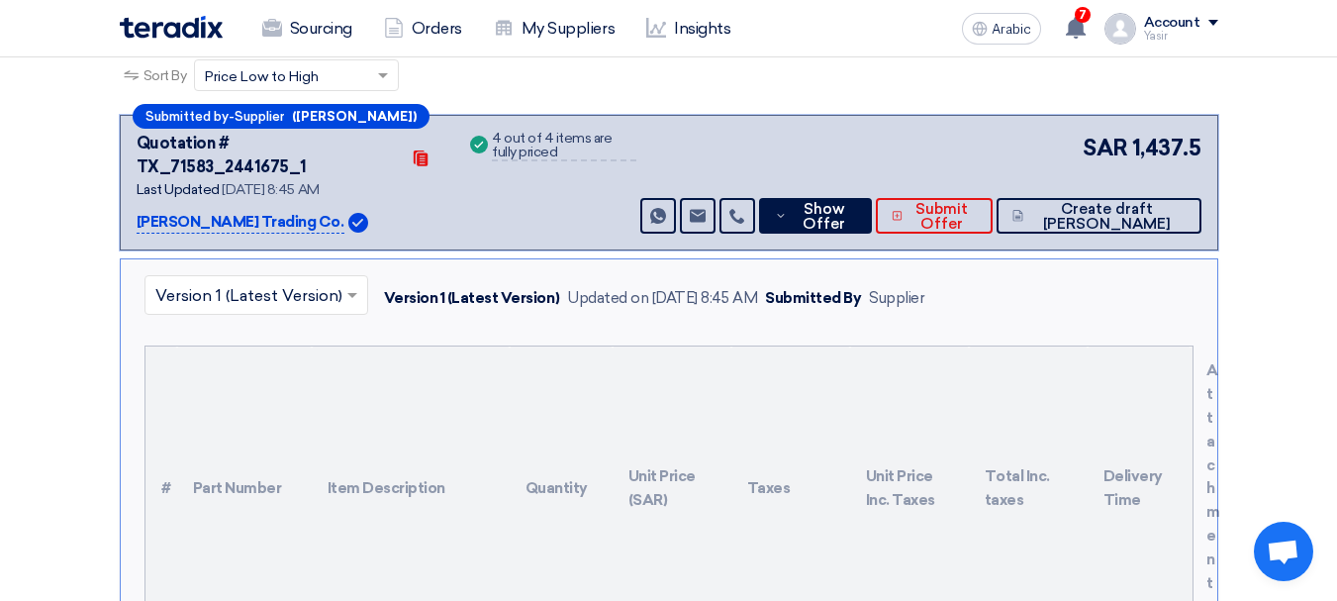
scroll to position [0, 0]
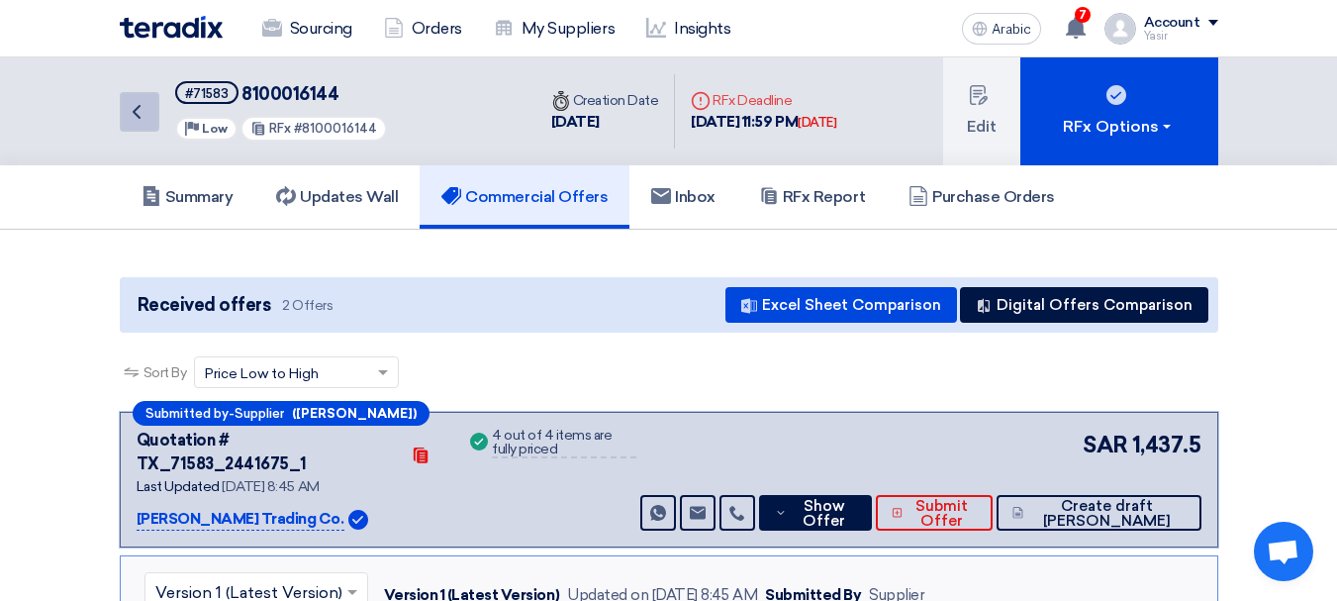
click at [139, 109] on icon "Back" at bounding box center [137, 112] width 24 height 24
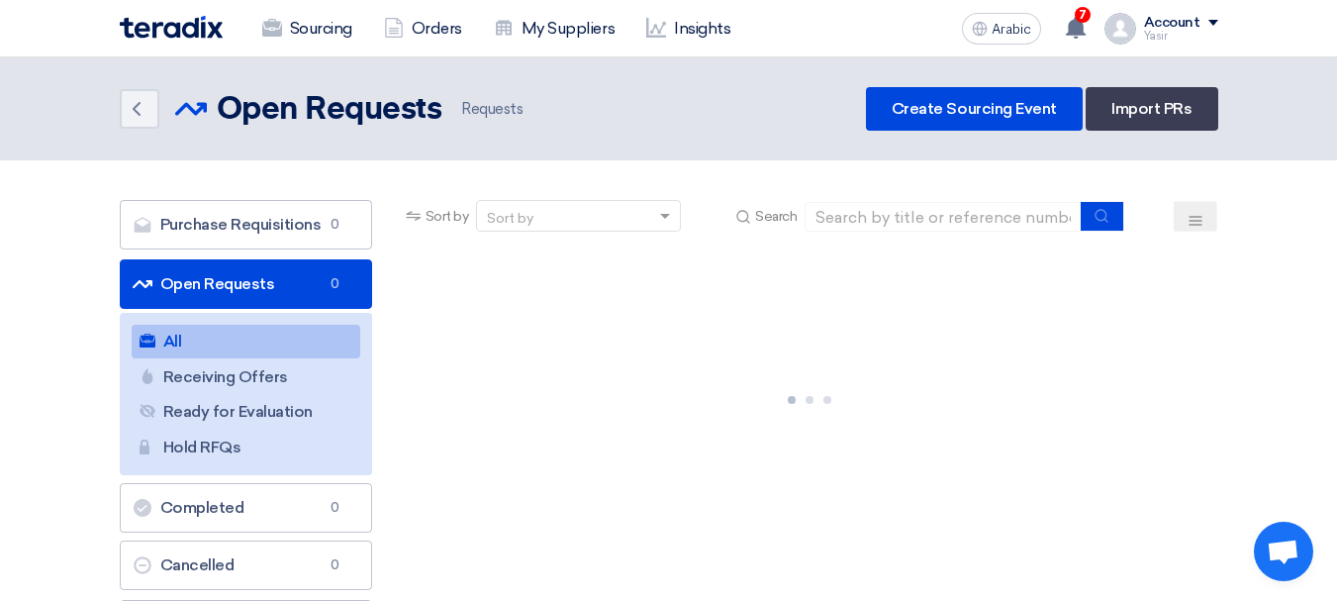
click at [935, 232] on div "Sort by Sort by Search" at bounding box center [810, 224] width 817 height 48
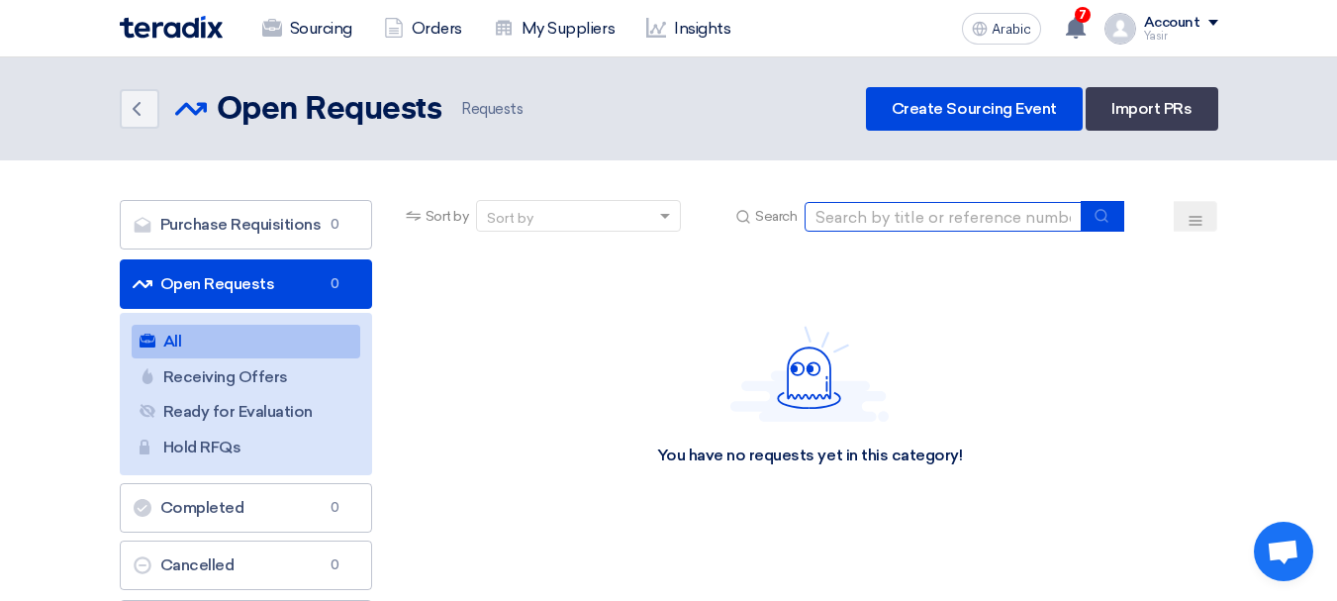
click at [940, 215] on input at bounding box center [943, 217] width 277 height 30
paste input "8100016150"
type input "8100016150"
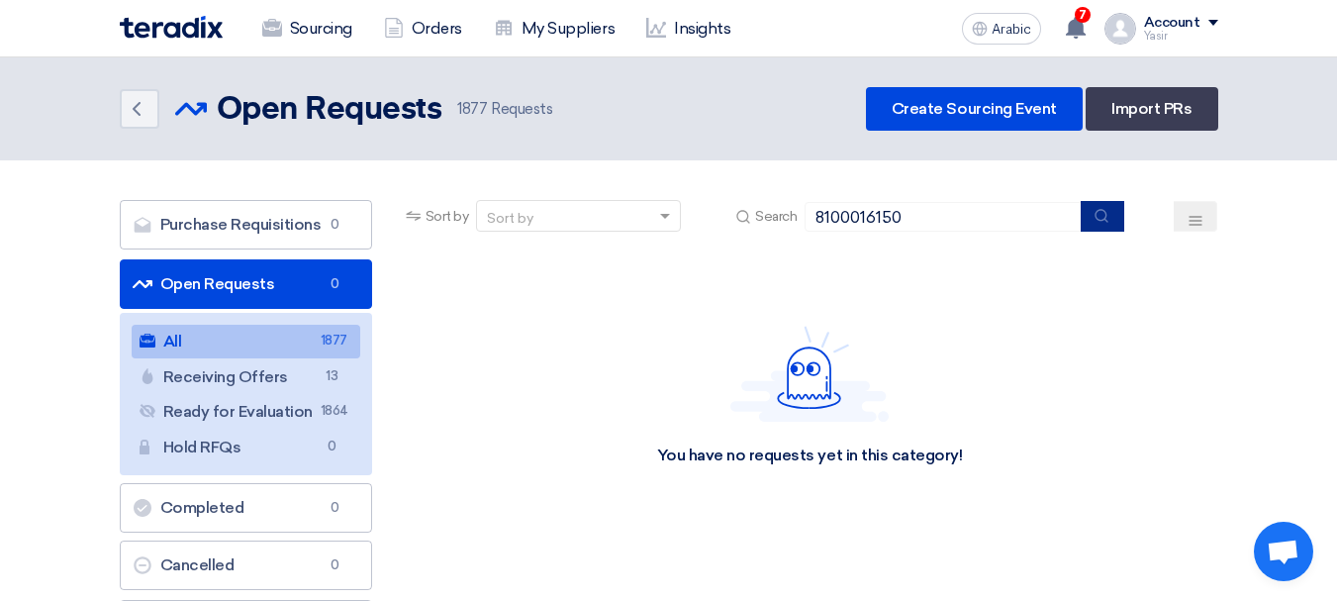
click at [1101, 224] on button "submit" at bounding box center [1103, 216] width 44 height 31
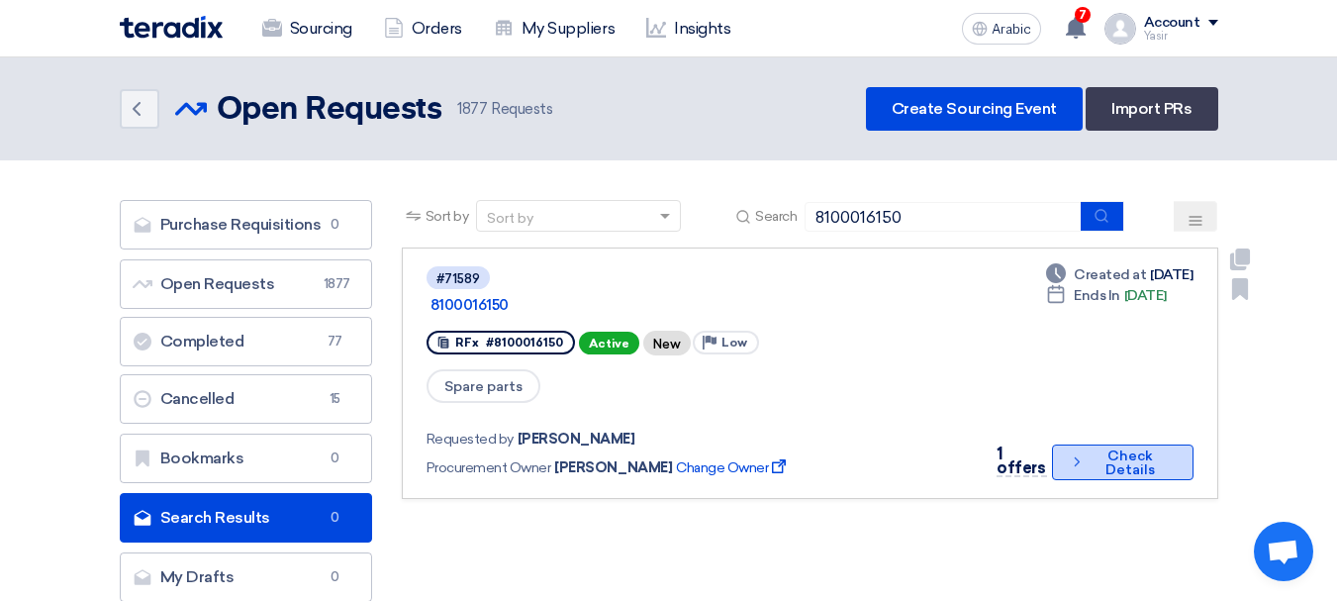
click at [1110, 447] on font "Check Details" at bounding box center [1130, 462] width 49 height 31
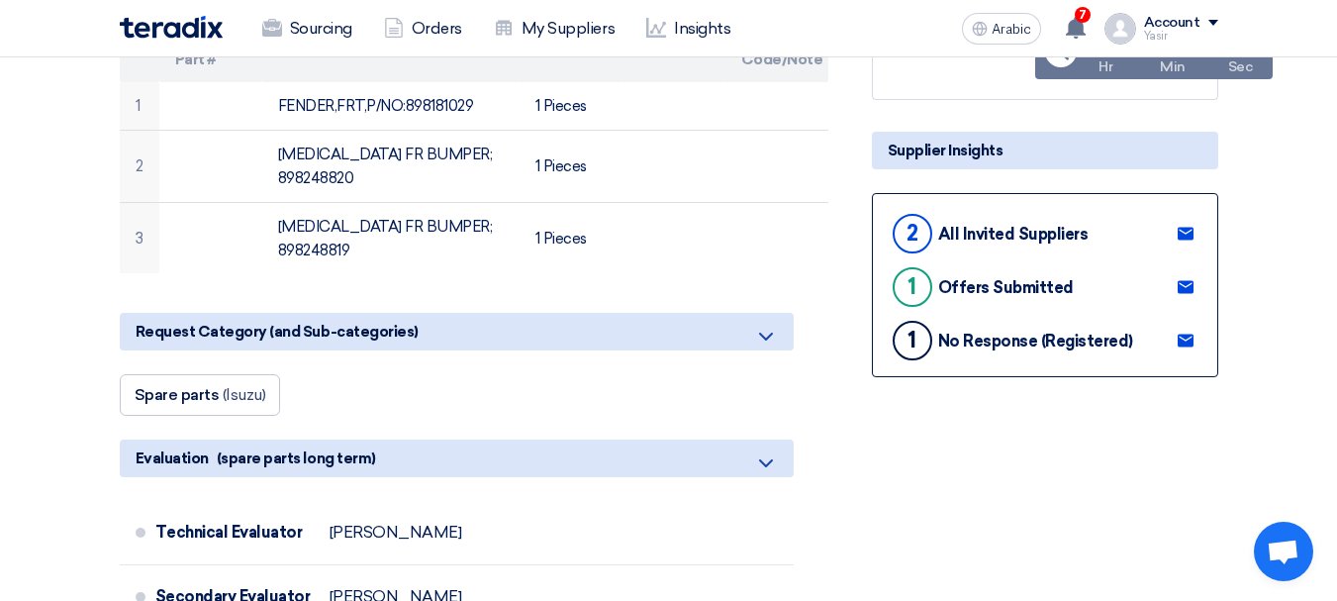
scroll to position [198, 0]
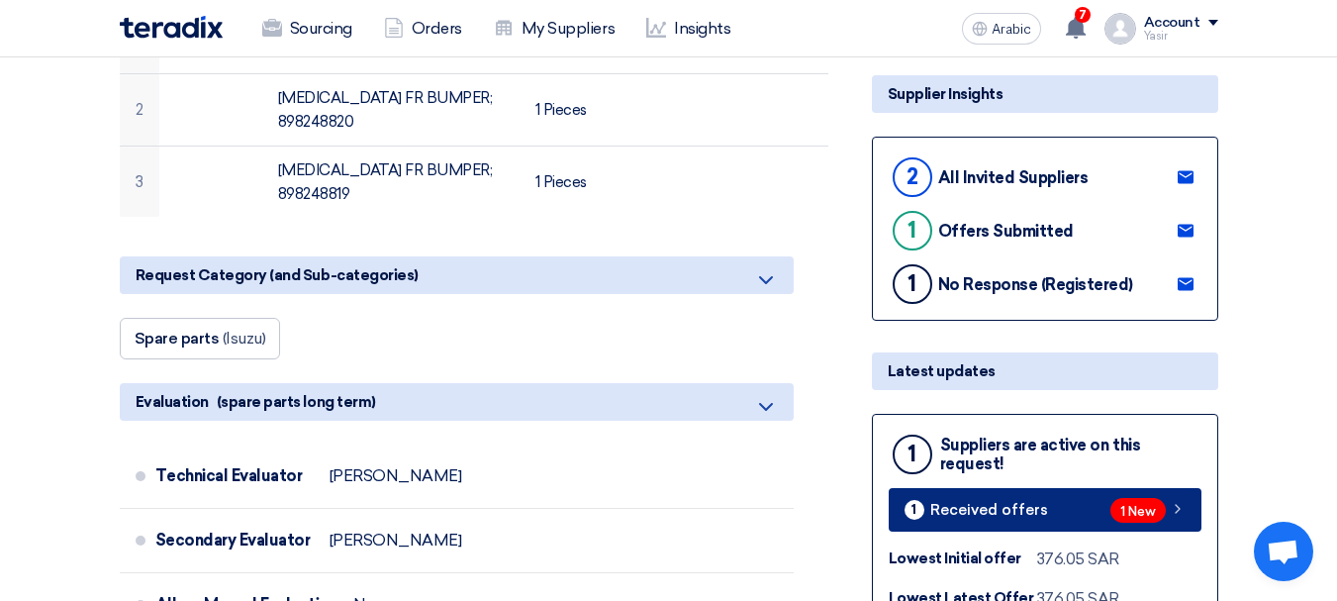
click at [1132, 511] on font "1 New" at bounding box center [1139, 511] width 36 height 15
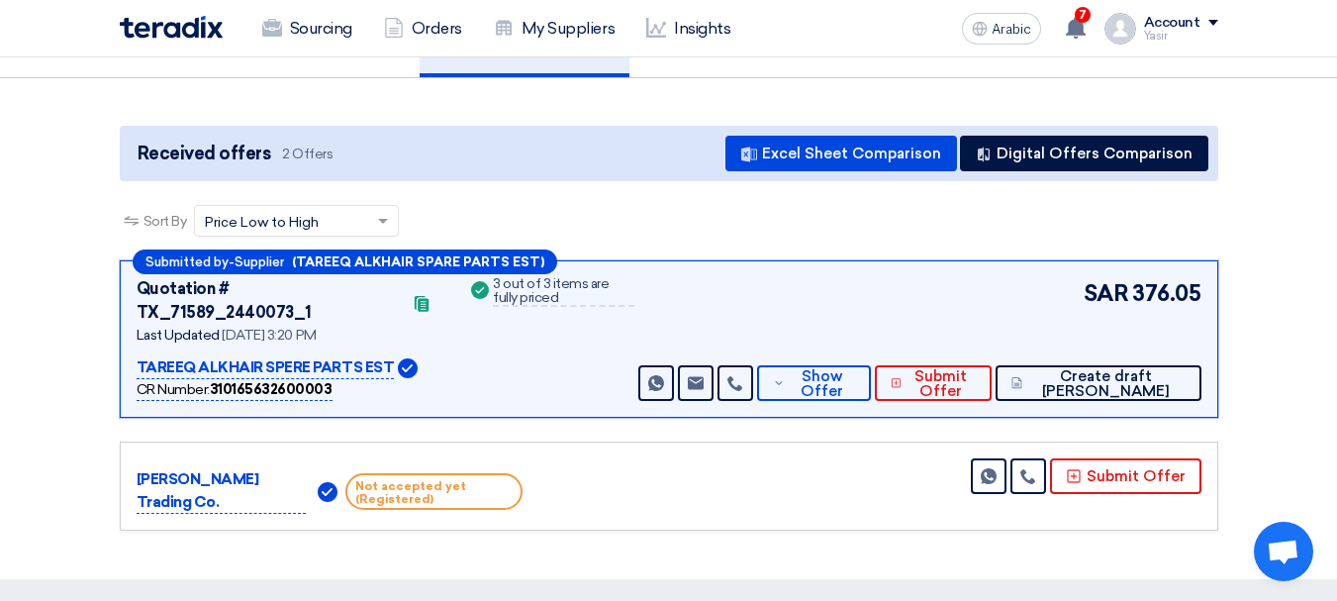
scroll to position [198, 0]
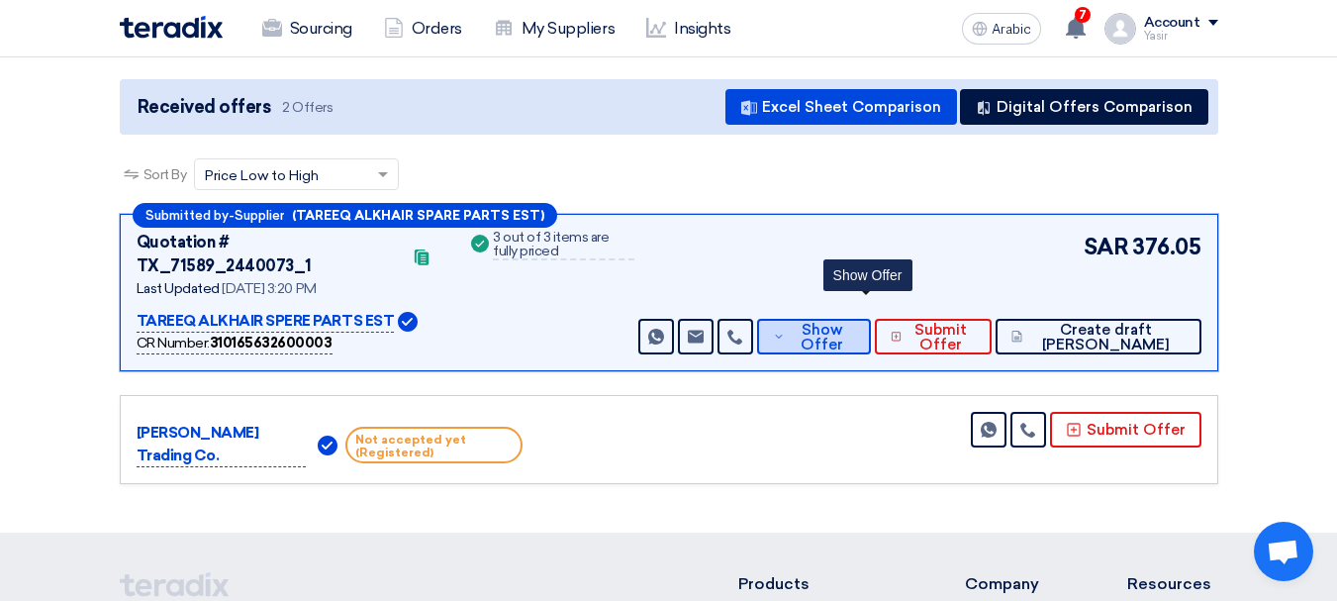
click at [843, 321] on font "Show Offer" at bounding box center [822, 337] width 43 height 33
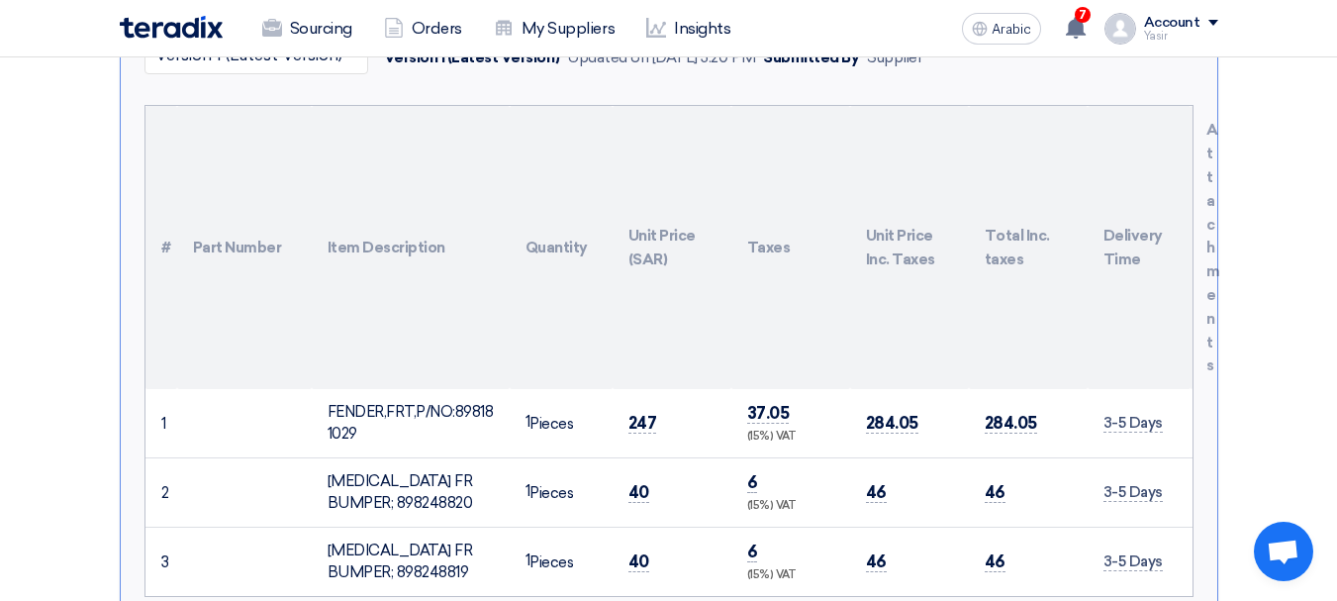
scroll to position [594, 0]
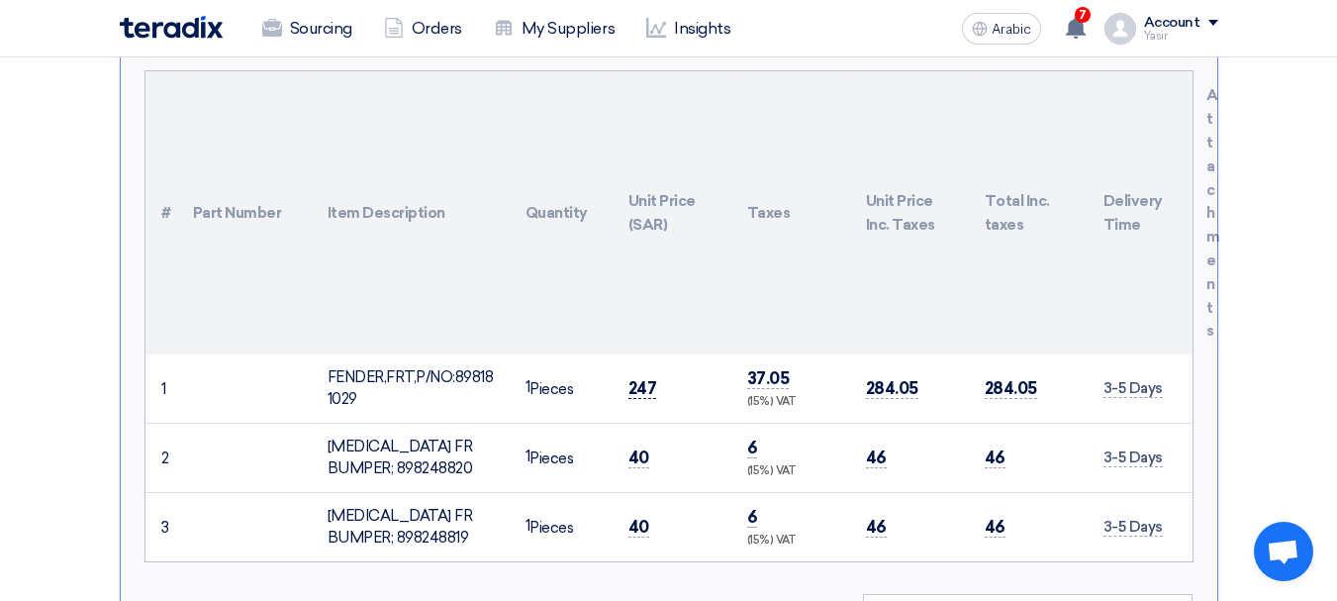
click at [643, 378] on font "247" at bounding box center [643, 388] width 29 height 20
click at [636, 447] on span "40" at bounding box center [639, 457] width 21 height 21
click at [636, 447] on font "40" at bounding box center [639, 457] width 21 height 20
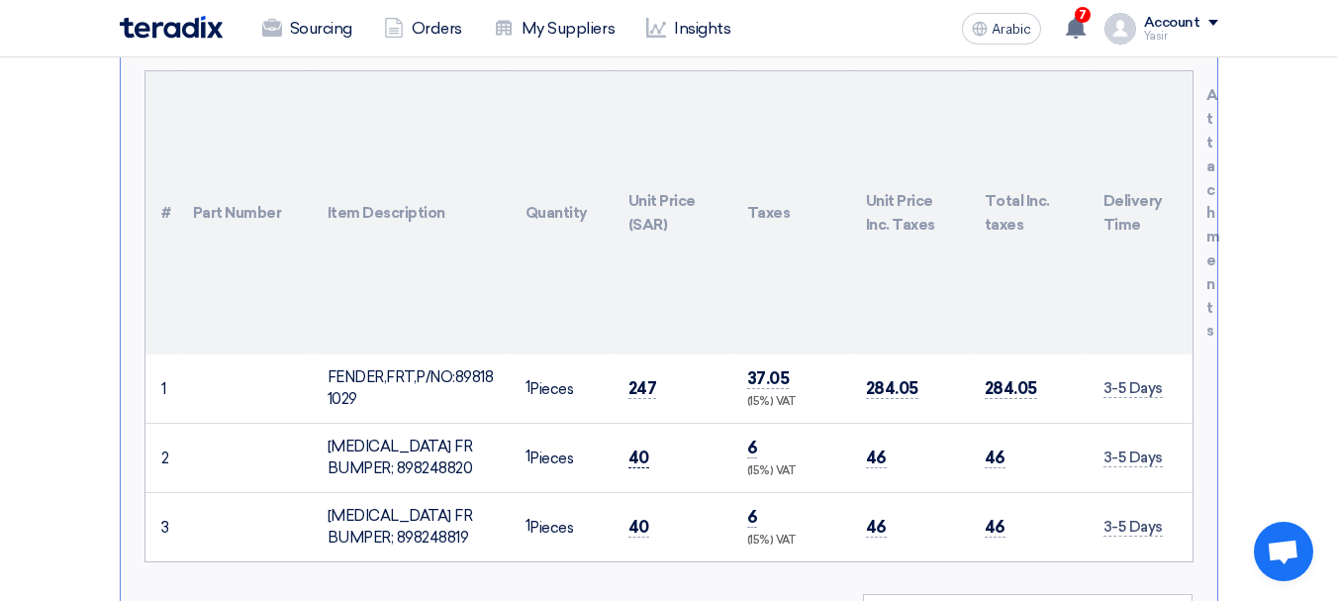
click at [636, 447] on font "40" at bounding box center [639, 457] width 21 height 20
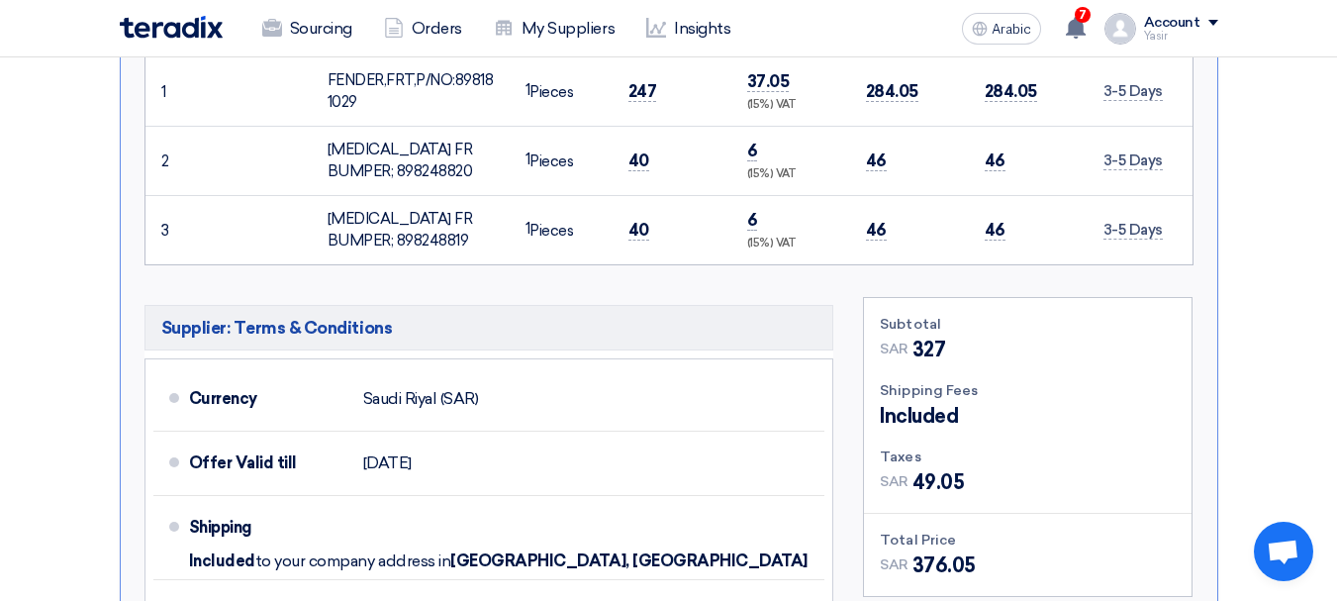
scroll to position [1386, 0]
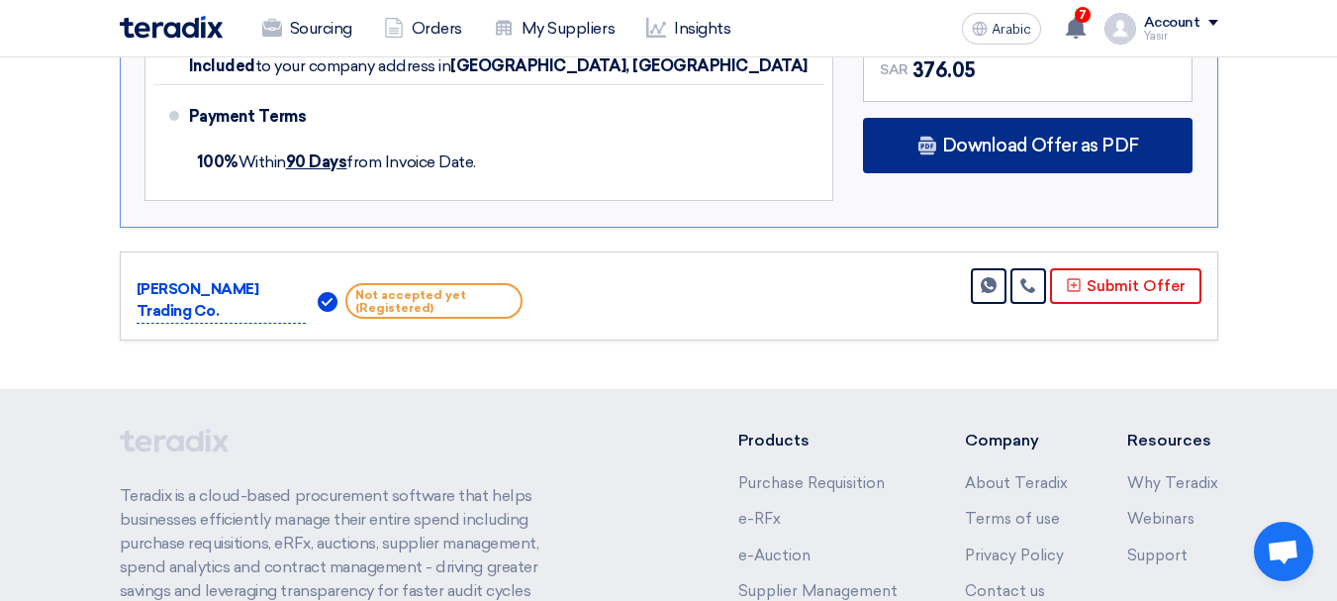
click at [949, 135] on font "Download Offer as PDF" at bounding box center [1040, 146] width 197 height 22
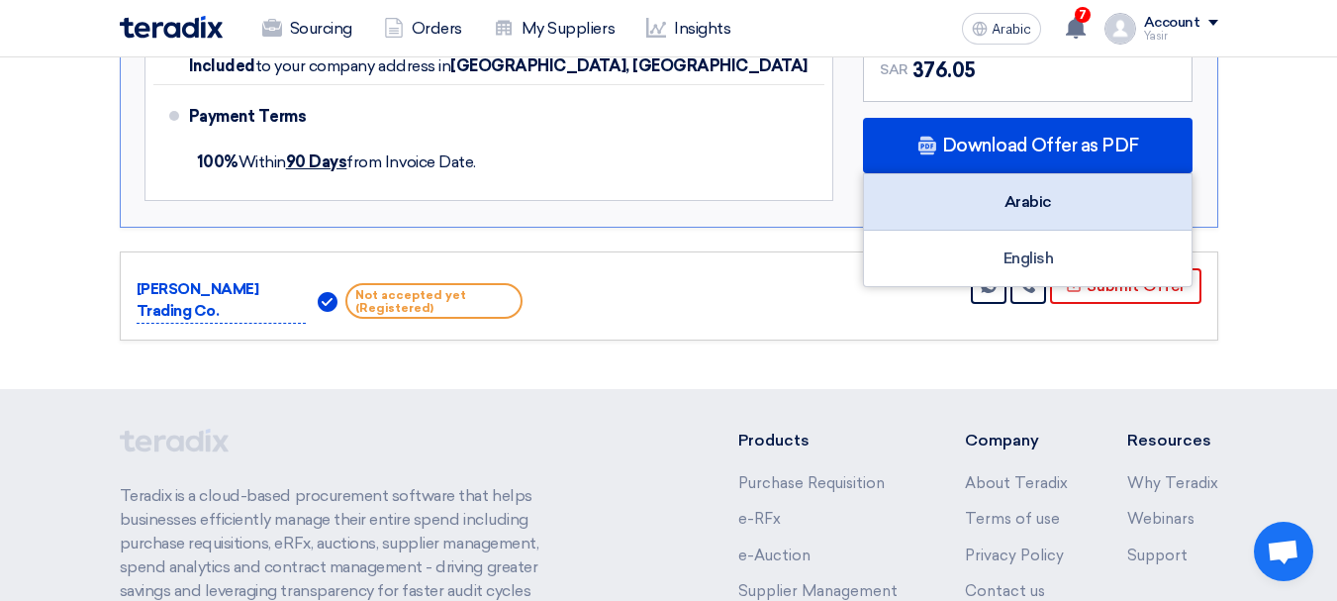
click at [1002, 180] on div "Arabic" at bounding box center [1028, 202] width 328 height 56
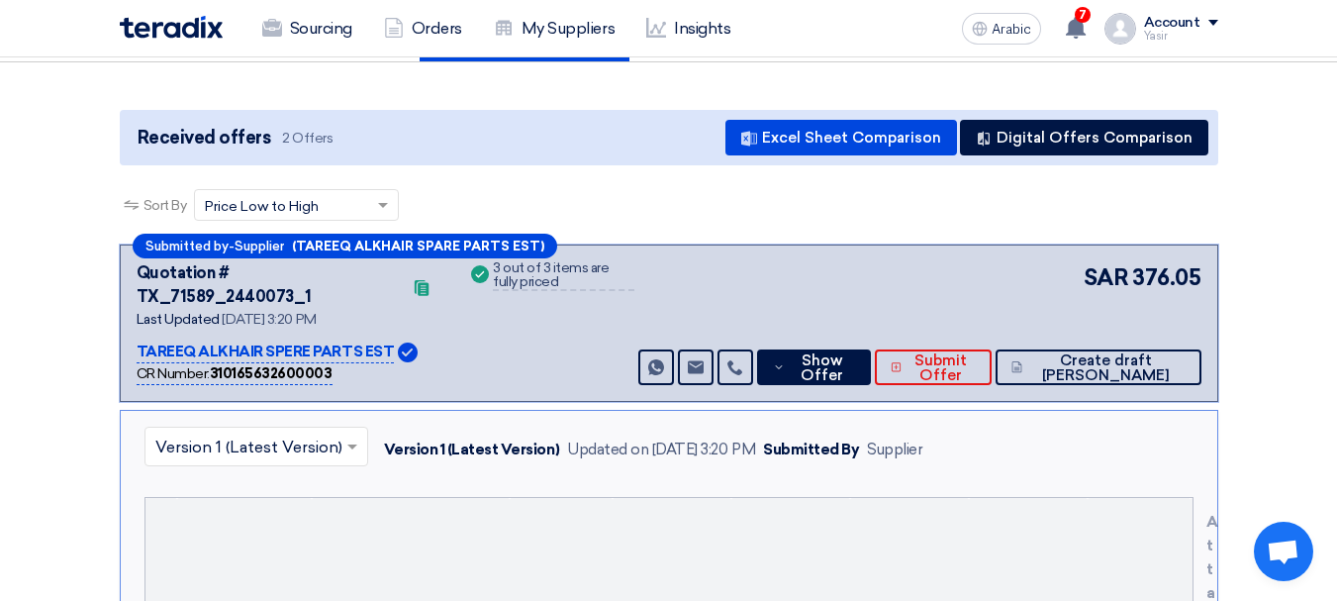
scroll to position [0, 0]
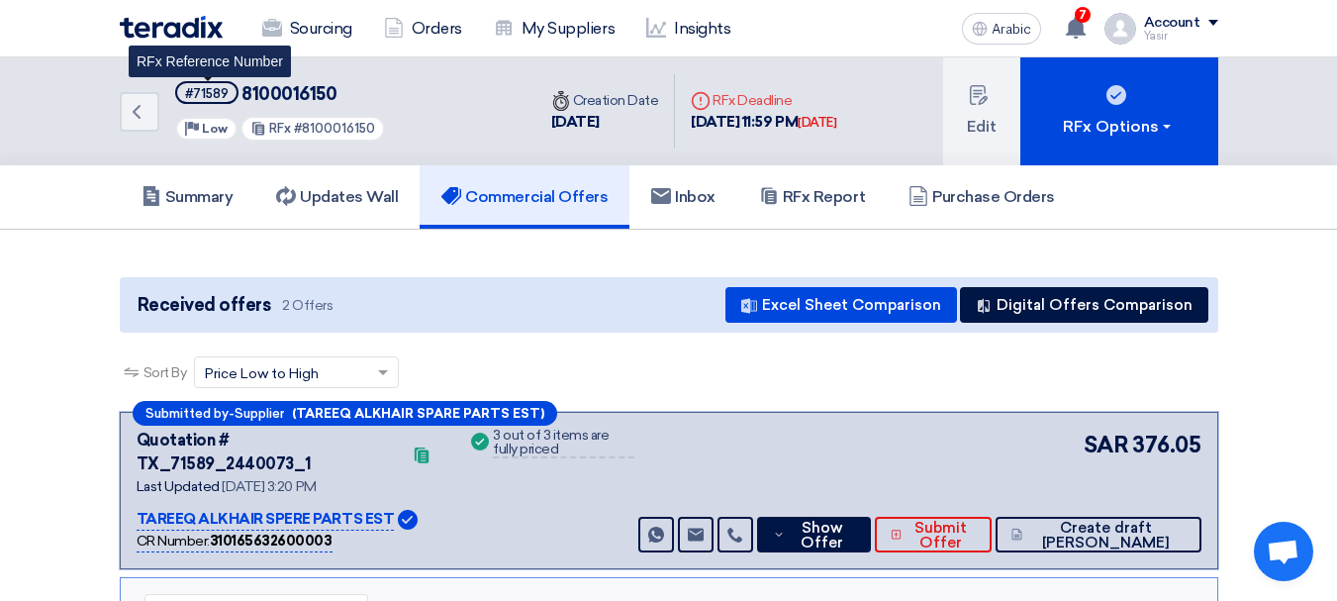
click at [211, 100] on font "#71589" at bounding box center [207, 93] width 44 height 15
click at [114, 127] on div "Back #71589 8100016150 Priority Low RFx #8100016150 Time Creation Date [DATE] D…" at bounding box center [669, 111] width 1129 height 108
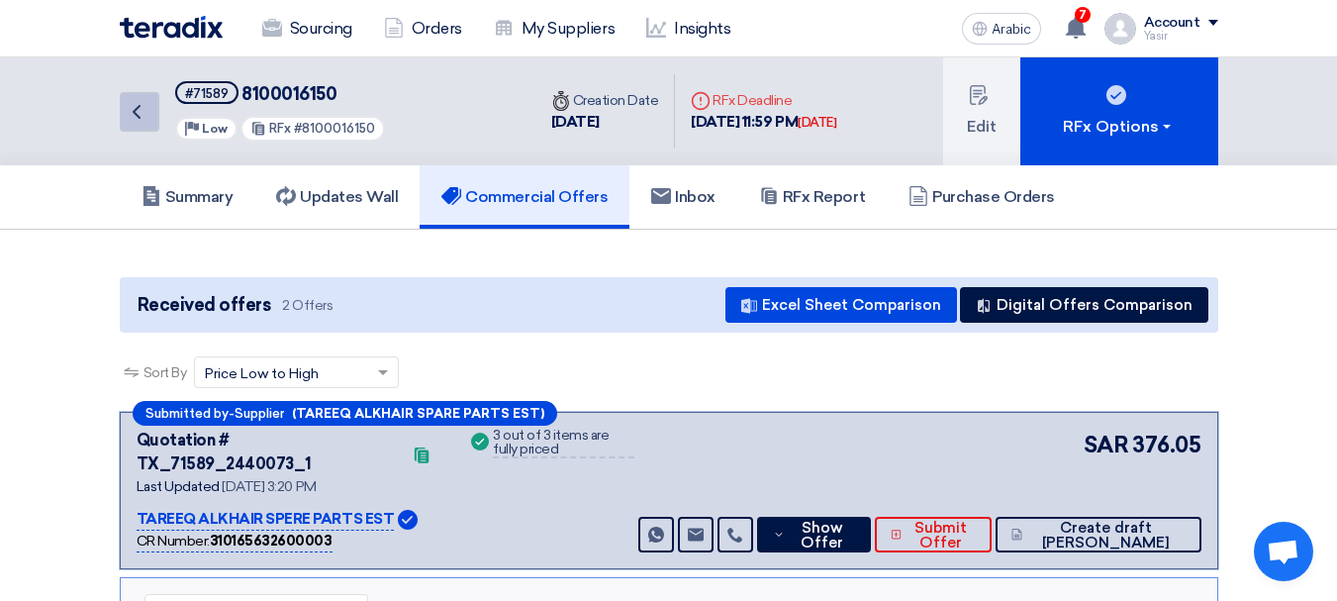
click at [139, 112] on icon "Back" at bounding box center [137, 112] width 24 height 24
